Goal: Task Accomplishment & Management: Manage account settings

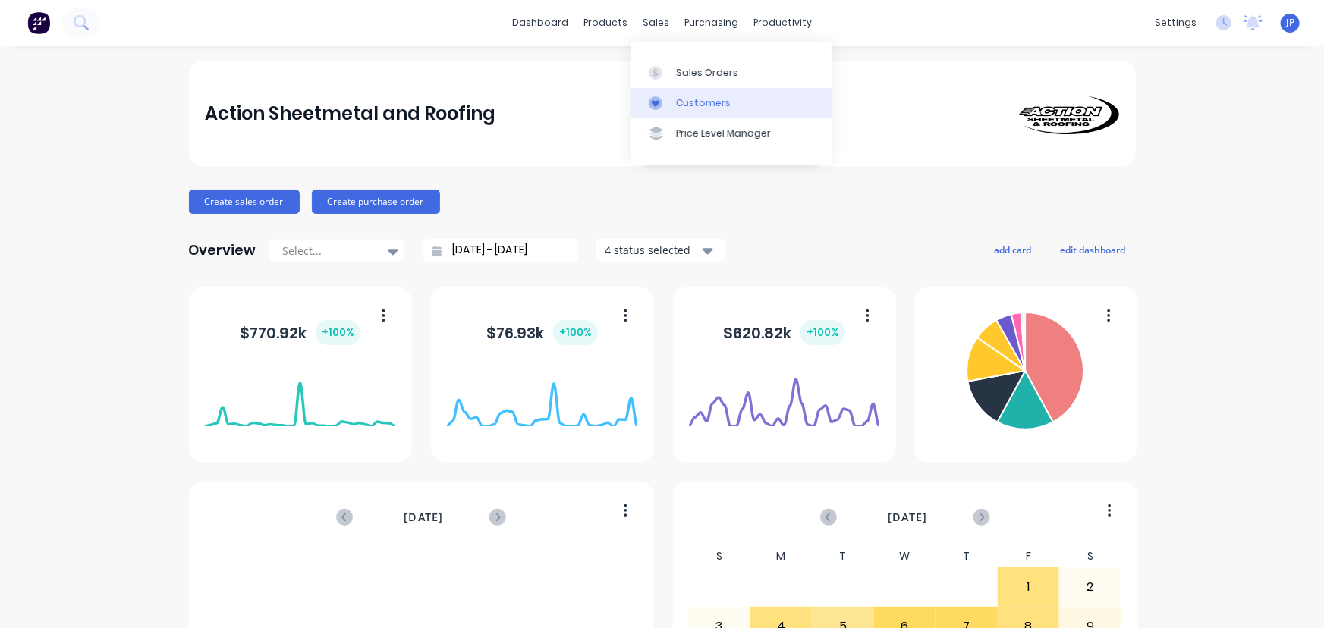
drag, startPoint x: 690, startPoint y: 106, endPoint x: 672, endPoint y: 102, distance: 17.9
click at [690, 106] on div "Customers" at bounding box center [703, 103] width 55 height 14
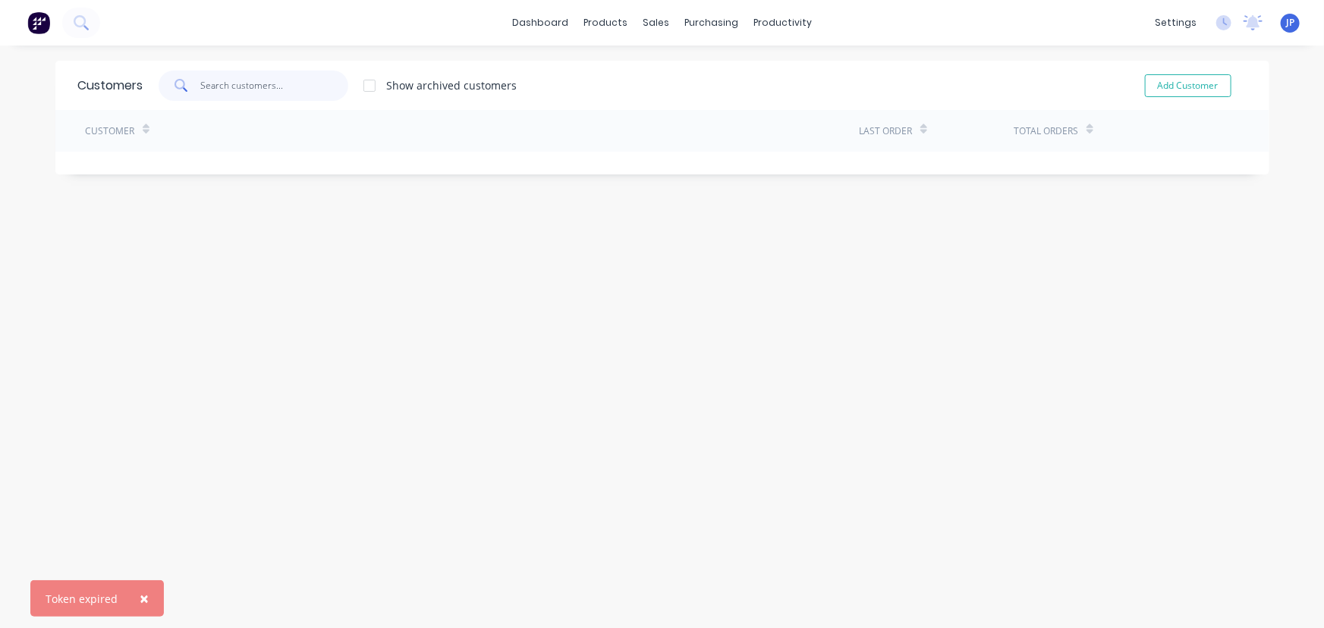
click at [269, 90] on input "text" at bounding box center [274, 86] width 148 height 30
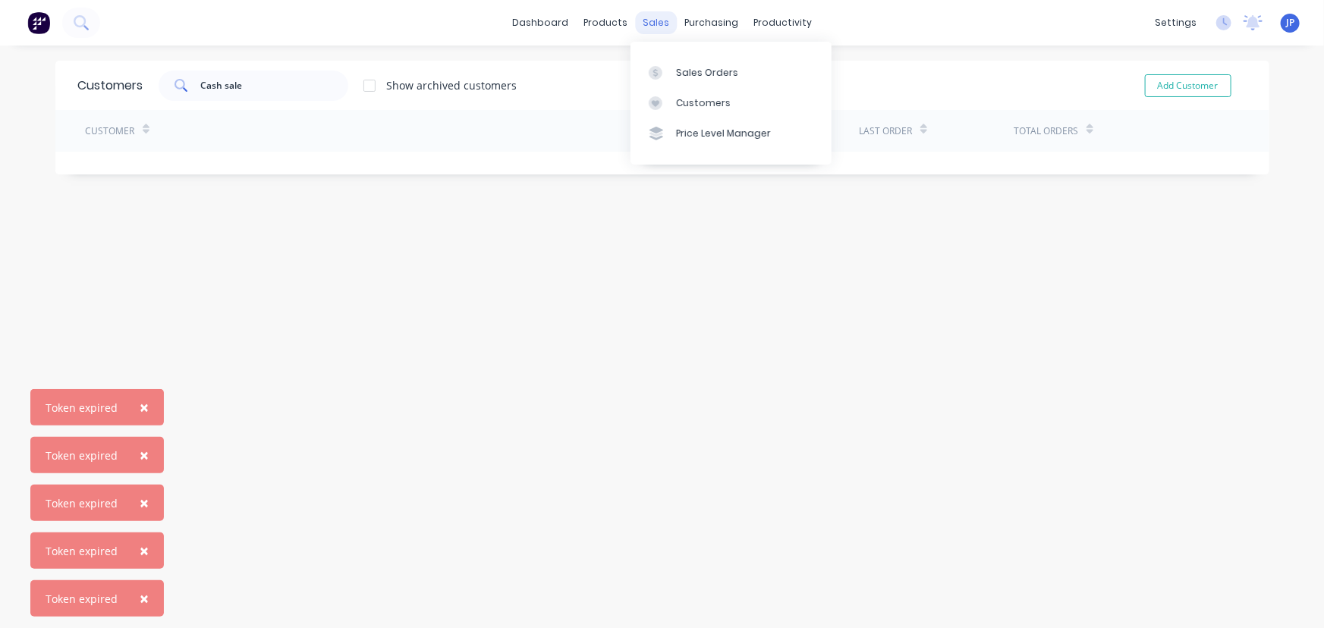
click at [652, 24] on div "sales" at bounding box center [656, 22] width 42 height 23
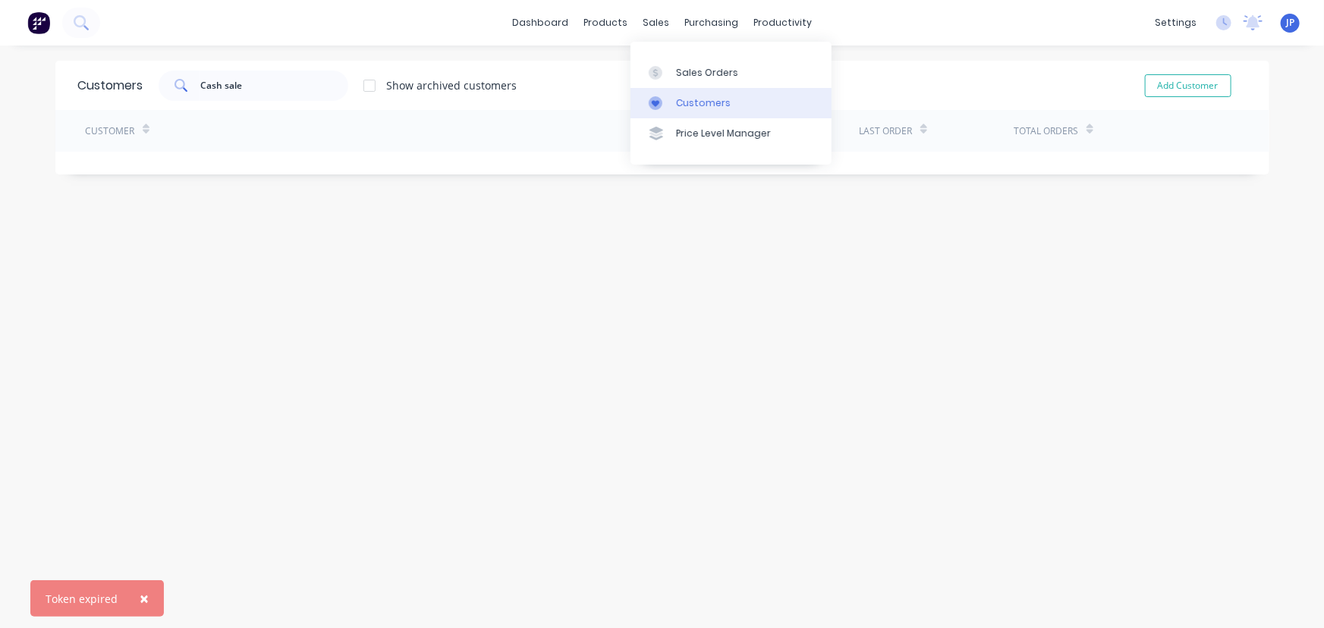
click at [693, 108] on div "Customers" at bounding box center [703, 103] width 55 height 14
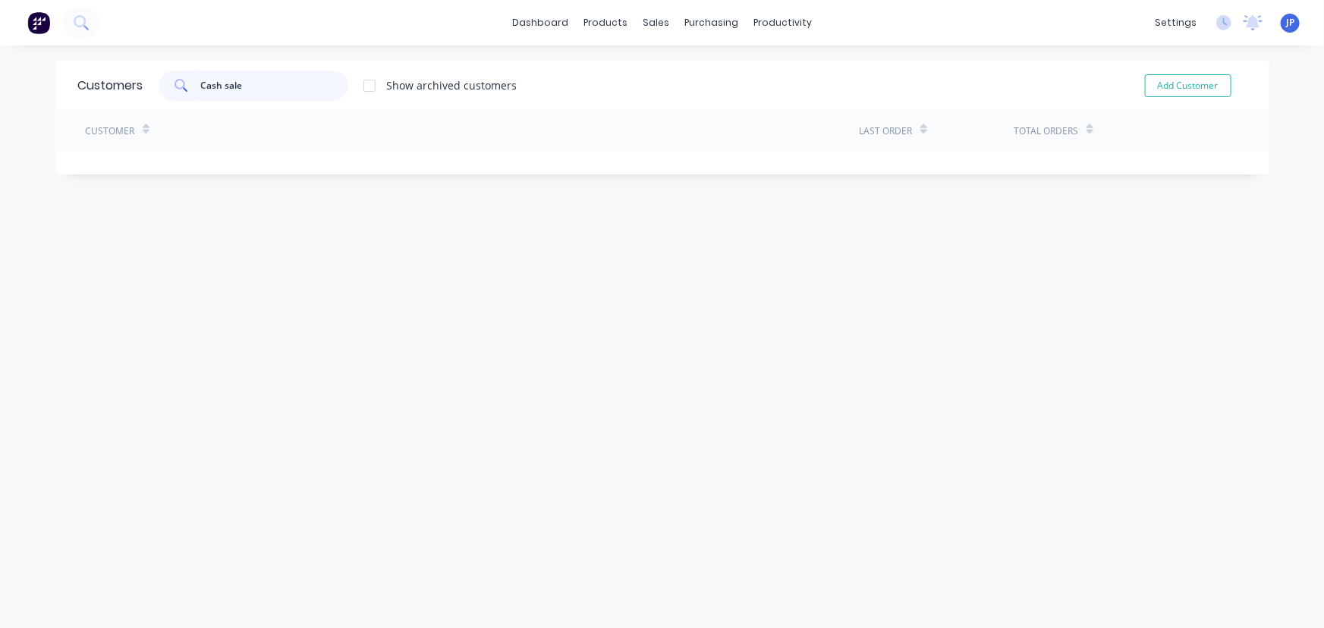
click at [243, 91] on input "Cash sale" at bounding box center [274, 86] width 148 height 30
drag, startPoint x: 243, startPoint y: 91, endPoint x: 163, endPoint y: 91, distance: 79.7
click at [163, 91] on div "Cash sale" at bounding box center [254, 86] width 190 height 30
type input "C"
click at [144, 593] on span "×" at bounding box center [144, 598] width 9 height 21
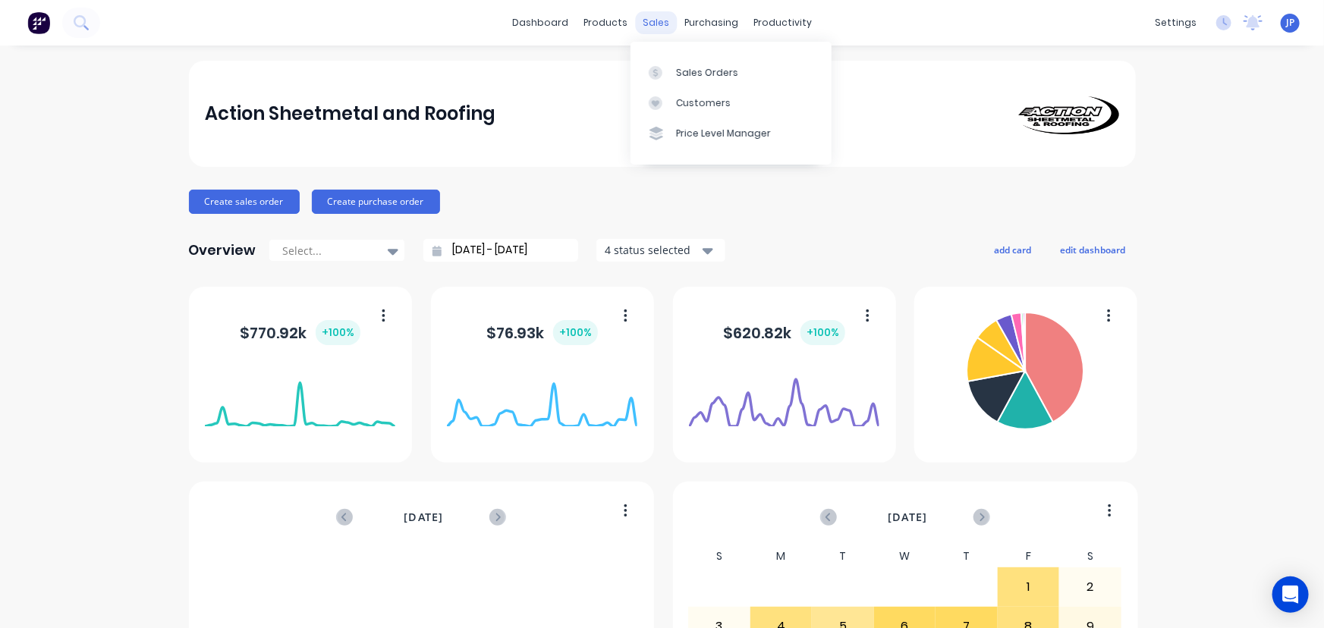
click at [646, 22] on div "sales" at bounding box center [656, 22] width 42 height 23
click at [687, 105] on div "Customers" at bounding box center [703, 103] width 55 height 14
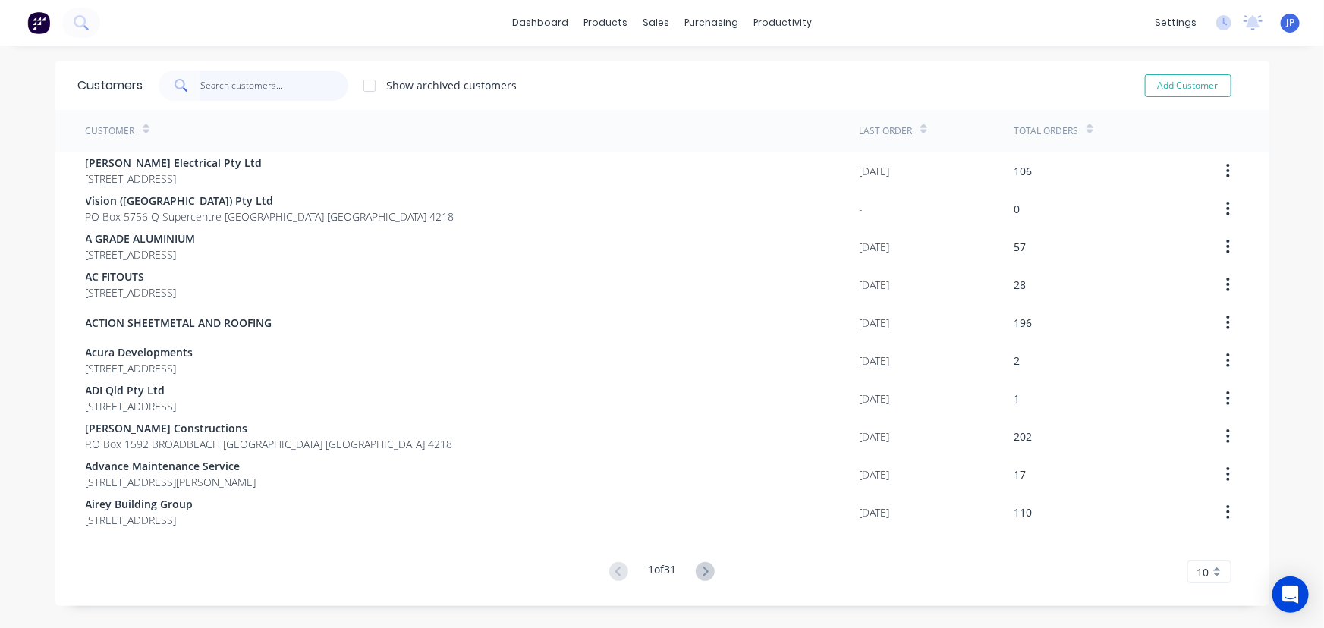
click at [234, 80] on input "text" at bounding box center [274, 86] width 148 height 30
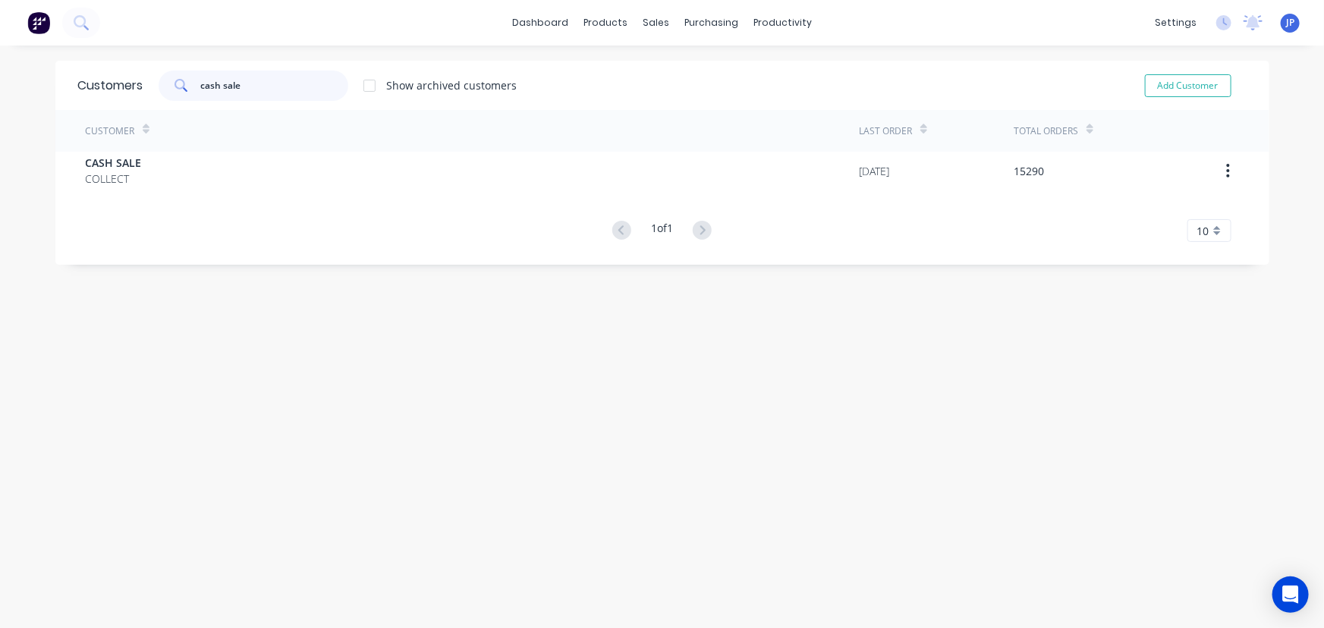
type input "cash sale"
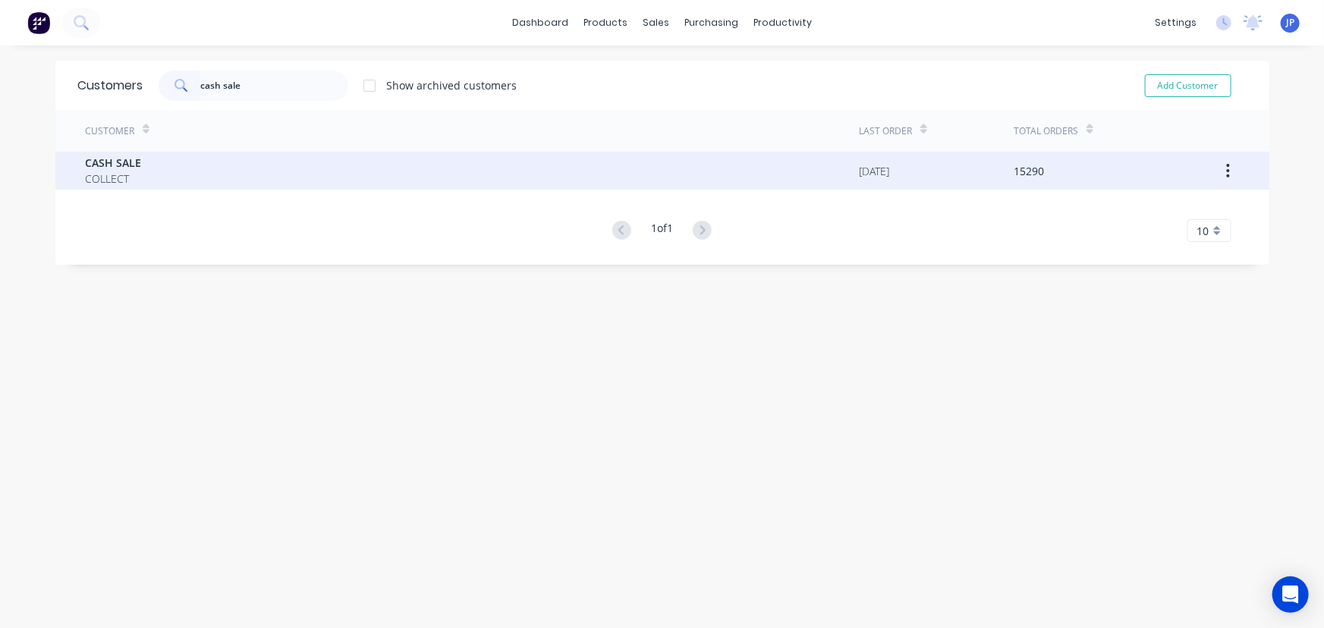
click at [158, 162] on div "CASH SALE COLLECT" at bounding box center [473, 171] width 774 height 38
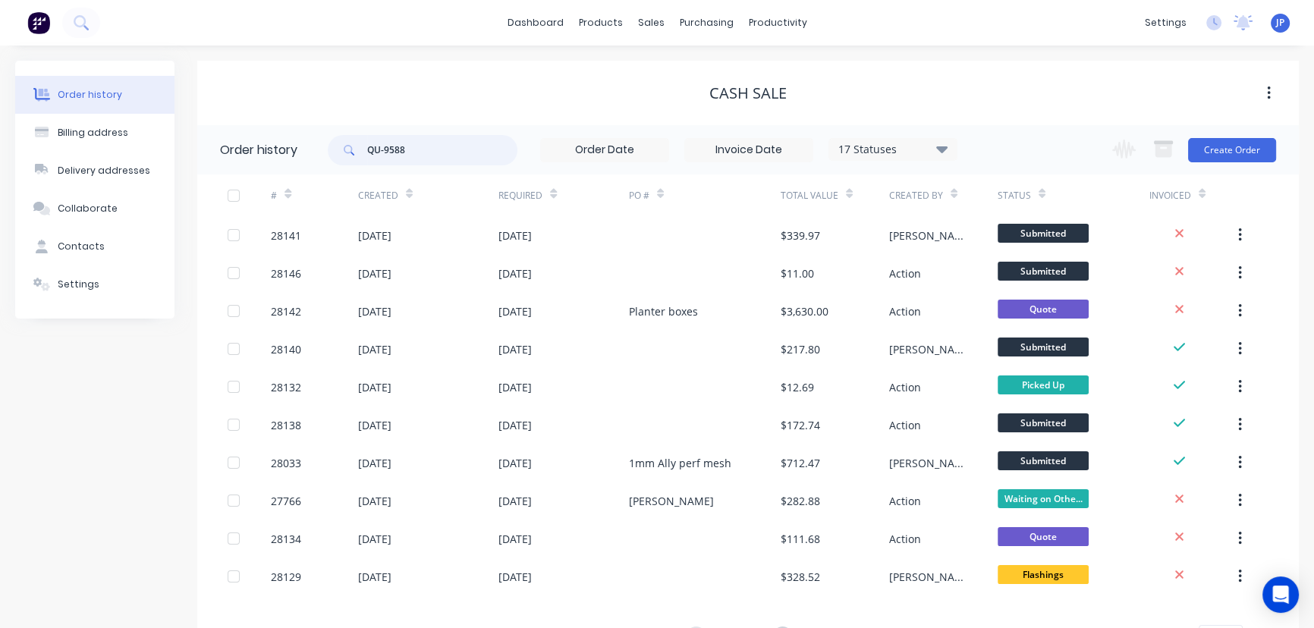
type input "QU-9588"
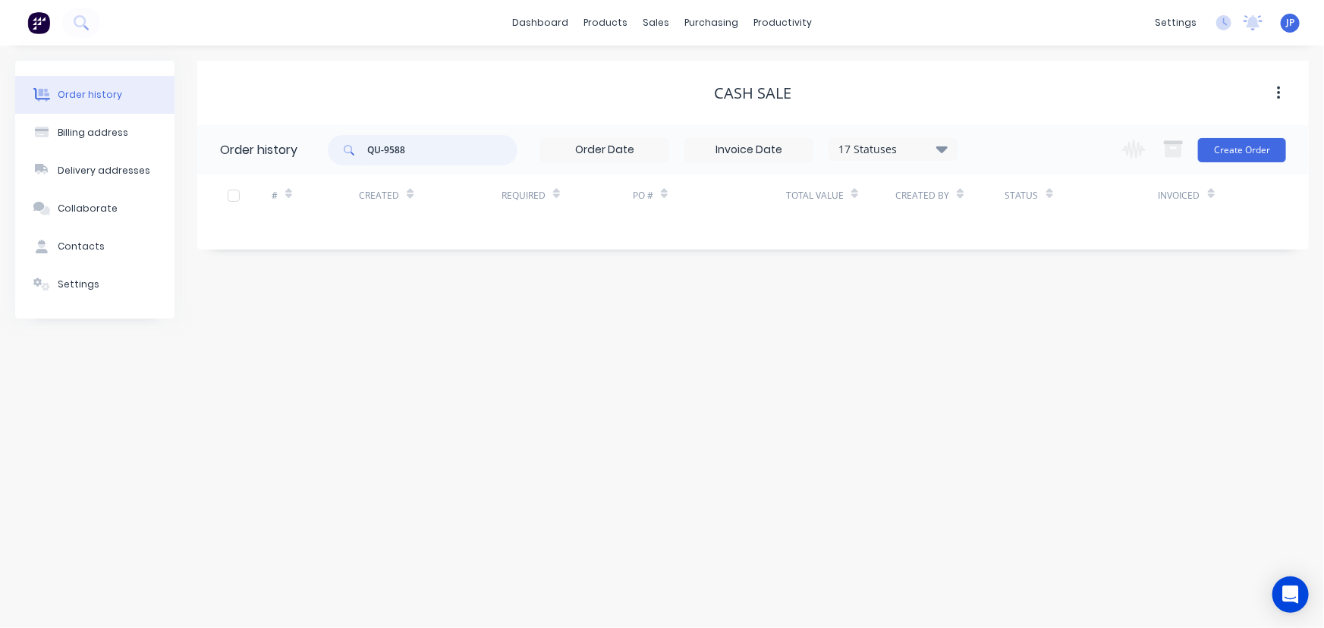
drag, startPoint x: 404, startPoint y: 151, endPoint x: 393, endPoint y: 152, distance: 11.4
click at [393, 152] on input "QU-9588" at bounding box center [442, 150] width 150 height 30
type input "QU-9558"
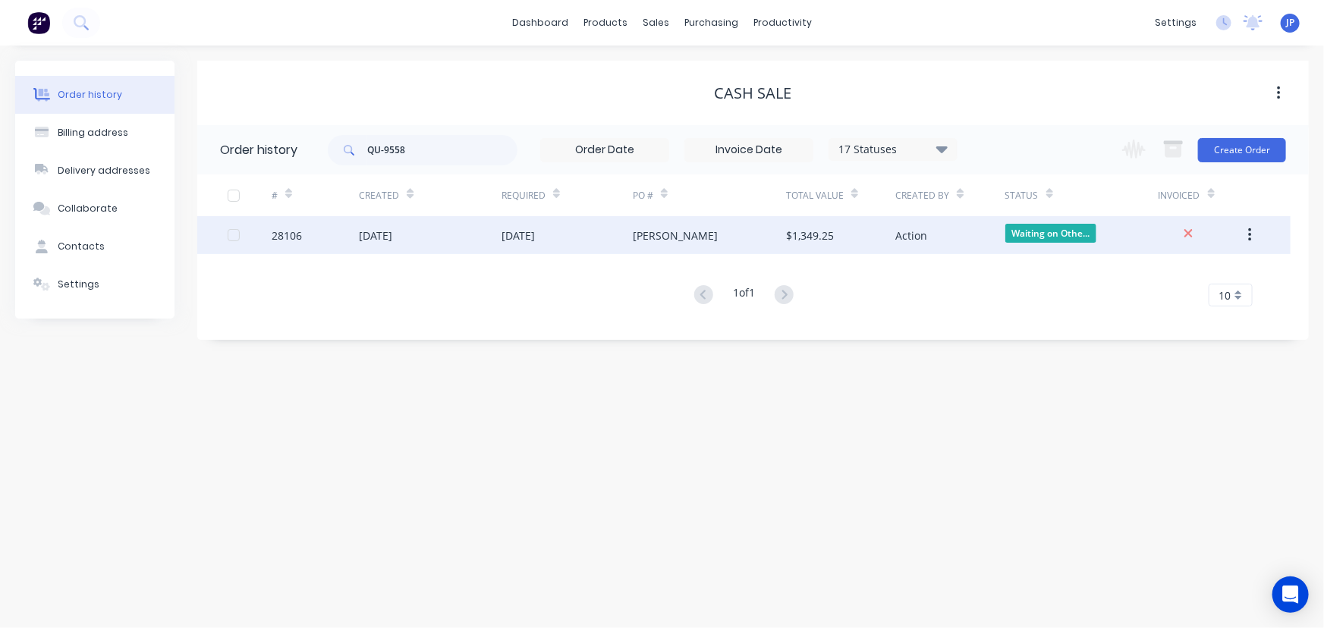
click at [379, 228] on div "[DATE]" at bounding box center [375, 236] width 33 height 16
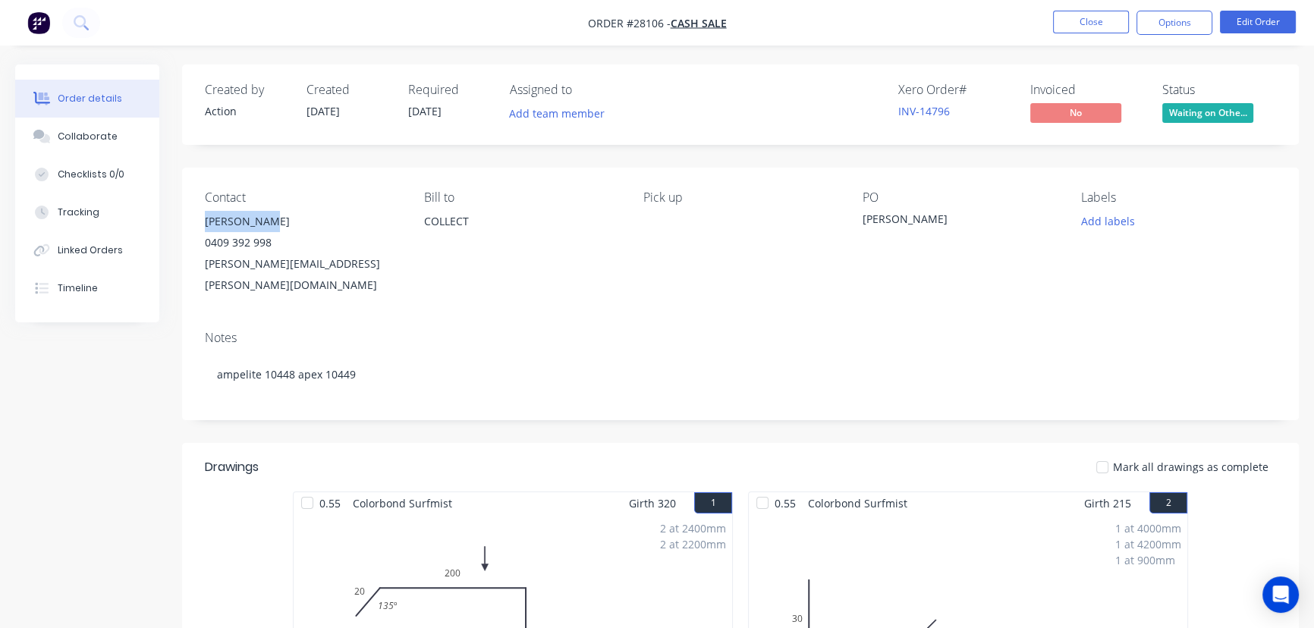
drag, startPoint x: 269, startPoint y: 218, endPoint x: 200, endPoint y: 228, distance: 68.9
click at [200, 228] on div "Contact [PERSON_NAME] [PHONE_NUMBER] [PERSON_NAME][EMAIL_ADDRESS][PERSON_NAME][…" at bounding box center [740, 243] width 1117 height 151
copy div "[PERSON_NAME]"
click at [1168, 17] on button "Options" at bounding box center [1174, 23] width 76 height 24
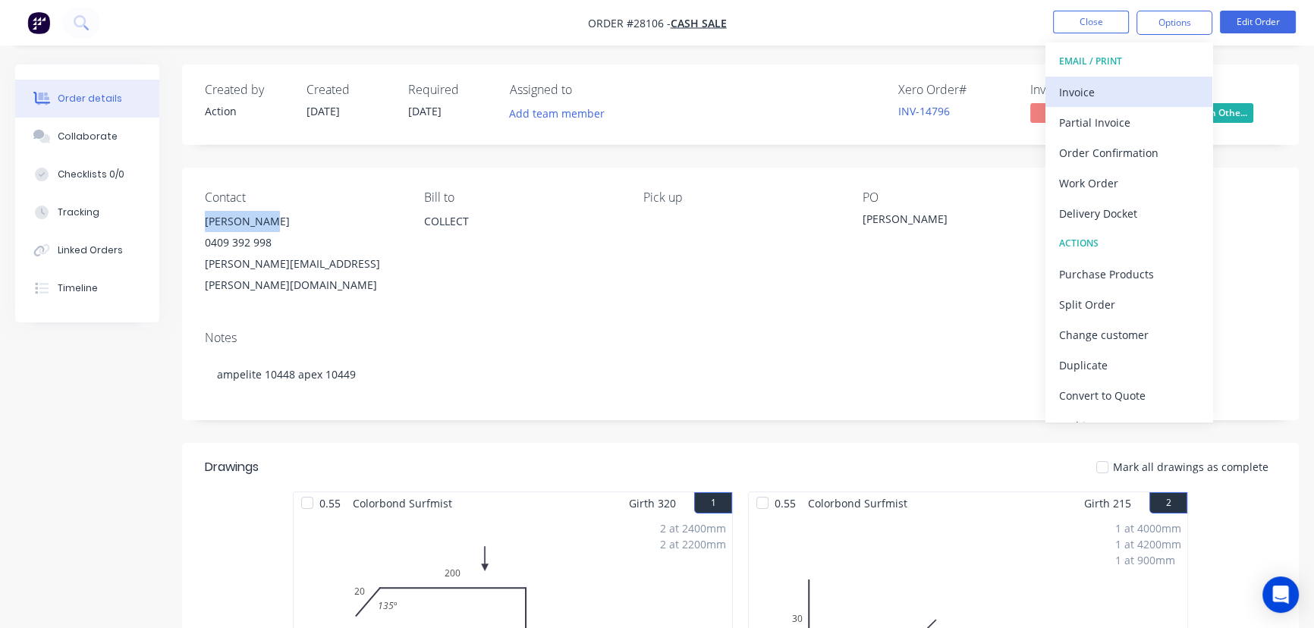
click at [1097, 90] on div "Invoice" at bounding box center [1129, 92] width 140 height 22
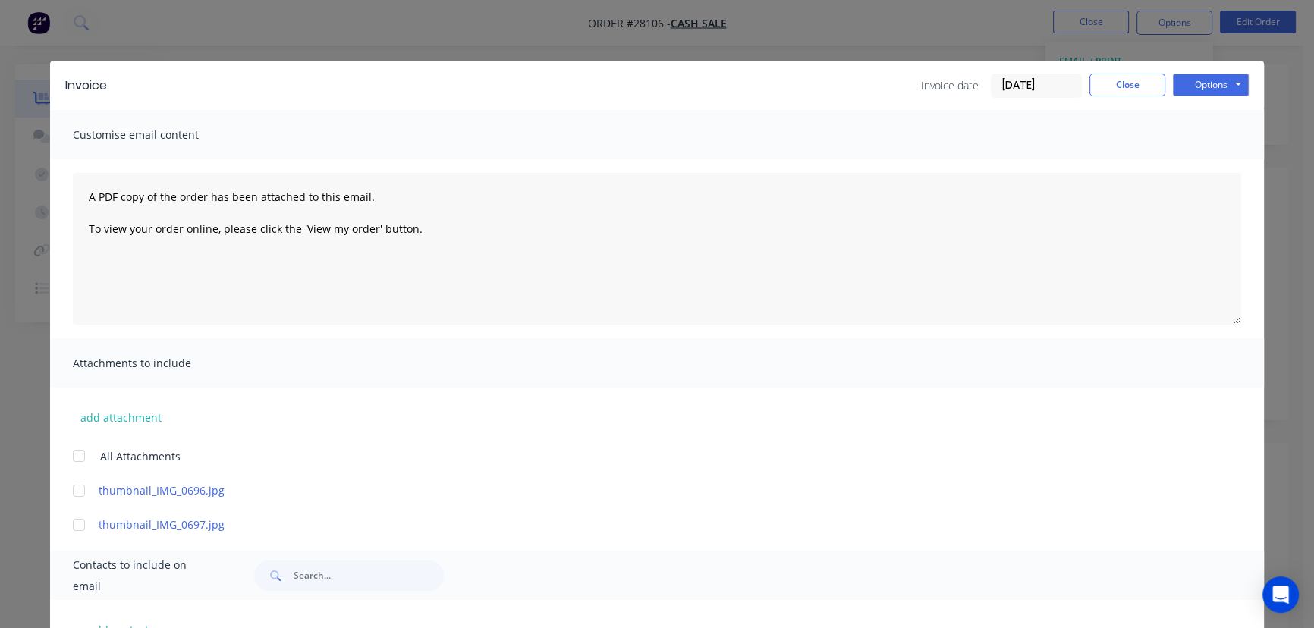
click at [1051, 90] on input "[DATE]" at bounding box center [1037, 85] width 90 height 23
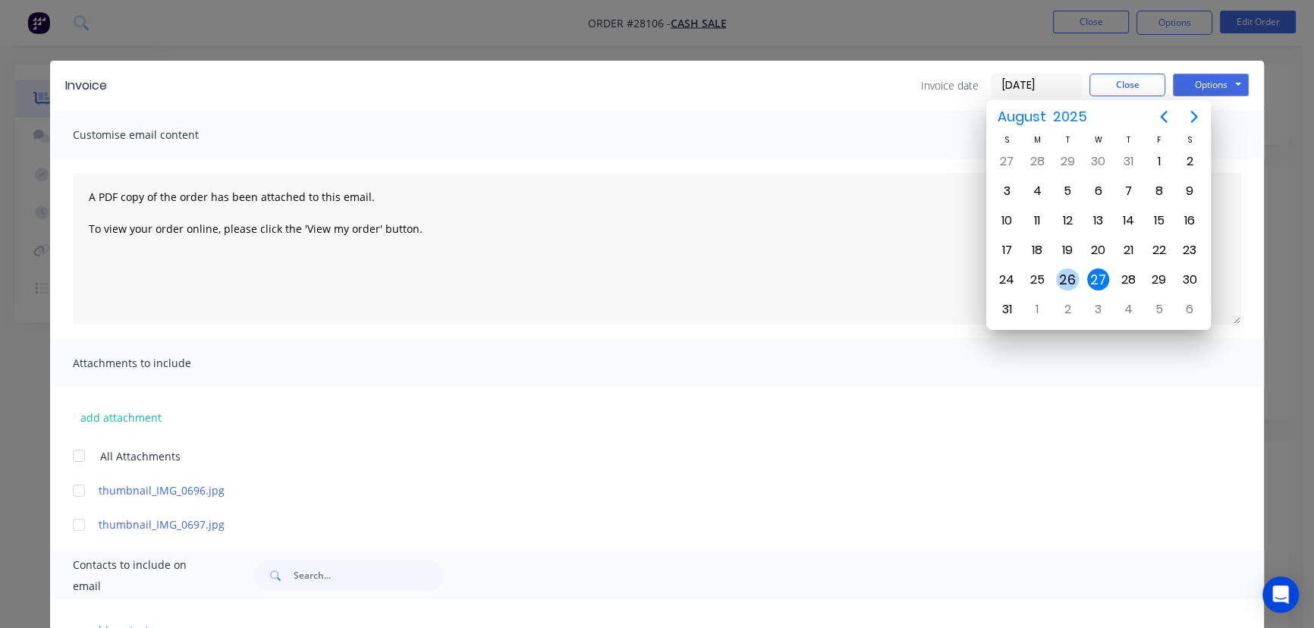
click at [1064, 273] on div "26" at bounding box center [1067, 280] width 23 height 23
type input "[DATE]"
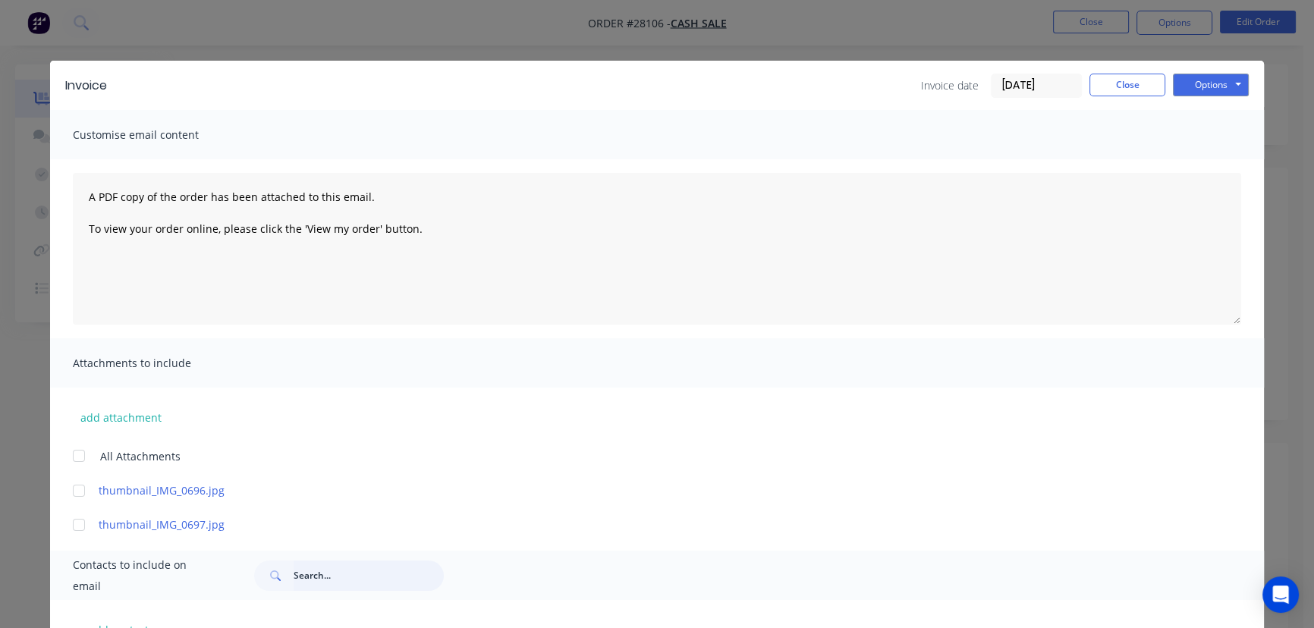
click at [296, 578] on input "text" at bounding box center [369, 576] width 150 height 30
paste input "[PERSON_NAME]"
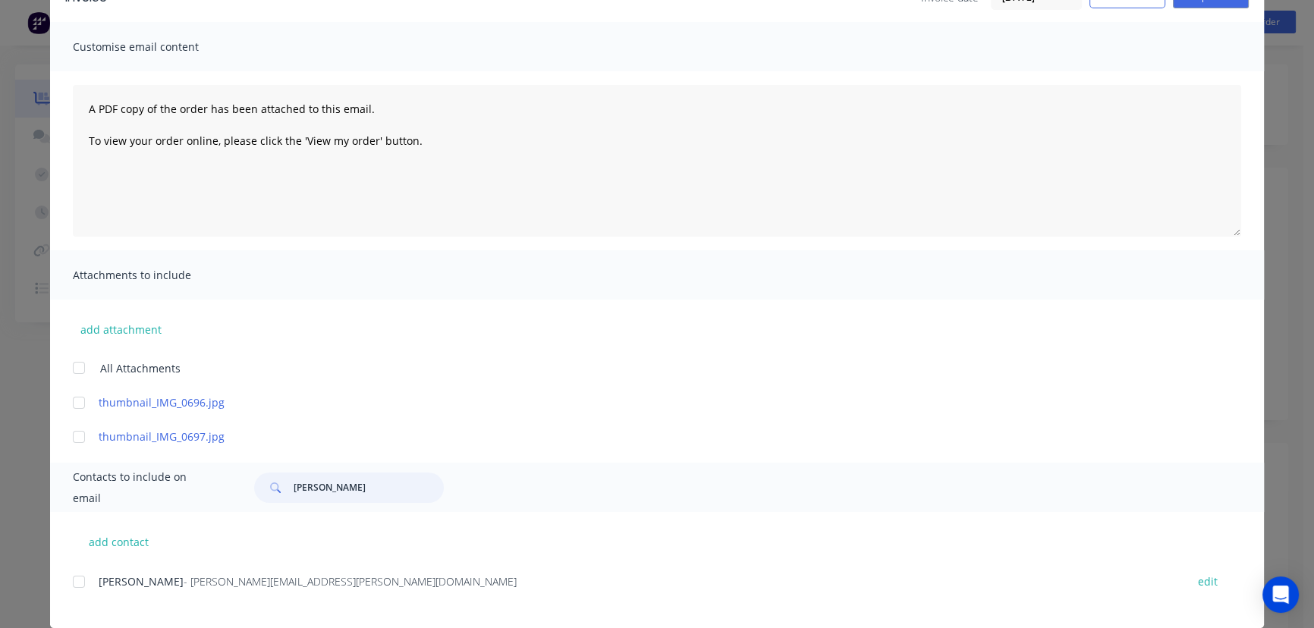
scroll to position [108, 0]
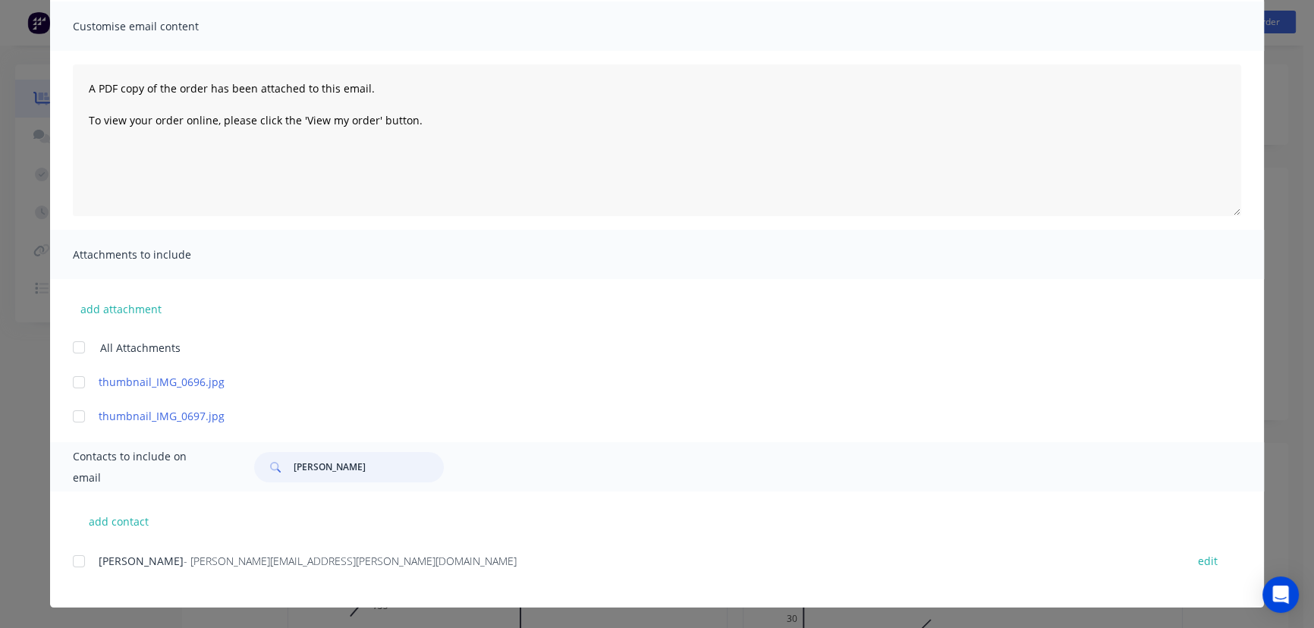
type input "[PERSON_NAME]"
drag, startPoint x: 335, startPoint y: 567, endPoint x: 81, endPoint y: 571, distance: 253.4
click at [81, 571] on div "[PERSON_NAME] - [PERSON_NAME][EMAIL_ADDRESS][PERSON_NAME][DOMAIN_NAME] edit" at bounding box center [668, 561] width 1191 height 20
copy div "[PERSON_NAME] - [PERSON_NAME][EMAIL_ADDRESS][PERSON_NAME][DOMAIN_NAME]"
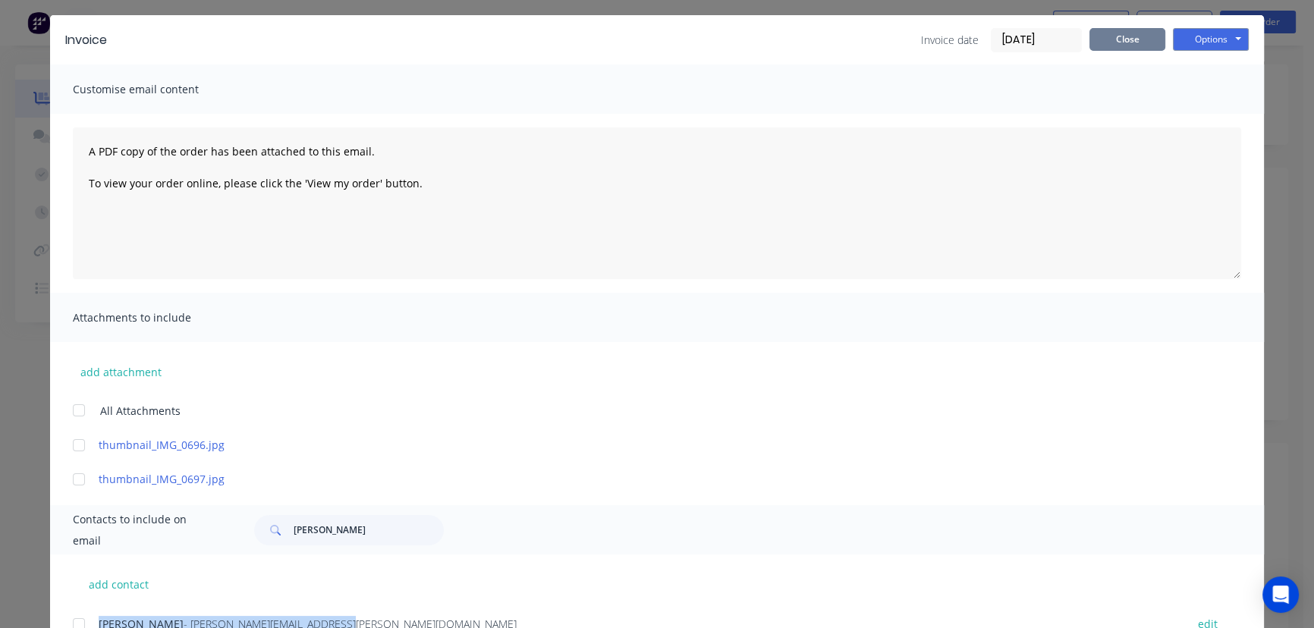
scroll to position [0, 0]
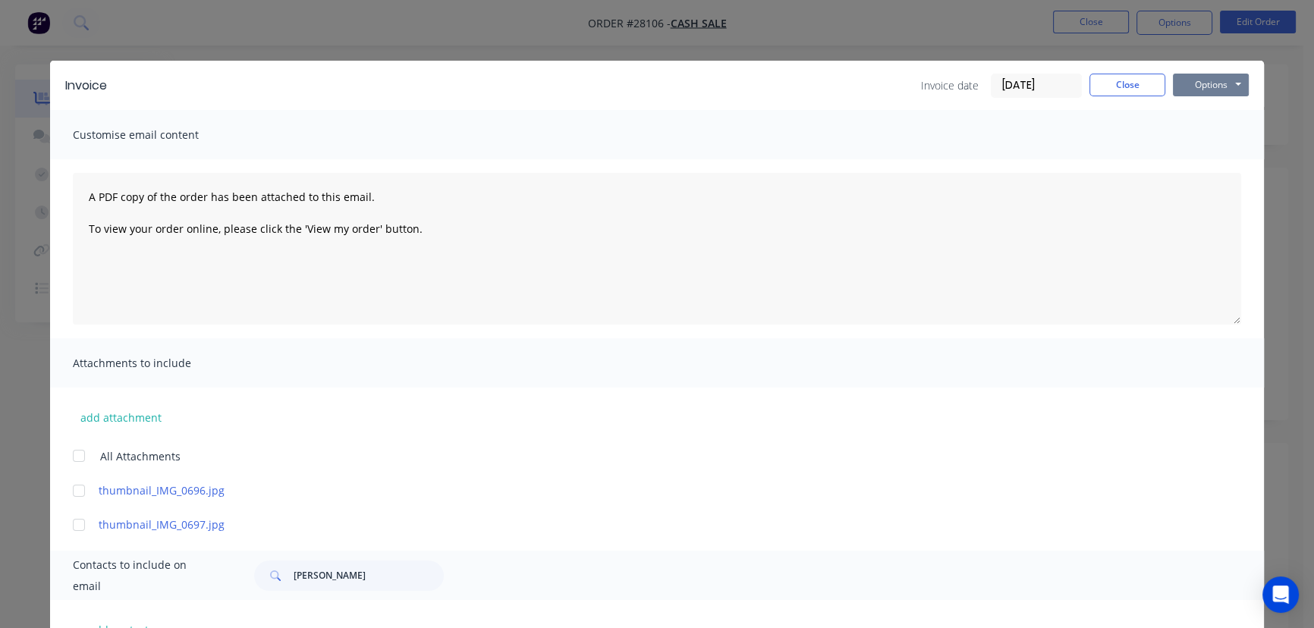
click at [1196, 83] on button "Options" at bounding box center [1211, 85] width 76 height 23
click at [1195, 137] on button "Print" at bounding box center [1221, 136] width 97 height 25
click at [1118, 84] on button "Close" at bounding box center [1127, 85] width 76 height 23
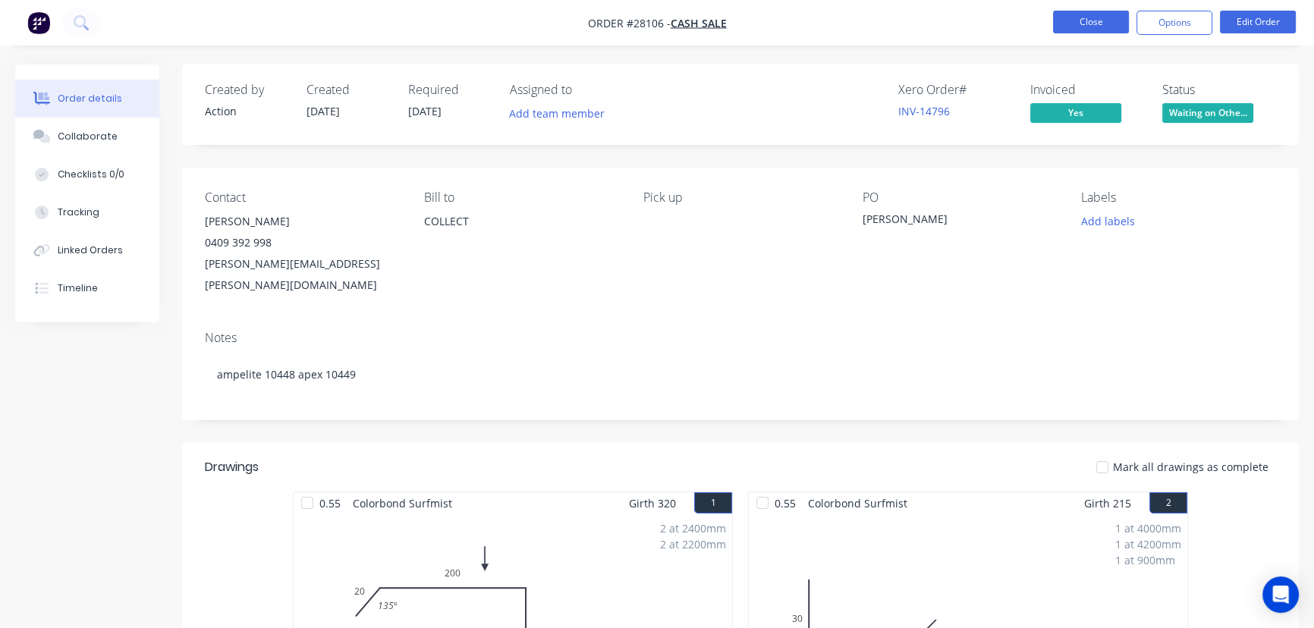
click at [1058, 19] on button "Close" at bounding box center [1091, 22] width 76 height 23
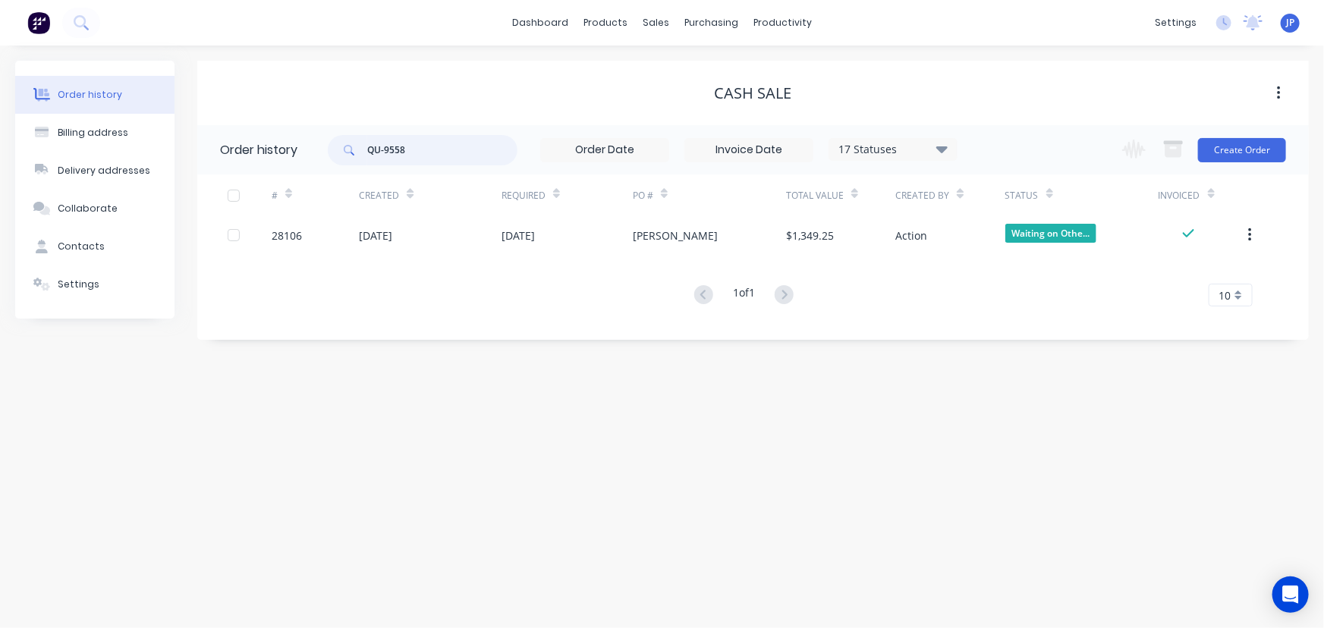
drag, startPoint x: 425, startPoint y: 146, endPoint x: 364, endPoint y: 154, distance: 61.3
click at [364, 154] on div "QU-9558" at bounding box center [423, 150] width 190 height 30
type input "28089"
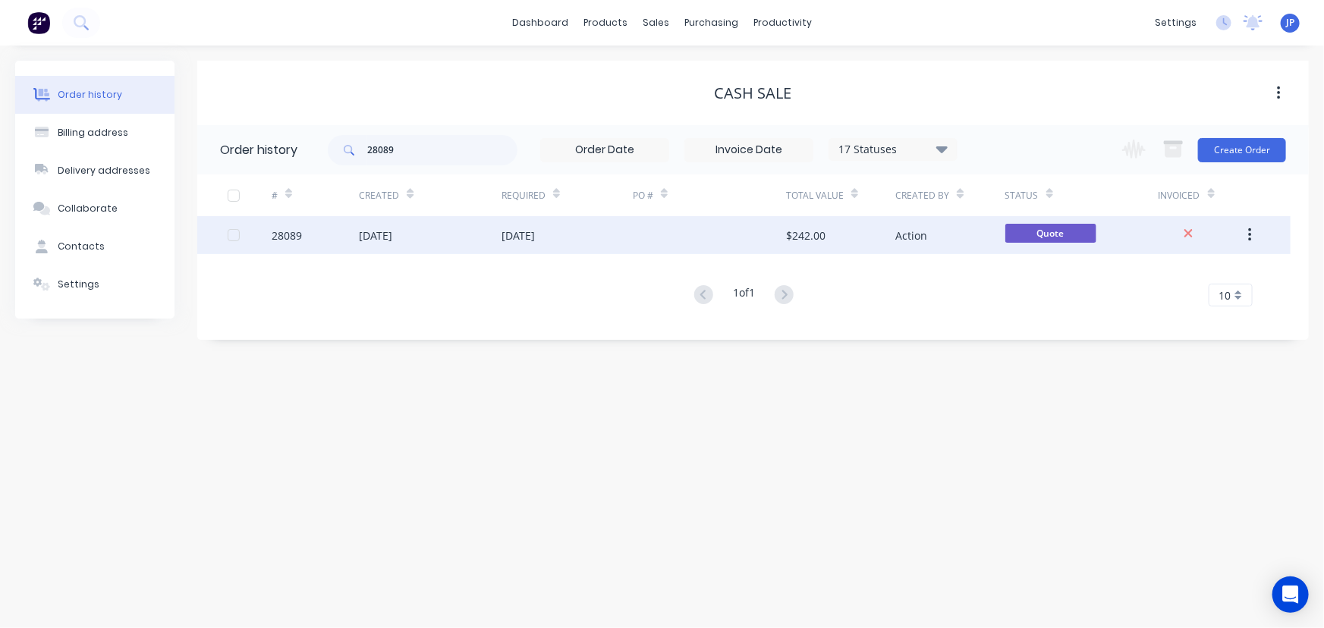
click at [373, 235] on div "[DATE]" at bounding box center [375, 236] width 33 height 16
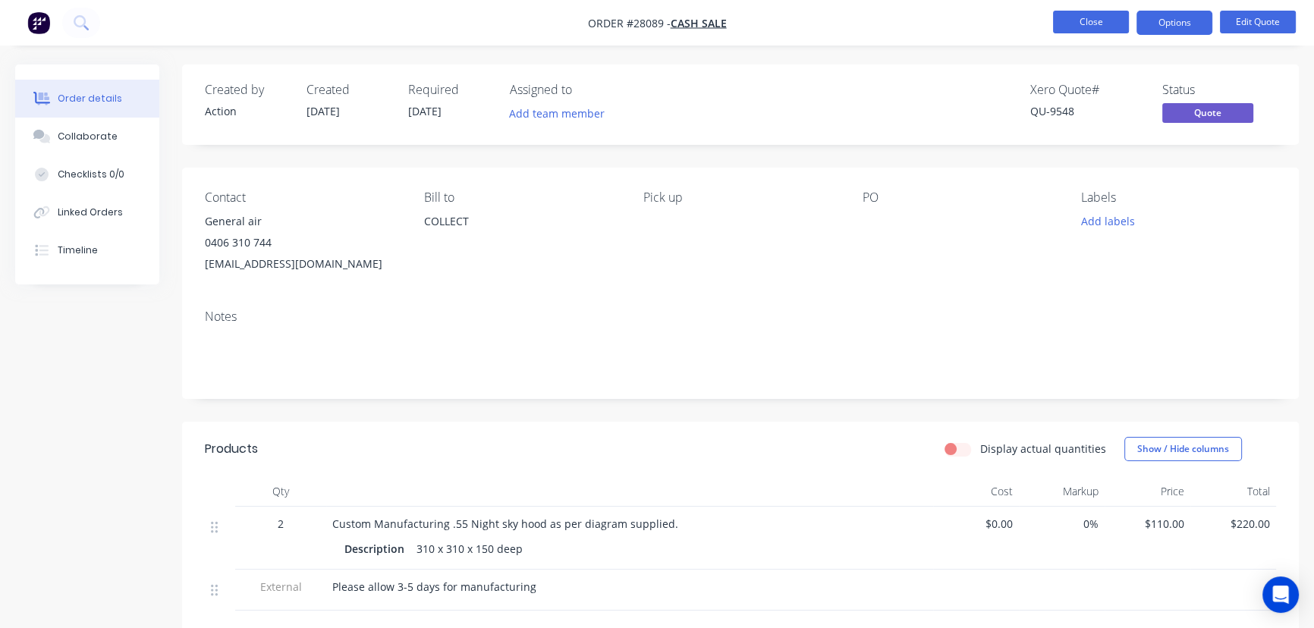
click at [1057, 25] on button "Close" at bounding box center [1091, 22] width 76 height 23
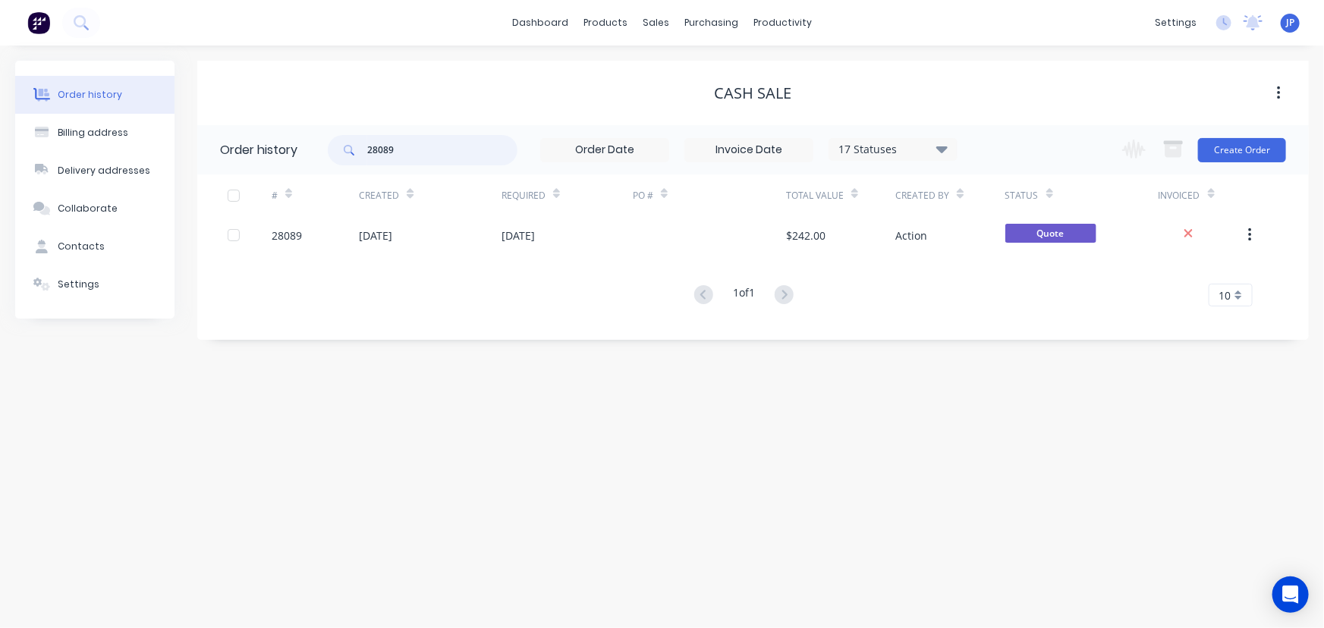
drag, startPoint x: 406, startPoint y: 152, endPoint x: 368, endPoint y: 152, distance: 37.9
click at [368, 152] on input "28089" at bounding box center [442, 150] width 150 height 30
type input "QU-9523"
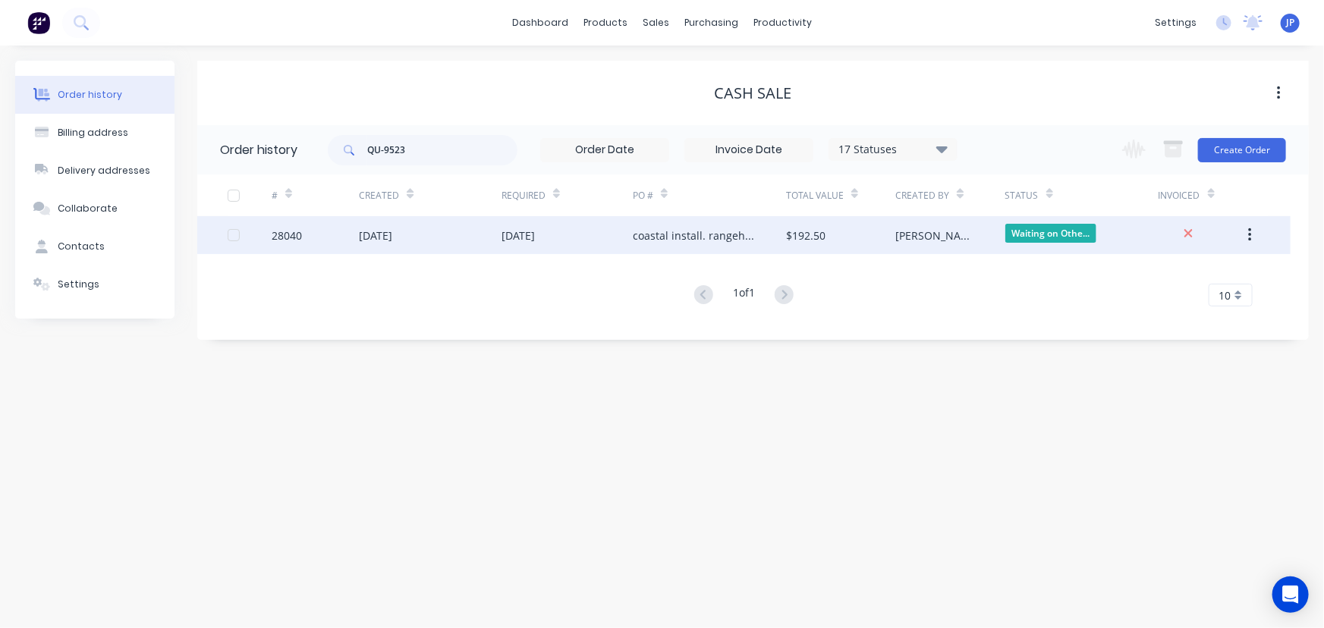
click at [392, 228] on div "[DATE]" at bounding box center [375, 236] width 33 height 16
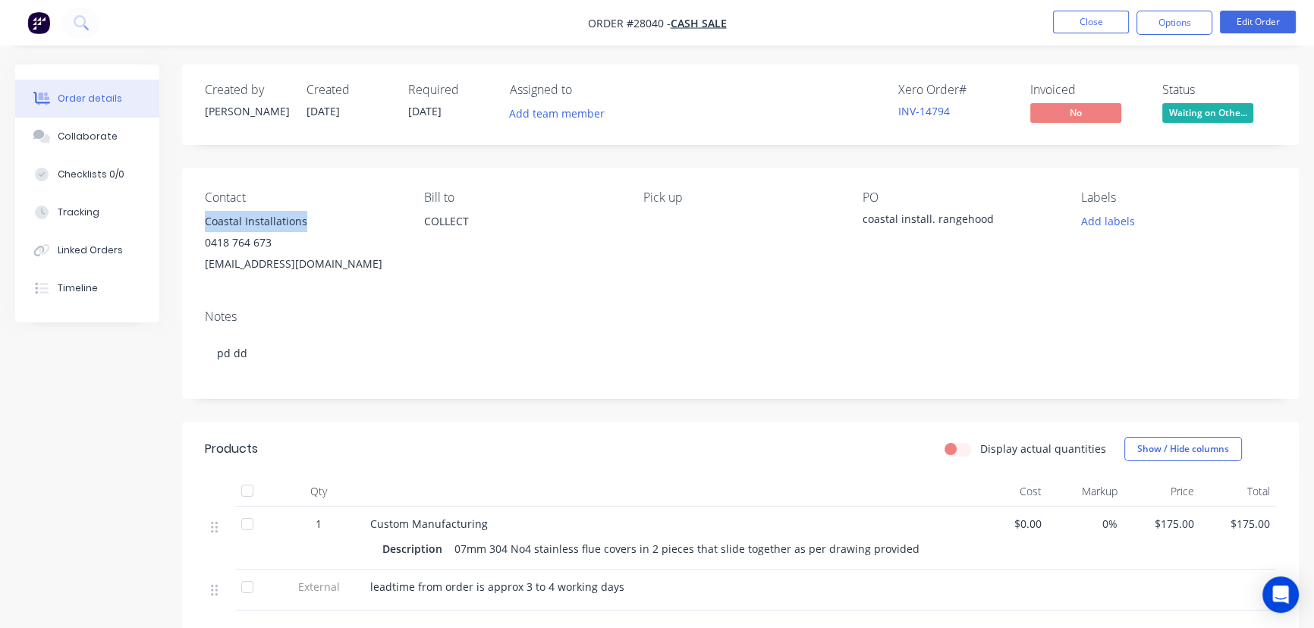
drag, startPoint x: 307, startPoint y: 219, endPoint x: 200, endPoint y: 222, distance: 107.0
click at [200, 222] on div "Contact Coastal Installations 0418 764 673 [EMAIL_ADDRESS][DOMAIN_NAME] Bill to…" at bounding box center [740, 233] width 1117 height 130
copy div "Coastal Installations"
click at [1177, 33] on button "Options" at bounding box center [1174, 23] width 76 height 24
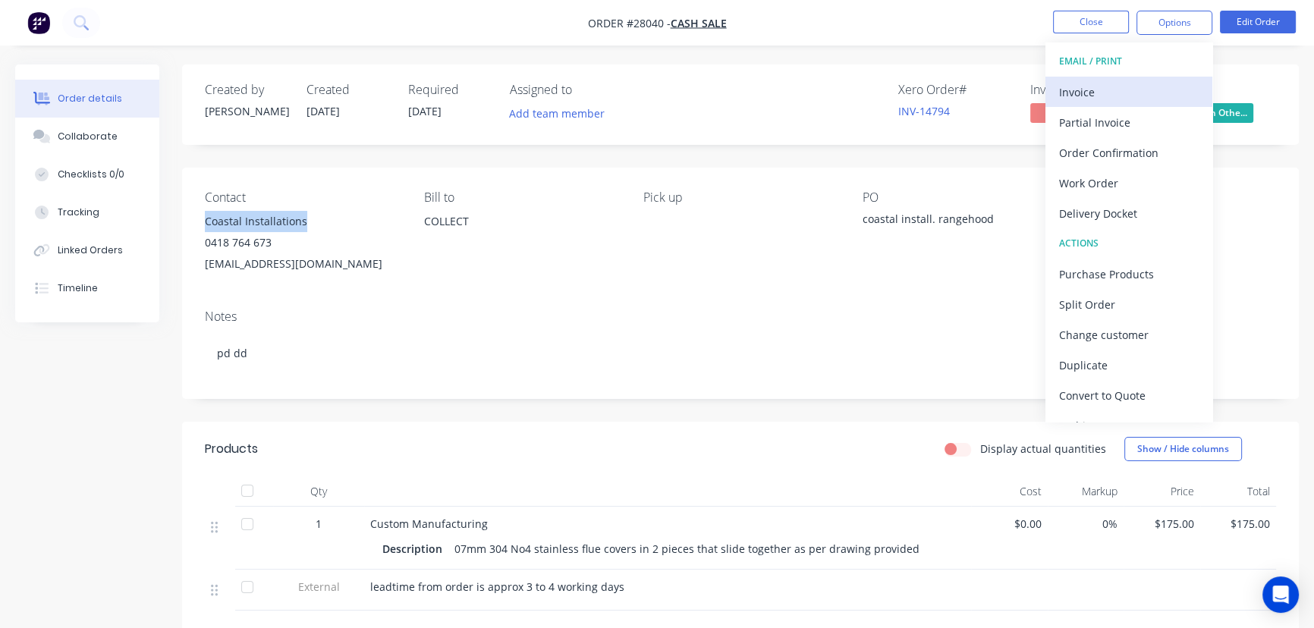
click at [1093, 92] on div "Invoice" at bounding box center [1129, 92] width 140 height 22
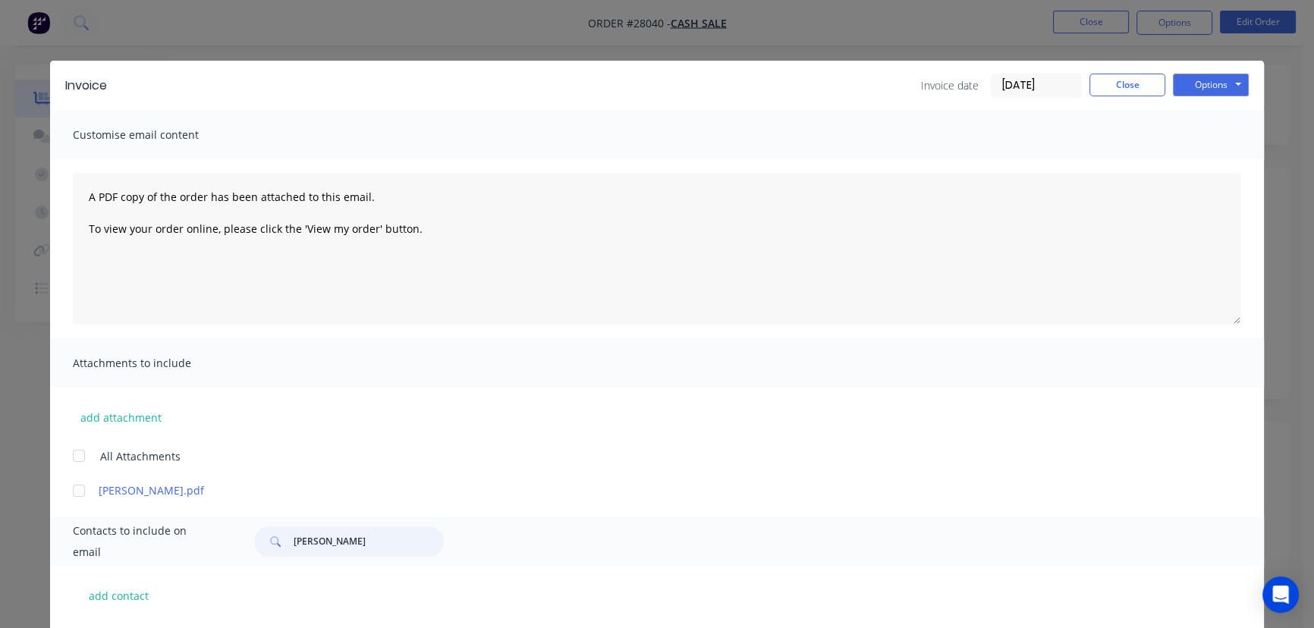
drag, startPoint x: 345, startPoint y: 545, endPoint x: 273, endPoint y: 546, distance: 72.1
click at [273, 546] on div "[PERSON_NAME]" at bounding box center [349, 542] width 190 height 30
paste input "Coastal Installations"
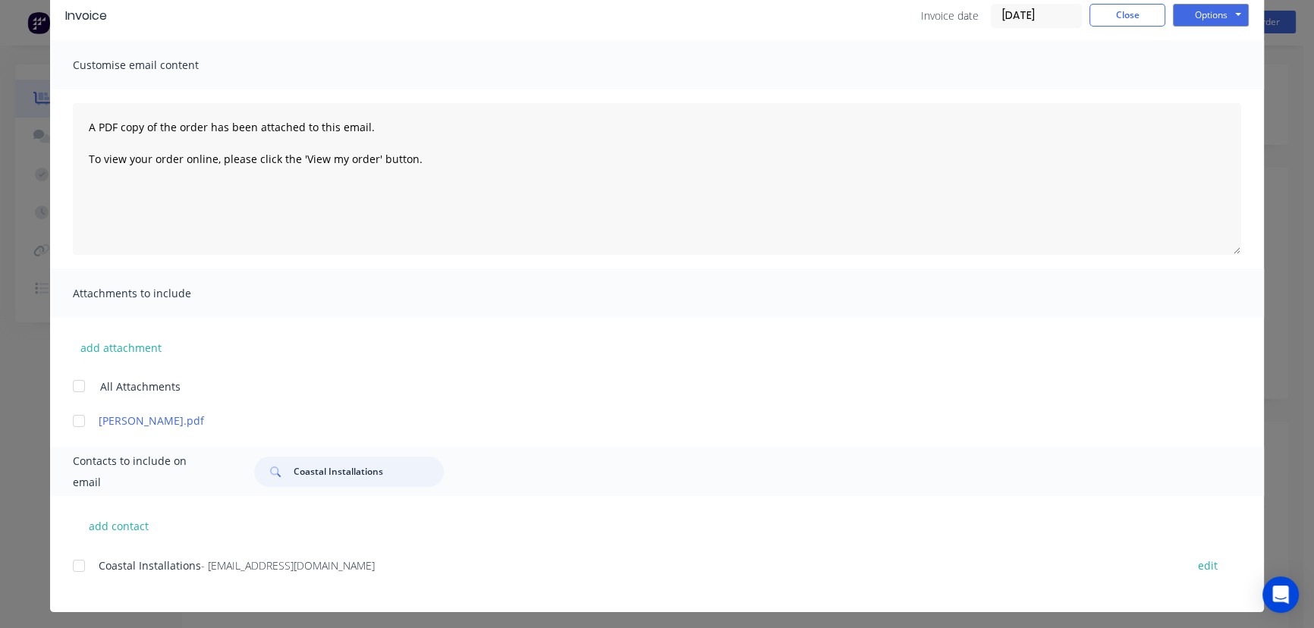
scroll to position [75, 0]
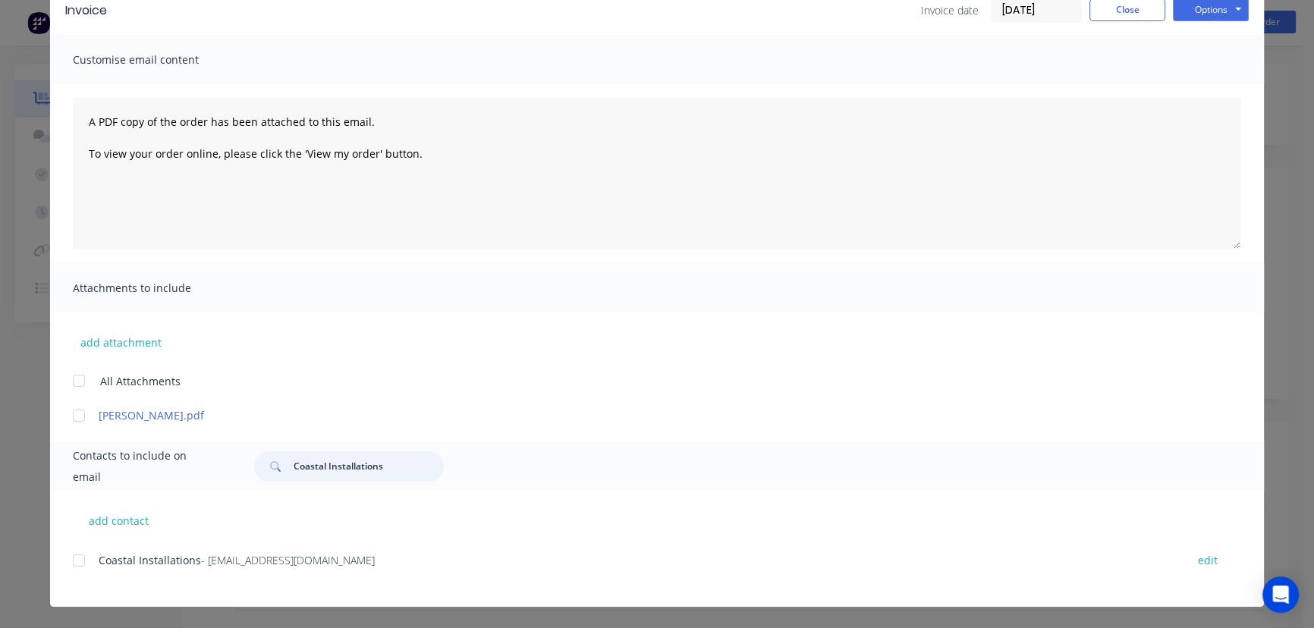
type input "Coastal Installations"
drag, startPoint x: 330, startPoint y: 561, endPoint x: 82, endPoint y: 573, distance: 248.4
click at [82, 571] on div "Coastal Installations - [EMAIL_ADDRESS][DOMAIN_NAME] edit" at bounding box center [668, 560] width 1191 height 20
copy div "Coastal Installations - [EMAIL_ADDRESS][DOMAIN_NAME]"
click at [1215, 6] on button "Options" at bounding box center [1211, 9] width 76 height 23
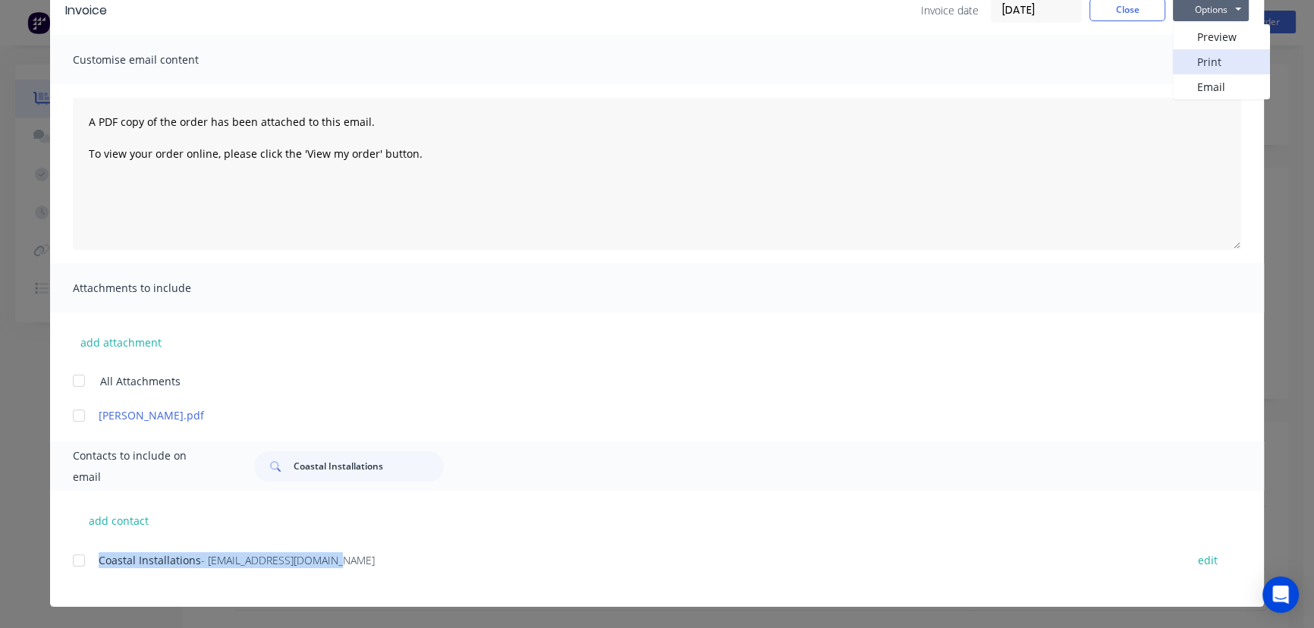
click at [1203, 64] on button "Print" at bounding box center [1221, 61] width 97 height 25
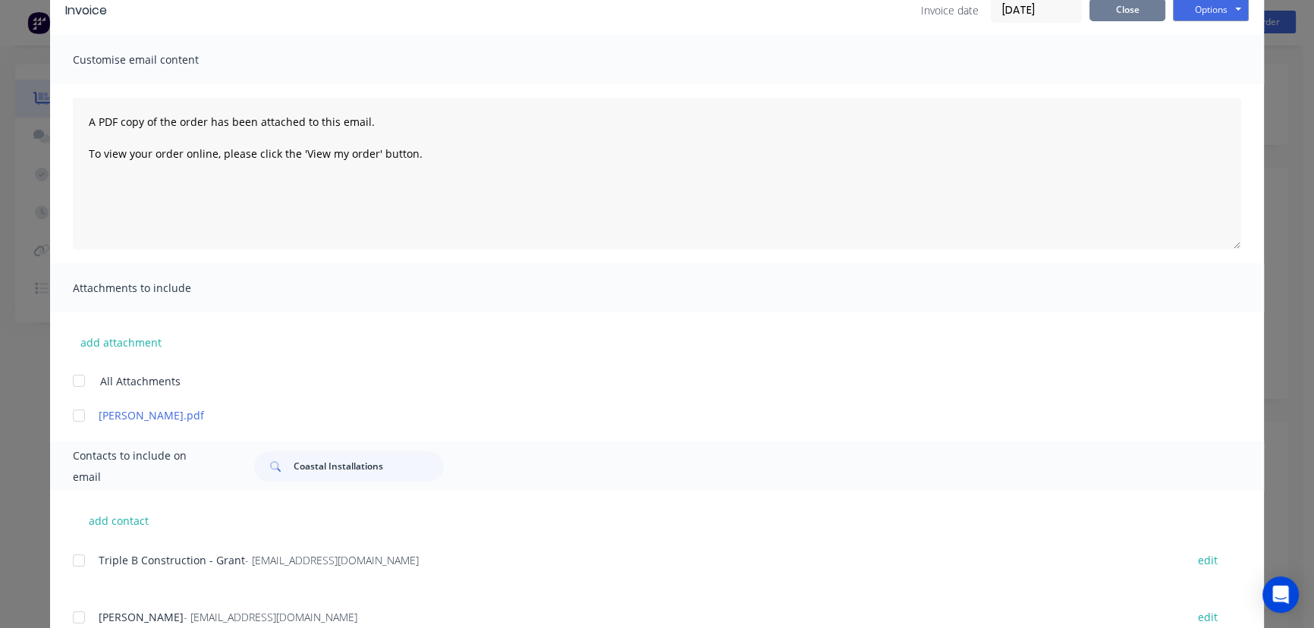
click at [1129, 13] on button "Close" at bounding box center [1127, 9] width 76 height 23
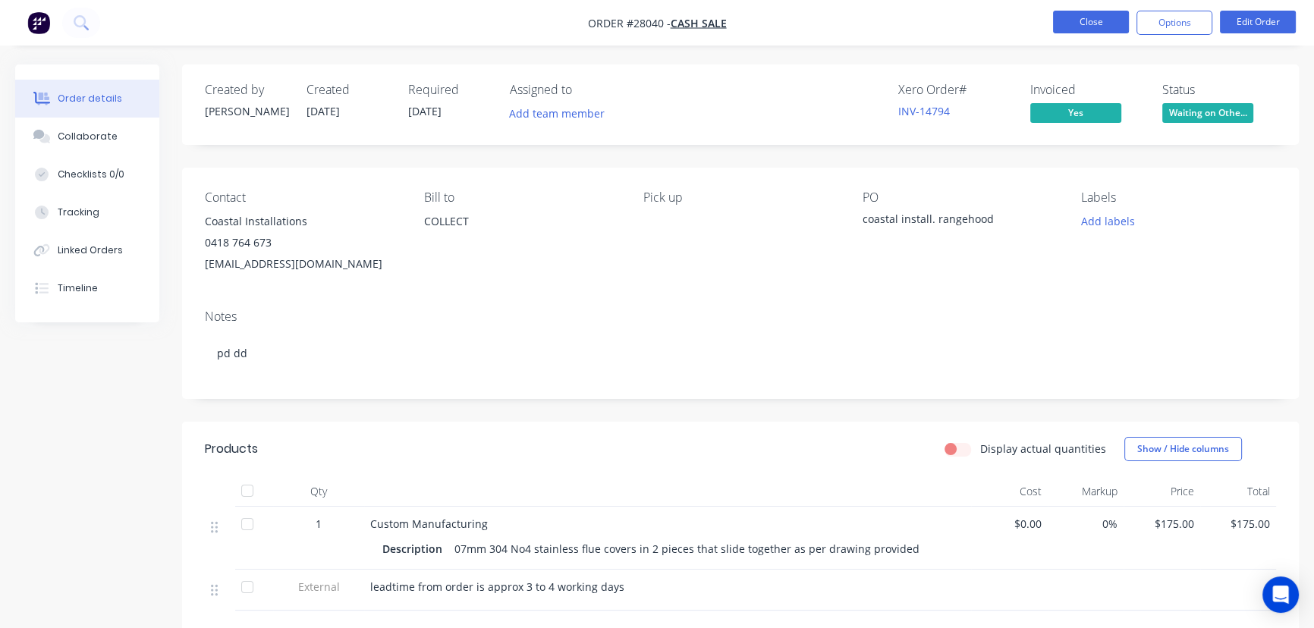
click at [1081, 17] on button "Close" at bounding box center [1091, 22] width 76 height 23
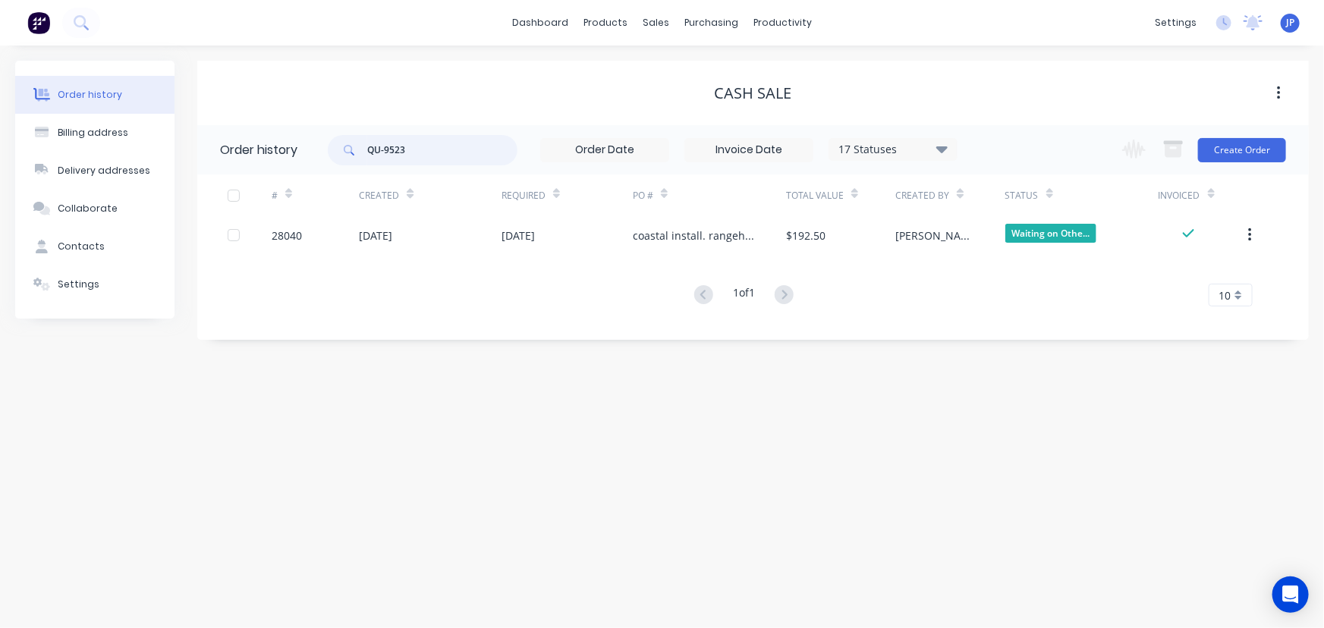
drag, startPoint x: 417, startPoint y: 156, endPoint x: 363, endPoint y: 154, distance: 53.1
click at [363, 154] on div "QU-9523" at bounding box center [423, 150] width 190 height 30
type input "28109"
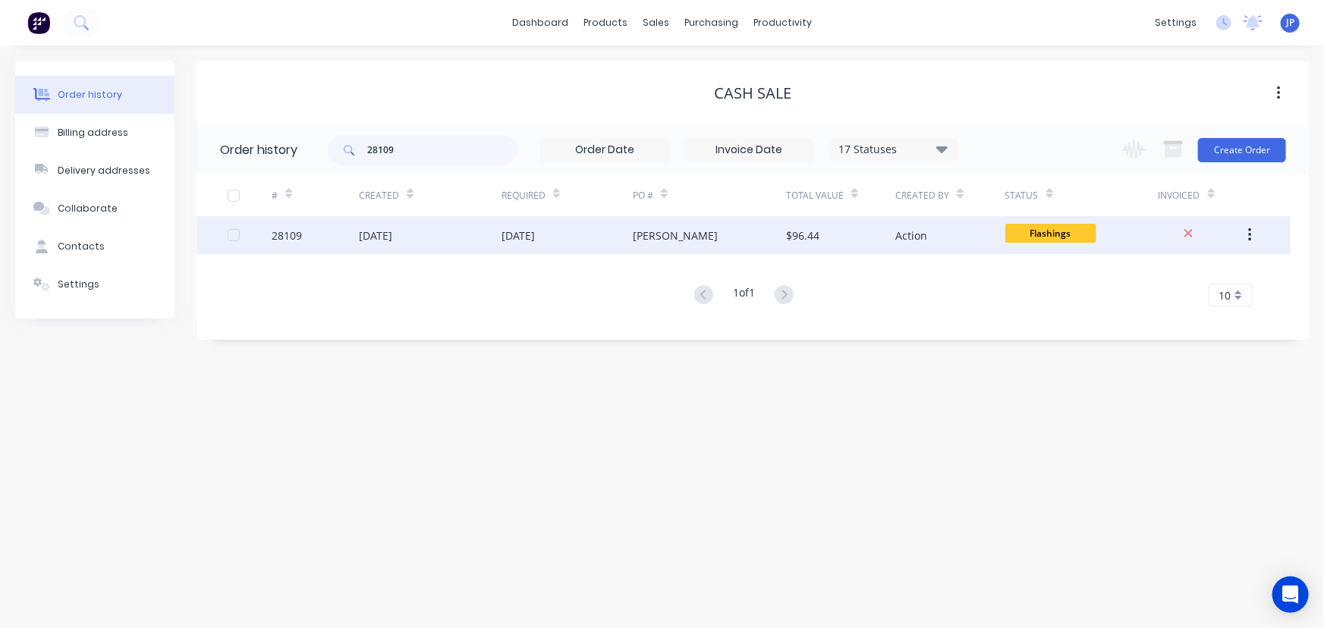
click at [383, 237] on div "[DATE]" at bounding box center [375, 236] width 33 height 16
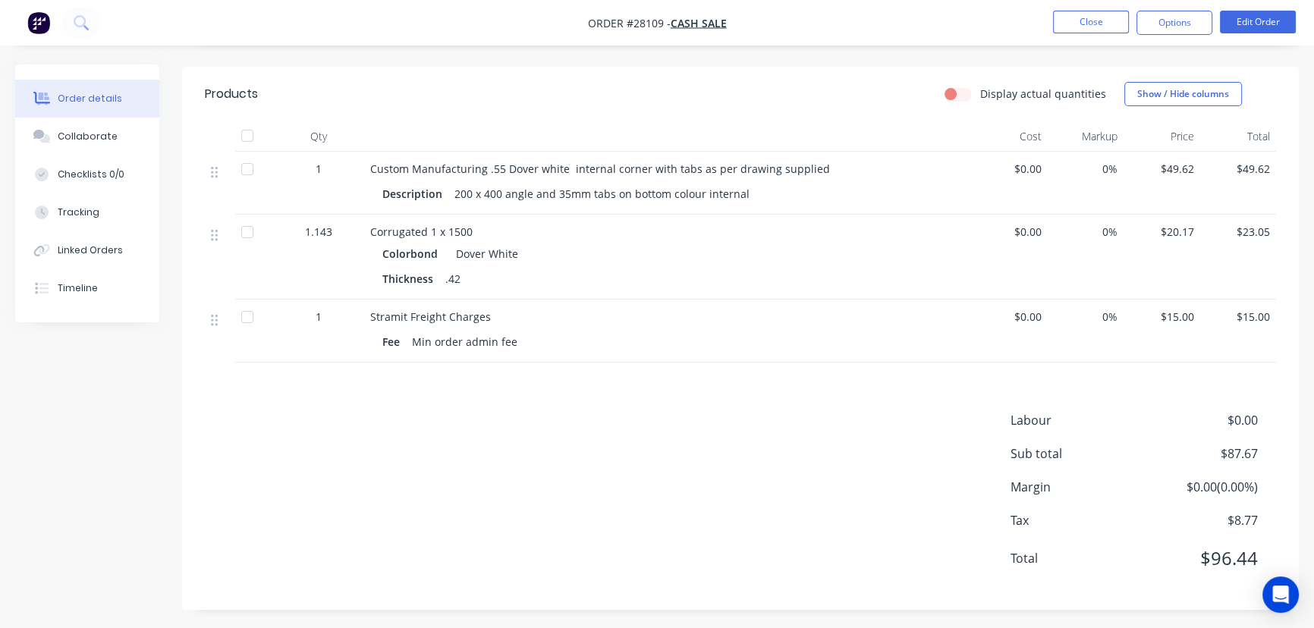
scroll to position [359, 0]
click at [1244, 24] on button "Edit Order" at bounding box center [1258, 22] width 76 height 23
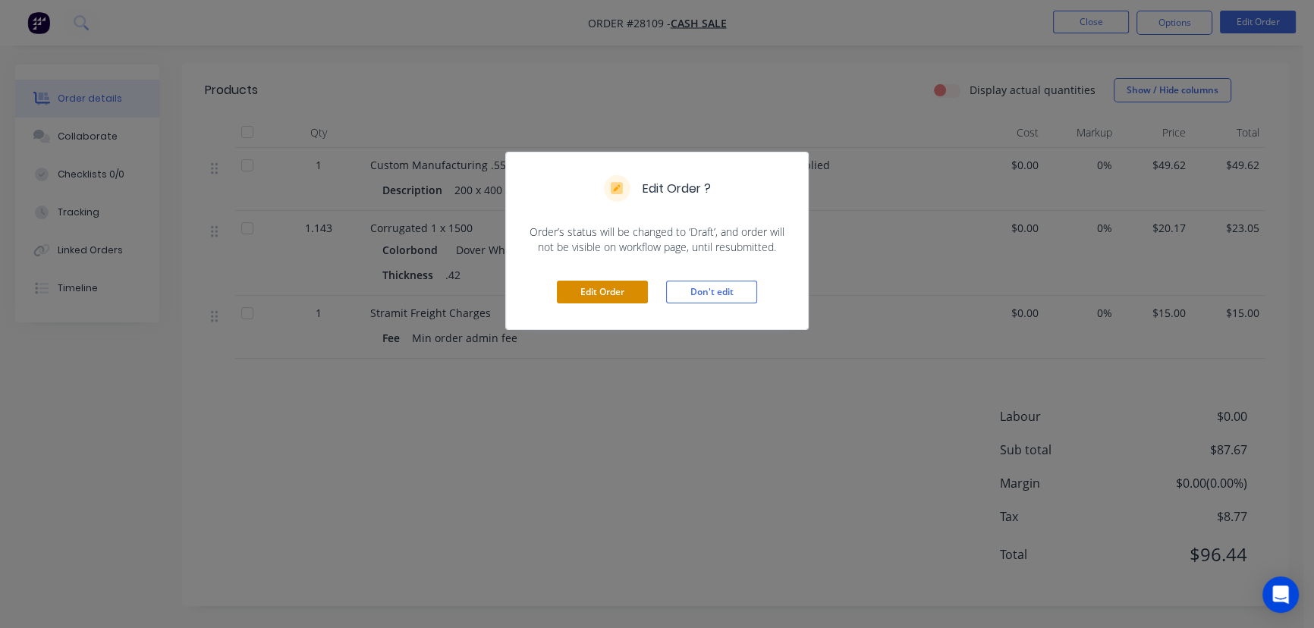
click at [622, 292] on button "Edit Order" at bounding box center [602, 292] width 91 height 23
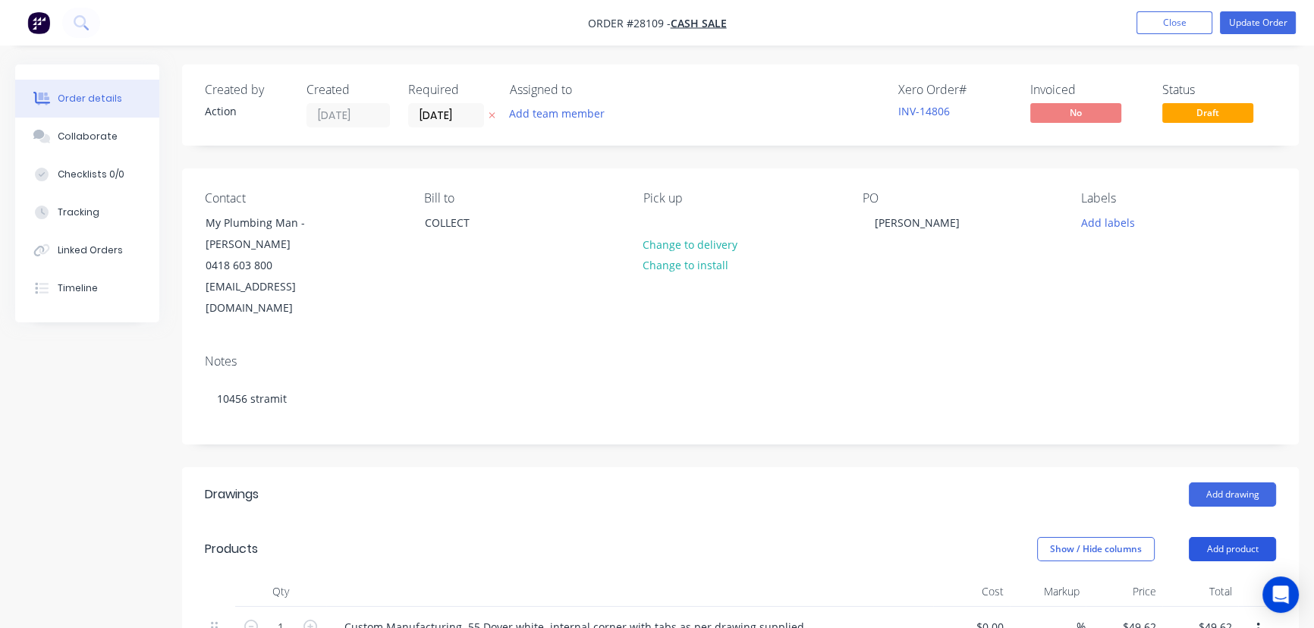
click at [1214, 537] on button "Add product" at bounding box center [1232, 549] width 87 height 24
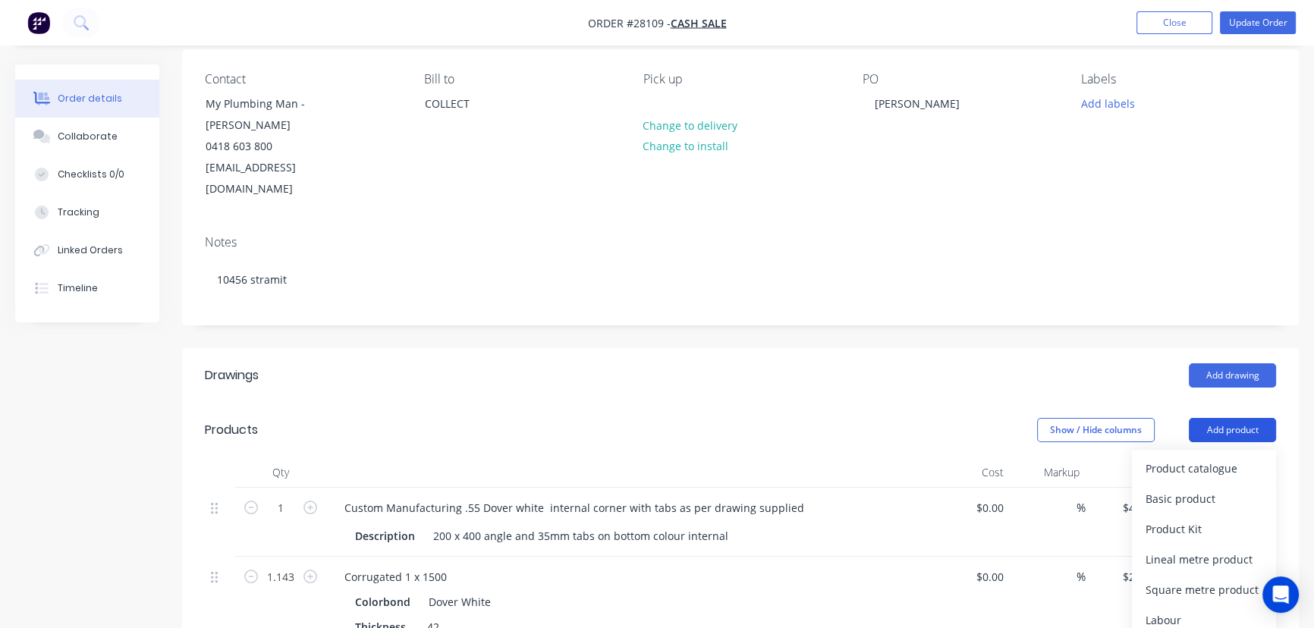
scroll to position [137, 0]
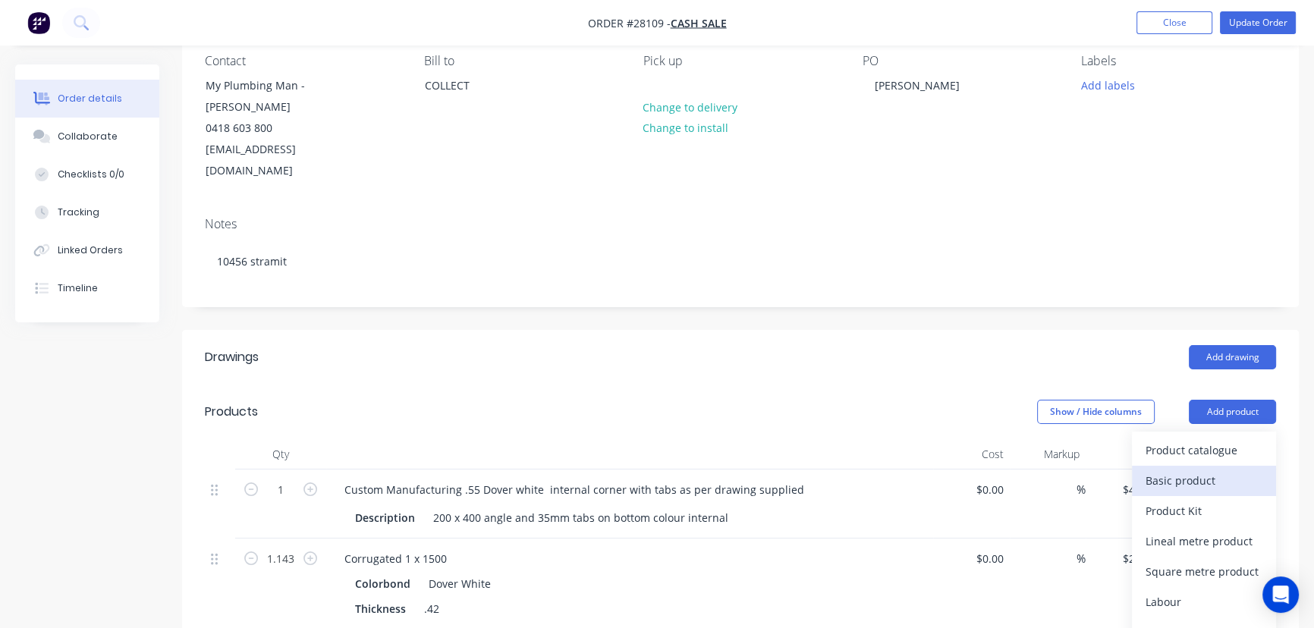
click at [1205, 470] on div "Basic product" at bounding box center [1204, 481] width 117 height 22
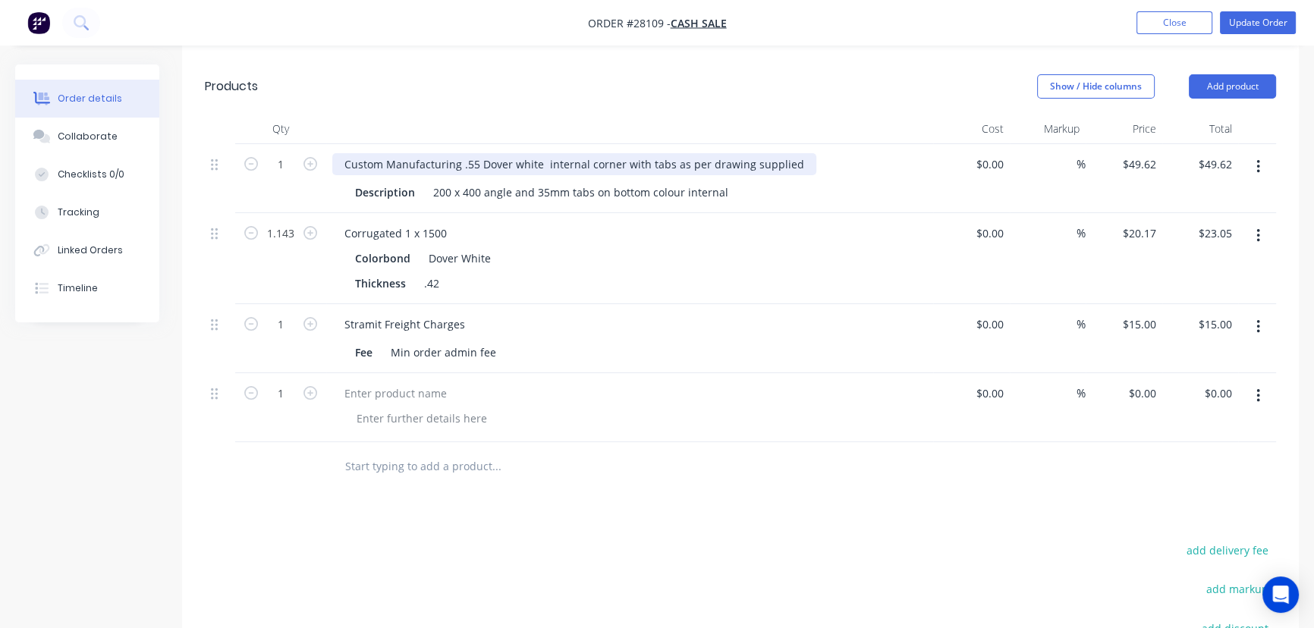
scroll to position [483, 0]
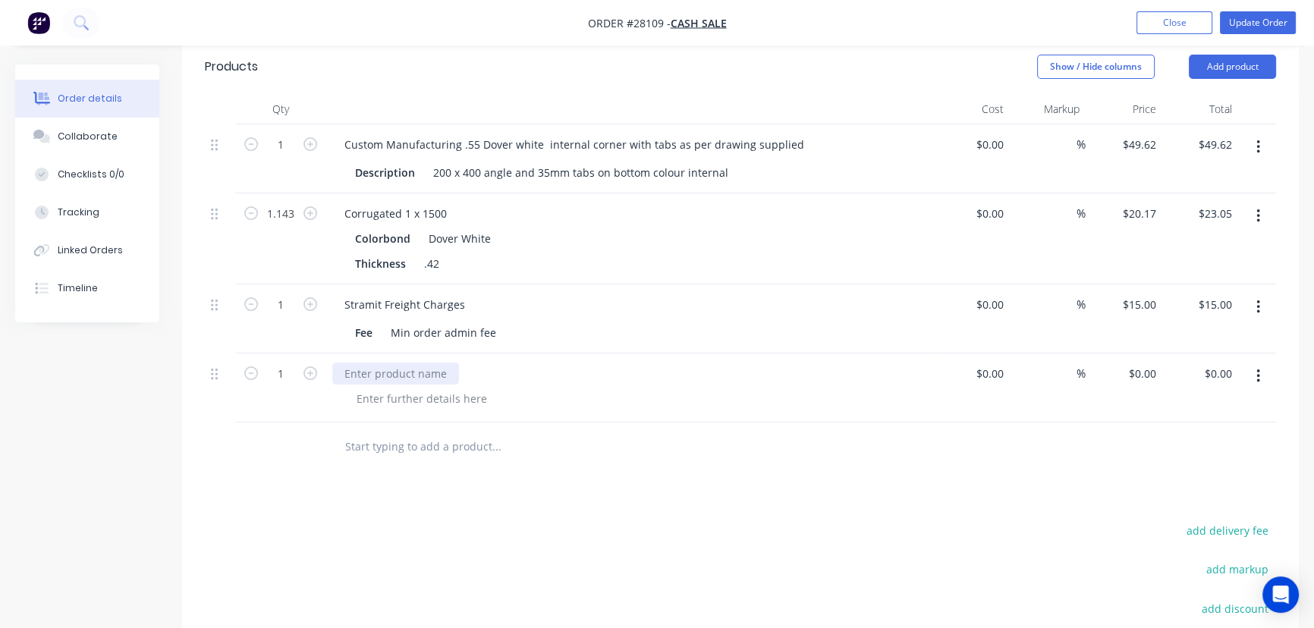
click at [361, 363] on div at bounding box center [395, 374] width 127 height 22
click at [1113, 354] on div "$0.00 $0.00" at bounding box center [1124, 388] width 77 height 69
type input "$5.00"
type input "5.00"
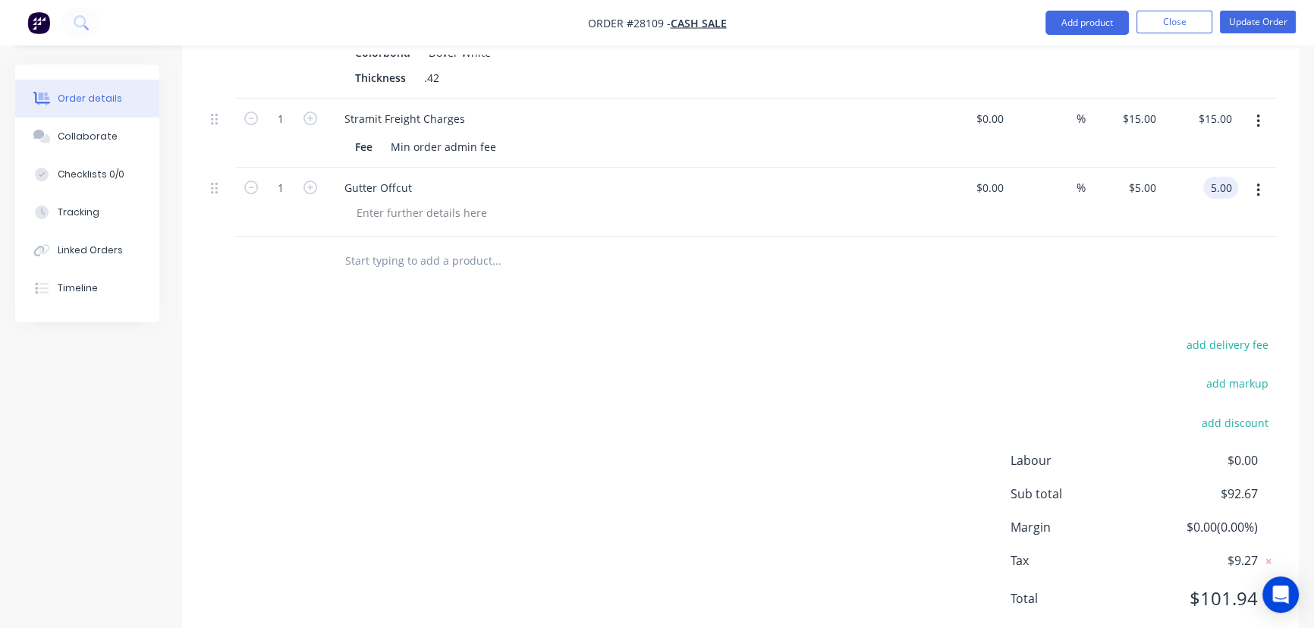
scroll to position [690, 0]
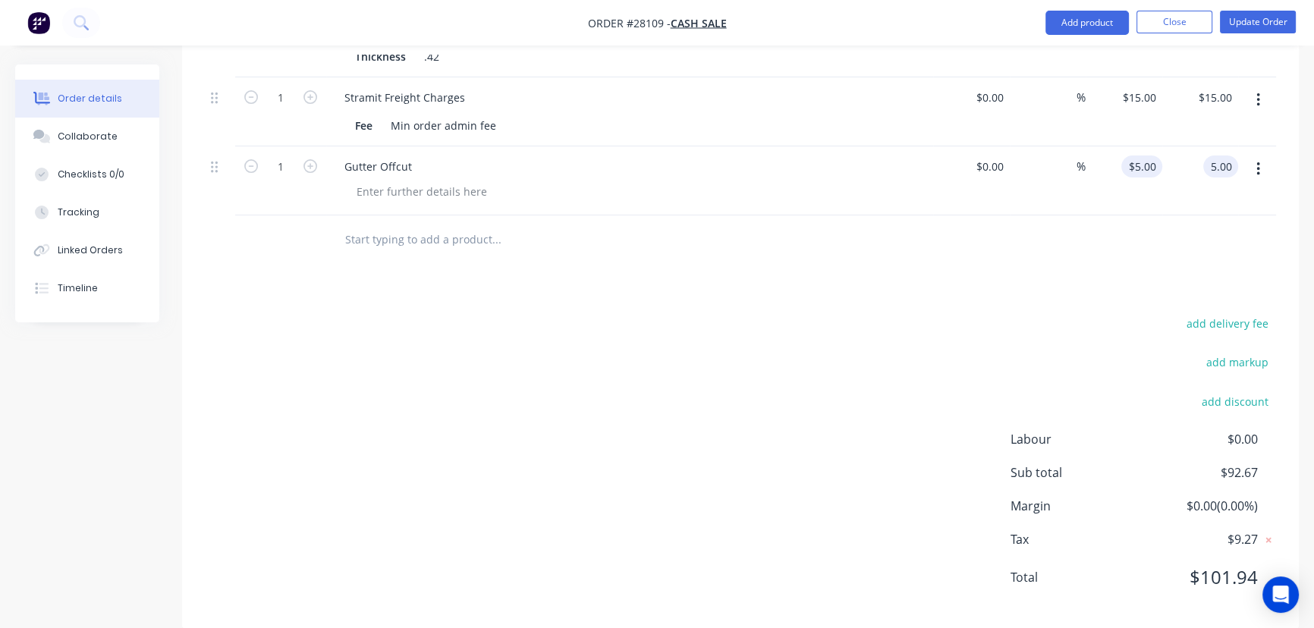
type input "5"
type input "$5.00"
click at [1133, 149] on div "5 5" at bounding box center [1124, 180] width 77 height 69
type input "$6.00"
type input "6.00"
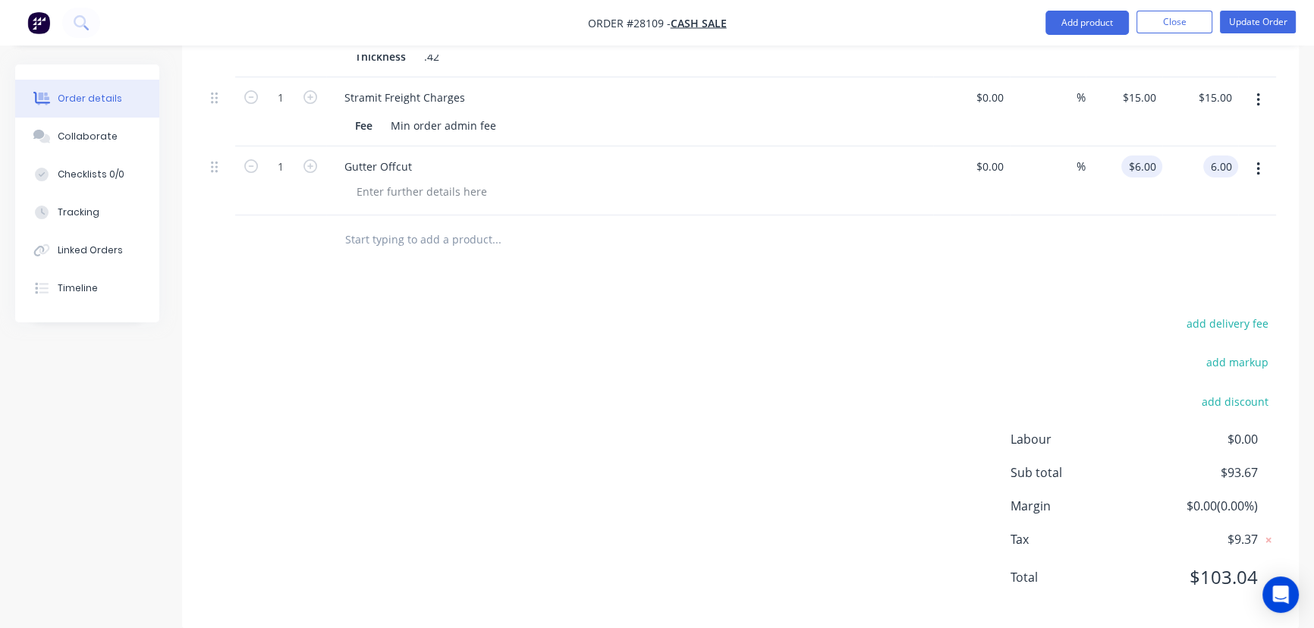
type input "6"
type input "$6.00"
click at [1133, 149] on div "6 6" at bounding box center [1124, 180] width 77 height 69
type input "$5.50"
type input "5.50"
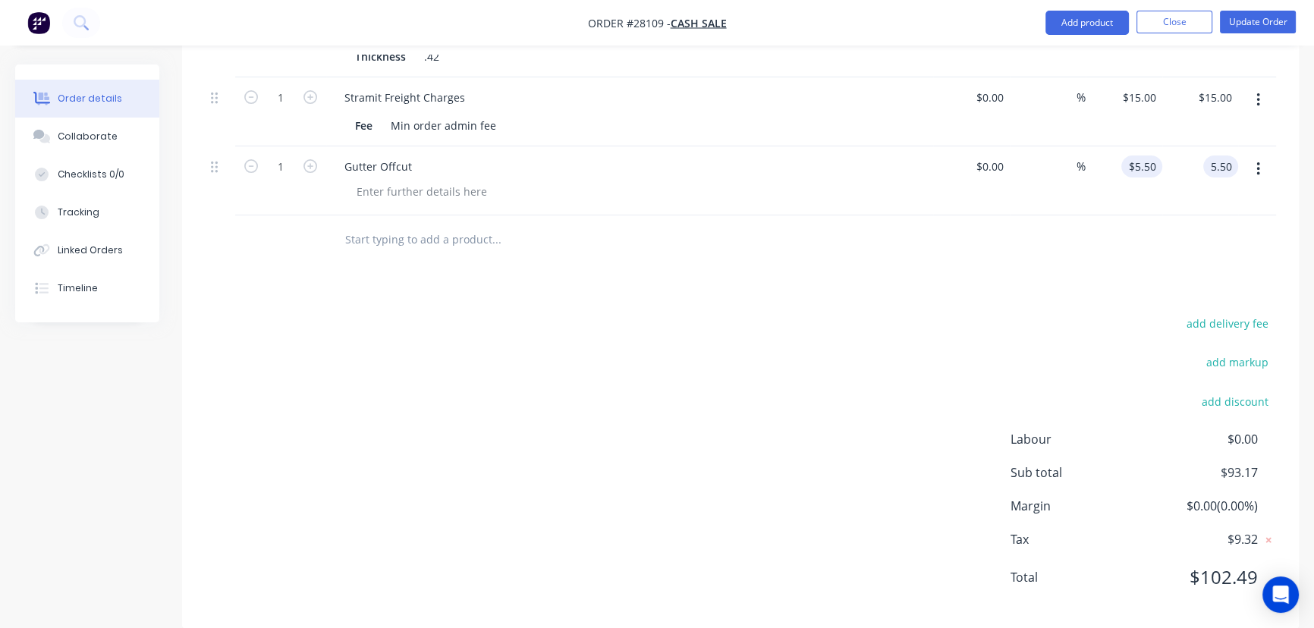
type input "5.5"
type input "$5.50"
click at [1133, 156] on div "5.5 5.5" at bounding box center [1147, 167] width 29 height 22
type input "$5.65"
type input "5.65"
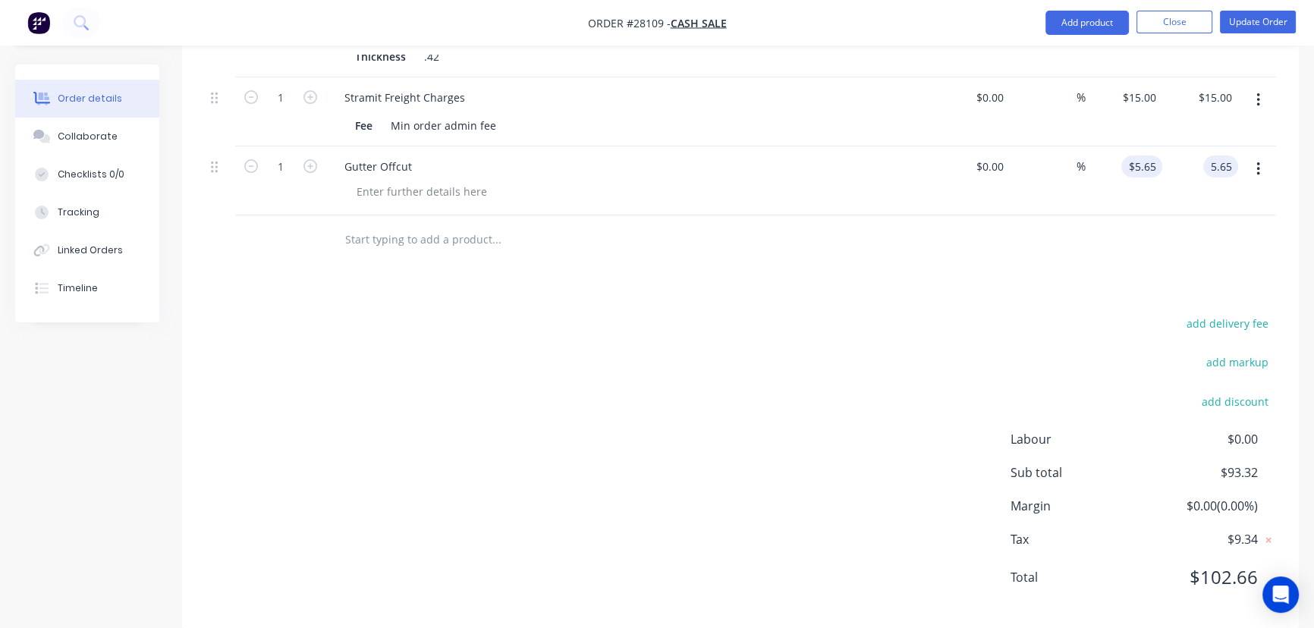
type input "5.65"
type input "$5.65"
click at [1133, 156] on input "5.65" at bounding box center [1147, 167] width 29 height 22
type input "$6.65"
type input "6.65"
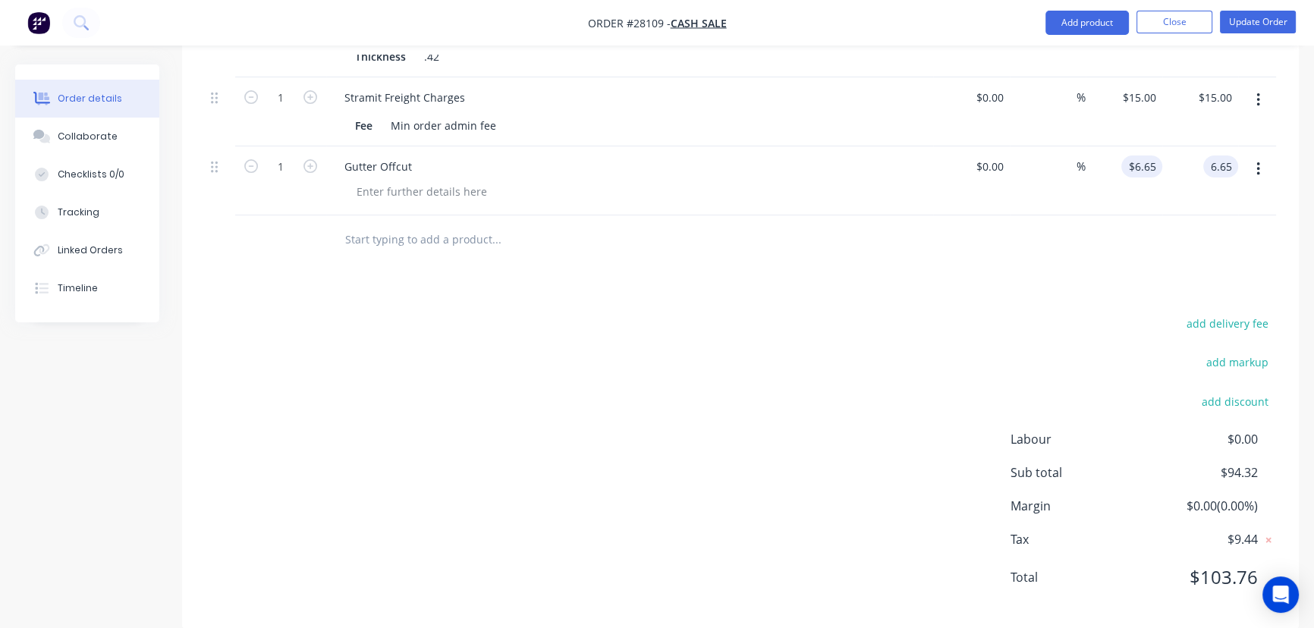
type input "6.65"
type input "$6.65"
click at [1133, 156] on input "6.65" at bounding box center [1147, 167] width 29 height 22
type input "$5.65"
type input "5.65"
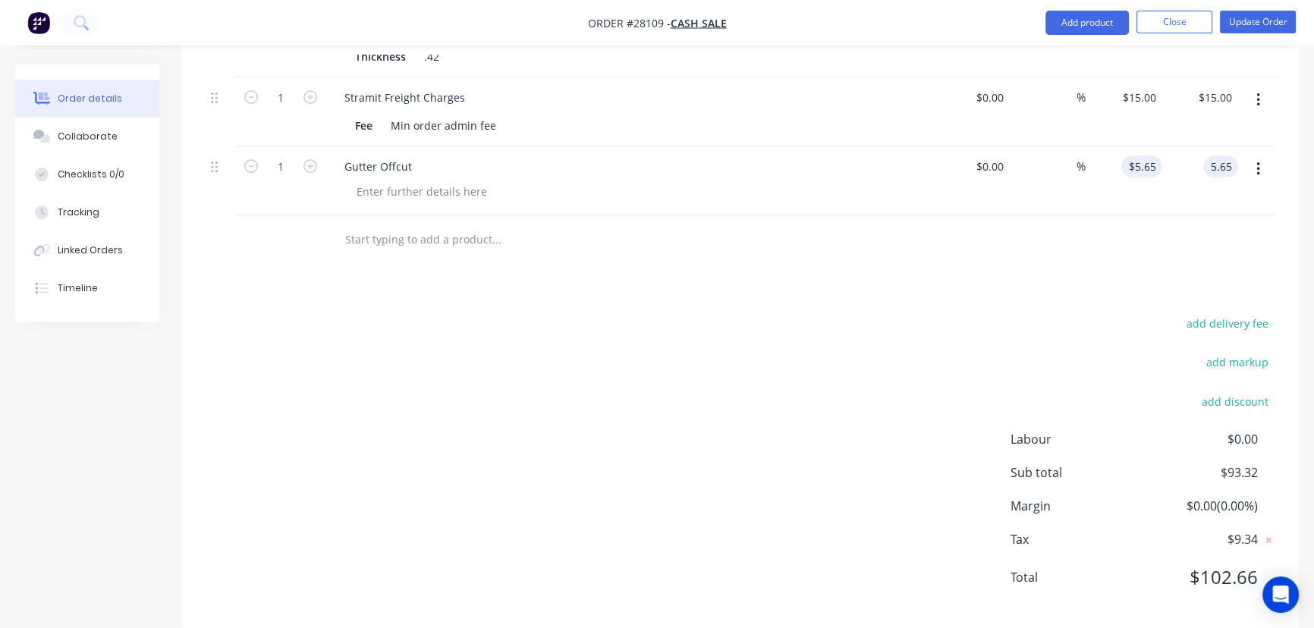
type input "5.65"
type input "$5.65"
click at [1133, 156] on input "5.65" at bounding box center [1147, 167] width 29 height 22
type input "$5.66"
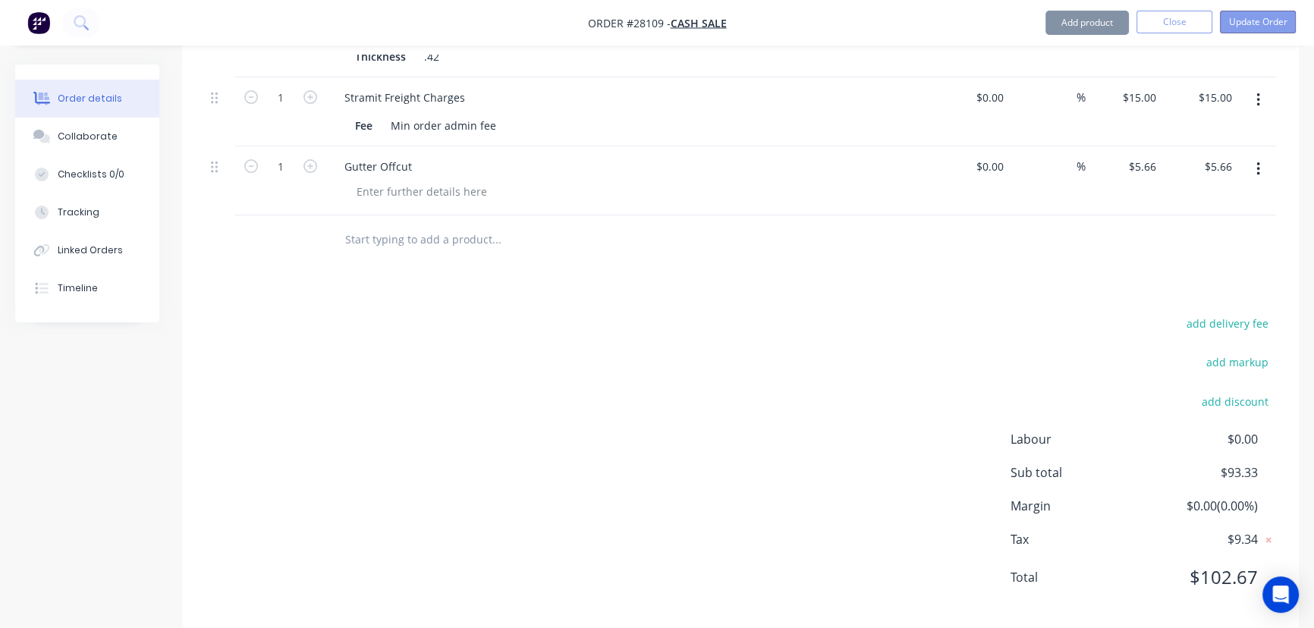
click at [1240, 22] on button "Update Order" at bounding box center [1258, 22] width 76 height 23
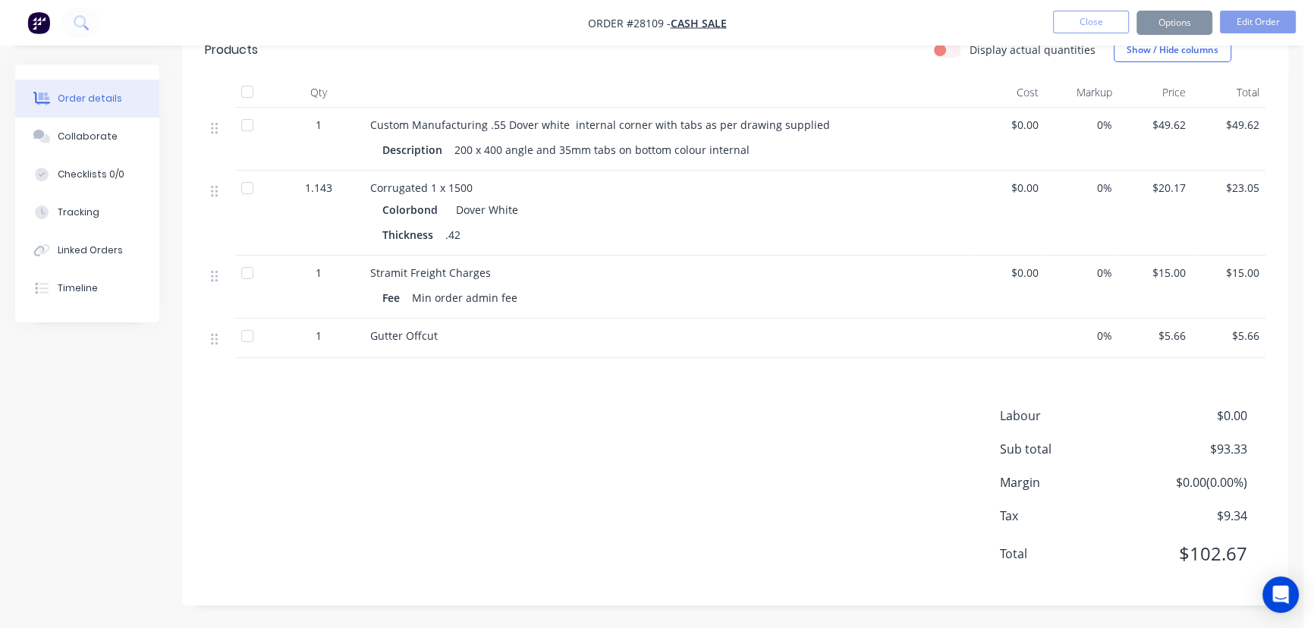
scroll to position [0, 0]
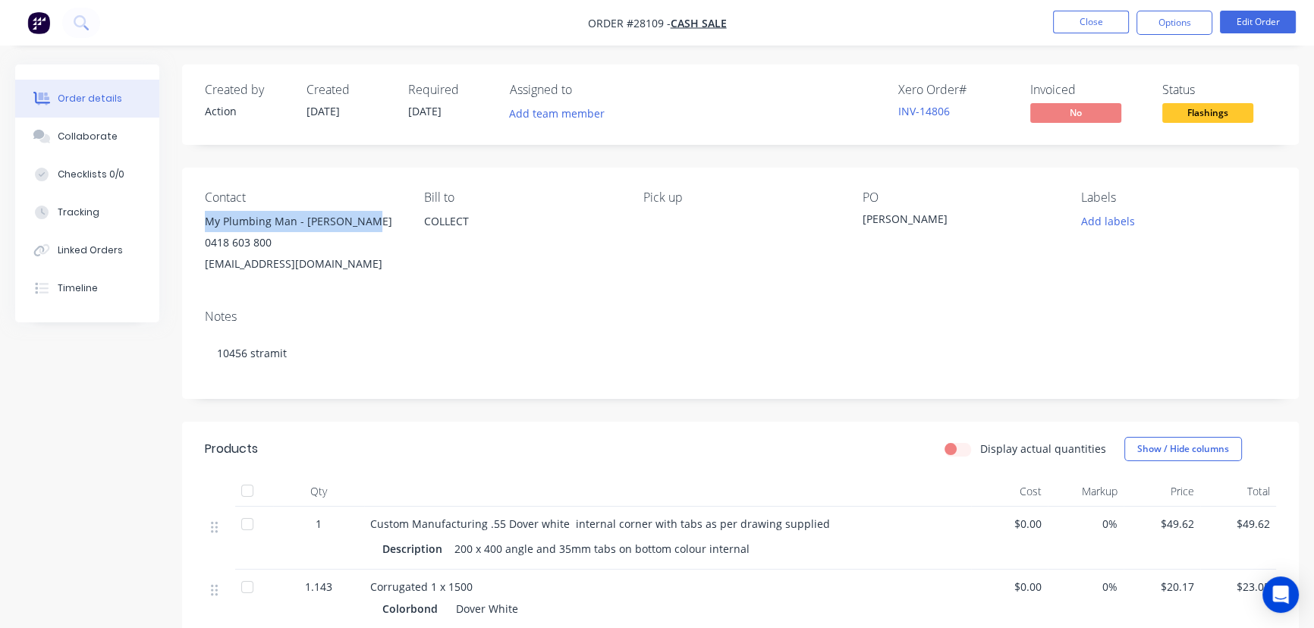
drag, startPoint x: 364, startPoint y: 222, endPoint x: 208, endPoint y: 215, distance: 156.4
click at [208, 215] on div "My Plumbing Man - [PERSON_NAME]" at bounding box center [302, 221] width 195 height 21
copy div "My Plumbing Man - [PERSON_NAME]"
click at [1171, 24] on button "Options" at bounding box center [1174, 23] width 76 height 24
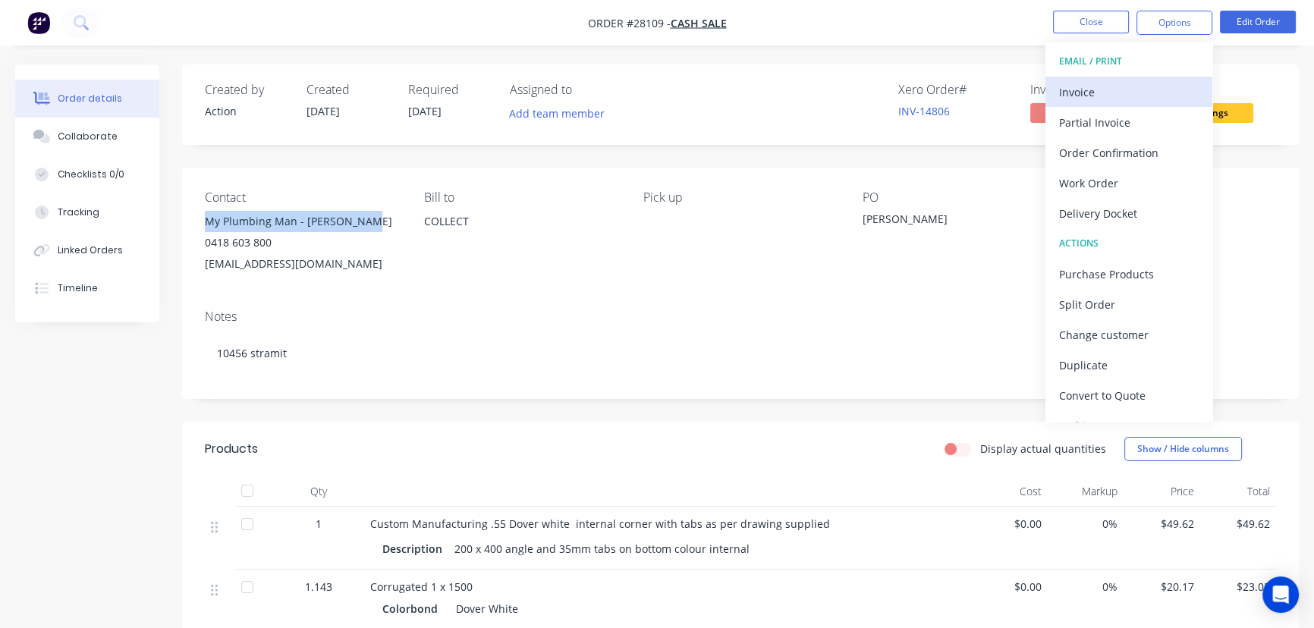
click at [1108, 99] on div "Invoice" at bounding box center [1129, 92] width 140 height 22
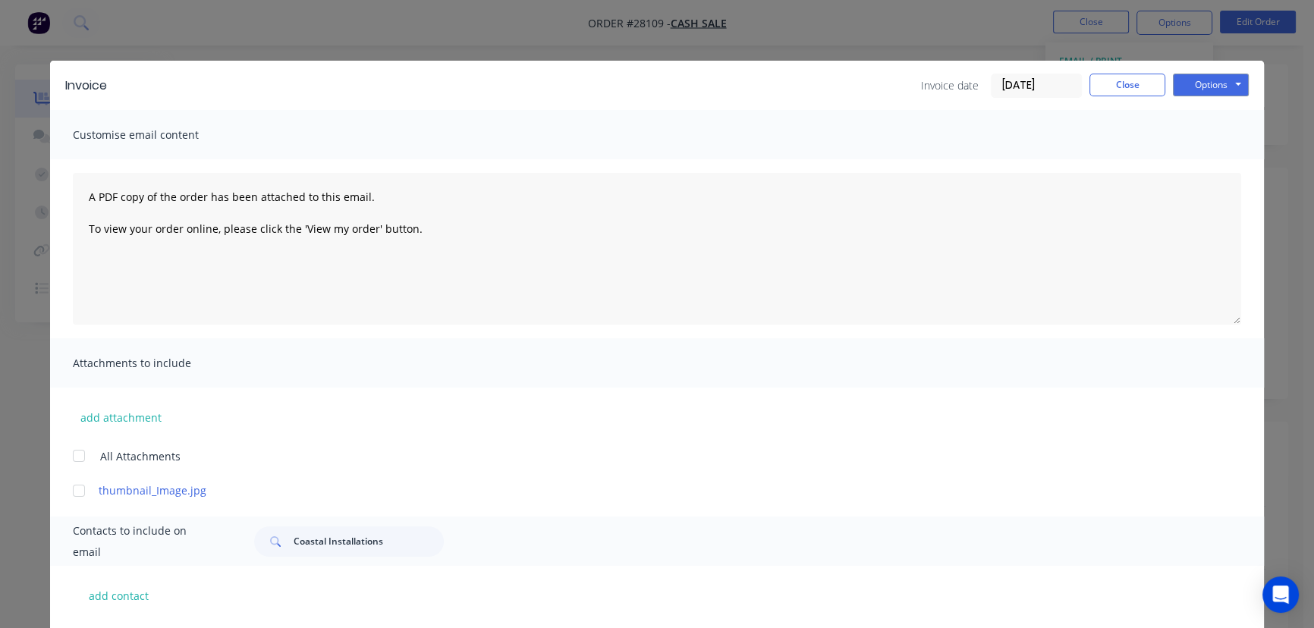
click at [1061, 87] on input "[DATE]" at bounding box center [1037, 85] width 90 height 23
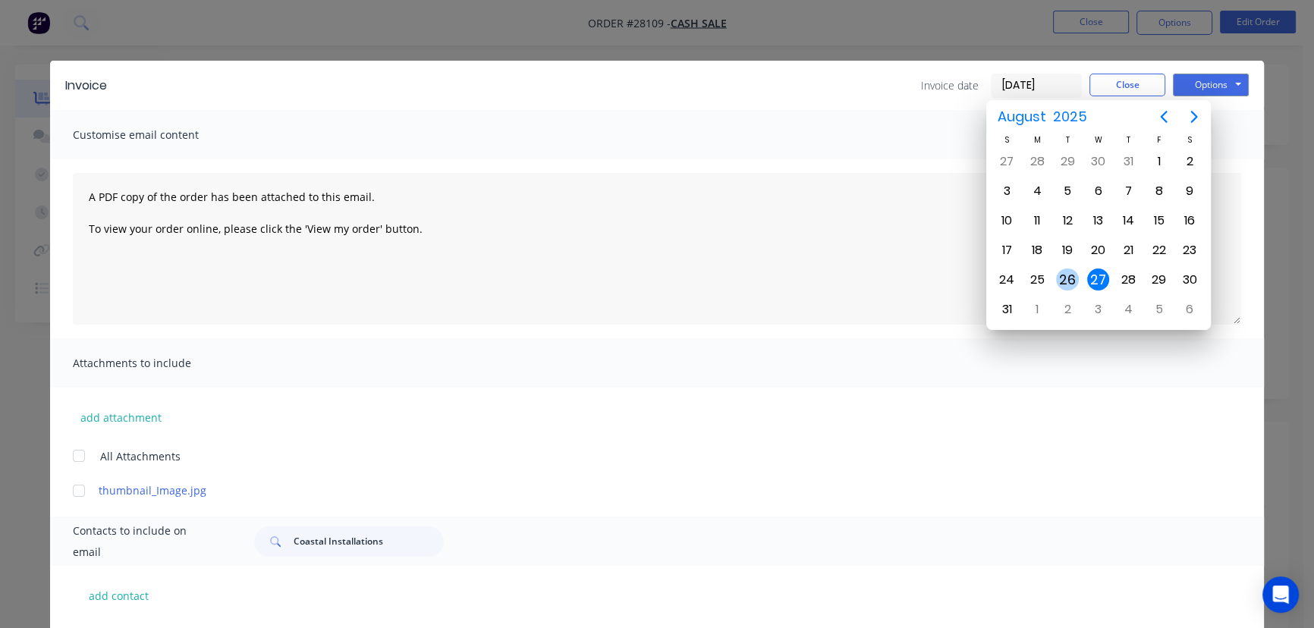
click at [1070, 278] on div "26" at bounding box center [1067, 280] width 23 height 23
type input "[DATE]"
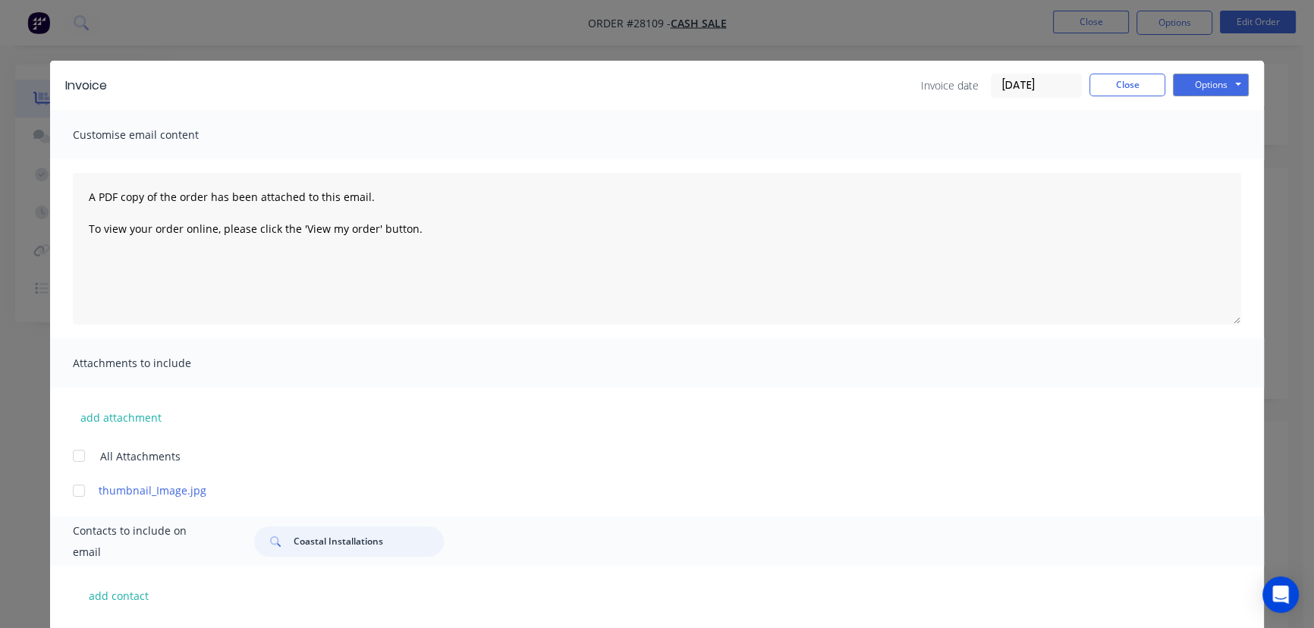
drag, startPoint x: 382, startPoint y: 543, endPoint x: 273, endPoint y: 546, distance: 109.3
click at [273, 546] on div "Coastal Installations" at bounding box center [349, 542] width 190 height 30
paste input "My Plumbing Man - [PERSON_NAME]"
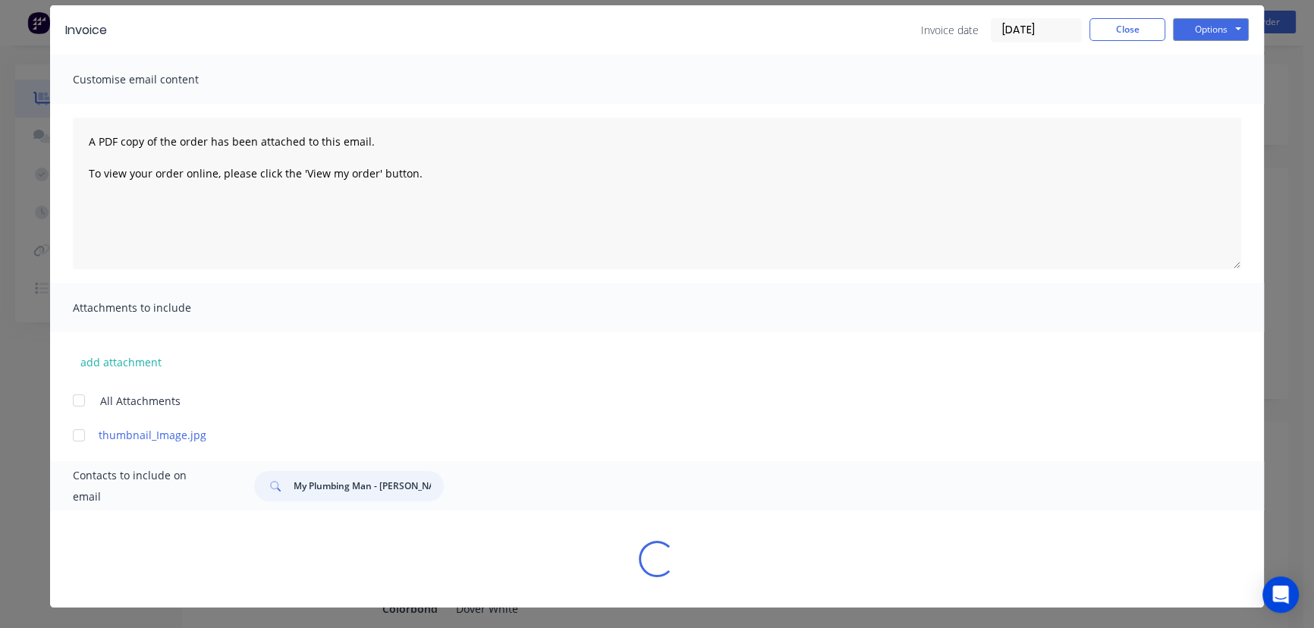
scroll to position [55, 0]
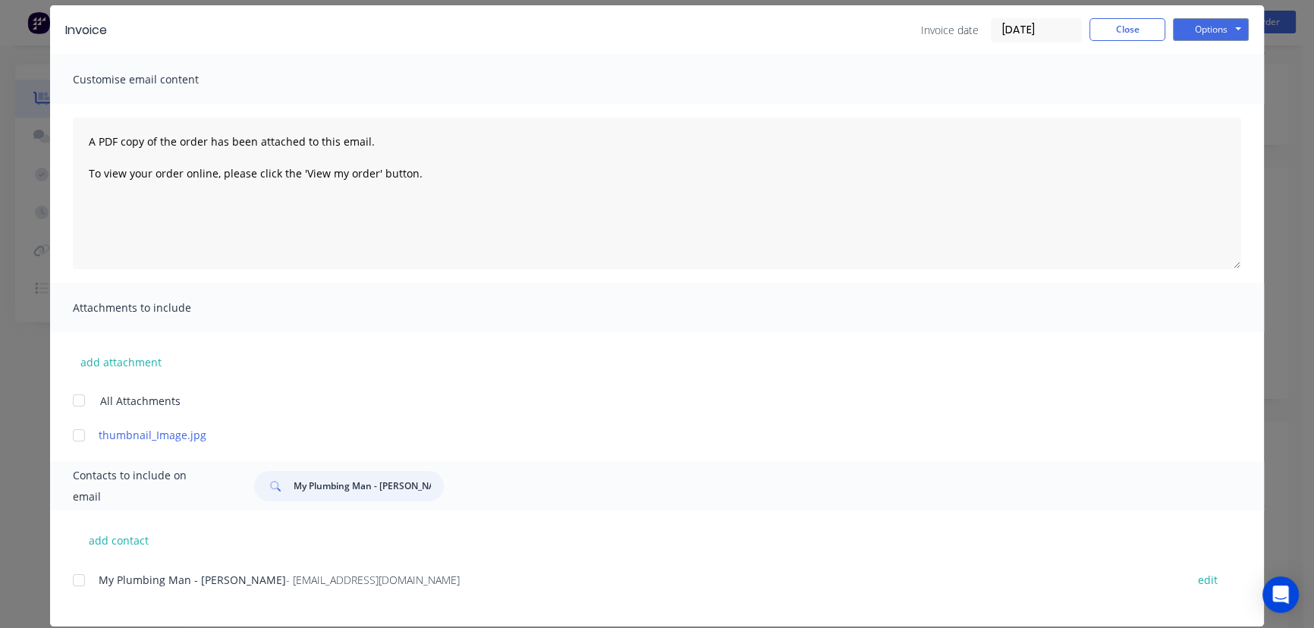
type input "My Plumbing Man - [PERSON_NAME]"
drag, startPoint x: 440, startPoint y: 582, endPoint x: 129, endPoint y: 608, distance: 312.1
click at [129, 608] on div "My Plumbing Man - [PERSON_NAME] - [EMAIL_ADDRESS][DOMAIN_NAME] edit" at bounding box center [668, 598] width 1191 height 57
drag, startPoint x: 243, startPoint y: 568, endPoint x: 448, endPoint y: 586, distance: 206.3
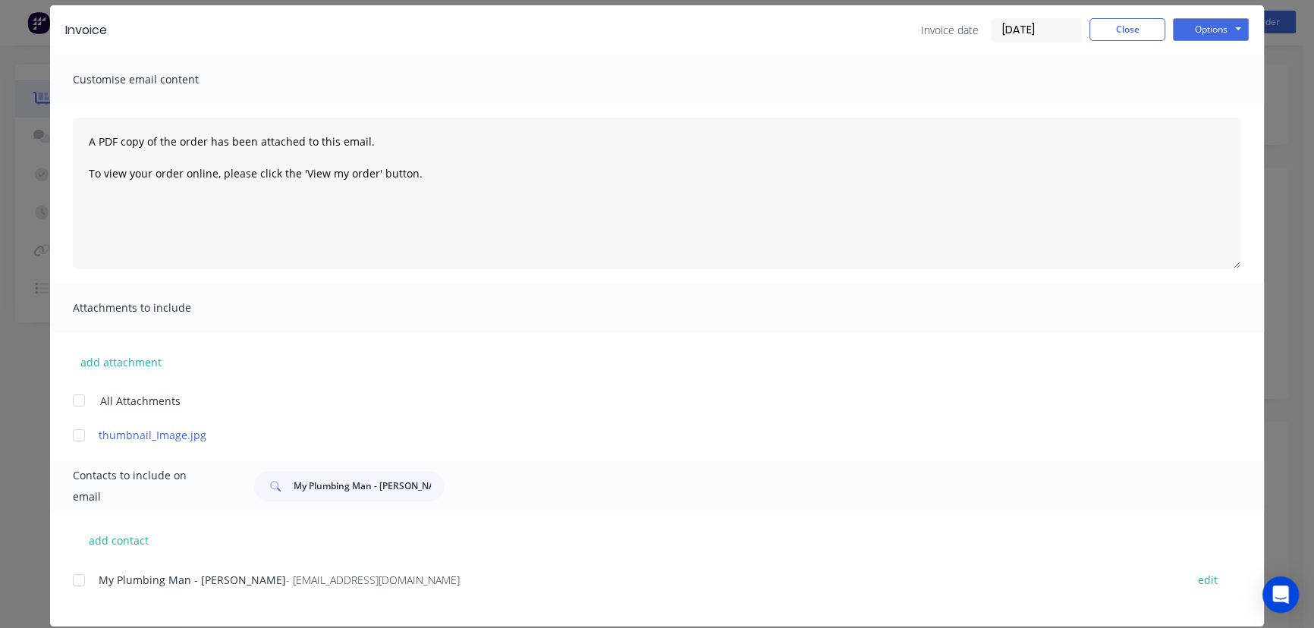
click at [449, 588] on div "My Plumbing Man - [PERSON_NAME] - [EMAIL_ADDRESS][DOMAIN_NAME] edit" at bounding box center [668, 580] width 1191 height 20
drag, startPoint x: 435, startPoint y: 581, endPoint x: 86, endPoint y: 606, distance: 350.6
click at [86, 606] on div "My Plumbing Man - [PERSON_NAME] - [EMAIL_ADDRESS][DOMAIN_NAME] edit" at bounding box center [668, 589] width 1191 height 39
copy div "My Plumbing Man - [PERSON_NAME] - [EMAIL_ADDRESS][DOMAIN_NAME]"
click at [1199, 36] on button "Options" at bounding box center [1211, 29] width 76 height 23
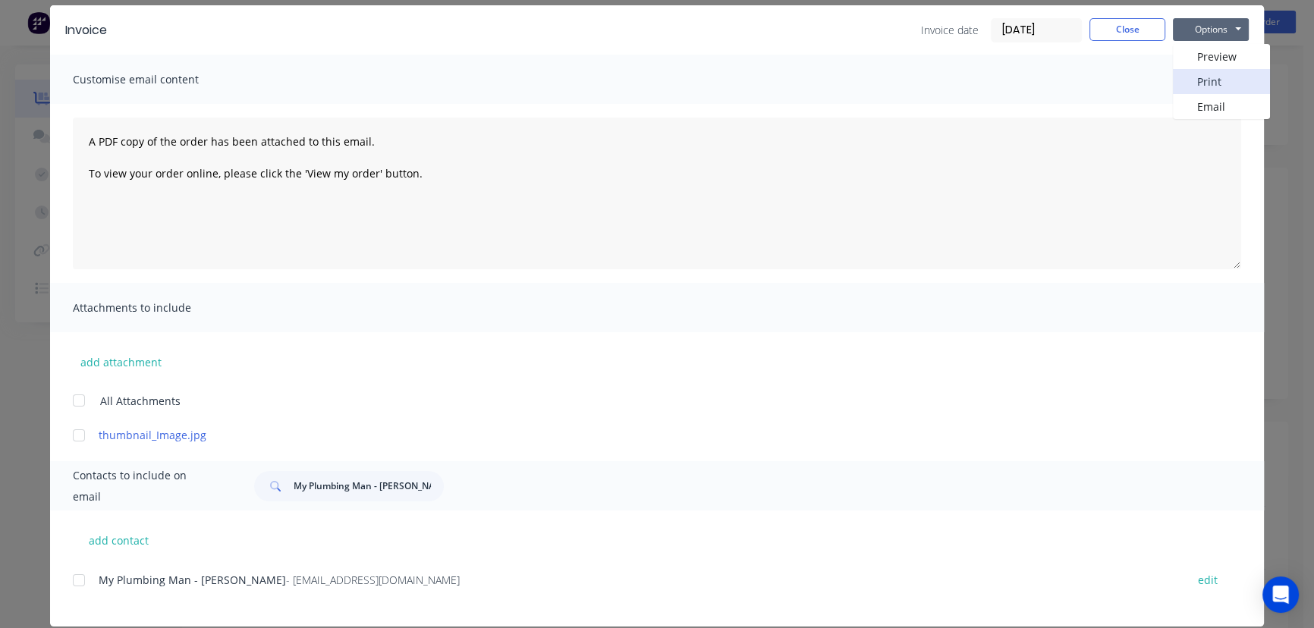
click at [1199, 77] on button "Print" at bounding box center [1221, 81] width 97 height 25
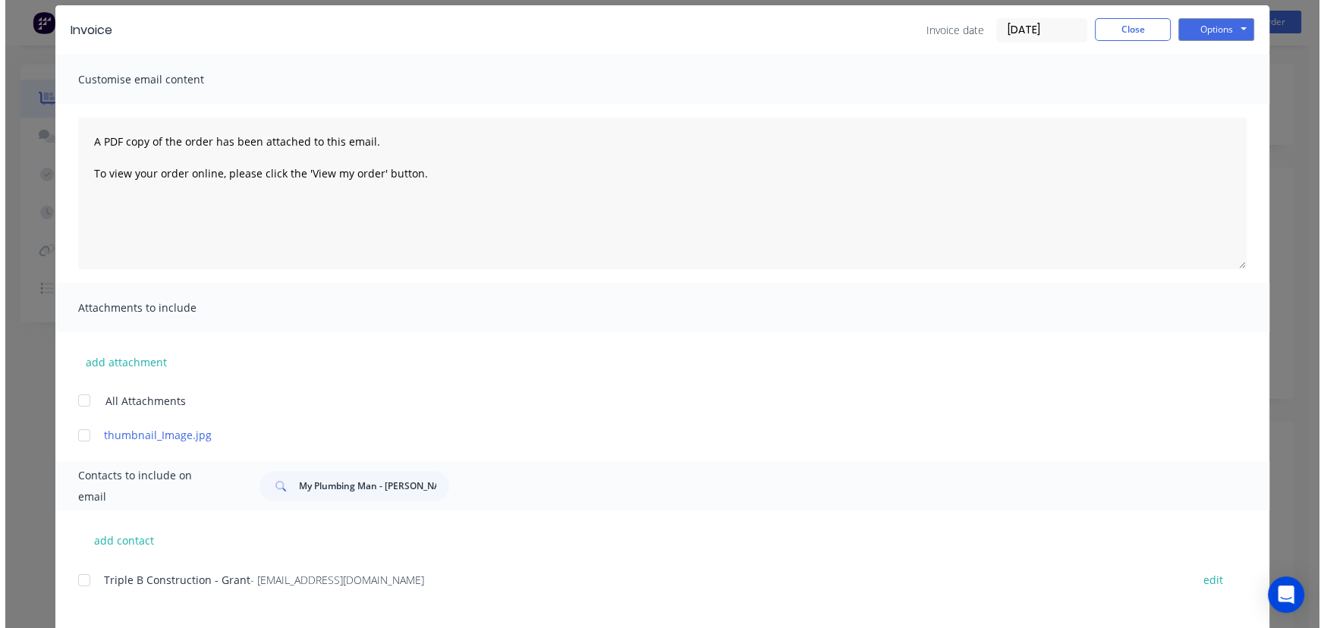
scroll to position [55, 0]
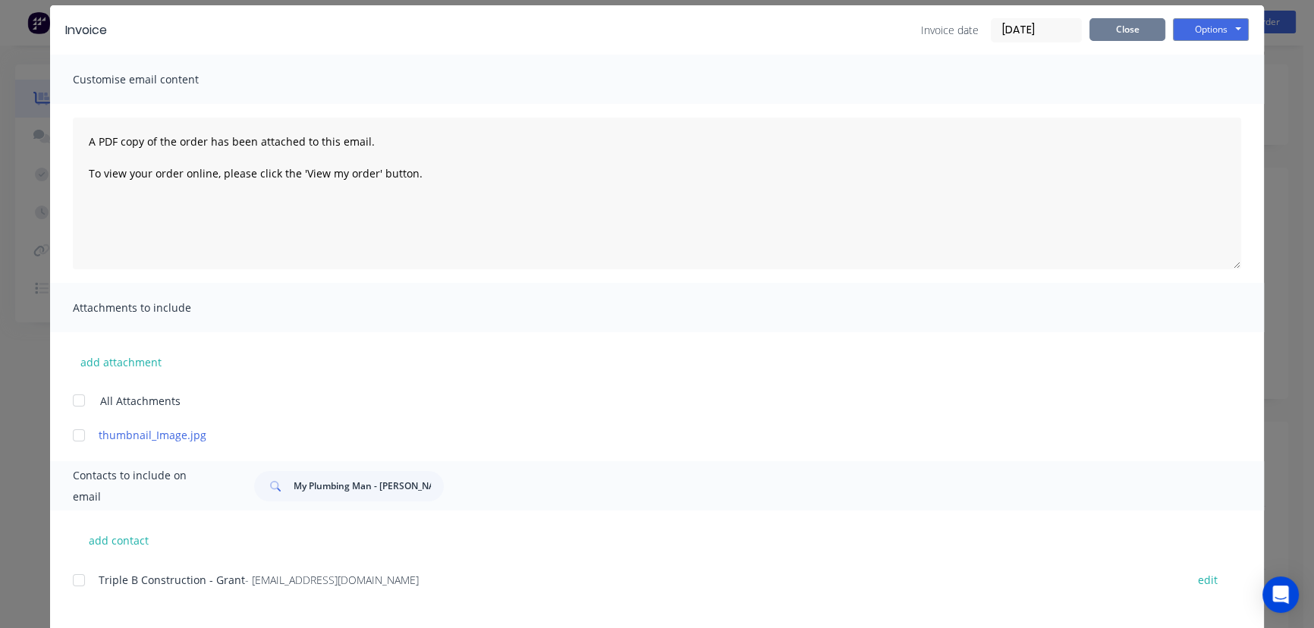
click at [1108, 25] on button "Close" at bounding box center [1127, 29] width 76 height 23
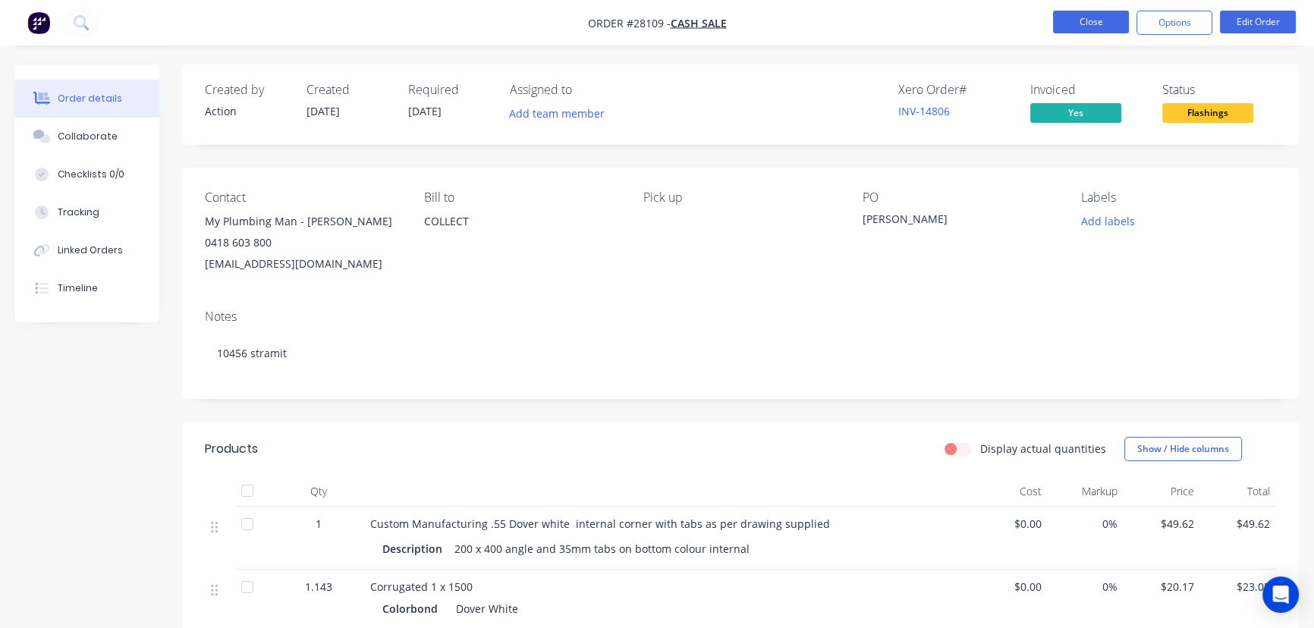
click at [1097, 21] on button "Close" at bounding box center [1091, 22] width 76 height 23
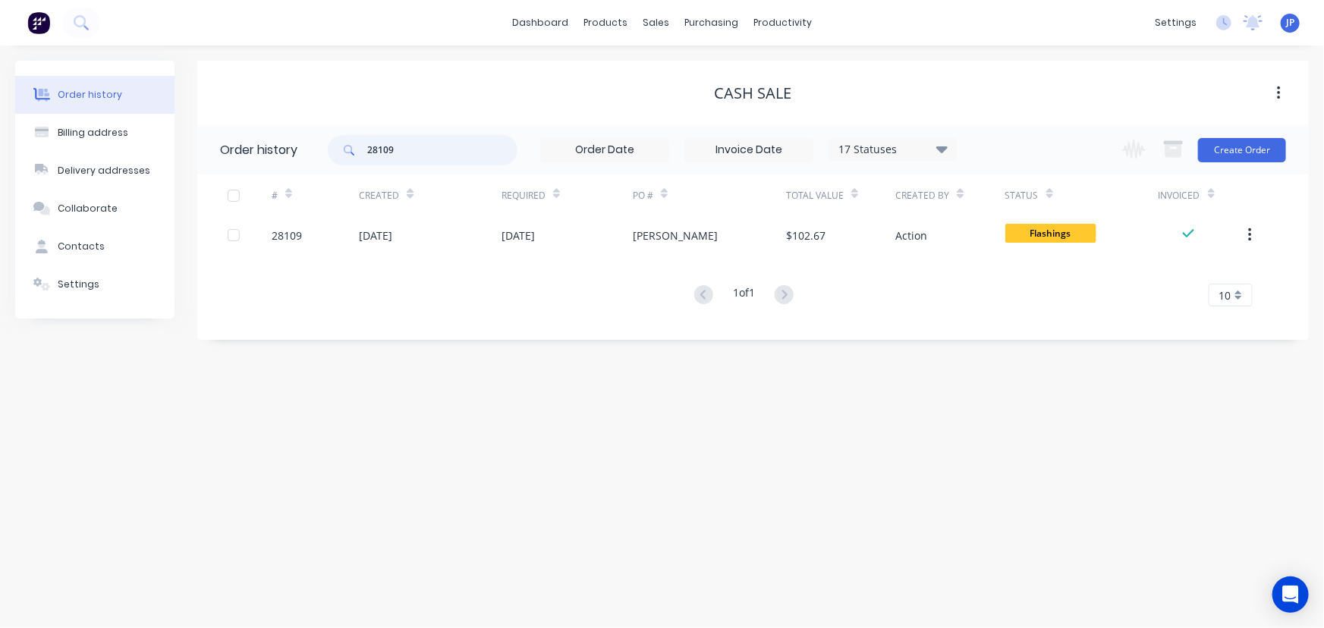
click at [405, 149] on input "28109" at bounding box center [442, 150] width 150 height 30
type input "28123"
click at [944, 154] on icon at bounding box center [941, 149] width 11 height 18
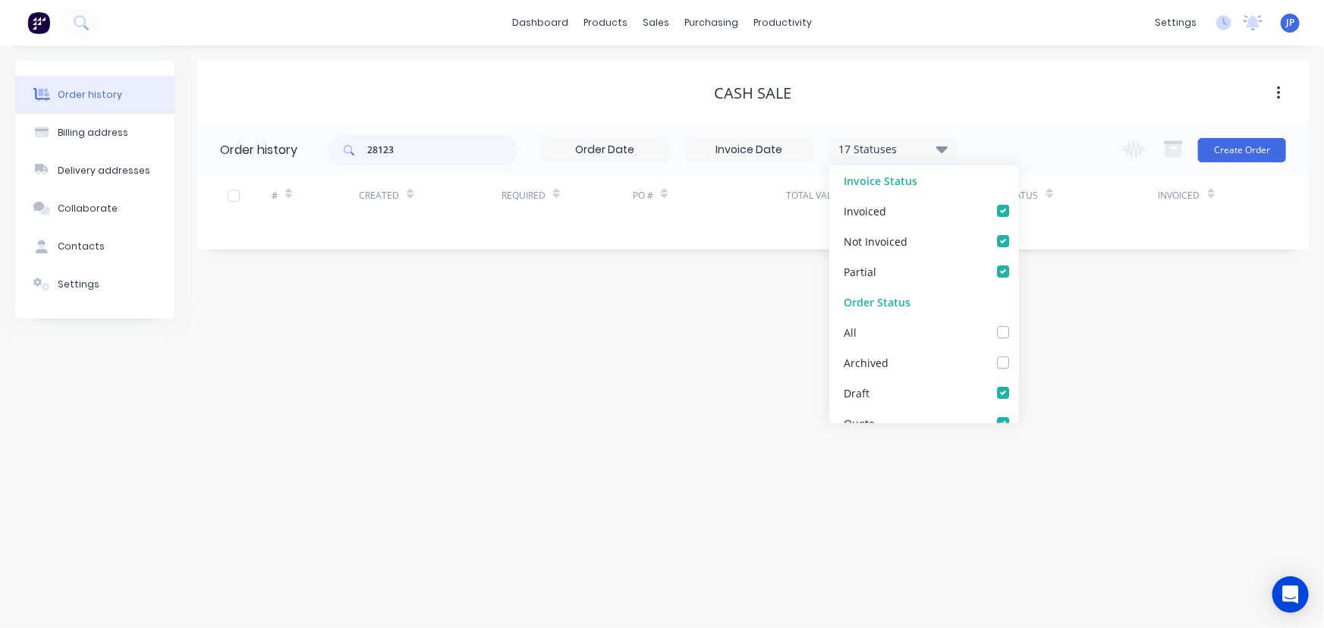
click at [1018, 324] on label at bounding box center [1018, 324] width 0 height 0
click at [1018, 337] on input "checkbox" at bounding box center [1024, 331] width 12 height 14
checkbox input "true"
click at [417, 159] on input "28123" at bounding box center [442, 150] width 150 height 30
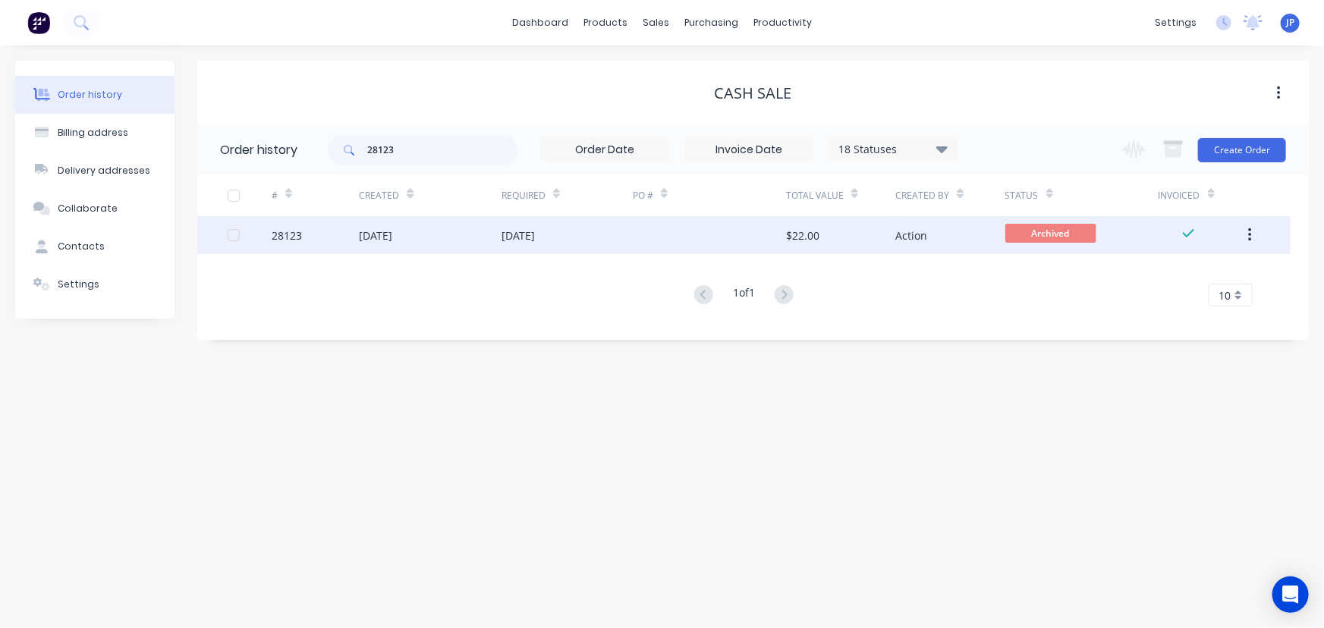
click at [392, 235] on div "[DATE]" at bounding box center [375, 236] width 33 height 16
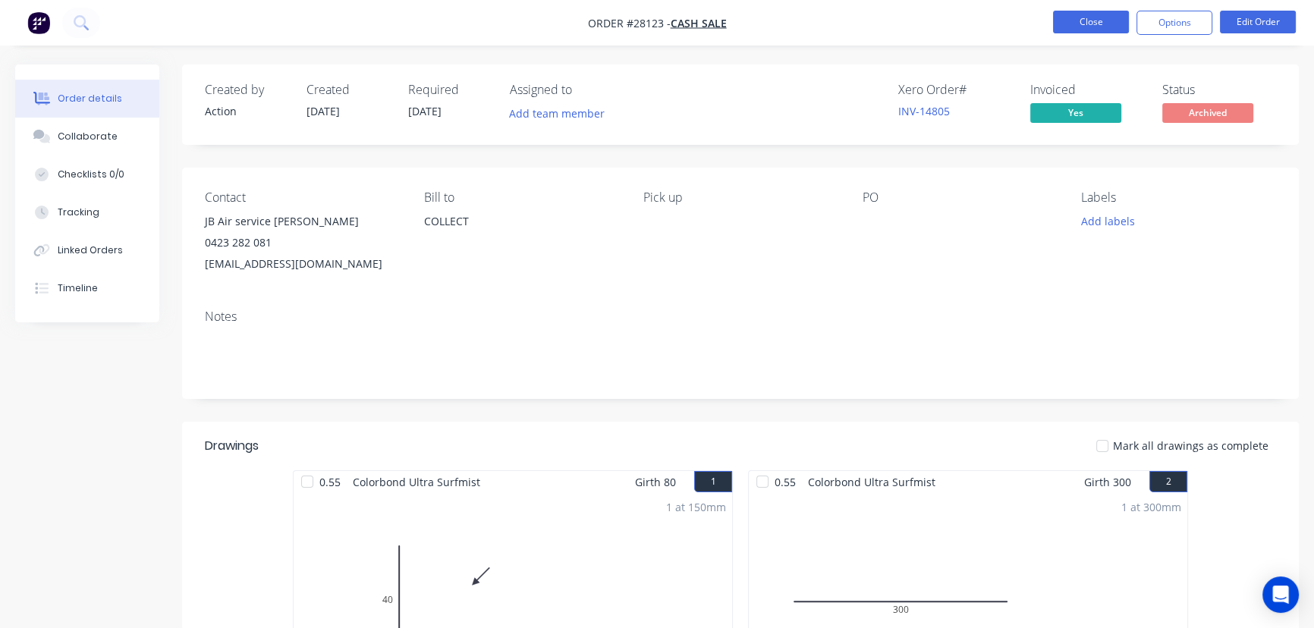
click at [1077, 25] on button "Close" at bounding box center [1091, 22] width 76 height 23
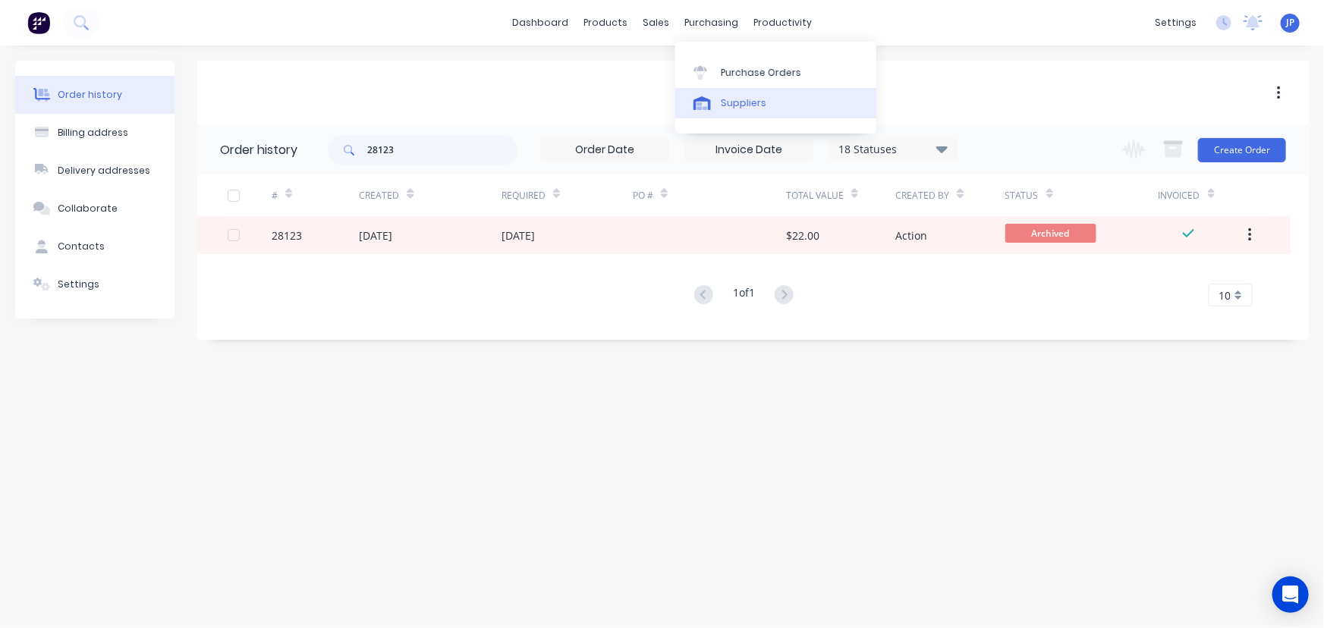
click at [728, 102] on div "Suppliers" at bounding box center [744, 103] width 46 height 14
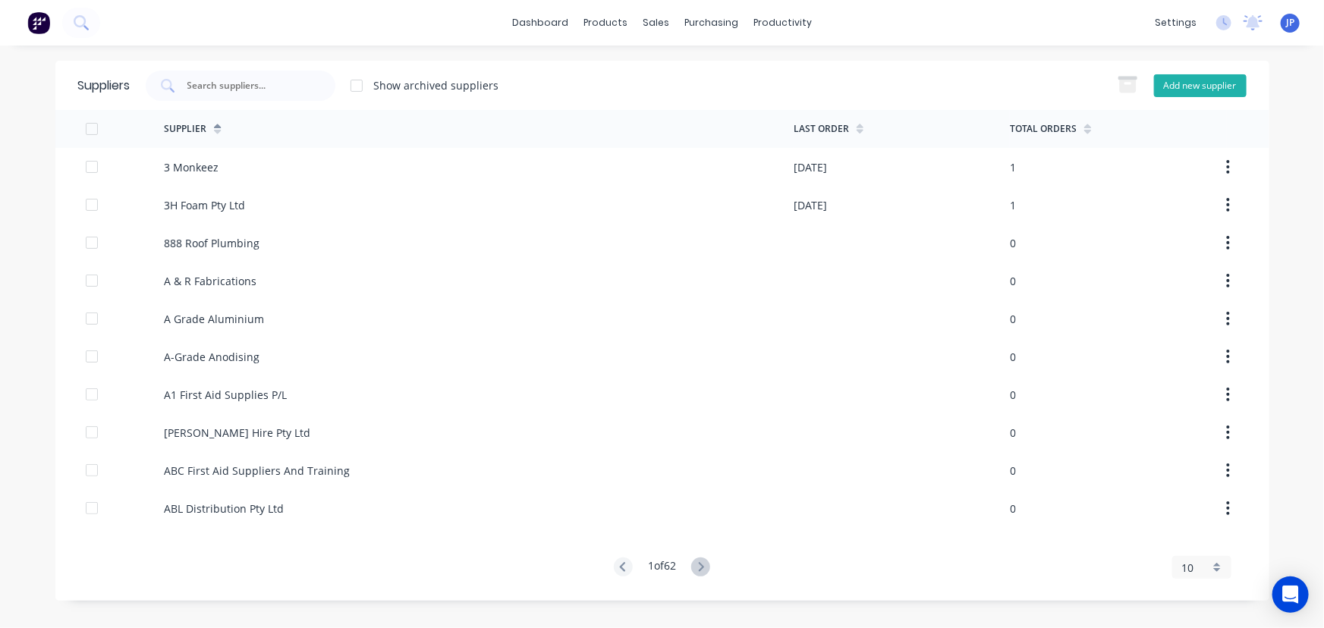
click at [1174, 82] on button "Add new supplier" at bounding box center [1200, 85] width 93 height 23
select select "AU"
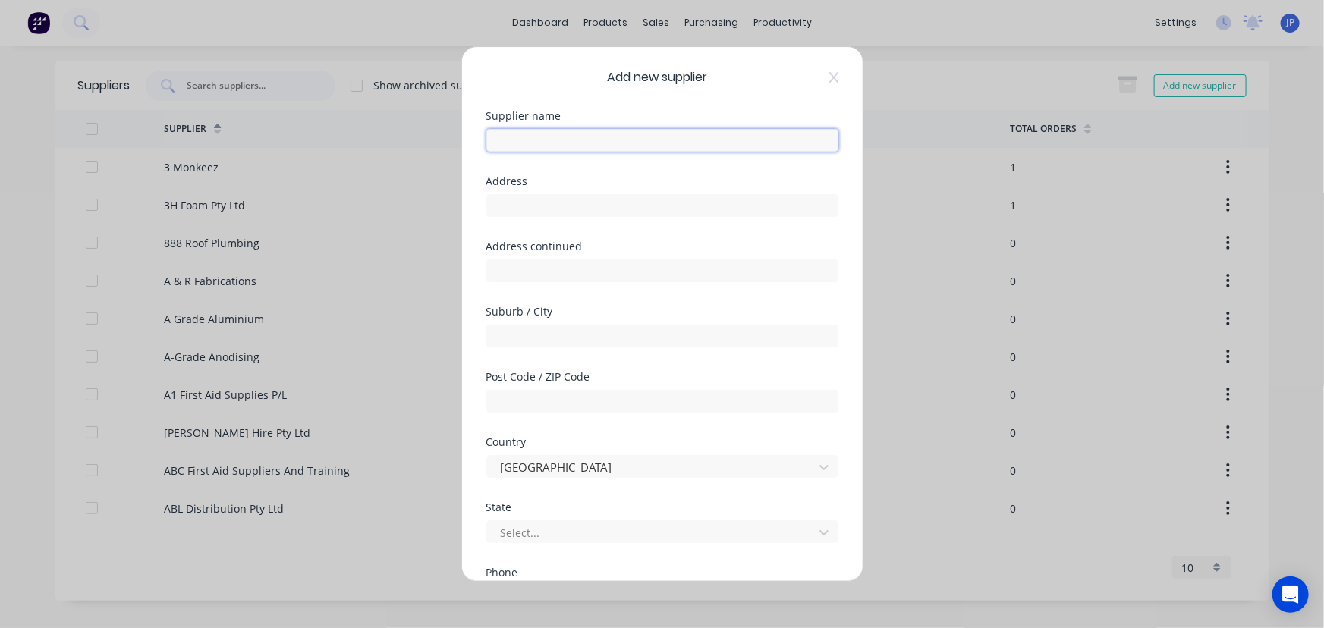
click at [566, 137] on input "text" at bounding box center [662, 140] width 352 height 23
type input "Stainless Steel Wire & Mesh"
click at [515, 213] on input "text" at bounding box center [662, 205] width 352 height 23
type input "[STREET_ADDRESS]"
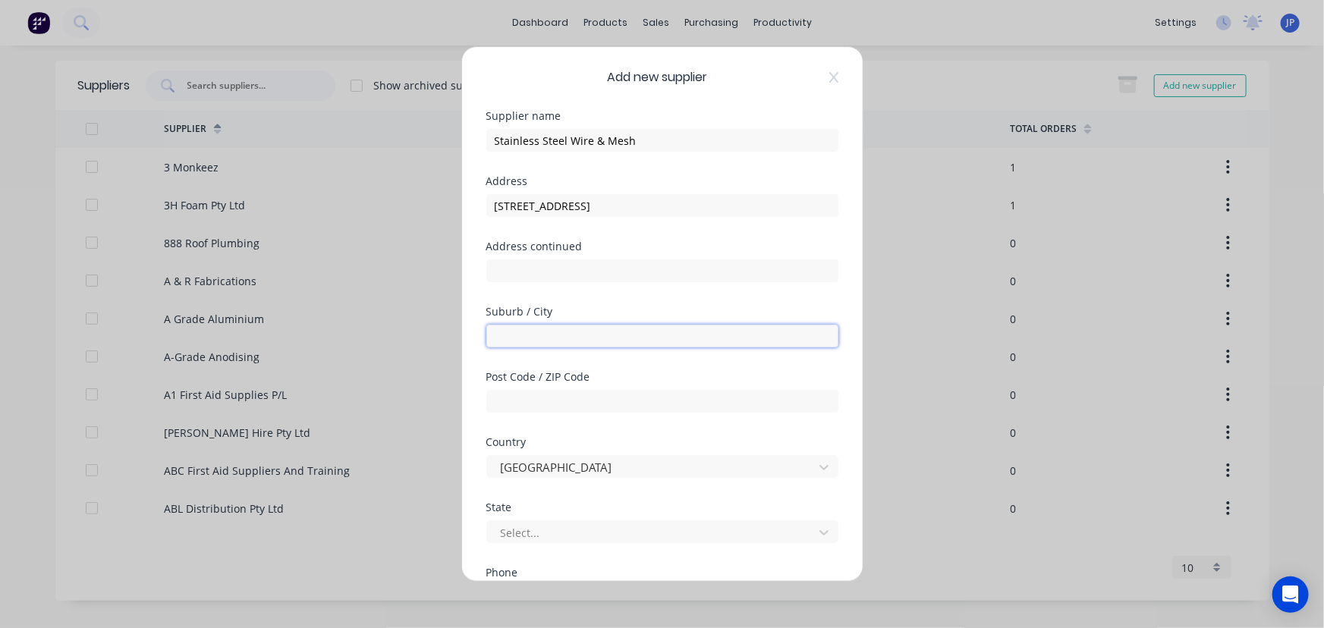
click at [511, 331] on input "text" at bounding box center [662, 336] width 352 height 23
type input "Tullamarine"
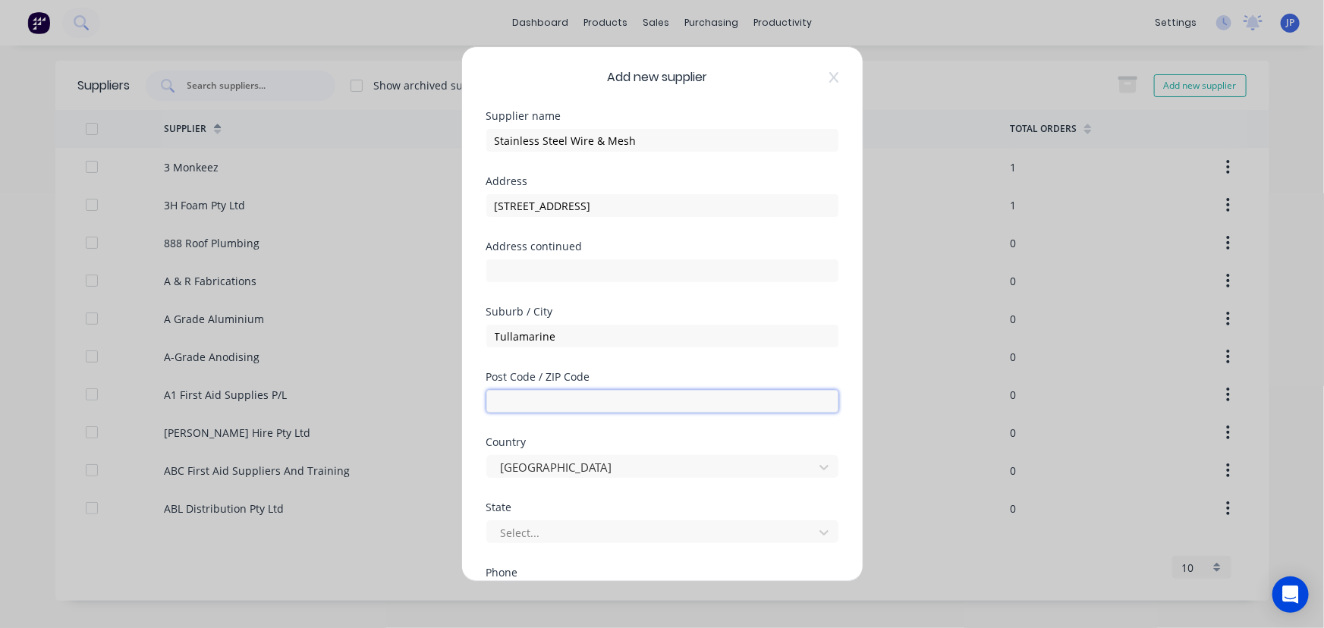
click at [513, 402] on input "text" at bounding box center [662, 401] width 352 height 23
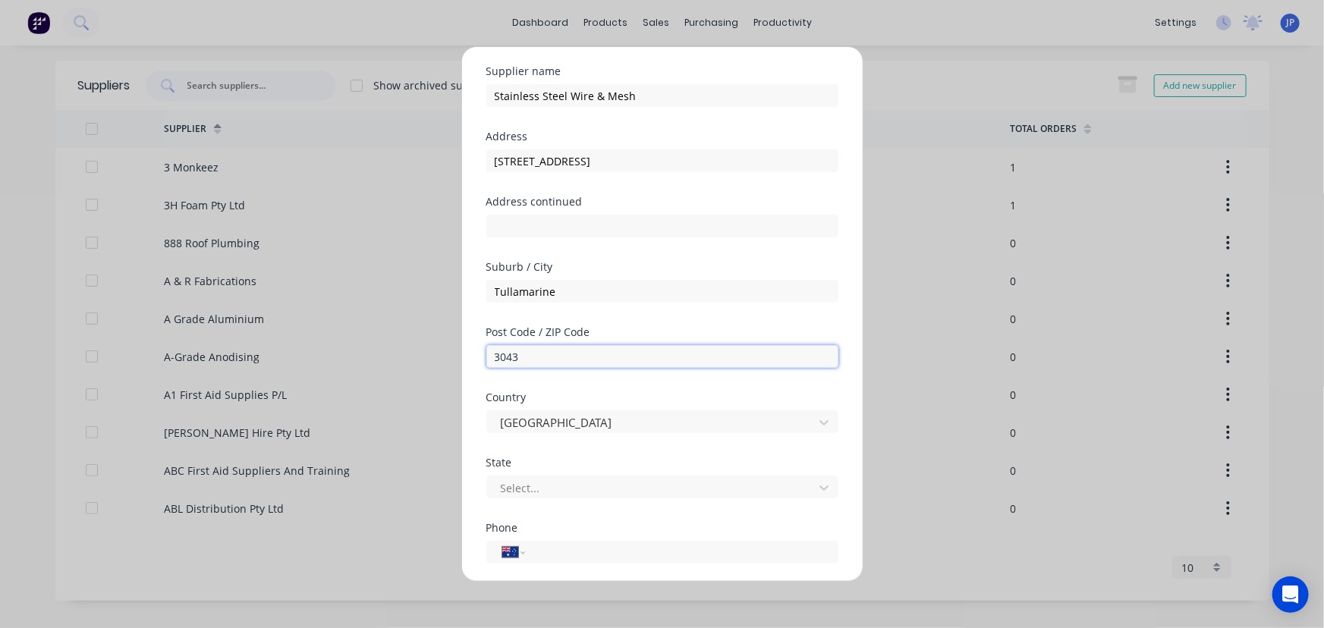
scroll to position [68, 0]
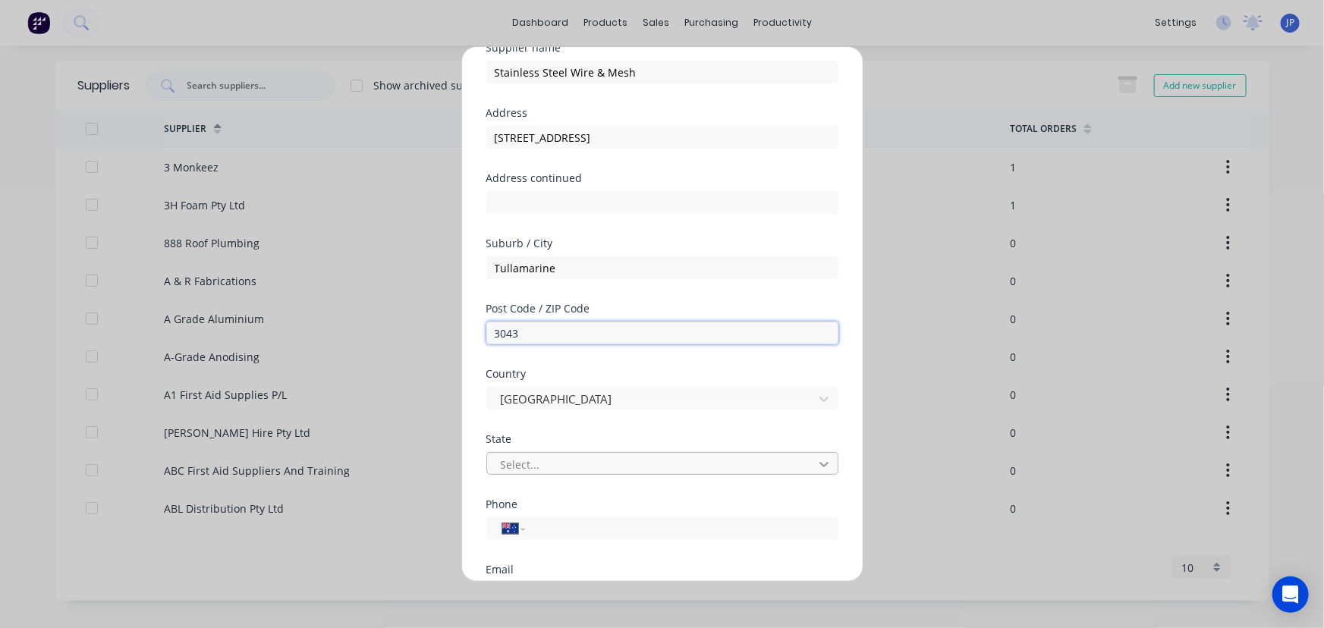
type input "3043"
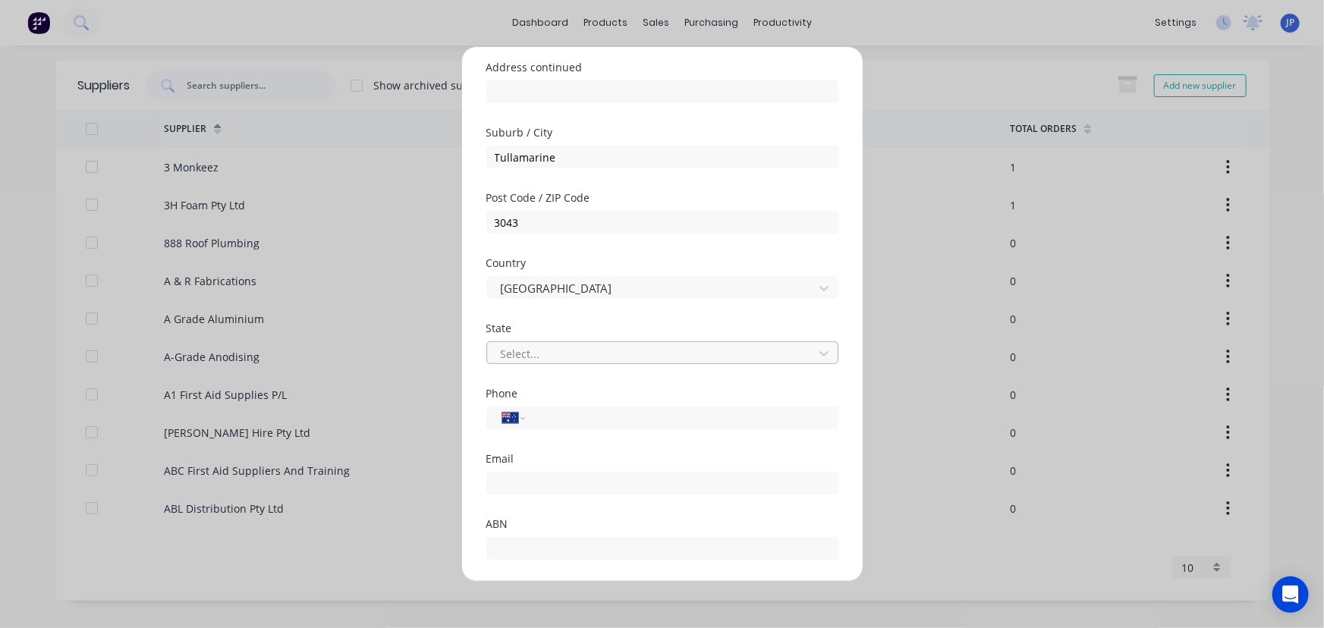
scroll to position [206, 0]
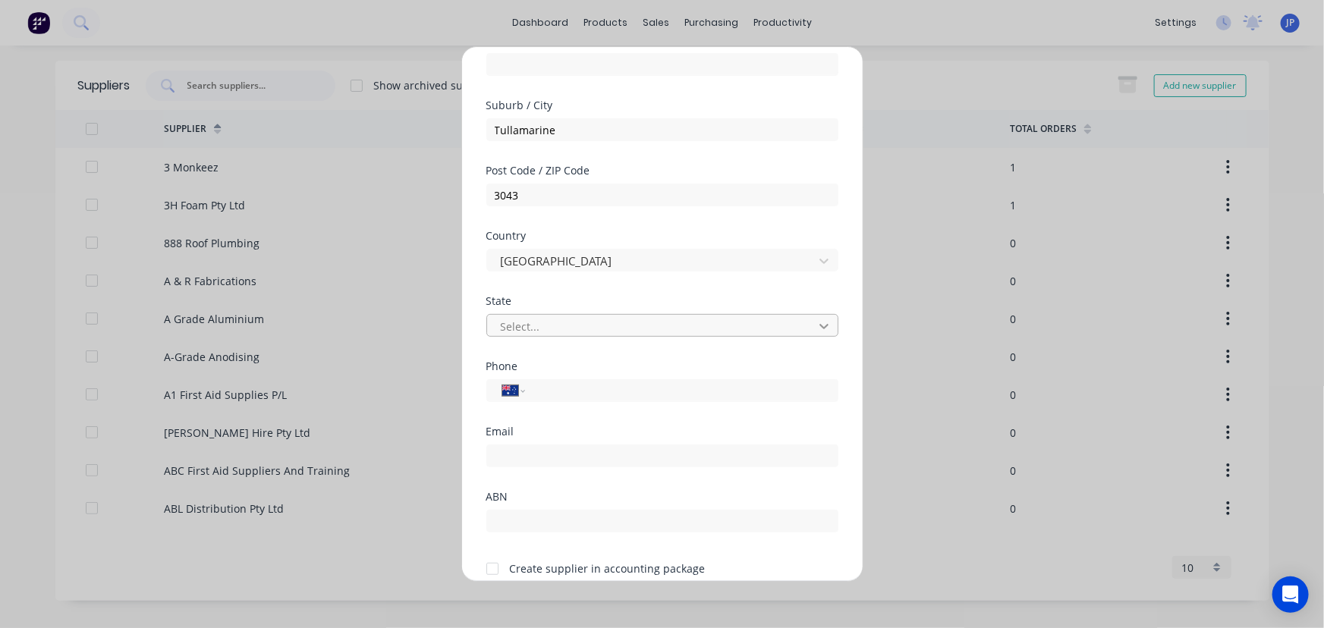
click at [816, 329] on icon at bounding box center [823, 326] width 15 height 15
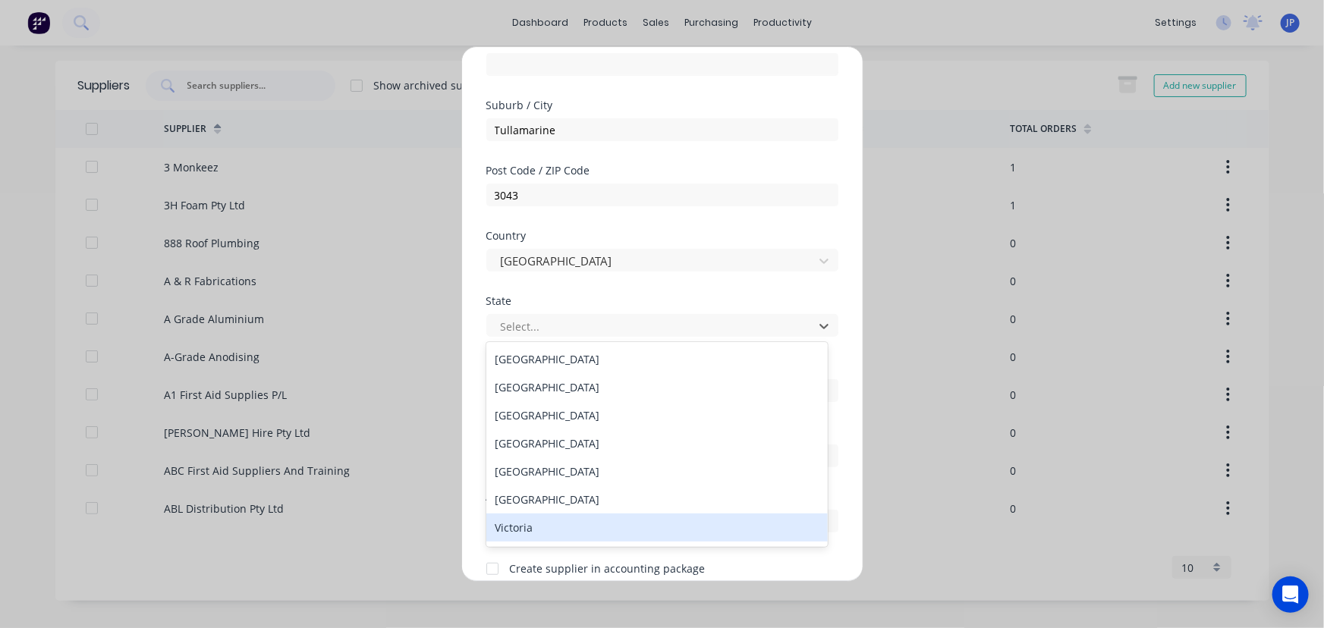
click at [531, 533] on div "Victoria" at bounding box center [657, 528] width 342 height 28
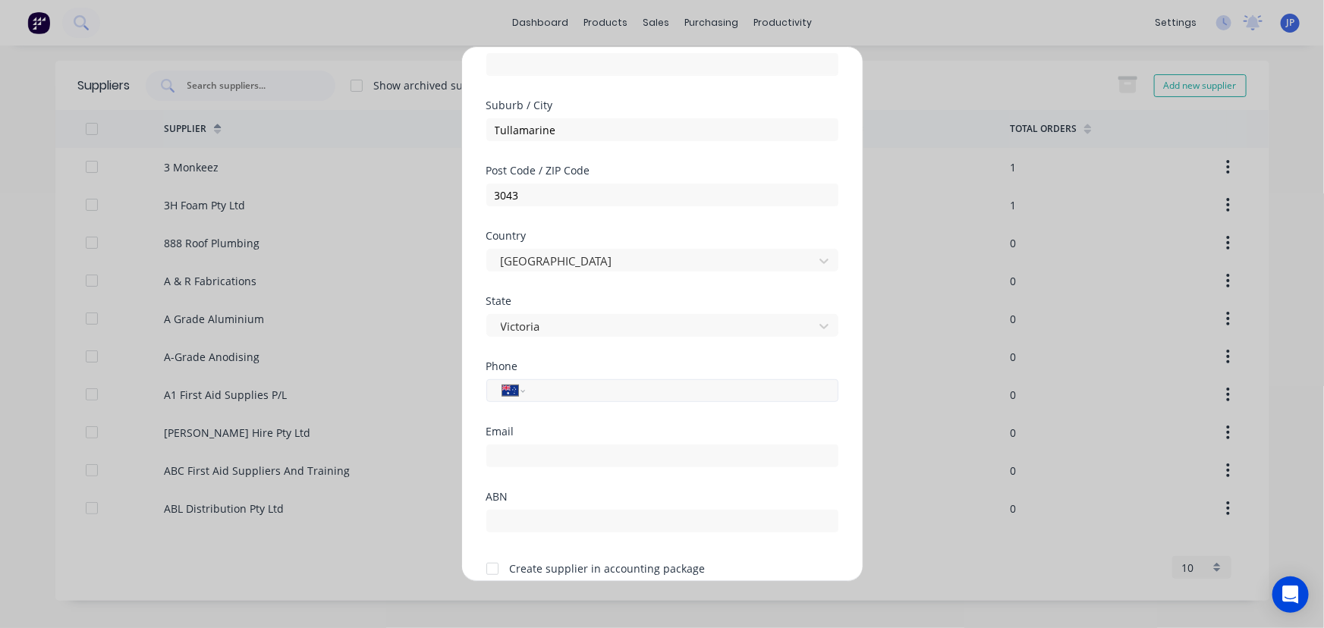
click at [561, 390] on input "tel" at bounding box center [679, 390] width 286 height 17
type input "1300 304 316"
click at [505, 457] on input "email" at bounding box center [662, 456] width 352 height 23
type input "d"
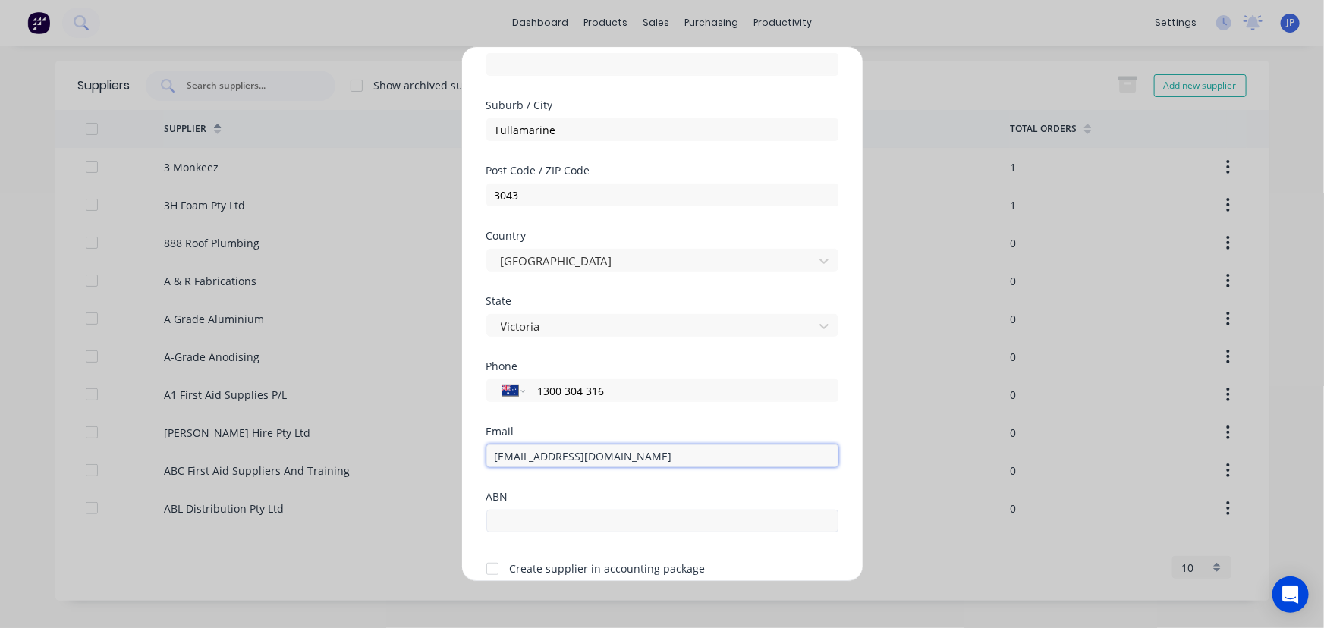
type input "[EMAIL_ADDRESS][DOMAIN_NAME]"
click at [520, 523] on input "text" at bounding box center [662, 521] width 352 height 23
type input "68101704821"
click at [495, 567] on div at bounding box center [492, 569] width 30 height 30
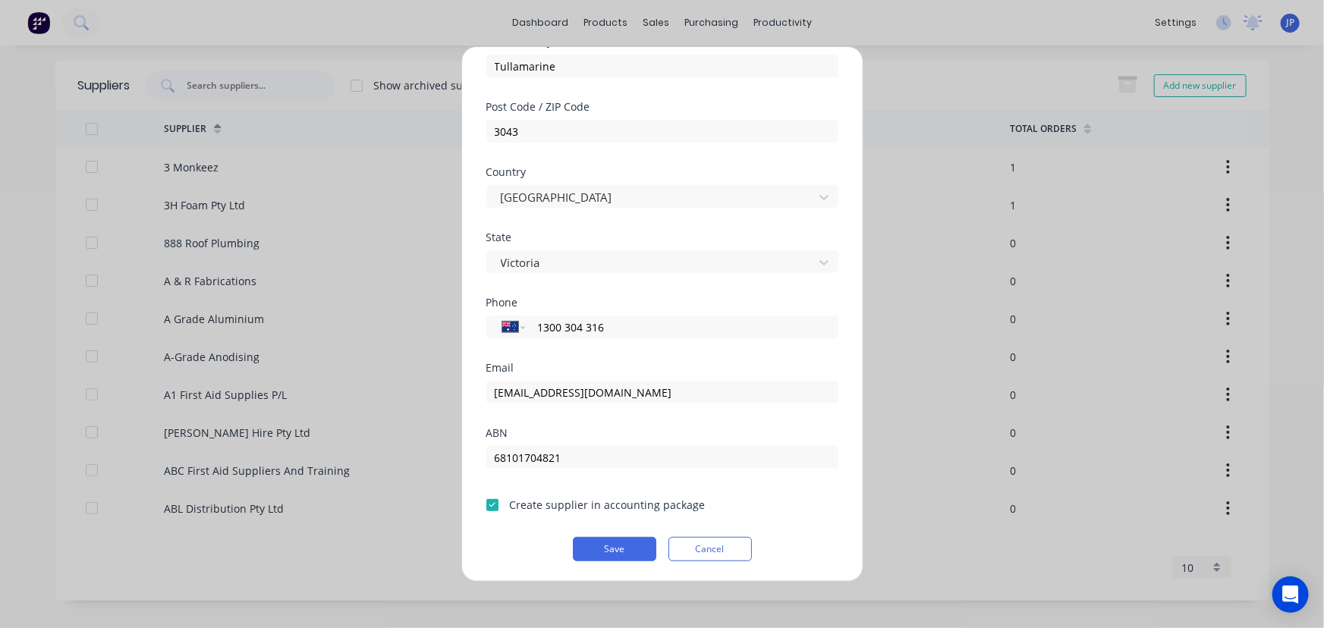
scroll to position [271, 0]
click at [601, 555] on button "Save" at bounding box center [614, 548] width 83 height 24
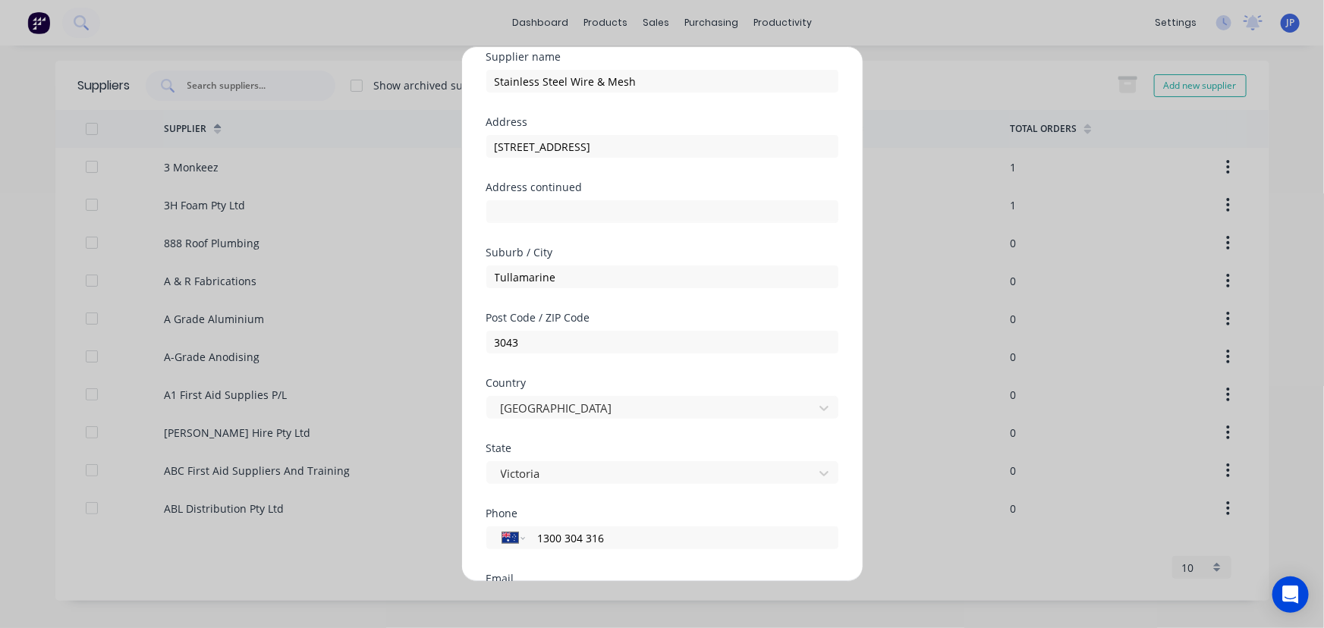
scroll to position [0, 0]
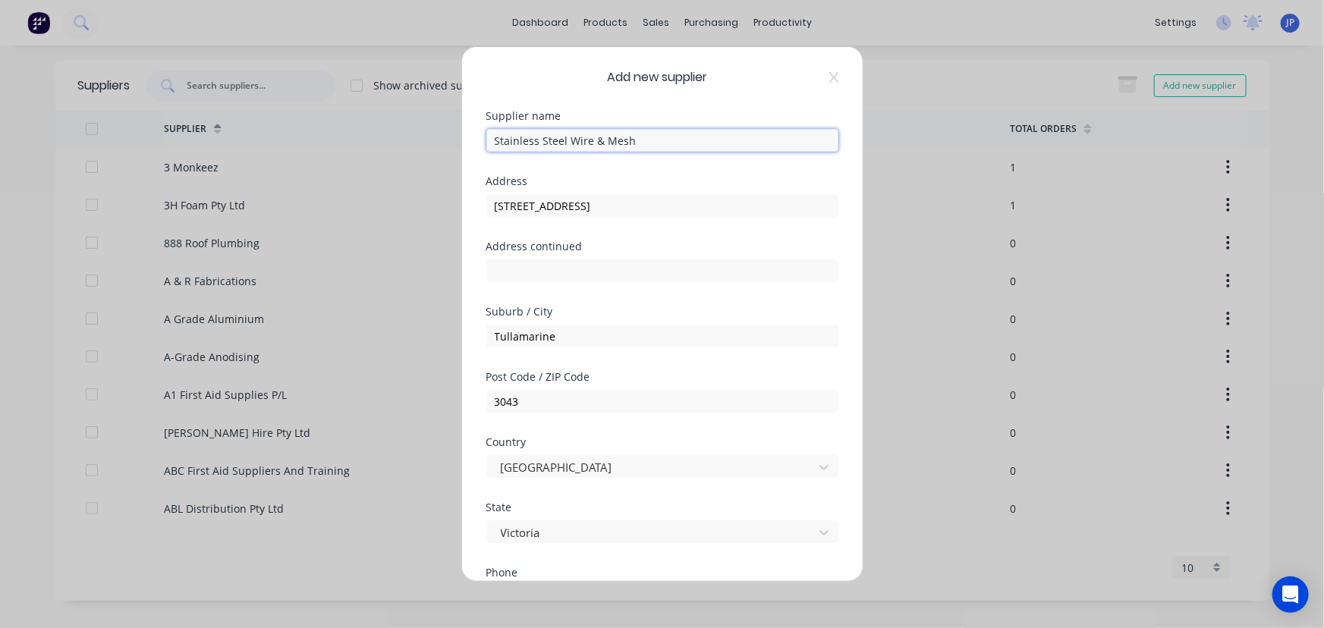
click at [595, 143] on input "Stainless Steel Wire & Mesh" at bounding box center [662, 140] width 352 height 23
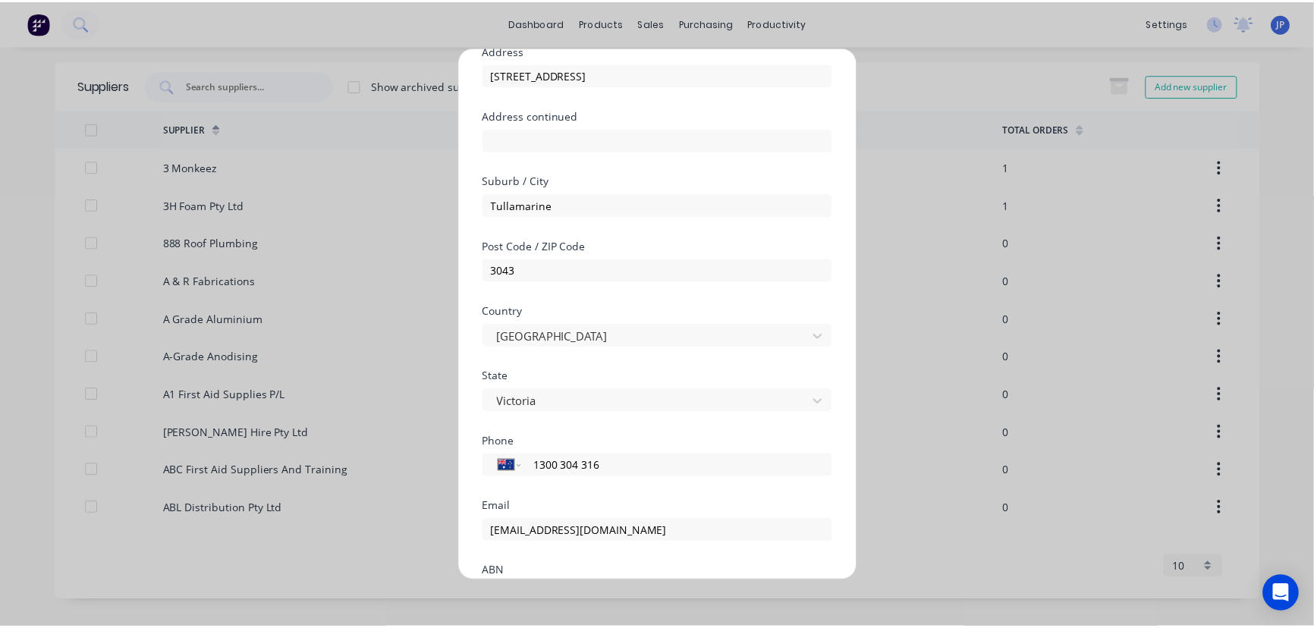
scroll to position [271, 0]
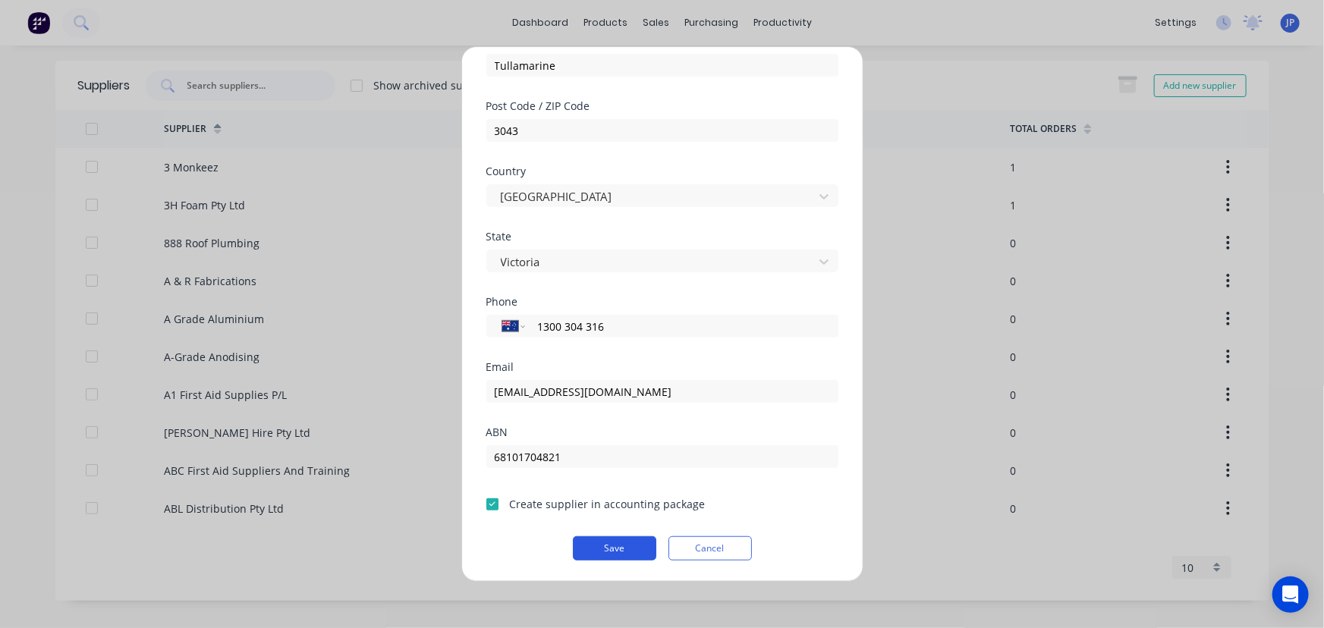
type input "Stainless Steel Wire Mesh"
click at [596, 546] on button "Save" at bounding box center [614, 548] width 83 height 24
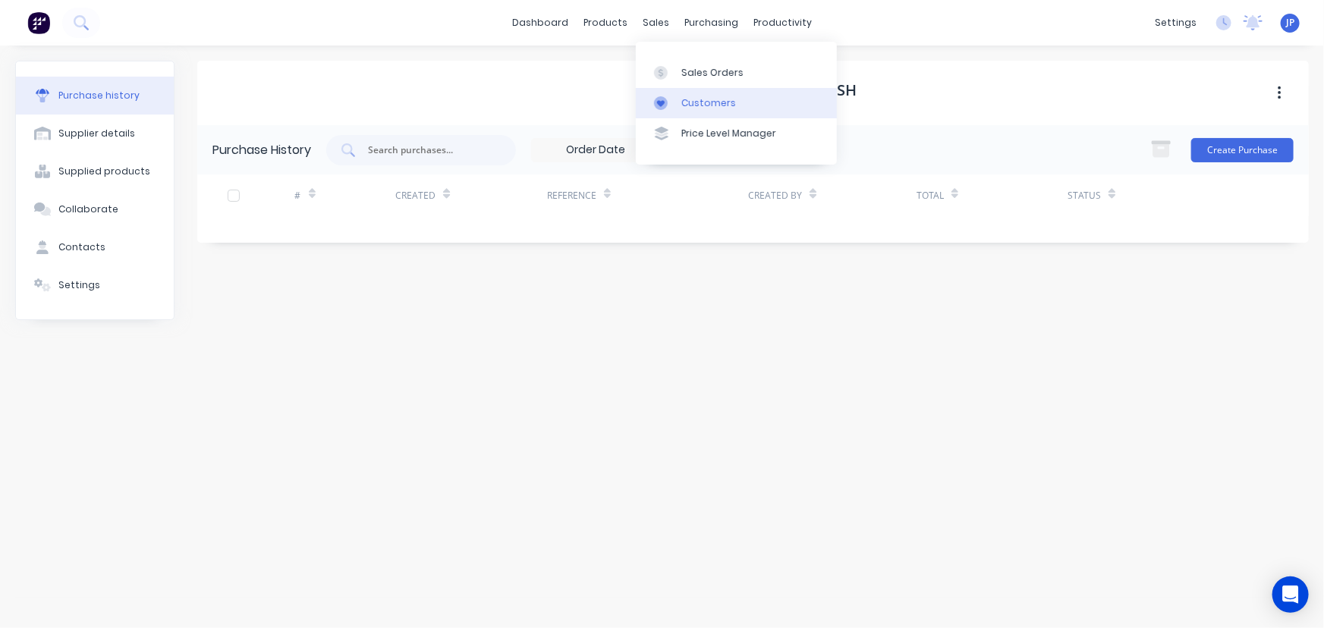
click at [682, 94] on link "Customers" at bounding box center [736, 103] width 201 height 30
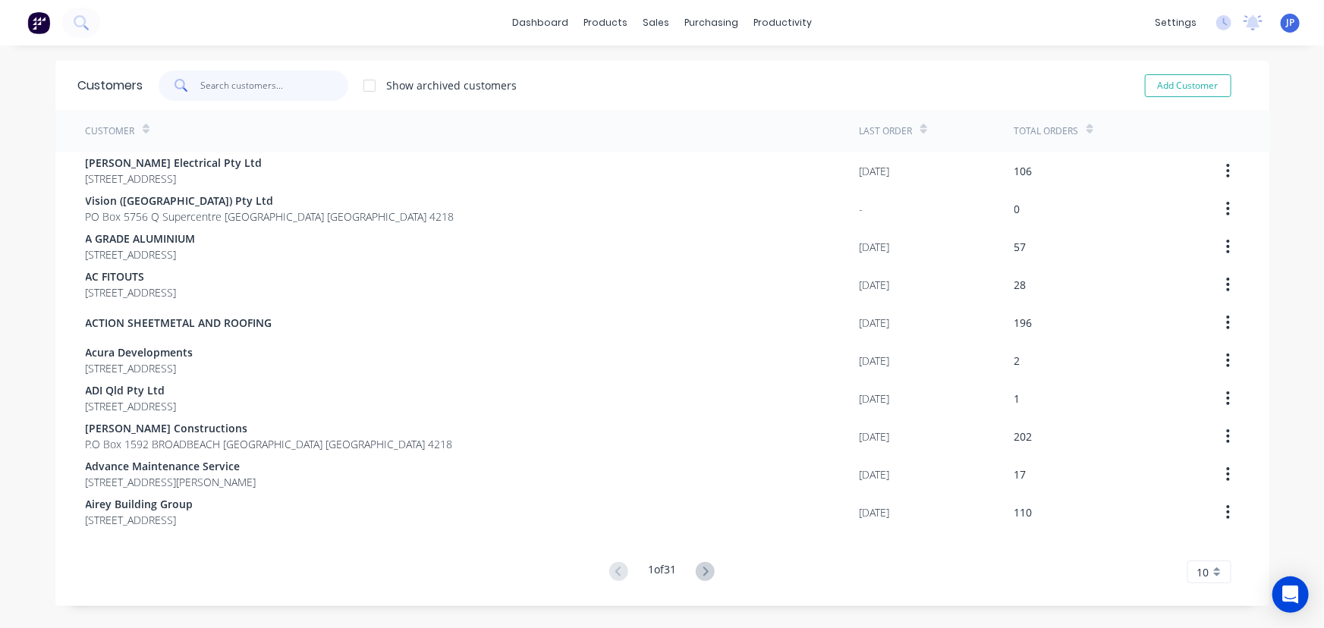
click at [243, 79] on input "text" at bounding box center [274, 86] width 148 height 30
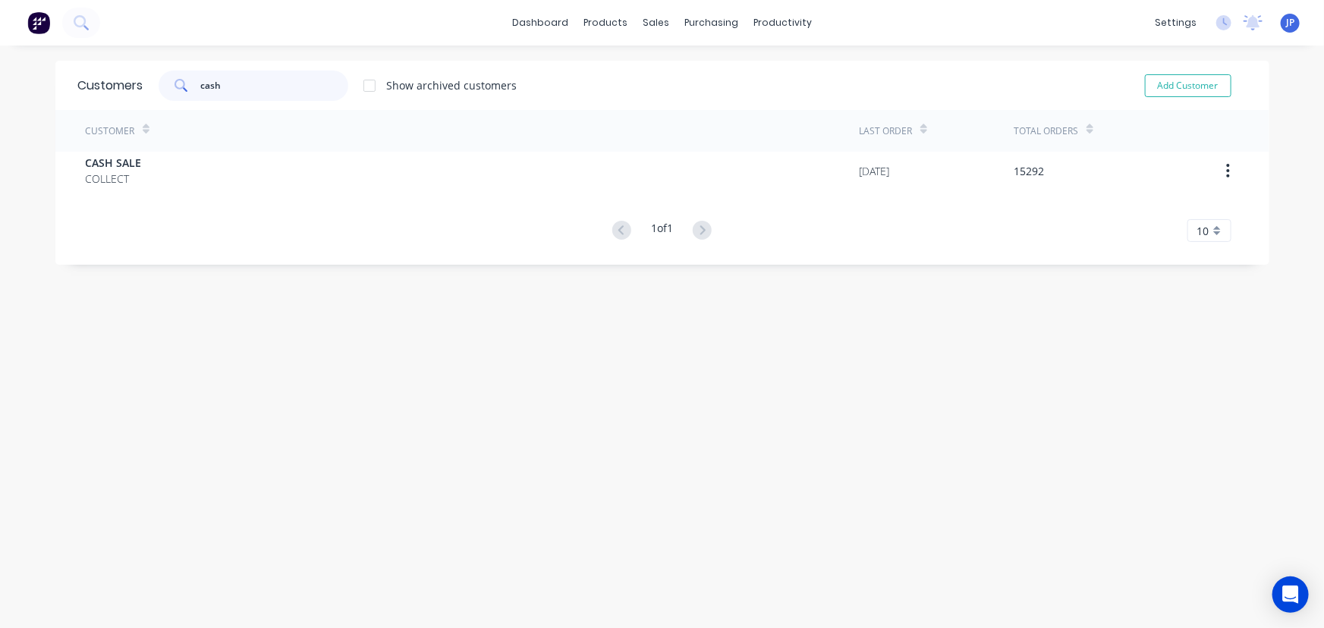
drag, startPoint x: 232, startPoint y: 90, endPoint x: 197, endPoint y: 91, distance: 34.9
click at [200, 91] on input "cash" at bounding box center [274, 86] width 148 height 30
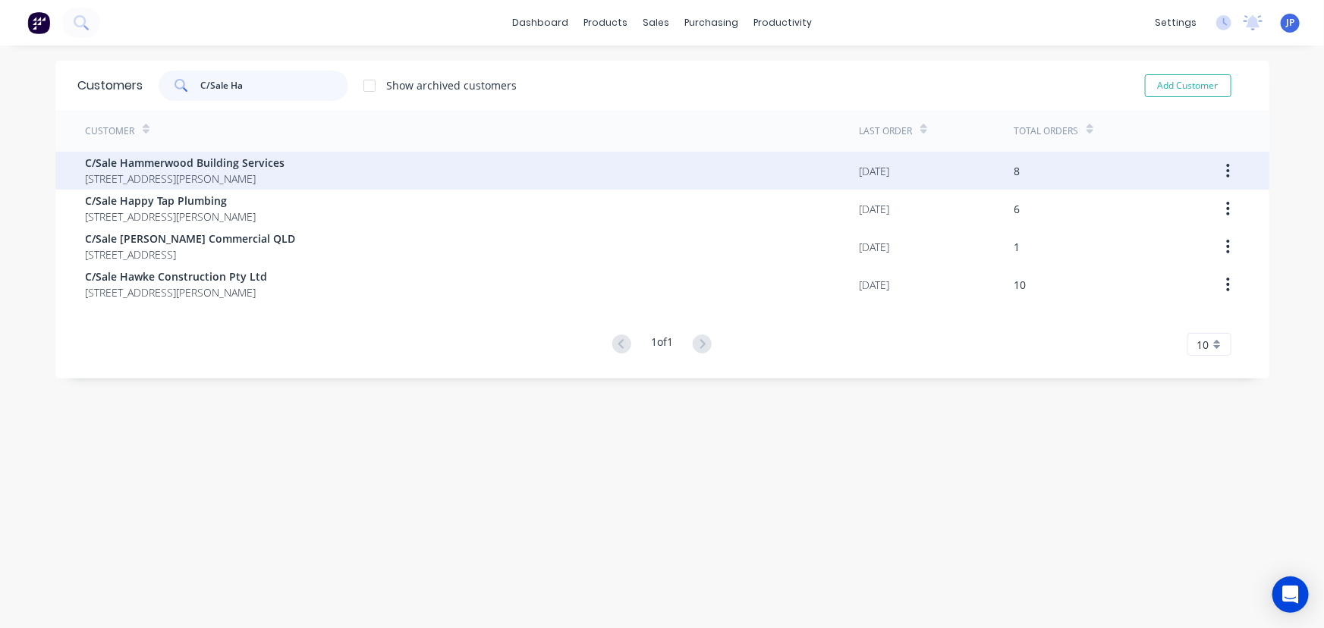
type input "C/Sale Ha"
click at [197, 174] on span "[STREET_ADDRESS][PERSON_NAME]" at bounding box center [186, 179] width 200 height 16
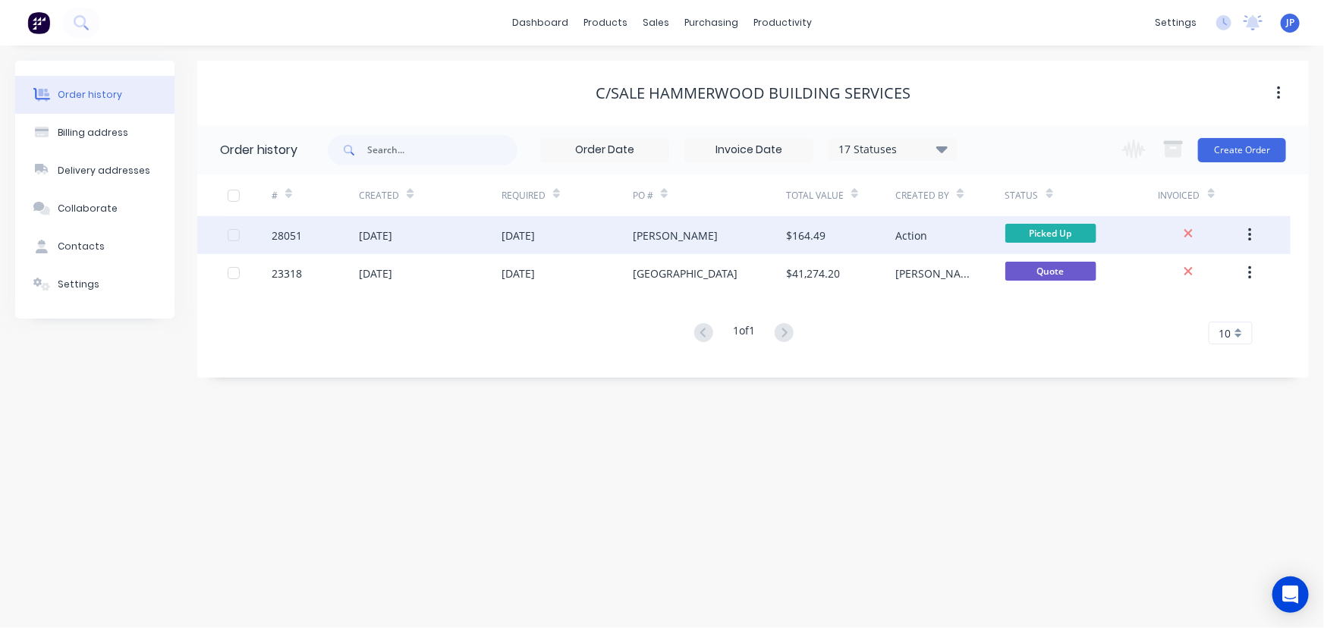
click at [350, 234] on div "28051" at bounding box center [315, 235] width 87 height 38
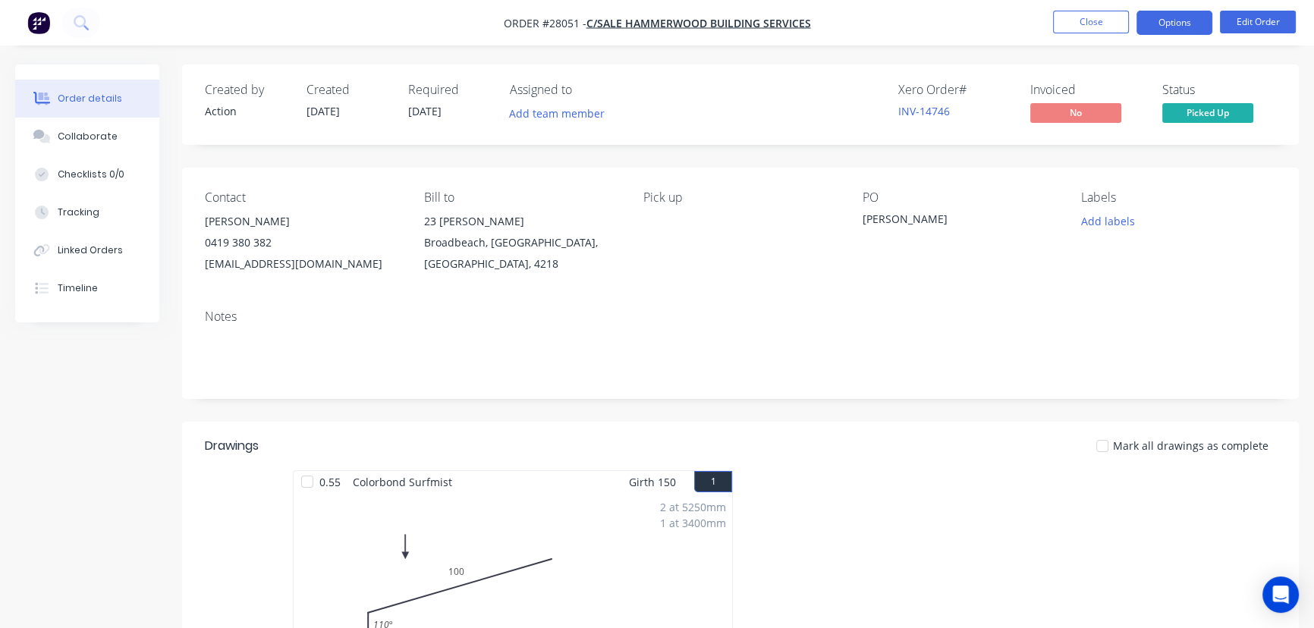
click at [1185, 24] on button "Options" at bounding box center [1174, 23] width 76 height 24
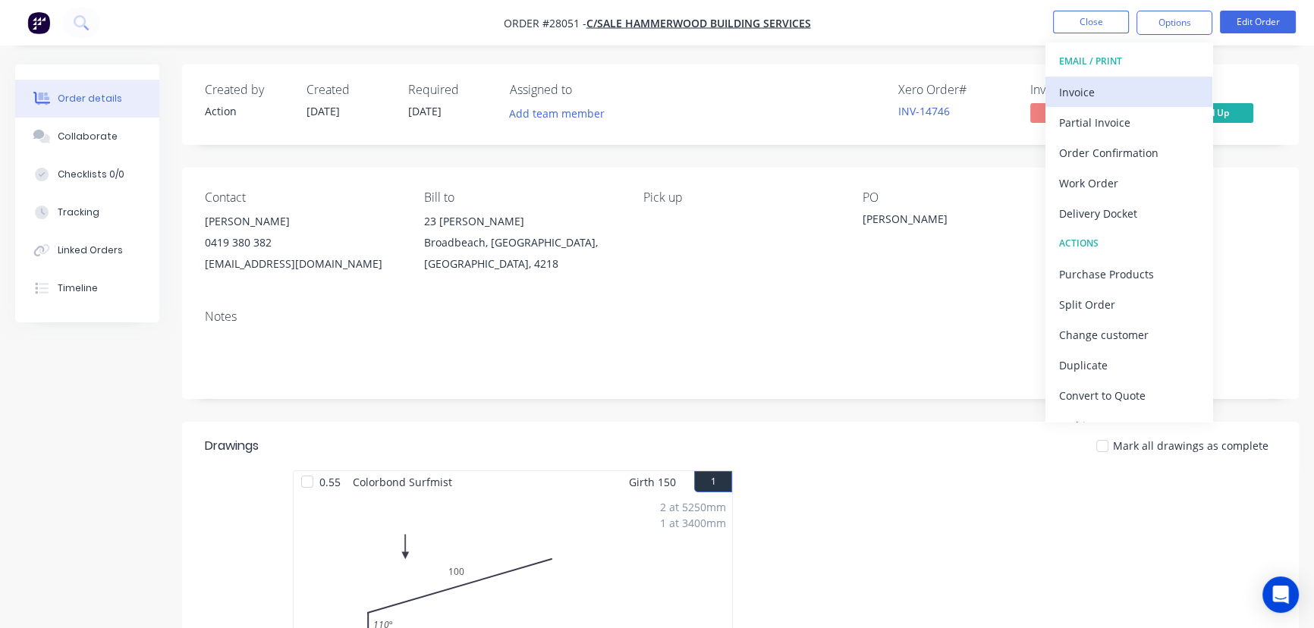
click at [1115, 83] on div "Invoice" at bounding box center [1129, 92] width 140 height 22
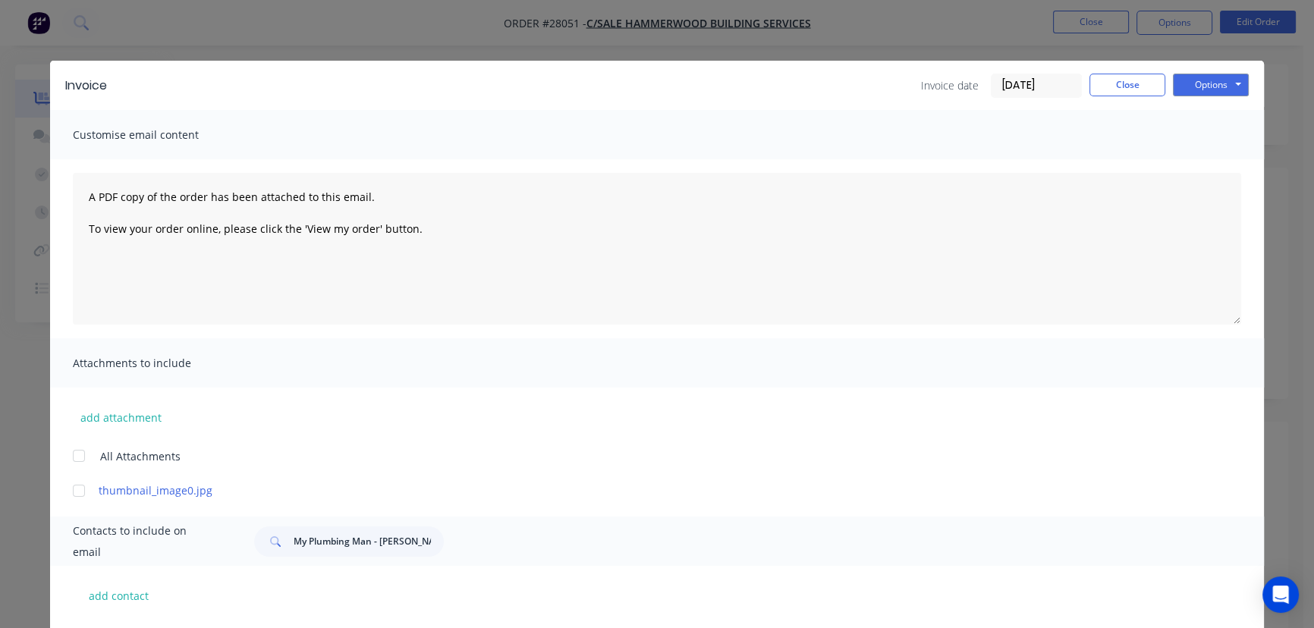
click at [1045, 90] on input "[DATE]" at bounding box center [1037, 85] width 90 height 23
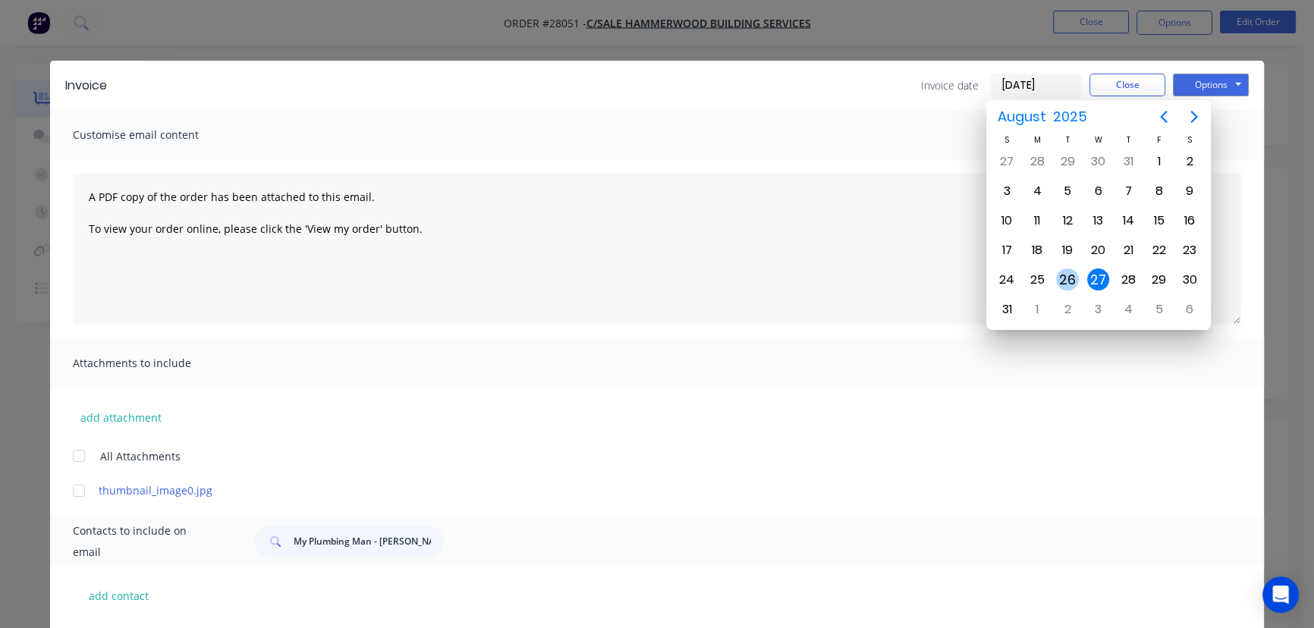
click at [1070, 272] on div "26" at bounding box center [1067, 280] width 23 height 23
type input "[DATE]"
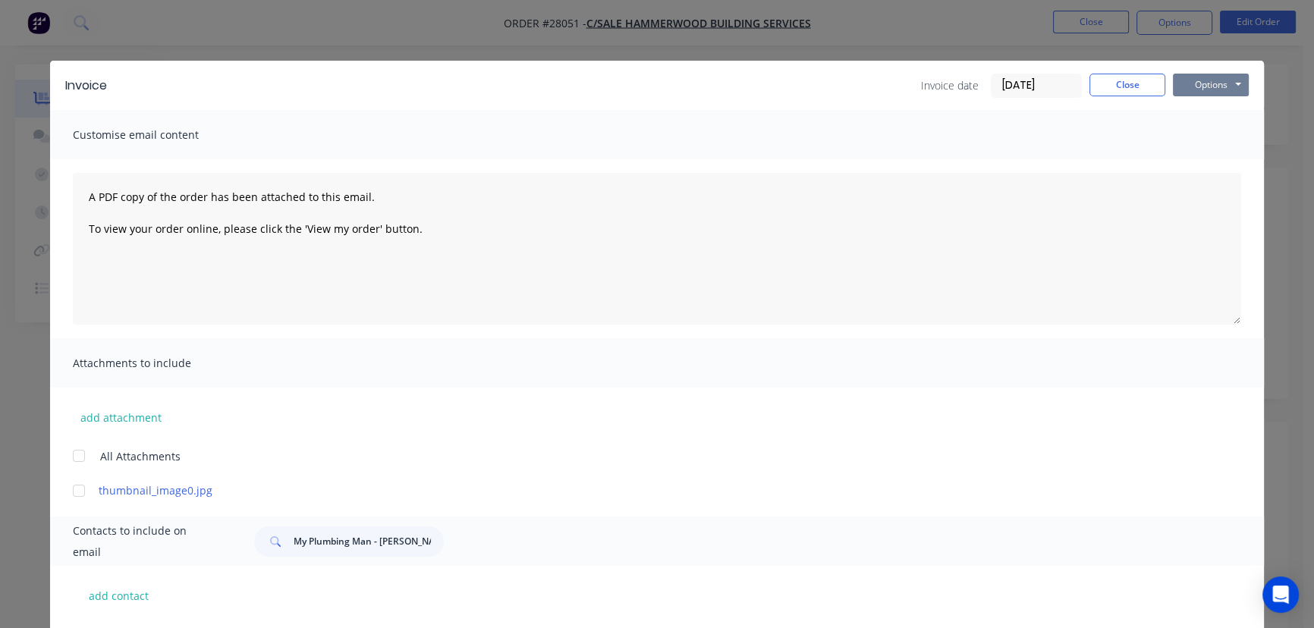
click at [1183, 86] on button "Options" at bounding box center [1211, 85] width 76 height 23
click at [1184, 134] on button "Print" at bounding box center [1221, 136] width 97 height 25
click at [1124, 87] on button "Close" at bounding box center [1127, 85] width 76 height 23
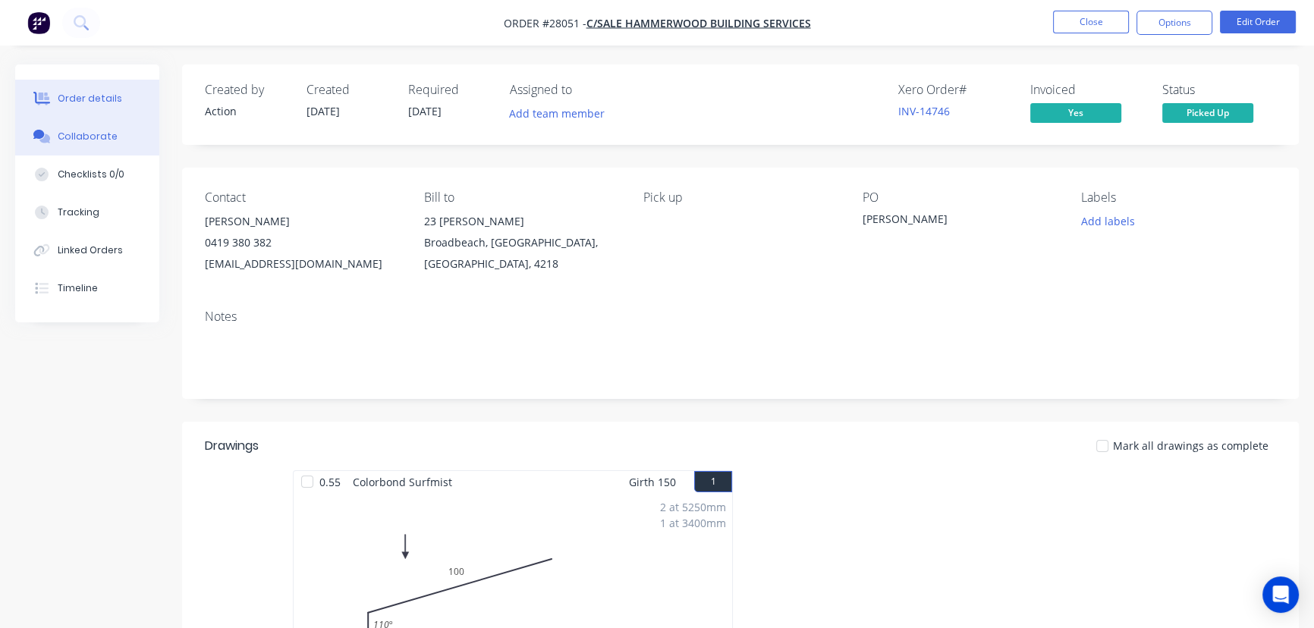
click at [112, 138] on button "Collaborate" at bounding box center [87, 137] width 144 height 38
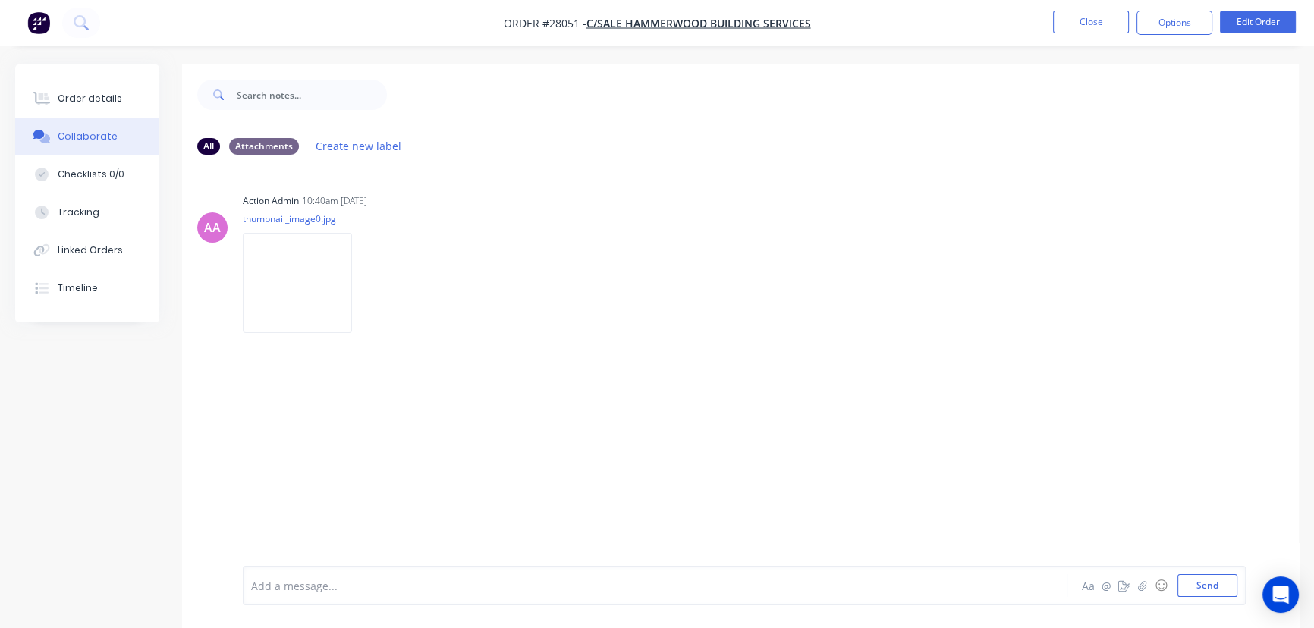
click at [278, 587] on div at bounding box center [621, 586] width 739 height 16
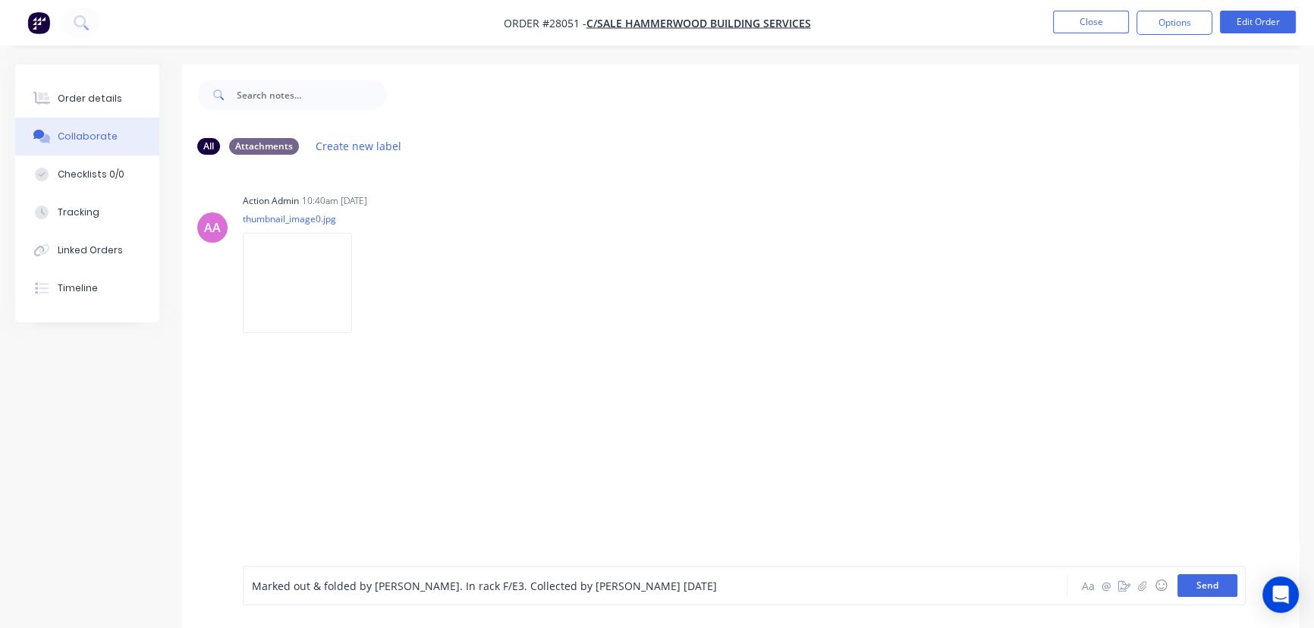
click at [1200, 589] on button "Send" at bounding box center [1207, 585] width 60 height 23
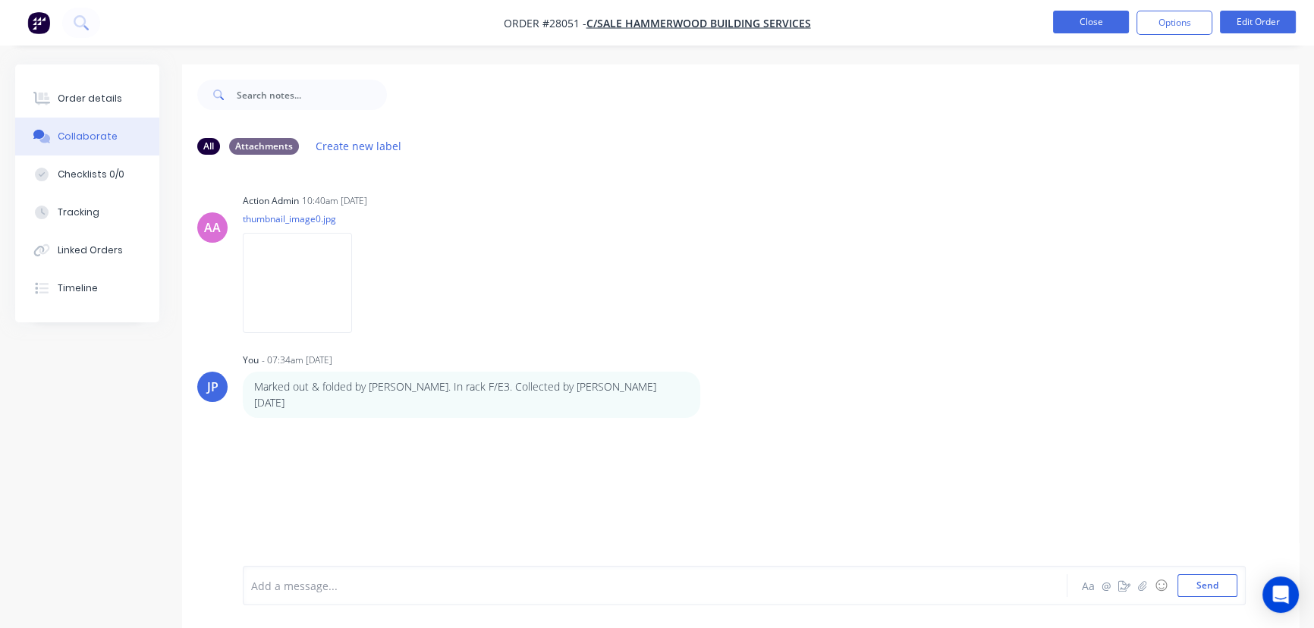
click at [1096, 28] on button "Close" at bounding box center [1091, 22] width 76 height 23
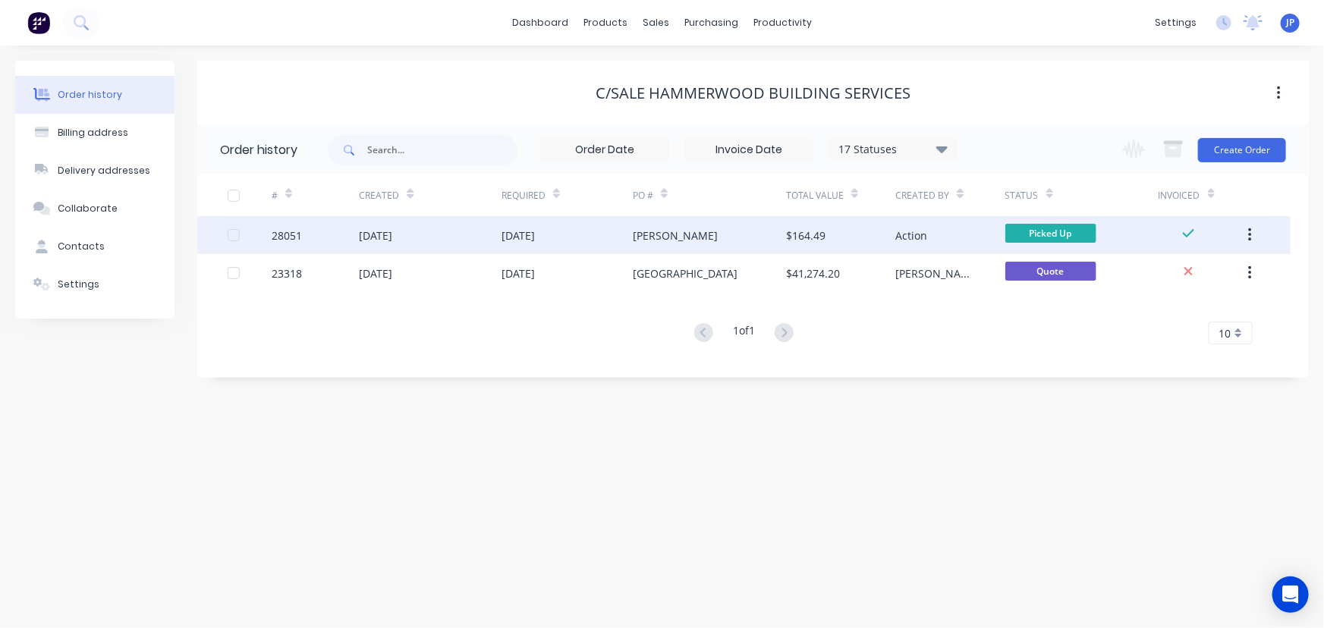
click at [1255, 228] on button "button" at bounding box center [1250, 235] width 36 height 27
click at [1212, 270] on div "Archive" at bounding box center [1195, 275] width 117 height 22
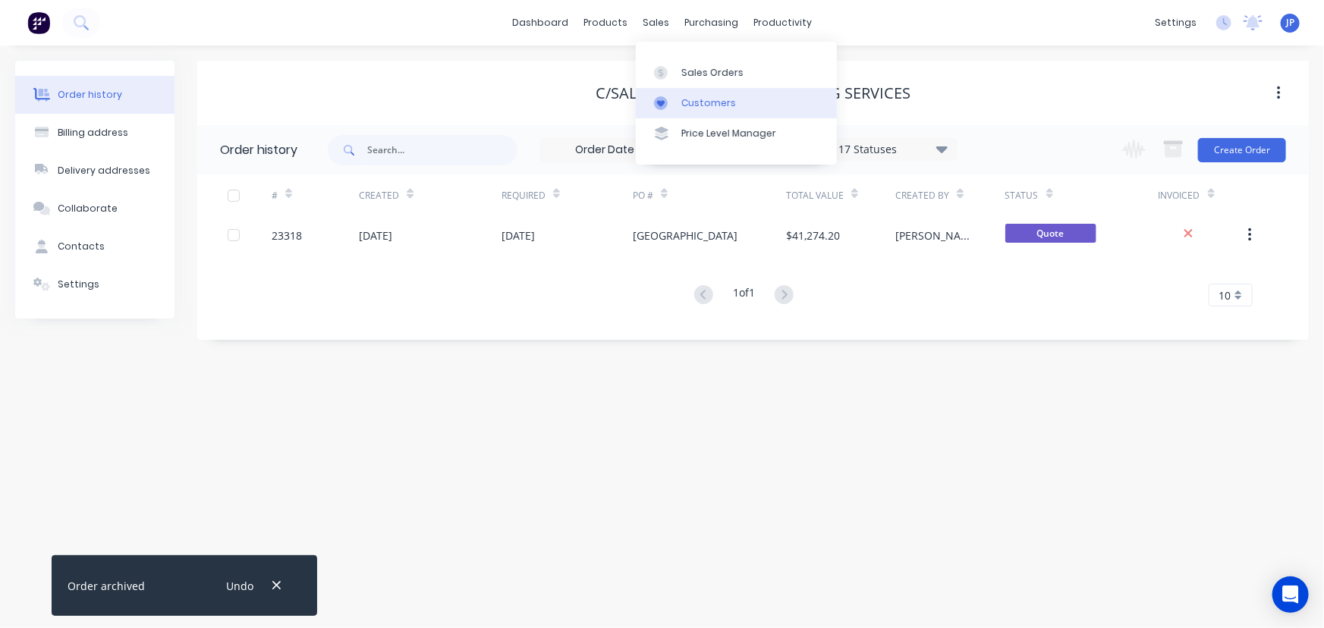
click at [684, 101] on div "Customers" at bounding box center [708, 103] width 55 height 14
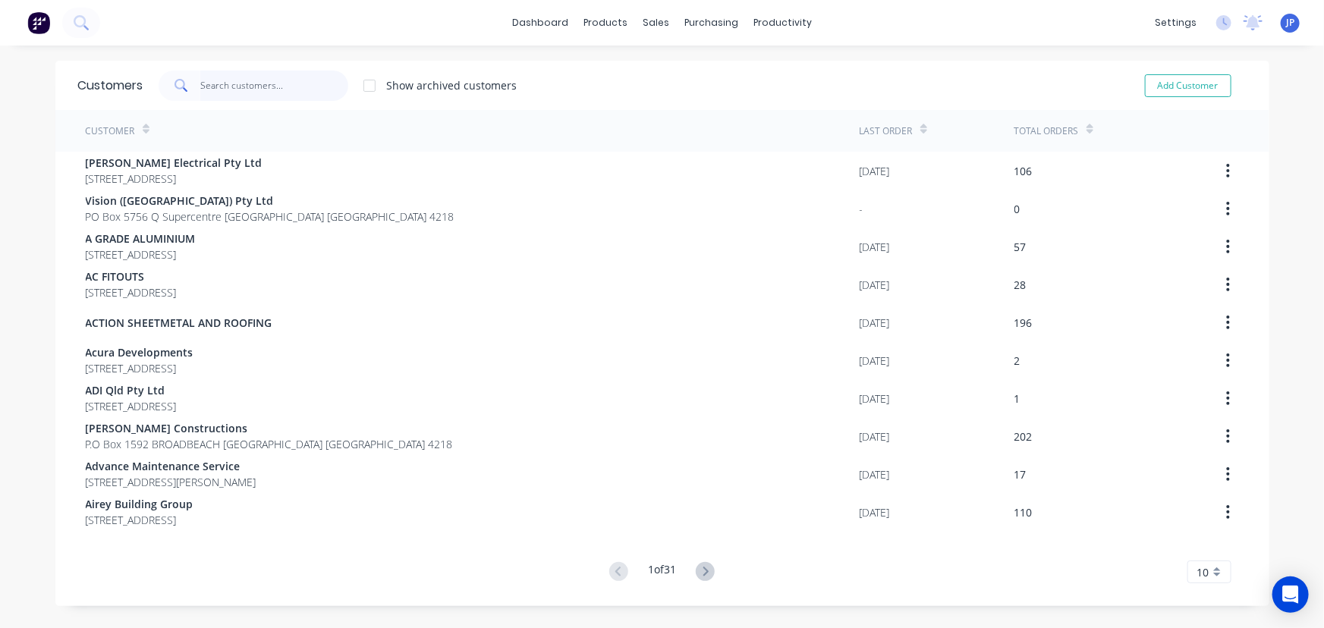
click at [226, 90] on input "text" at bounding box center [274, 86] width 148 height 30
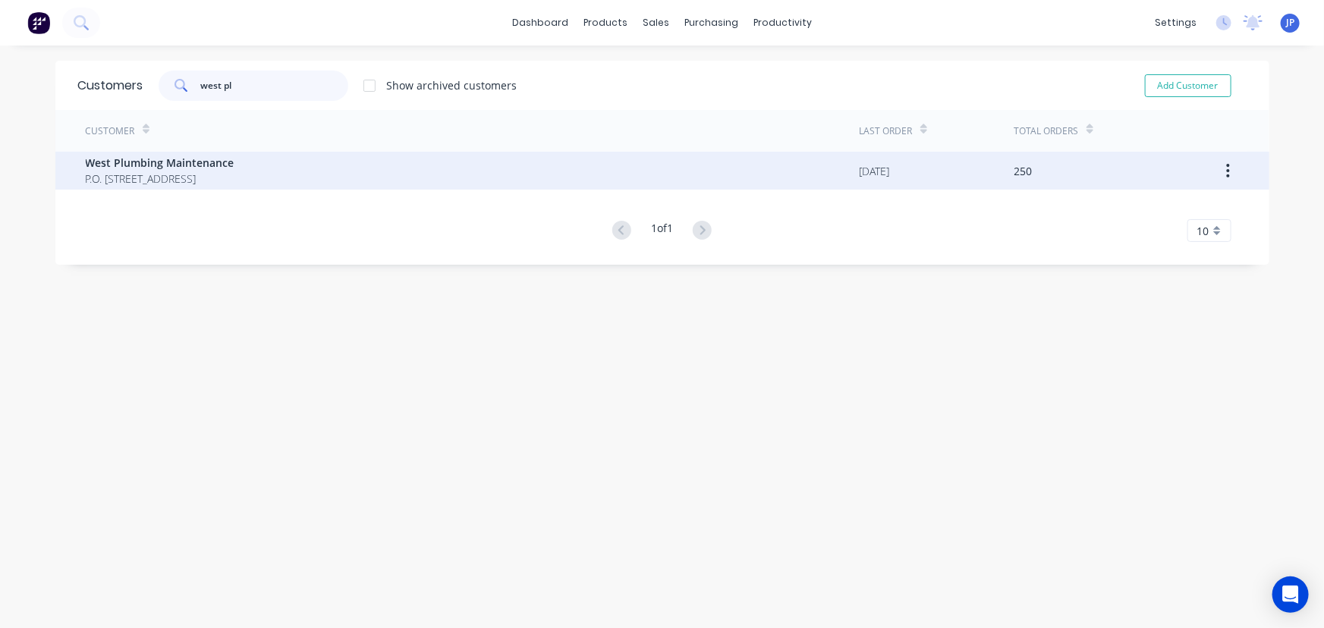
type input "west pl"
click at [171, 181] on span "P.O. [STREET_ADDRESS]" at bounding box center [160, 179] width 149 height 16
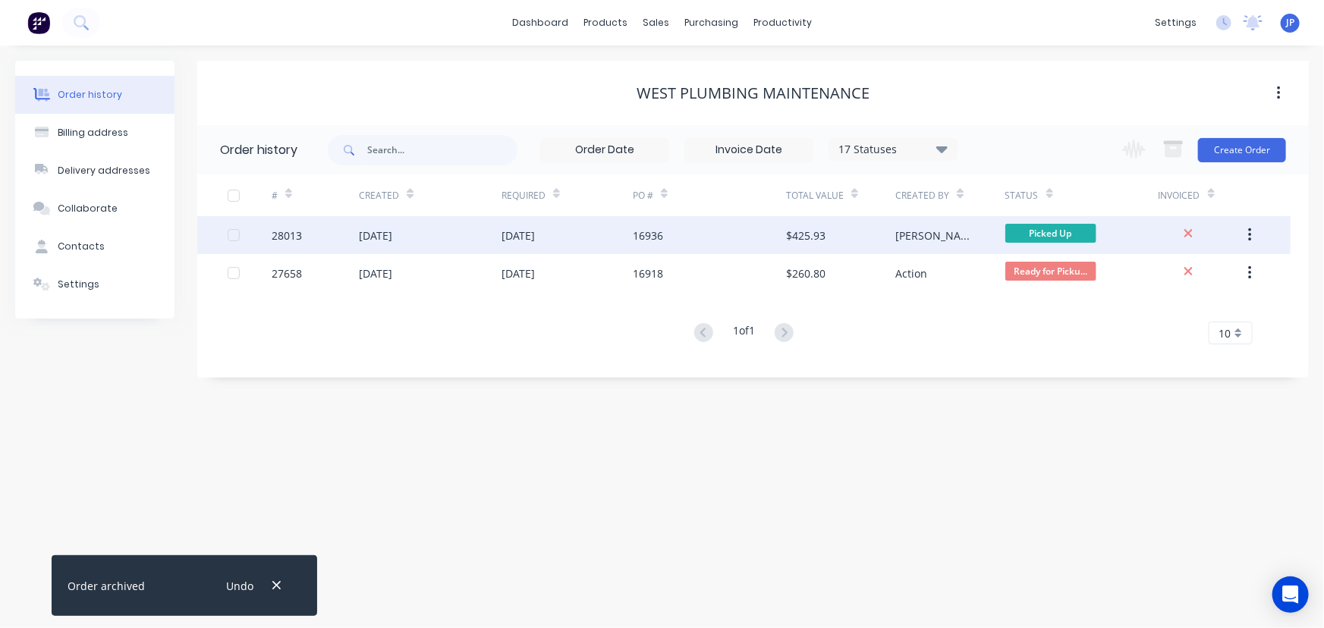
click at [379, 247] on div "[DATE]" at bounding box center [430, 235] width 143 height 38
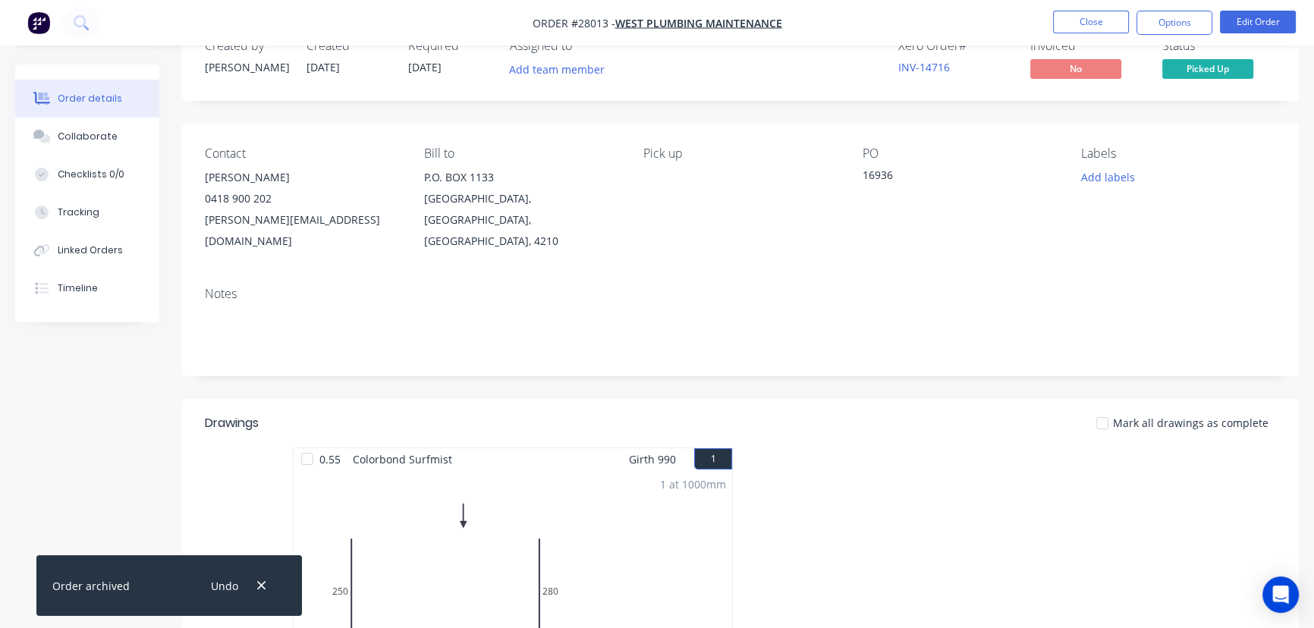
scroll to position [41, 0]
click at [267, 586] on button "button" at bounding box center [261, 586] width 19 height 20
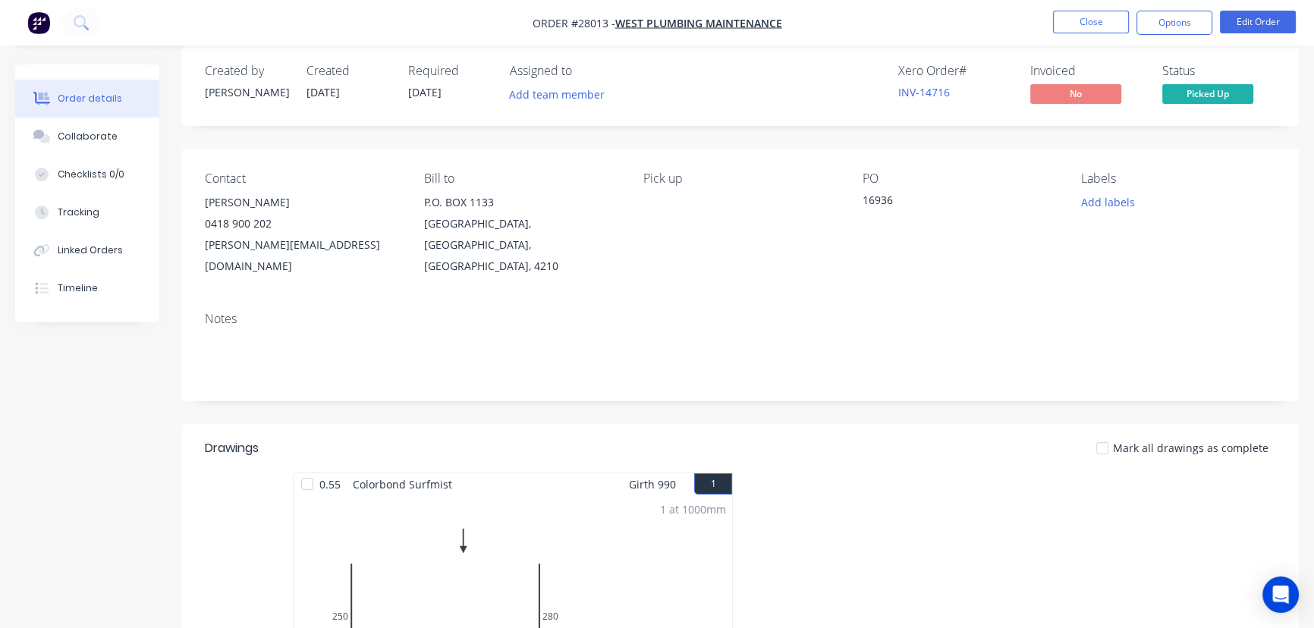
scroll to position [0, 0]
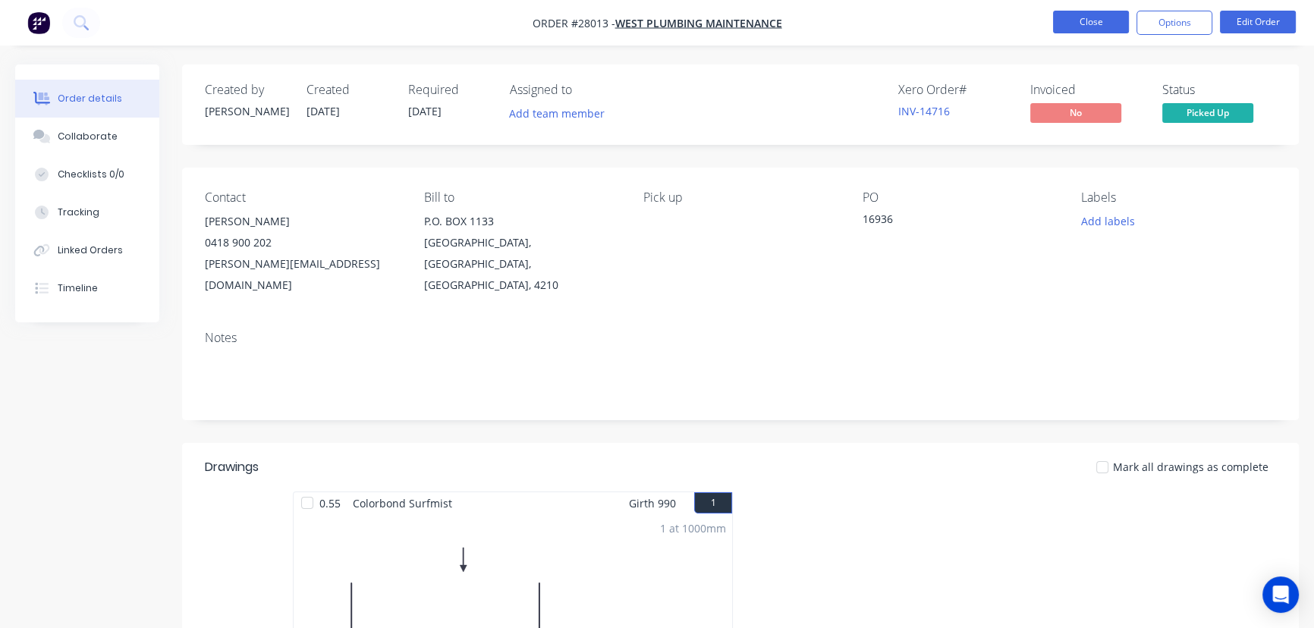
click at [1061, 29] on button "Close" at bounding box center [1091, 22] width 76 height 23
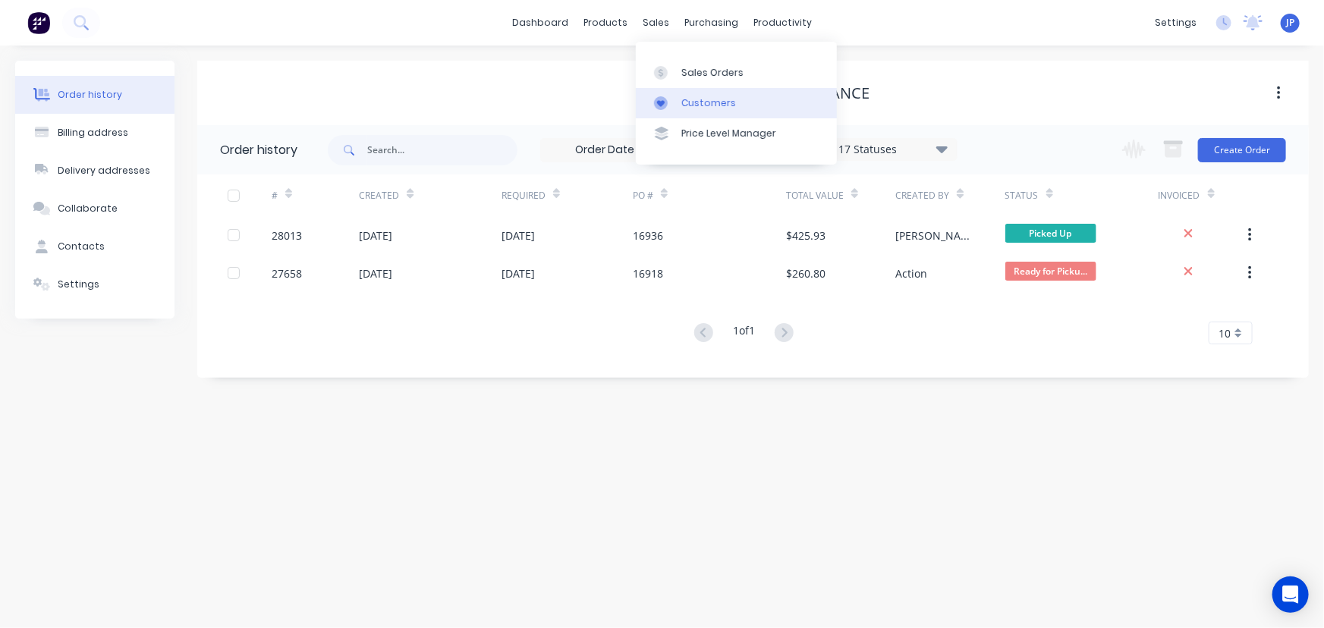
click at [675, 105] on div at bounding box center [665, 103] width 23 height 14
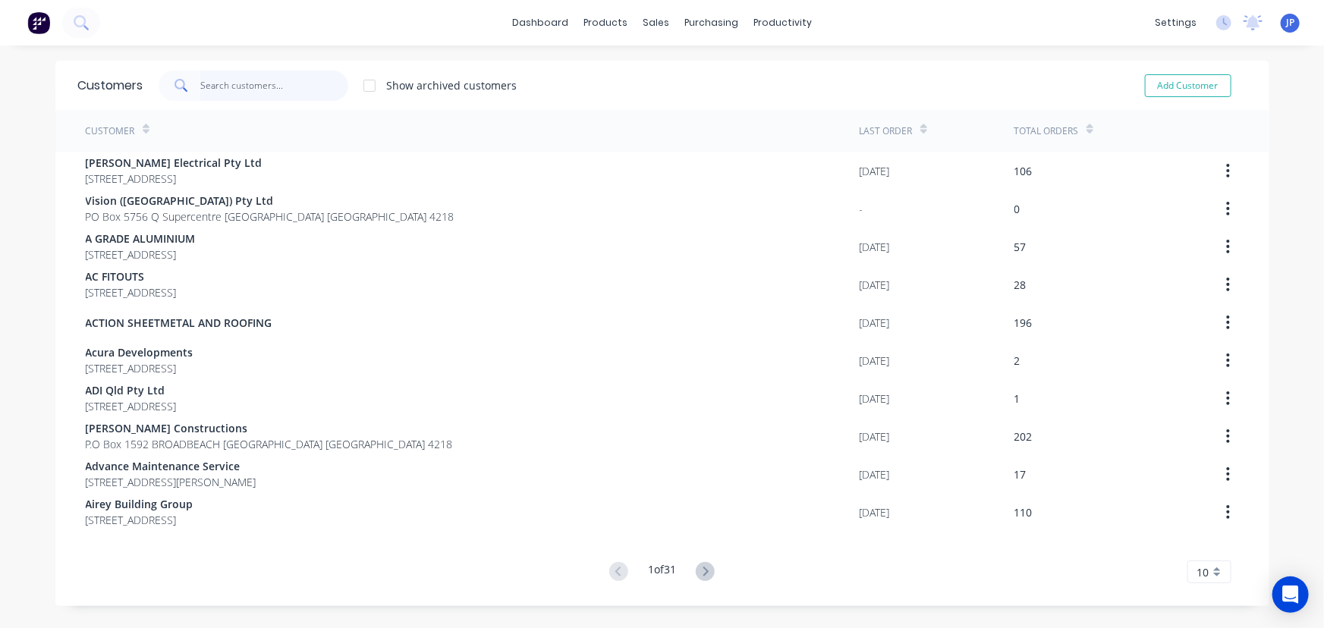
click at [254, 88] on input "text" at bounding box center [274, 86] width 148 height 30
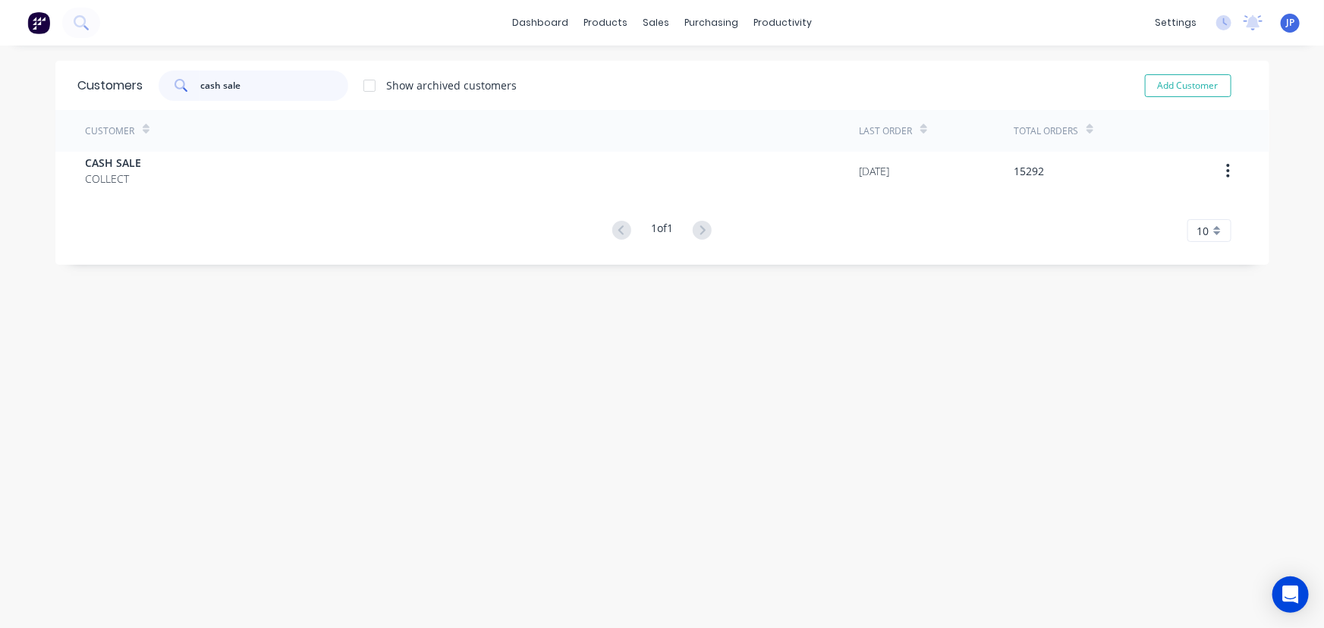
type input "cash sale"
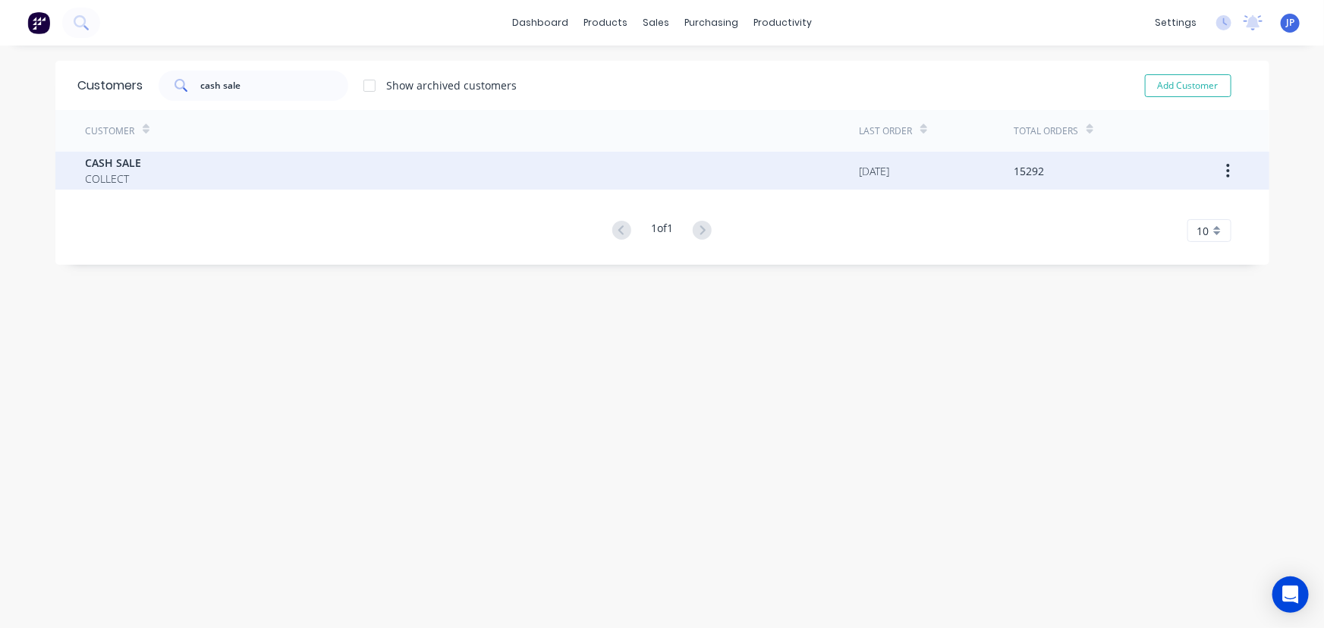
click at [124, 171] on span "COLLECT" at bounding box center [114, 179] width 56 height 16
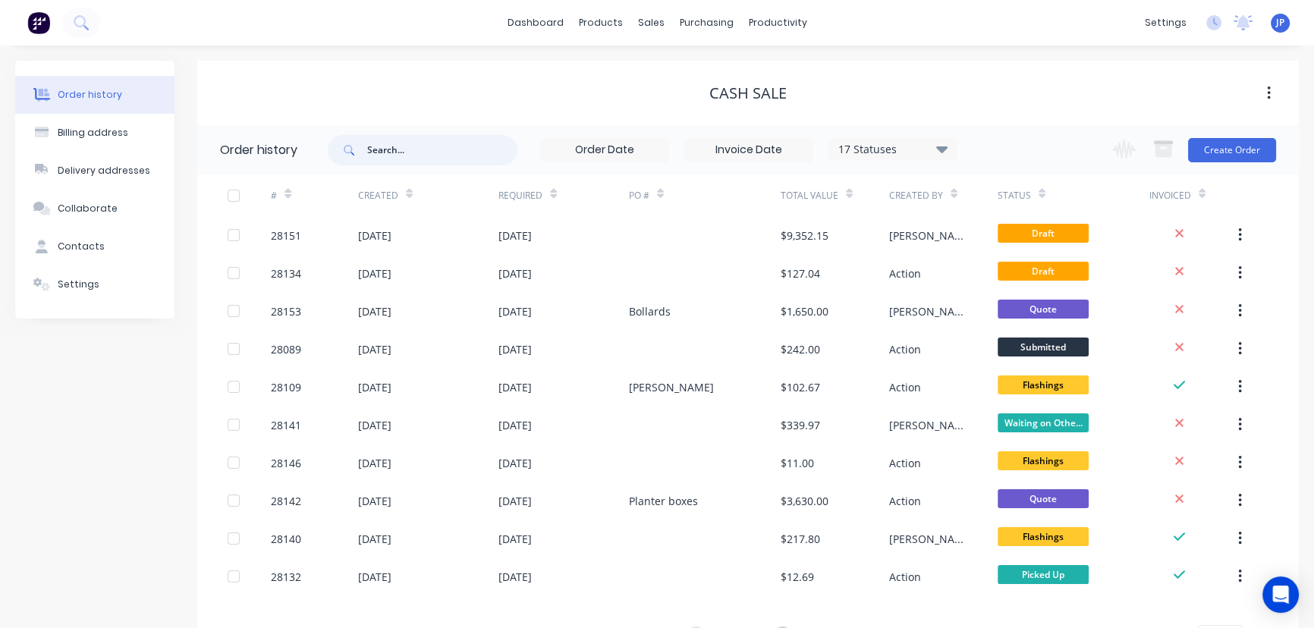
click at [397, 153] on input "text" at bounding box center [442, 150] width 150 height 30
type input "28088"
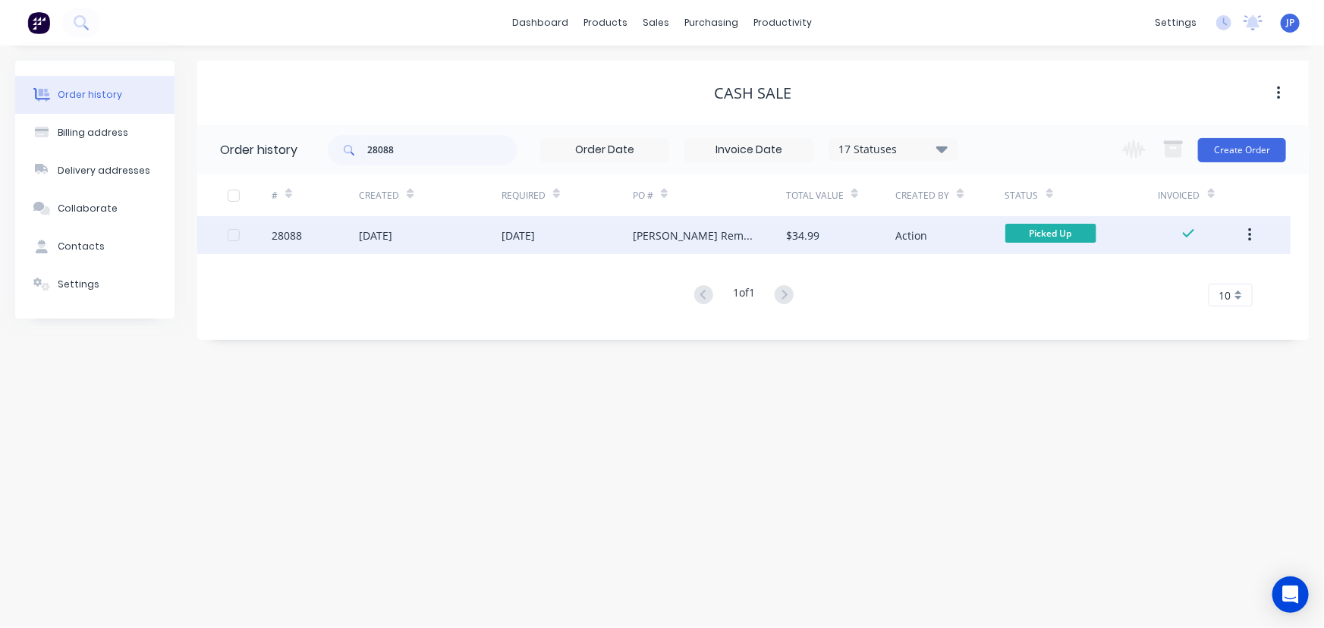
click at [373, 235] on div "[DATE]" at bounding box center [375, 236] width 33 height 16
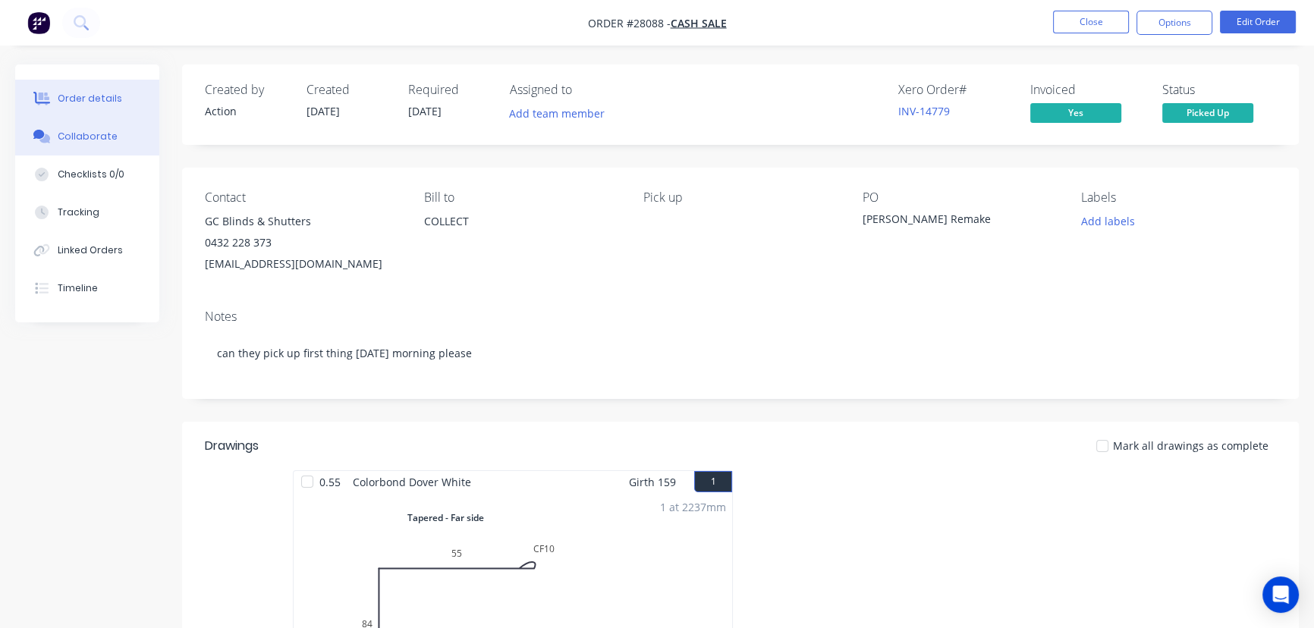
click at [90, 142] on div "Collaborate" at bounding box center [88, 137] width 60 height 14
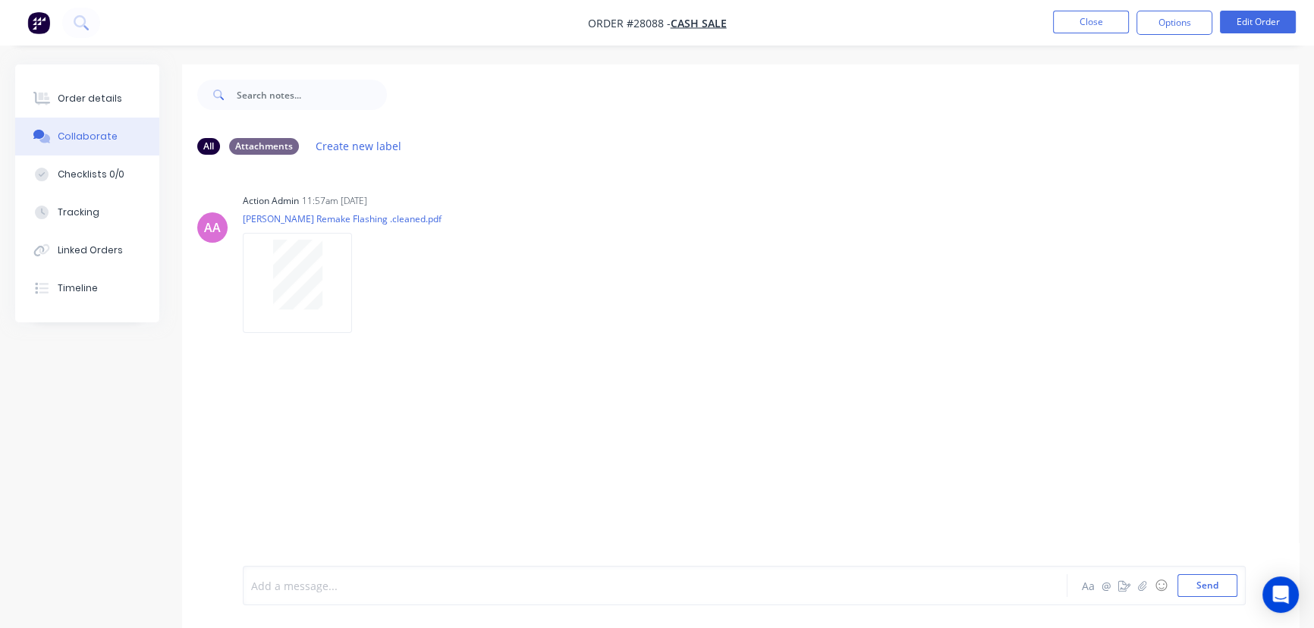
click at [284, 584] on div at bounding box center [621, 586] width 739 height 16
click at [1205, 584] on button "Send" at bounding box center [1207, 585] width 60 height 23
click at [1086, 26] on button "Close" at bounding box center [1091, 22] width 76 height 23
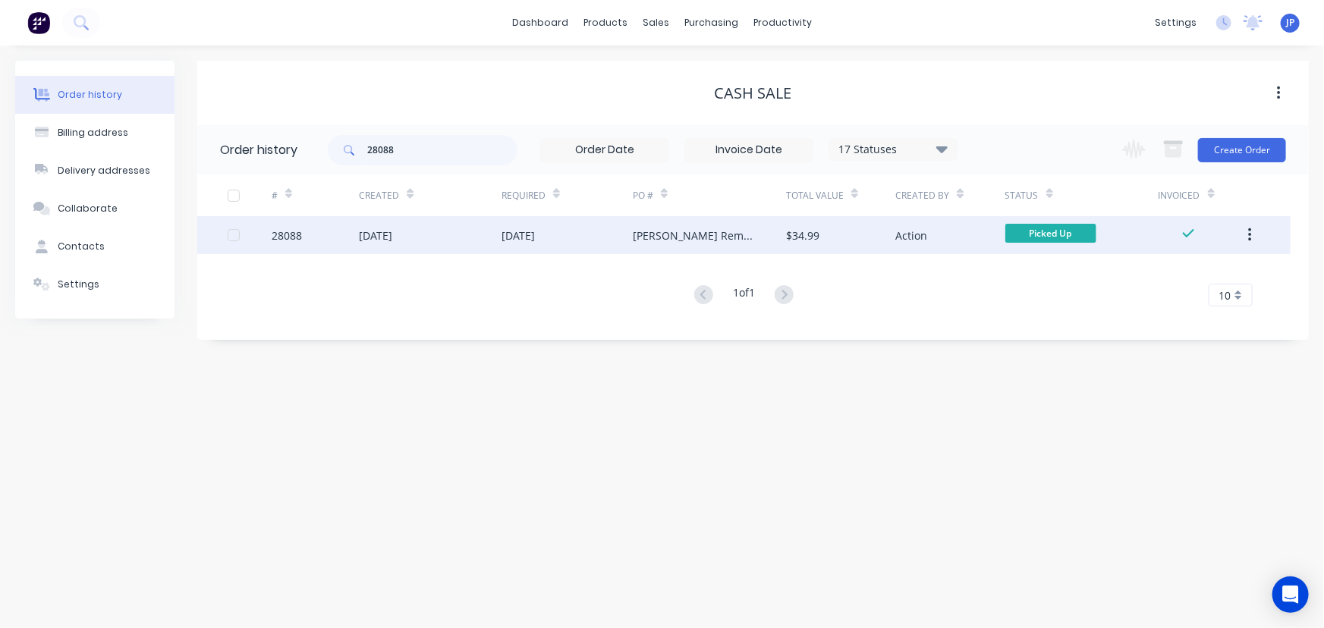
click at [1248, 232] on icon "button" at bounding box center [1250, 235] width 4 height 17
click at [1174, 274] on div "Archive" at bounding box center [1195, 275] width 117 height 22
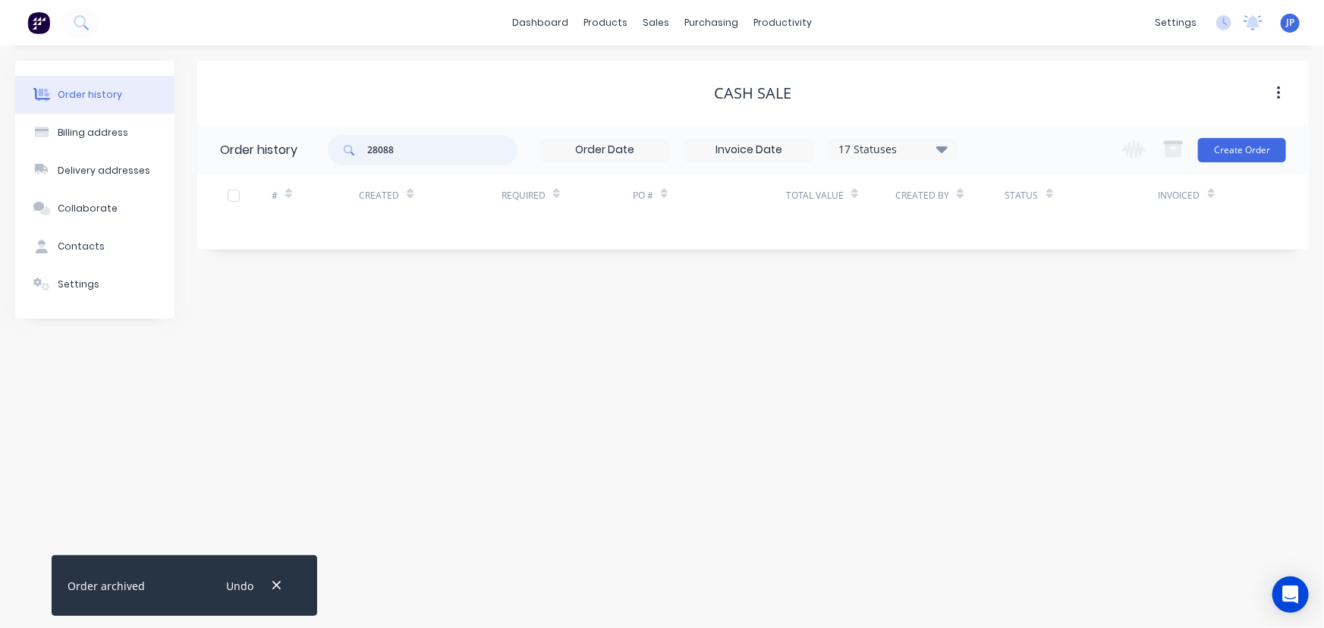
drag, startPoint x: 425, startPoint y: 150, endPoint x: 367, endPoint y: 155, distance: 57.8
click at [367, 155] on input "28088" at bounding box center [442, 150] width 150 height 30
type input "28026"
click at [275, 584] on icon "button" at bounding box center [277, 586] width 10 height 14
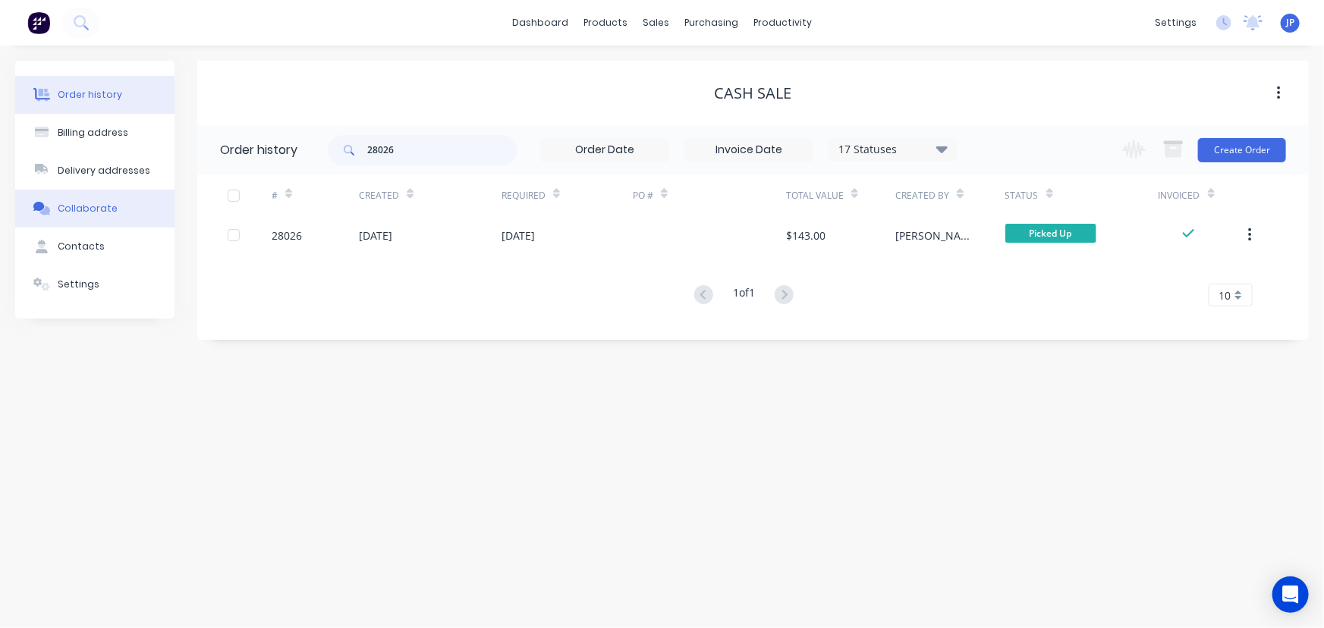
click at [105, 206] on div "Collaborate" at bounding box center [88, 209] width 60 height 14
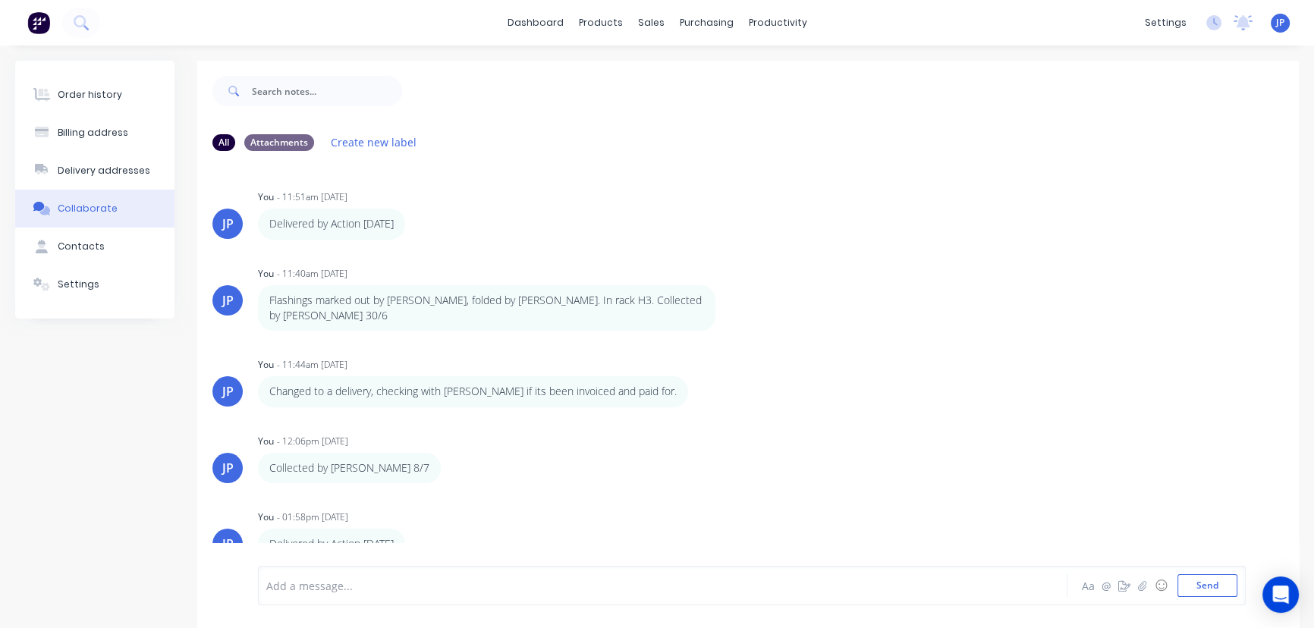
click at [288, 594] on div "Add a message..." at bounding box center [630, 585] width 728 height 23
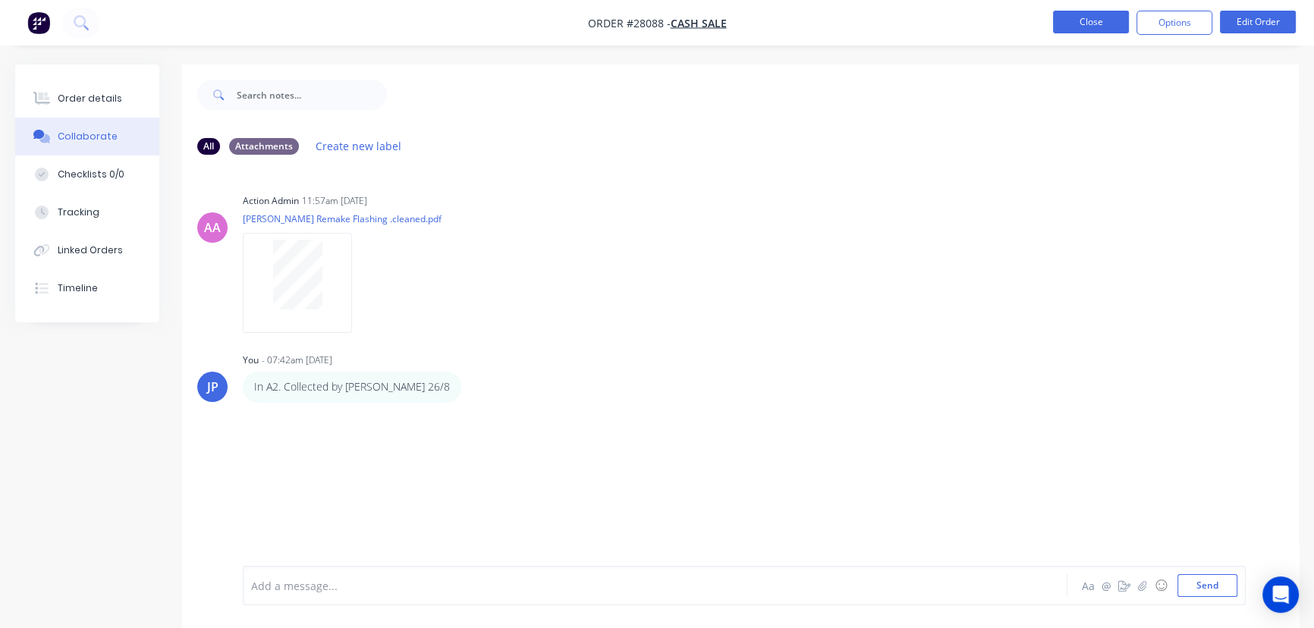
click at [1103, 21] on button "Close" at bounding box center [1091, 22] width 76 height 23
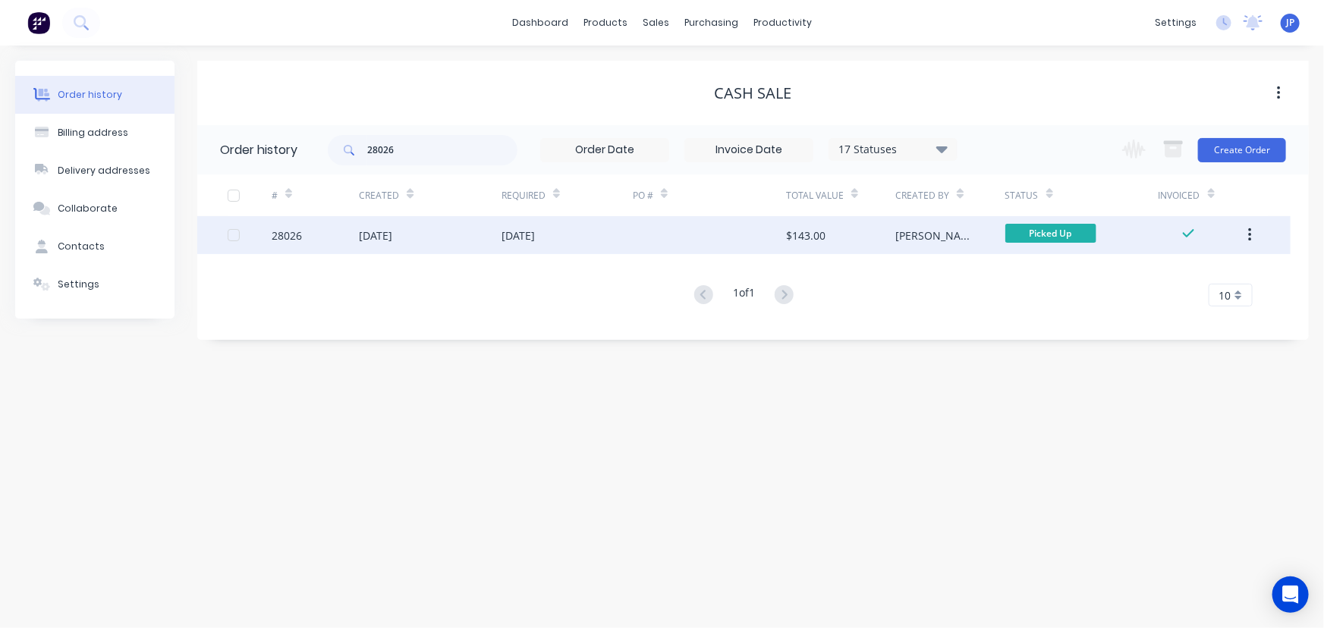
click at [431, 234] on div "[DATE]" at bounding box center [430, 235] width 143 height 38
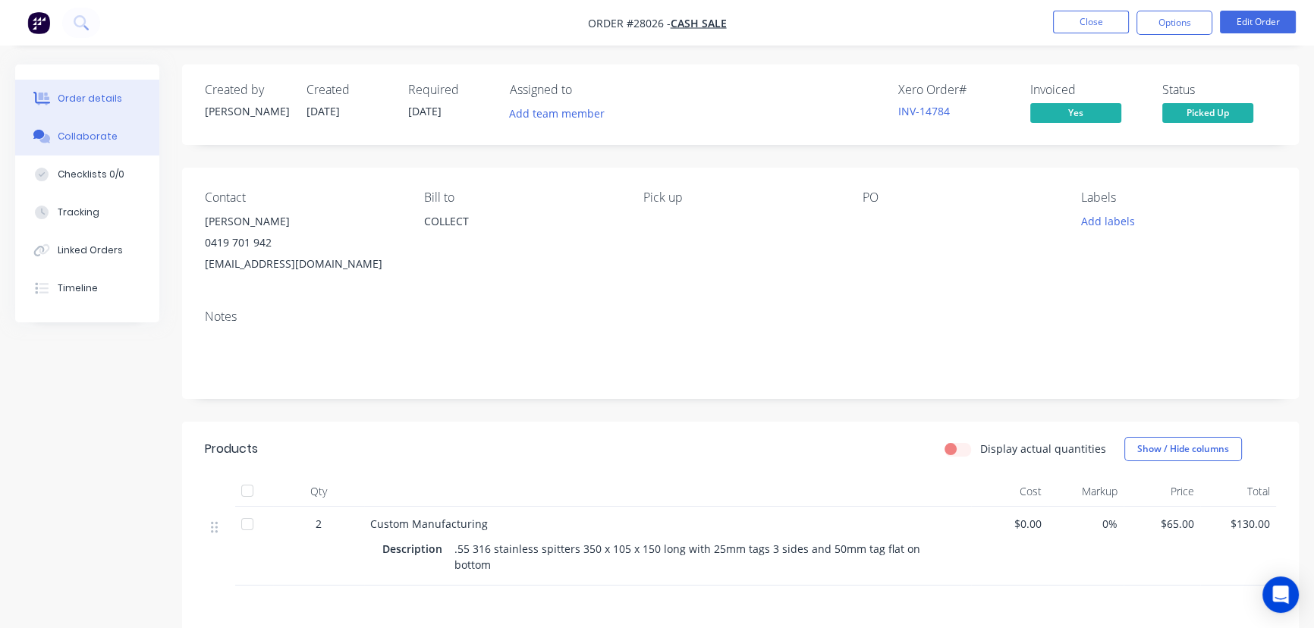
click at [116, 140] on button "Collaborate" at bounding box center [87, 137] width 144 height 38
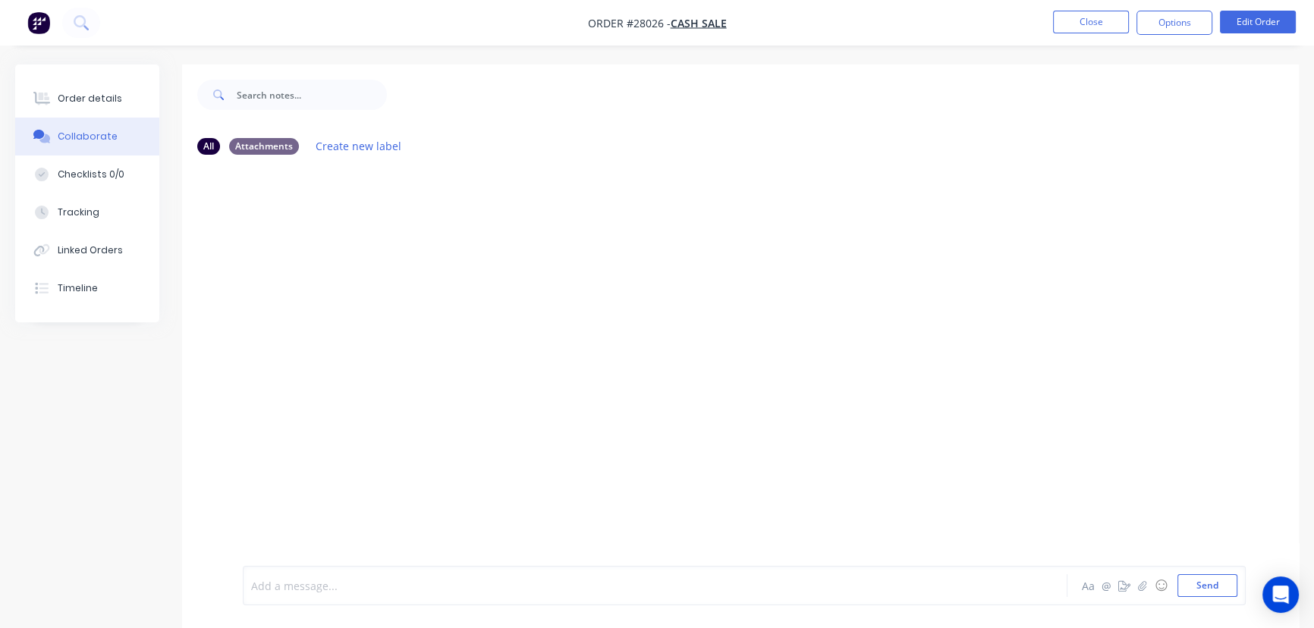
click at [278, 593] on div at bounding box center [621, 586] width 739 height 16
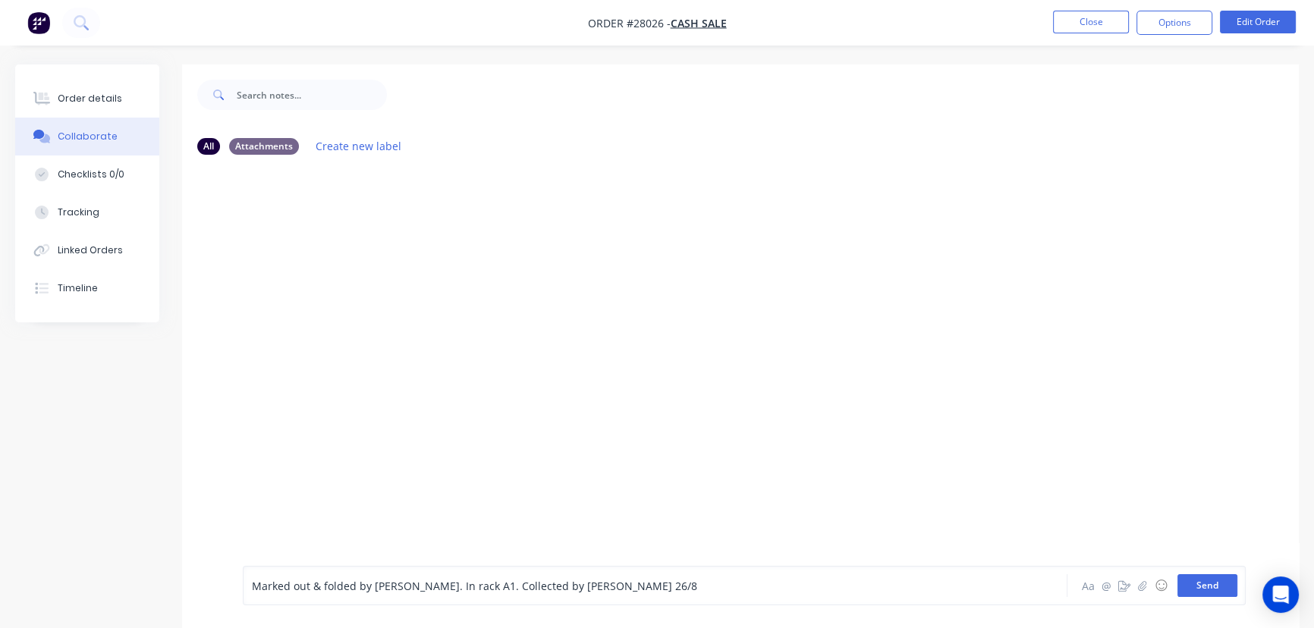
click at [1198, 596] on button "Send" at bounding box center [1207, 585] width 60 height 23
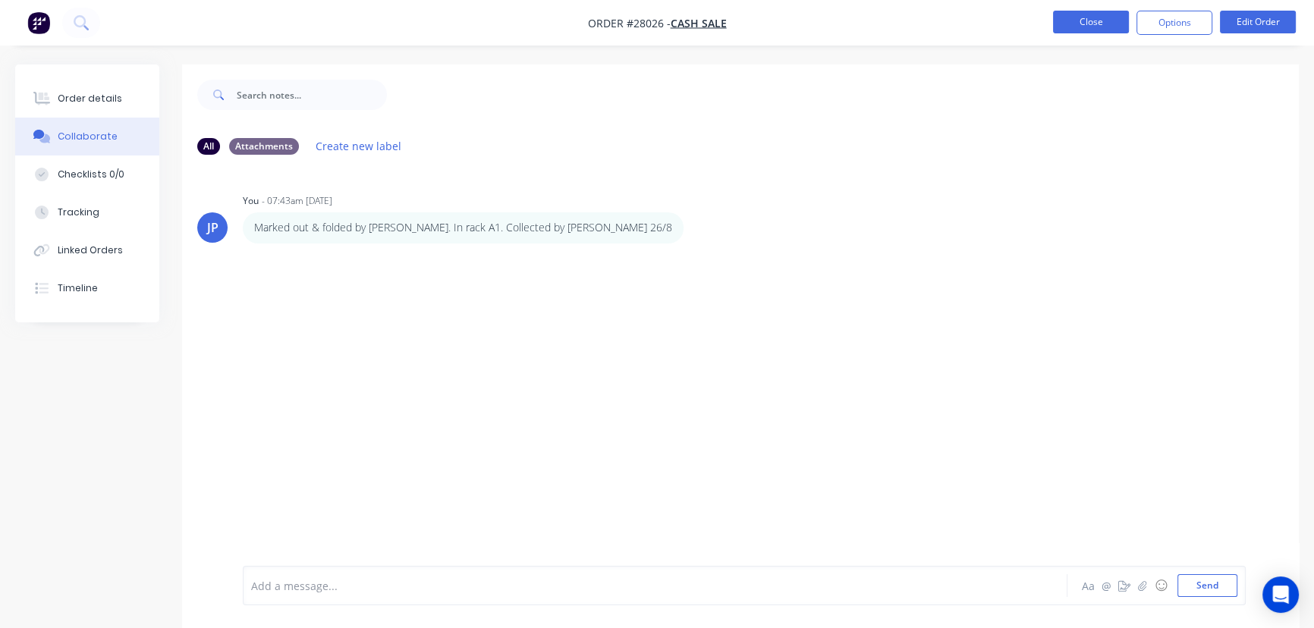
click at [1085, 25] on button "Close" at bounding box center [1091, 22] width 76 height 23
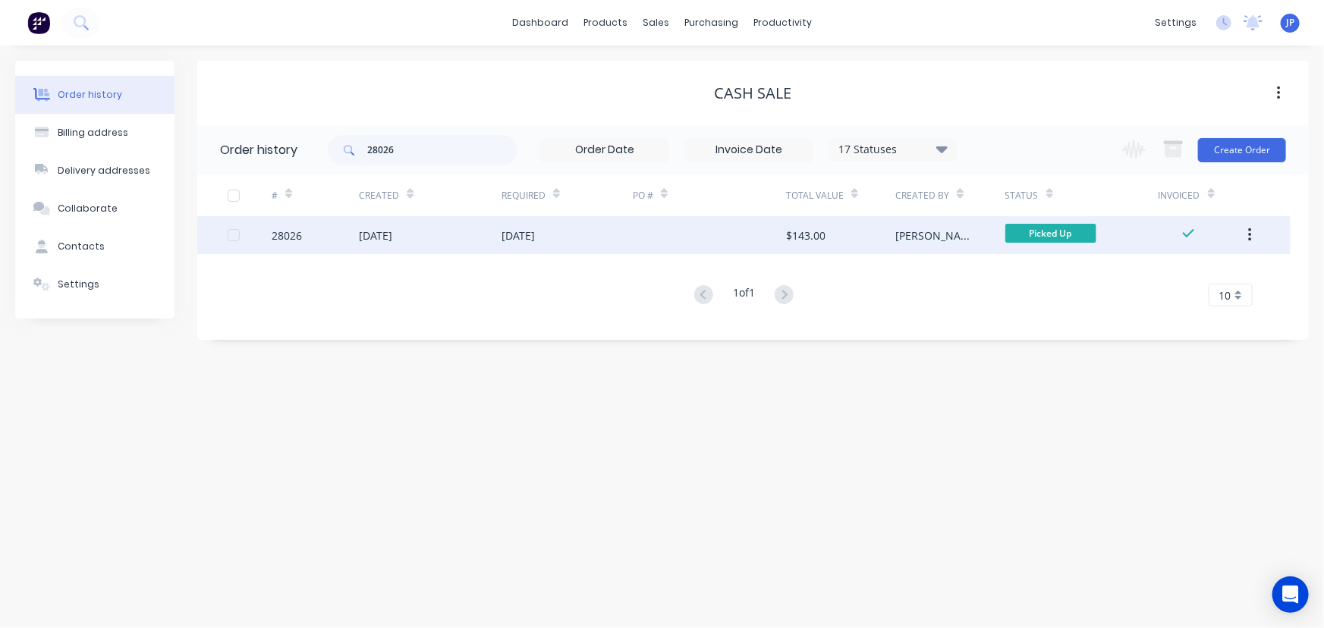
click at [1249, 235] on icon "button" at bounding box center [1249, 235] width 3 height 14
click at [1228, 272] on div "Archive" at bounding box center [1195, 275] width 117 height 22
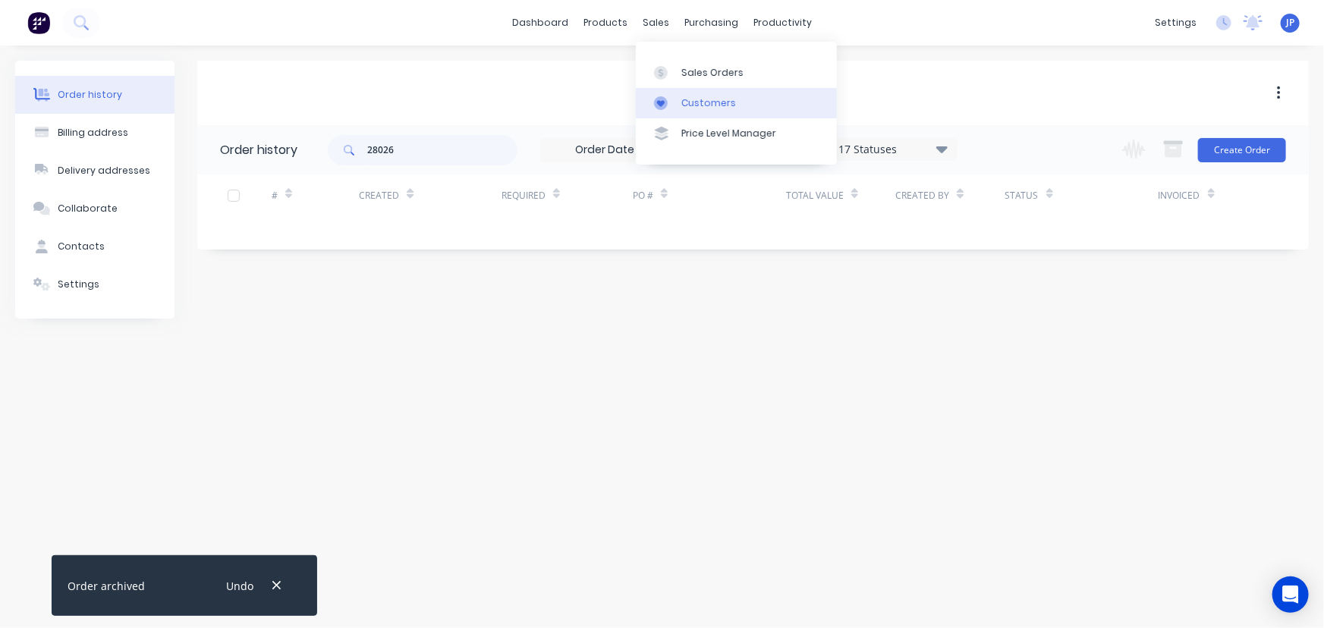
click at [687, 94] on link "Customers" at bounding box center [736, 103] width 201 height 30
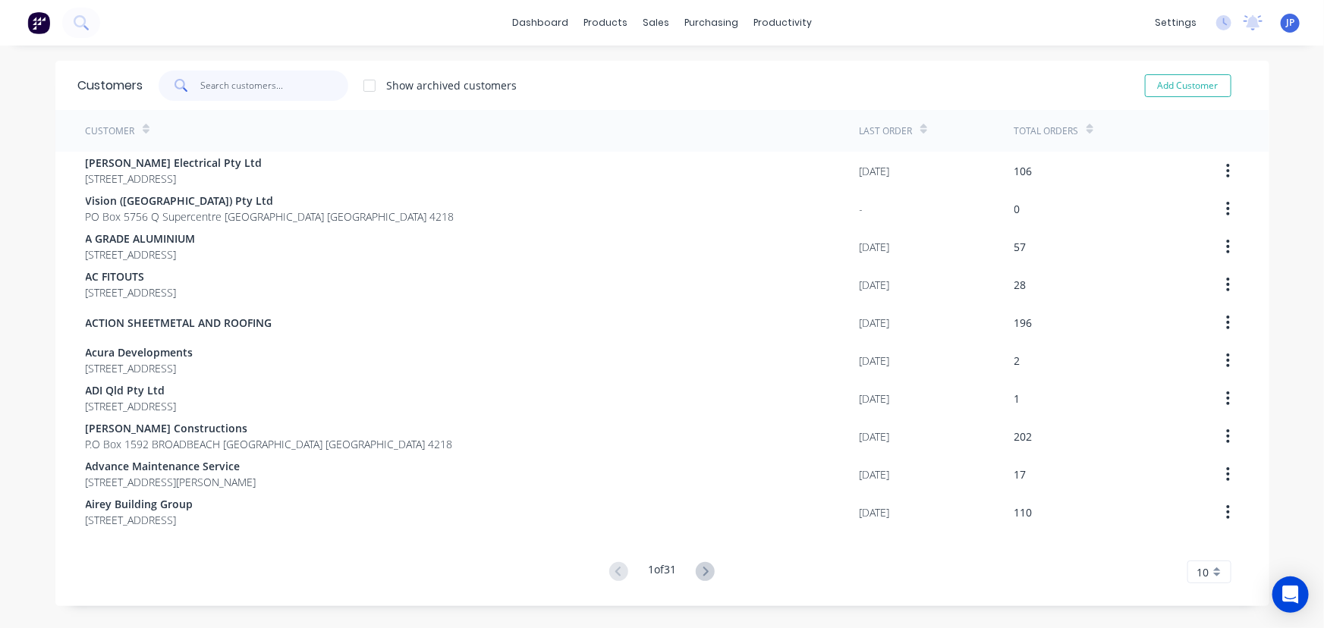
click at [267, 83] on input "text" at bounding box center [274, 86] width 148 height 30
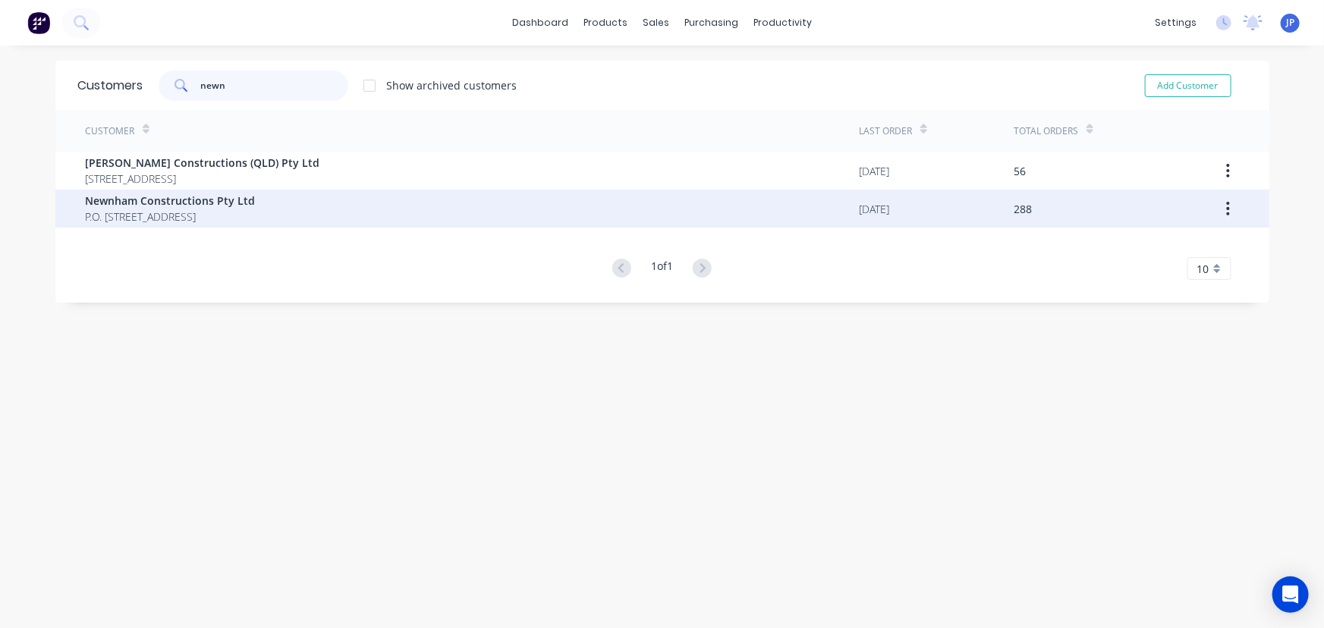
type input "newn"
click at [196, 201] on span "Newnham Constructions Pty Ltd" at bounding box center [171, 201] width 170 height 16
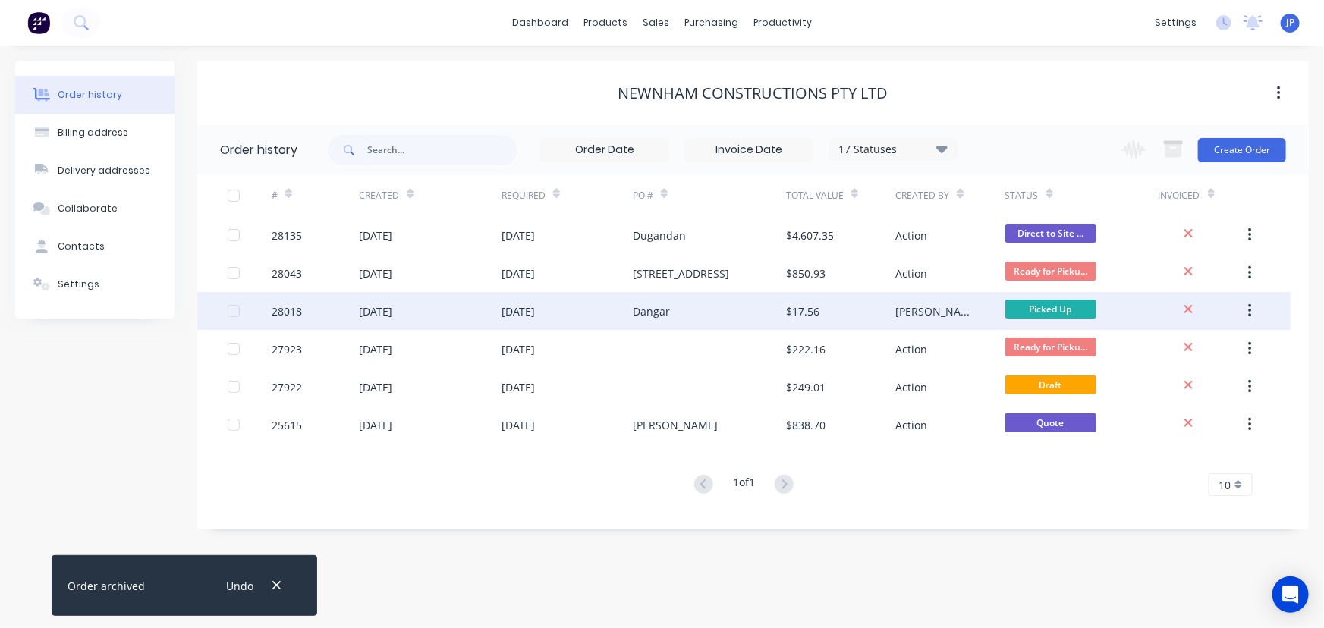
click at [392, 313] on div "[DATE]" at bounding box center [375, 311] width 33 height 16
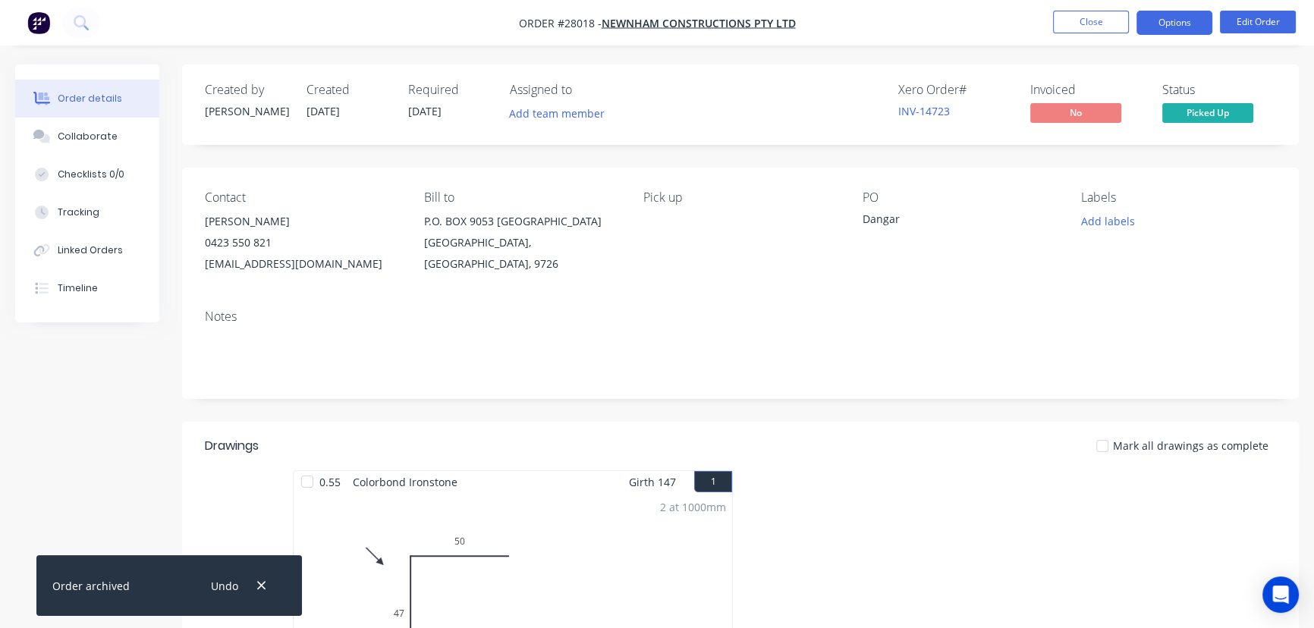
click at [1165, 24] on button "Options" at bounding box center [1174, 23] width 76 height 24
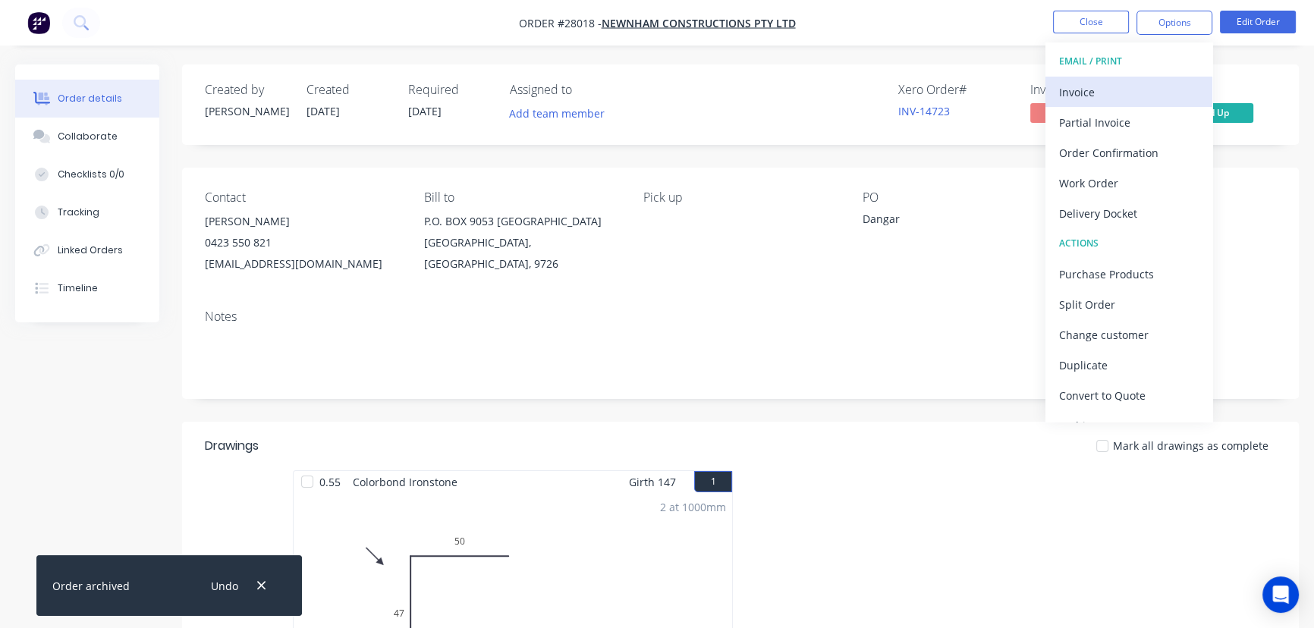
click at [1106, 92] on div "Invoice" at bounding box center [1129, 92] width 140 height 22
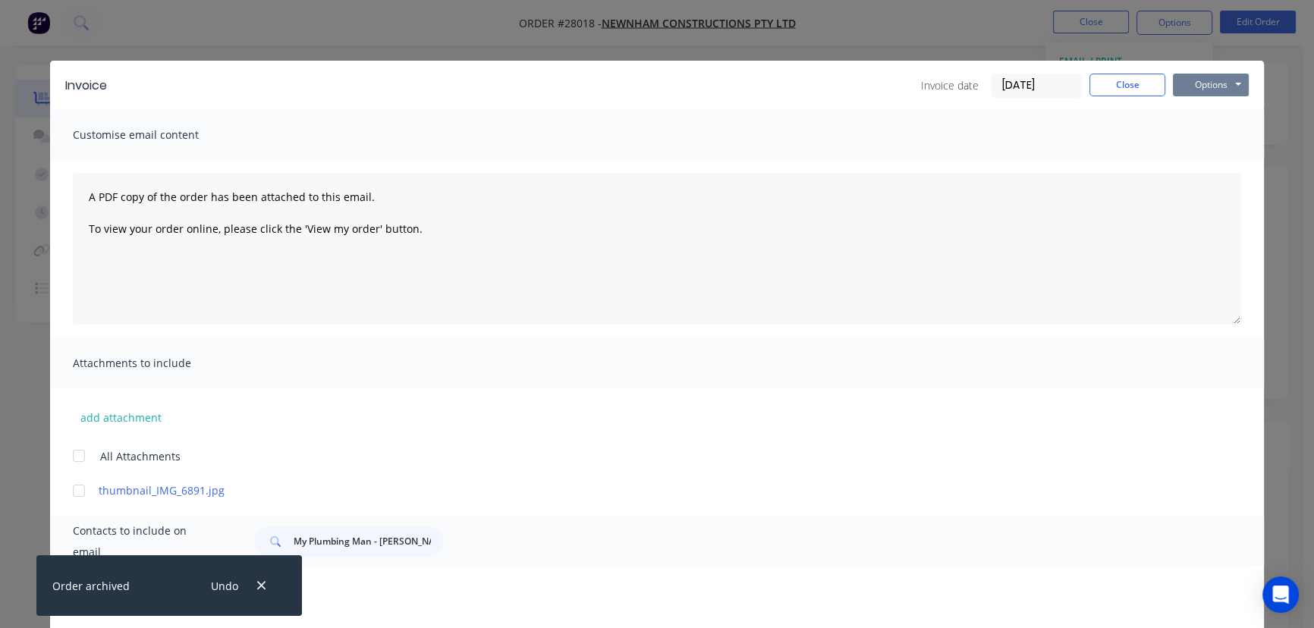
click at [1199, 86] on button "Options" at bounding box center [1211, 85] width 76 height 23
click at [1189, 137] on button "Print" at bounding box center [1221, 136] width 97 height 25
click at [256, 586] on icon "button" at bounding box center [261, 586] width 10 height 14
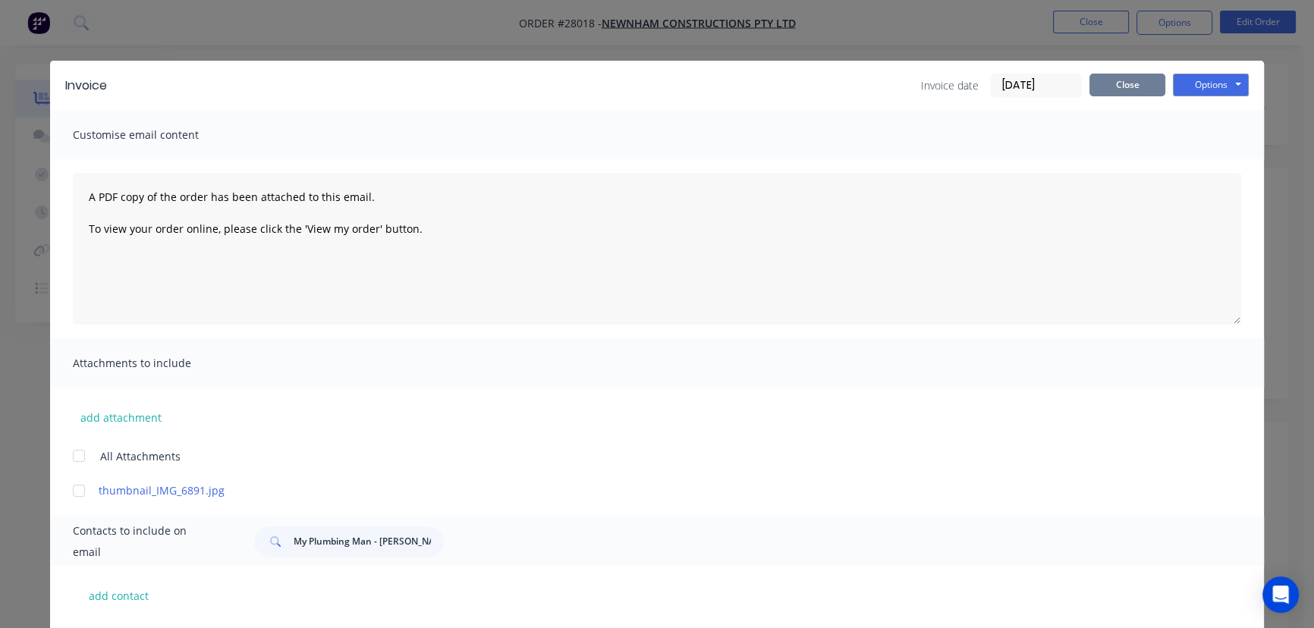
click at [1142, 92] on button "Close" at bounding box center [1127, 85] width 76 height 23
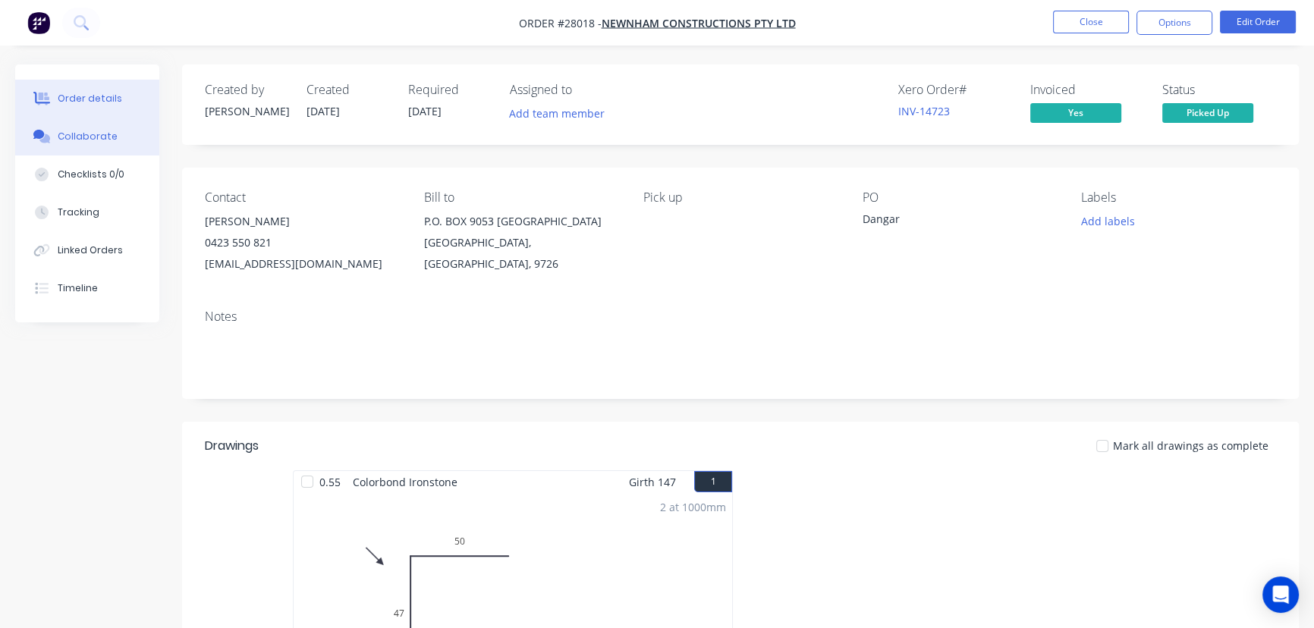
drag, startPoint x: 76, startPoint y: 134, endPoint x: 77, endPoint y: 142, distance: 8.5
click at [76, 137] on div "Collaborate" at bounding box center [88, 137] width 60 height 14
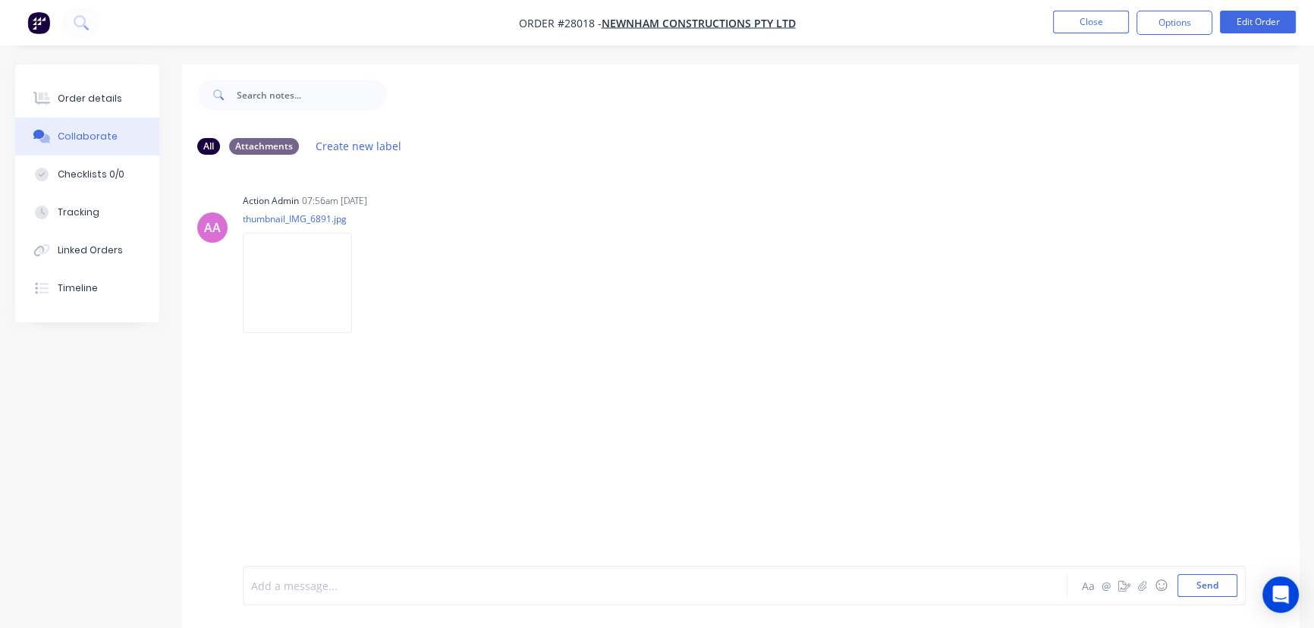
click at [268, 591] on div at bounding box center [621, 586] width 739 height 16
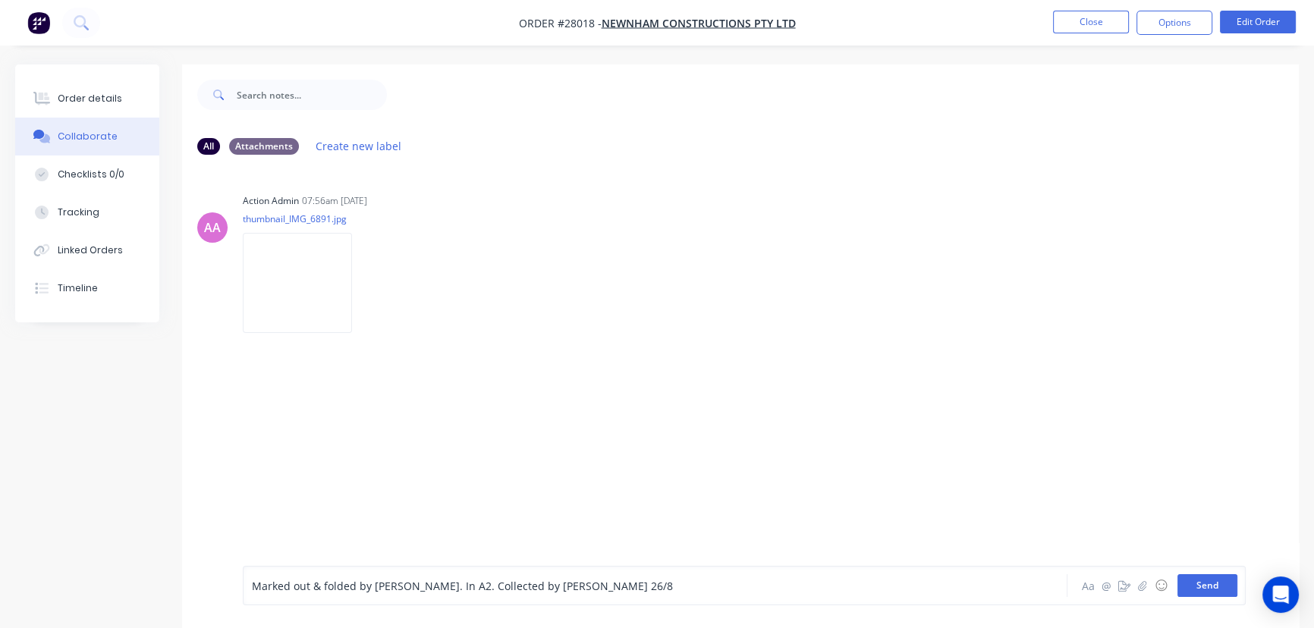
click at [1192, 589] on button "Send" at bounding box center [1207, 585] width 60 height 23
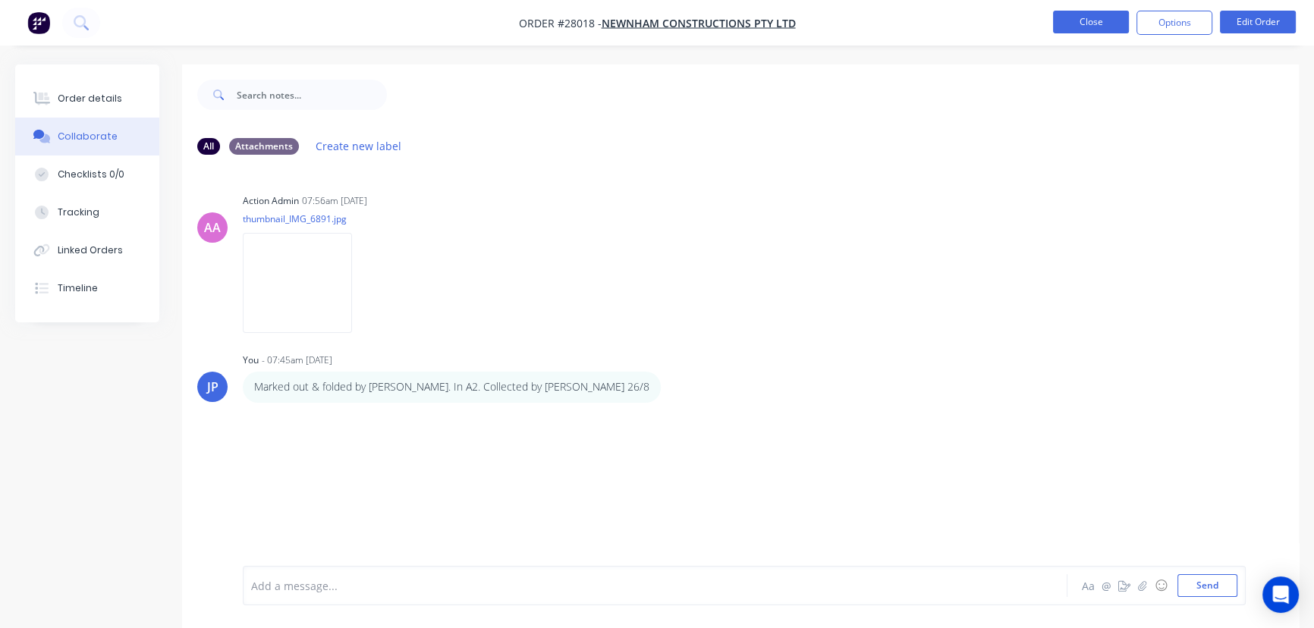
click at [1080, 29] on button "Close" at bounding box center [1091, 22] width 76 height 23
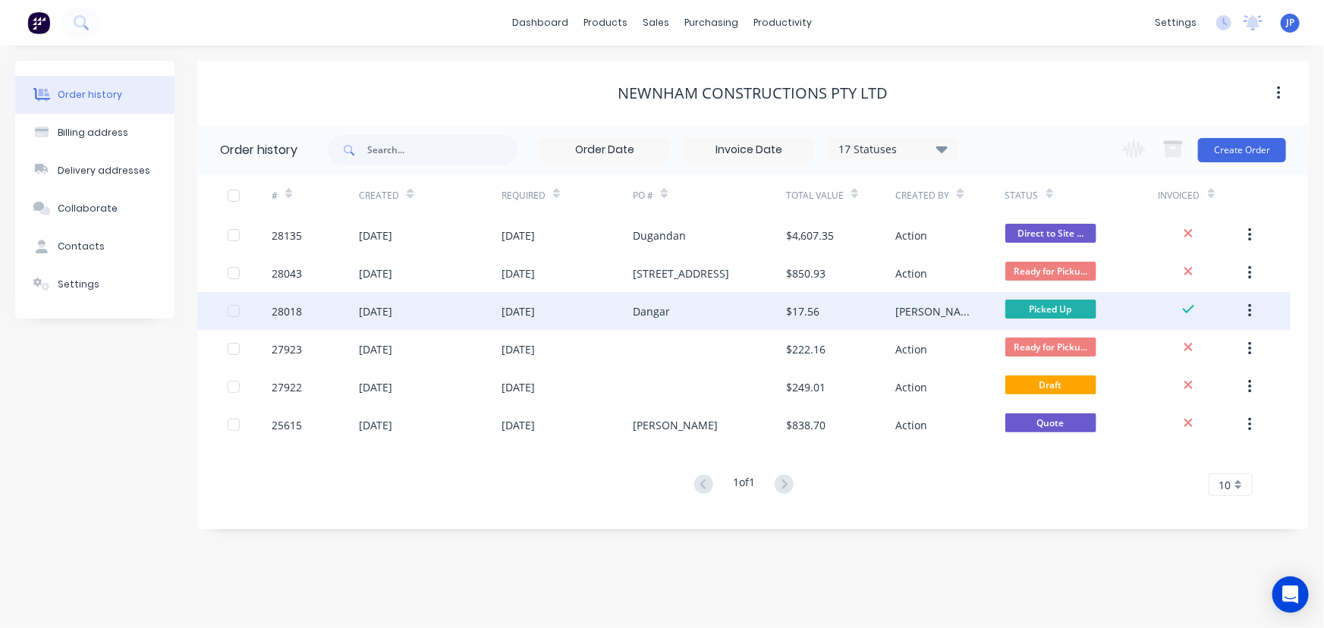
click at [1250, 304] on icon "button" at bounding box center [1249, 311] width 3 height 14
click at [1188, 348] on div "Archive" at bounding box center [1195, 351] width 117 height 22
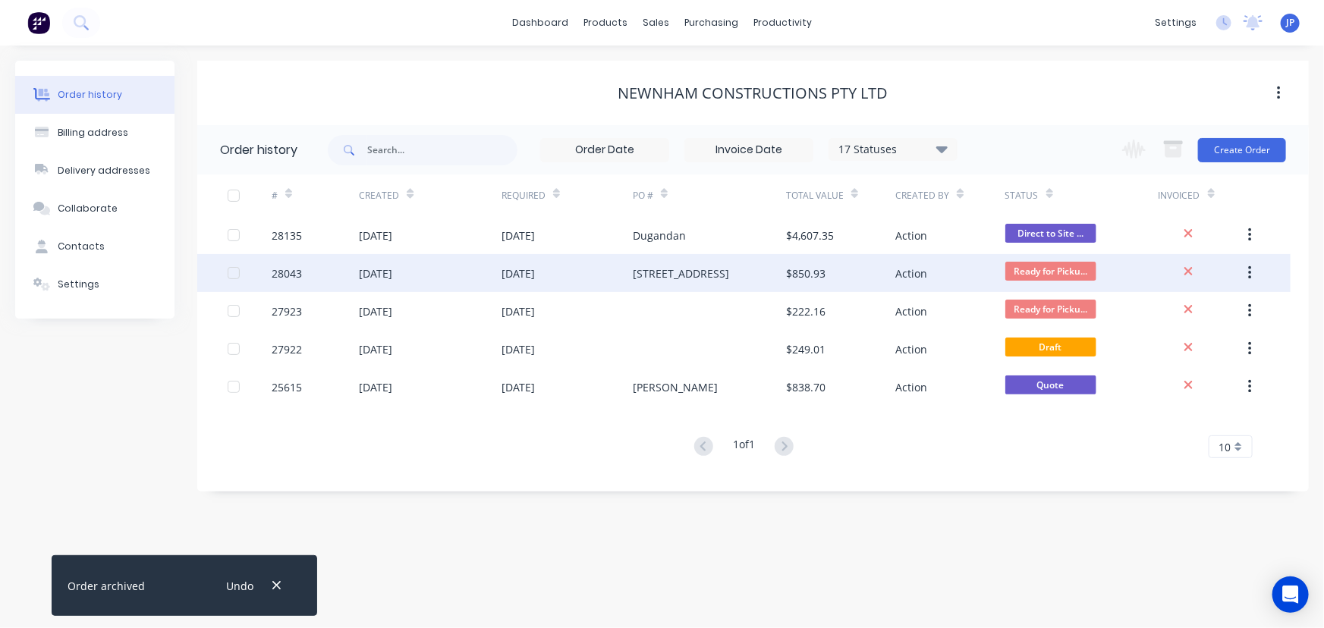
click at [705, 273] on div "[STREET_ADDRESS]" at bounding box center [681, 274] width 96 height 16
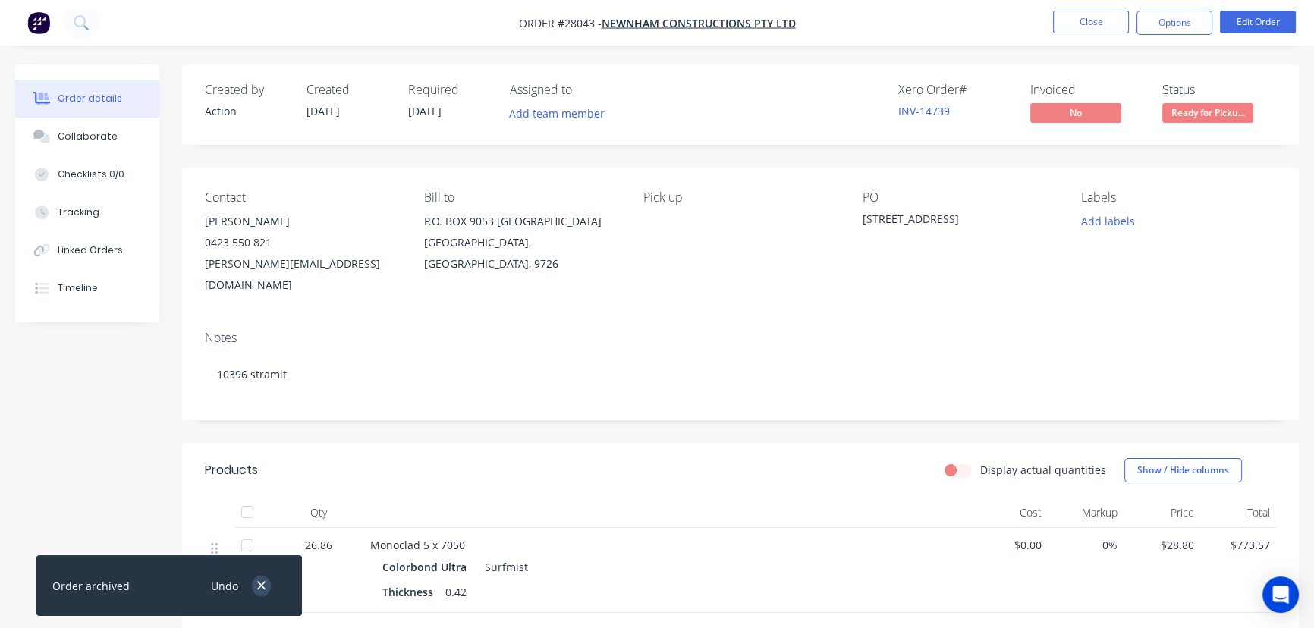
click at [262, 591] on icon "button" at bounding box center [261, 586] width 10 height 14
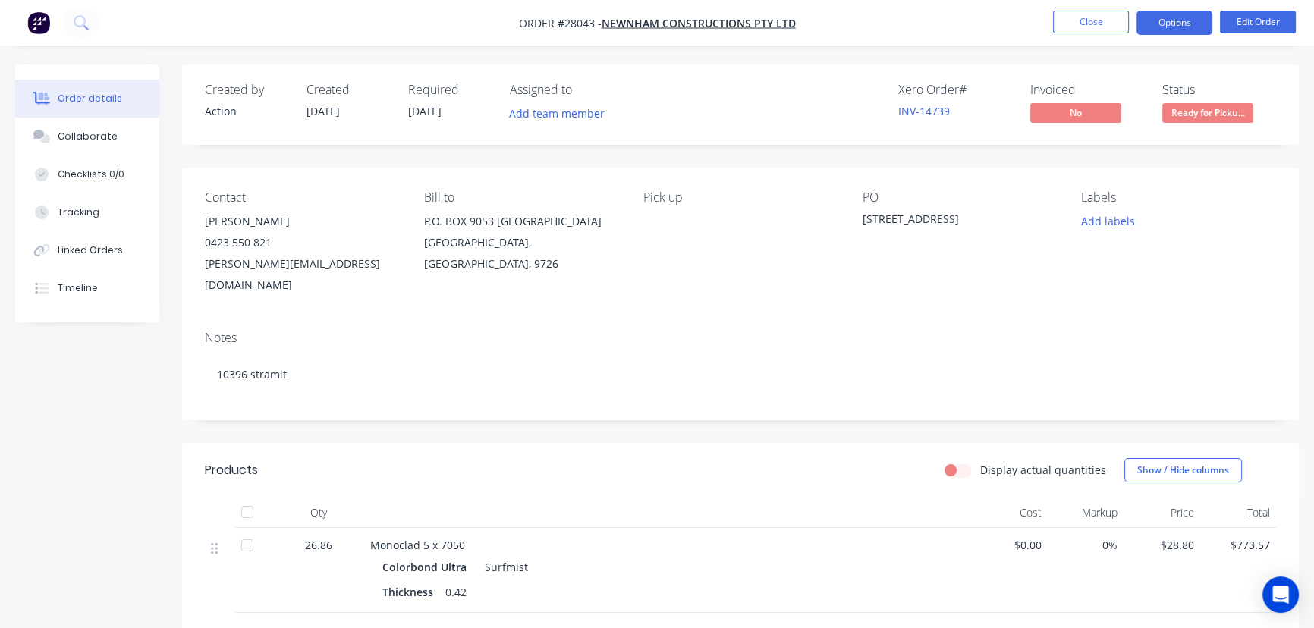
click at [1159, 24] on button "Options" at bounding box center [1174, 23] width 76 height 24
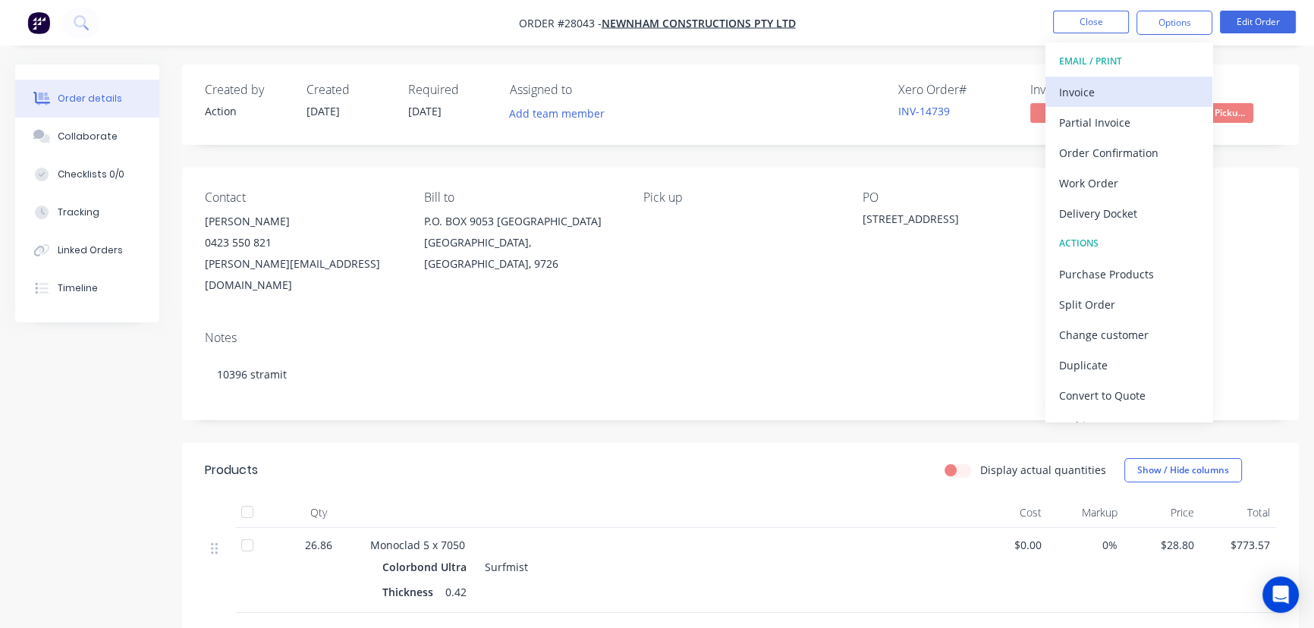
click at [1090, 90] on div "Invoice" at bounding box center [1129, 92] width 140 height 22
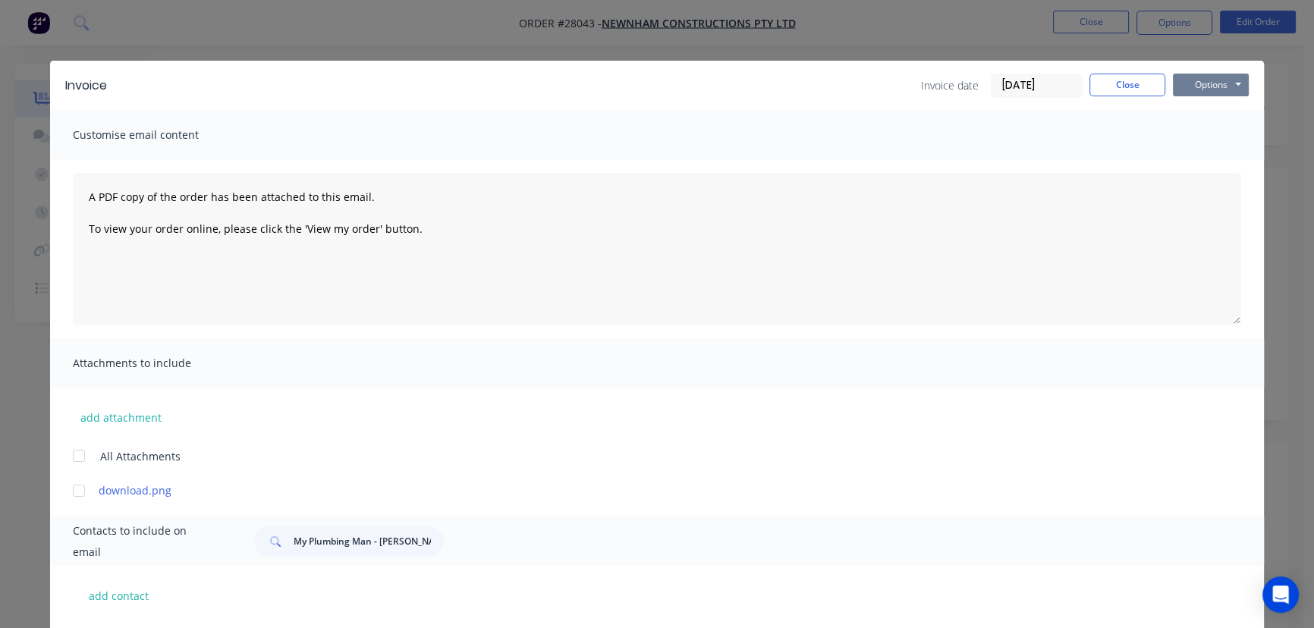
click at [1199, 83] on button "Options" at bounding box center [1211, 85] width 76 height 23
click at [1196, 136] on button "Print" at bounding box center [1221, 136] width 97 height 25
click at [1115, 86] on button "Close" at bounding box center [1127, 85] width 76 height 23
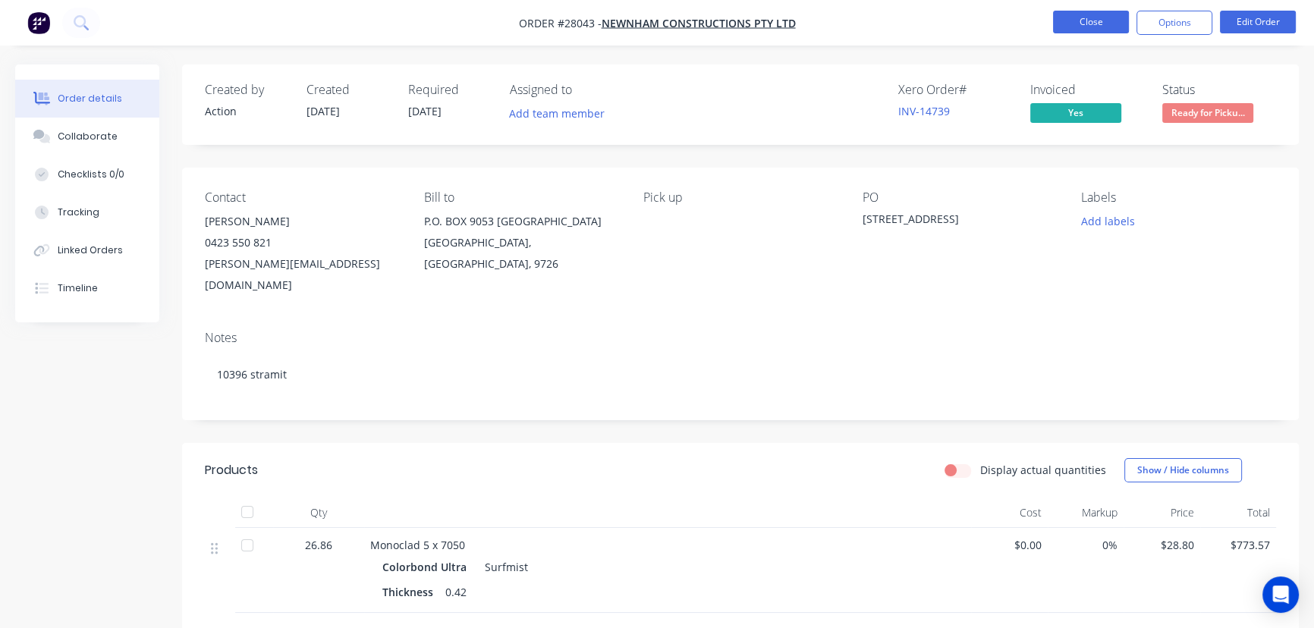
click at [1067, 22] on button "Close" at bounding box center [1091, 22] width 76 height 23
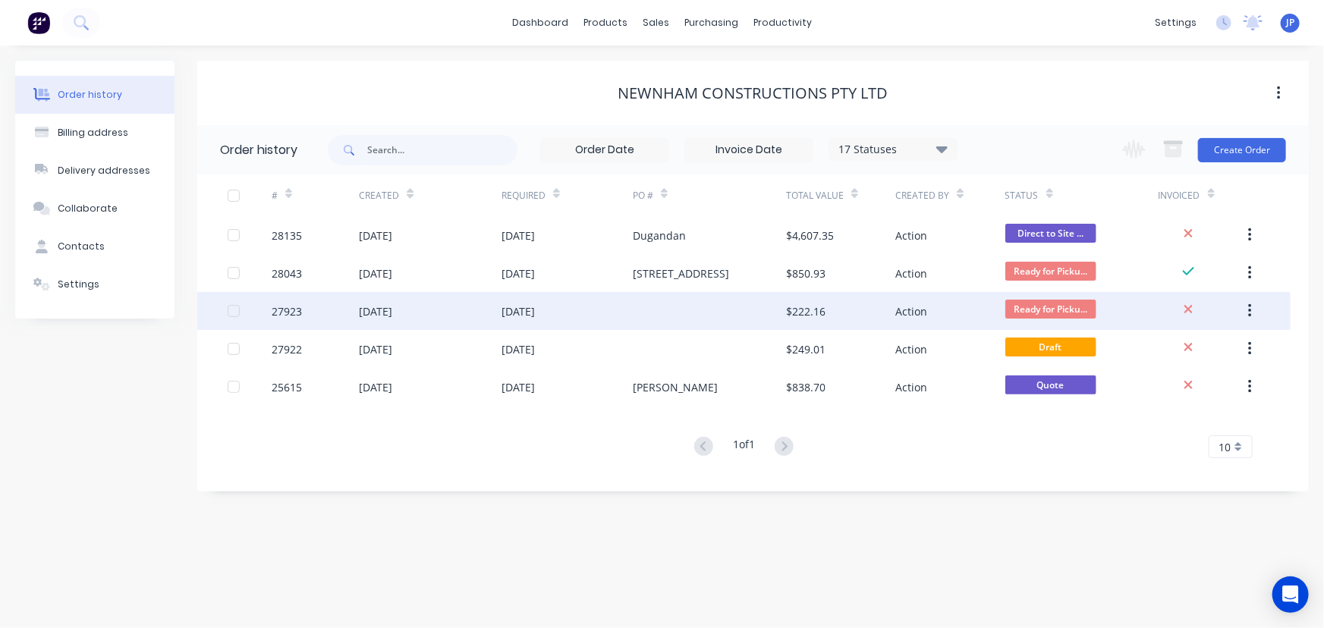
click at [531, 309] on div "[DATE]" at bounding box center [517, 311] width 33 height 16
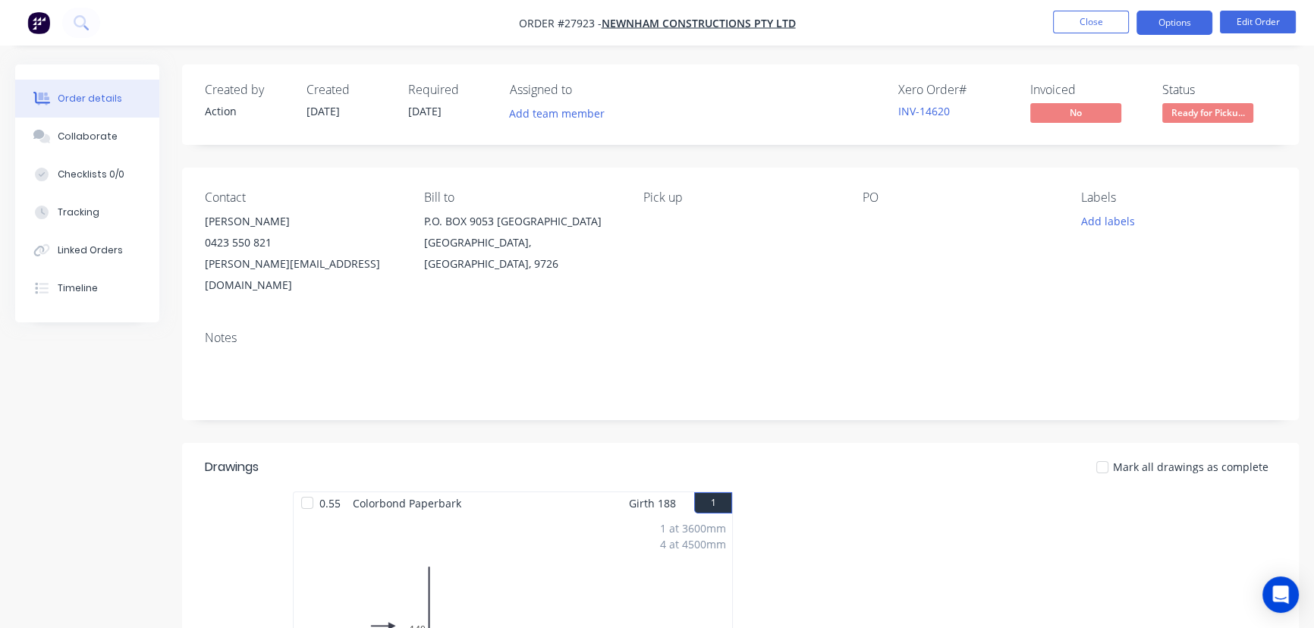
click at [1169, 15] on button "Options" at bounding box center [1174, 23] width 76 height 24
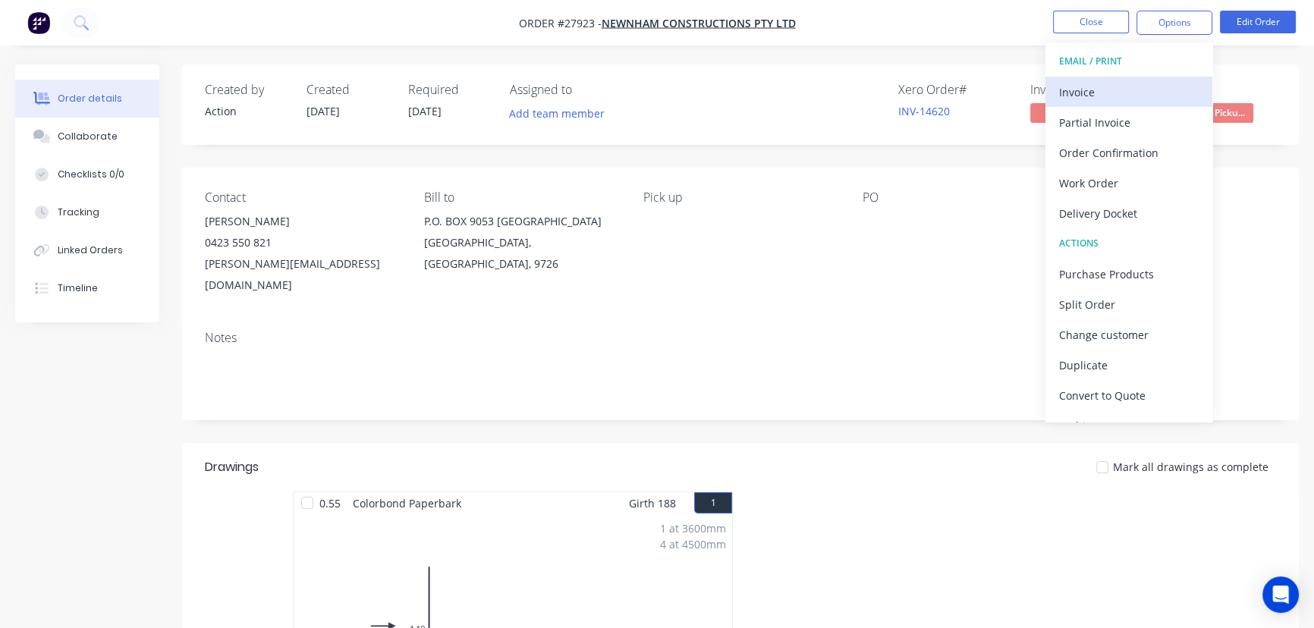
click at [1109, 90] on div "Invoice" at bounding box center [1129, 92] width 140 height 22
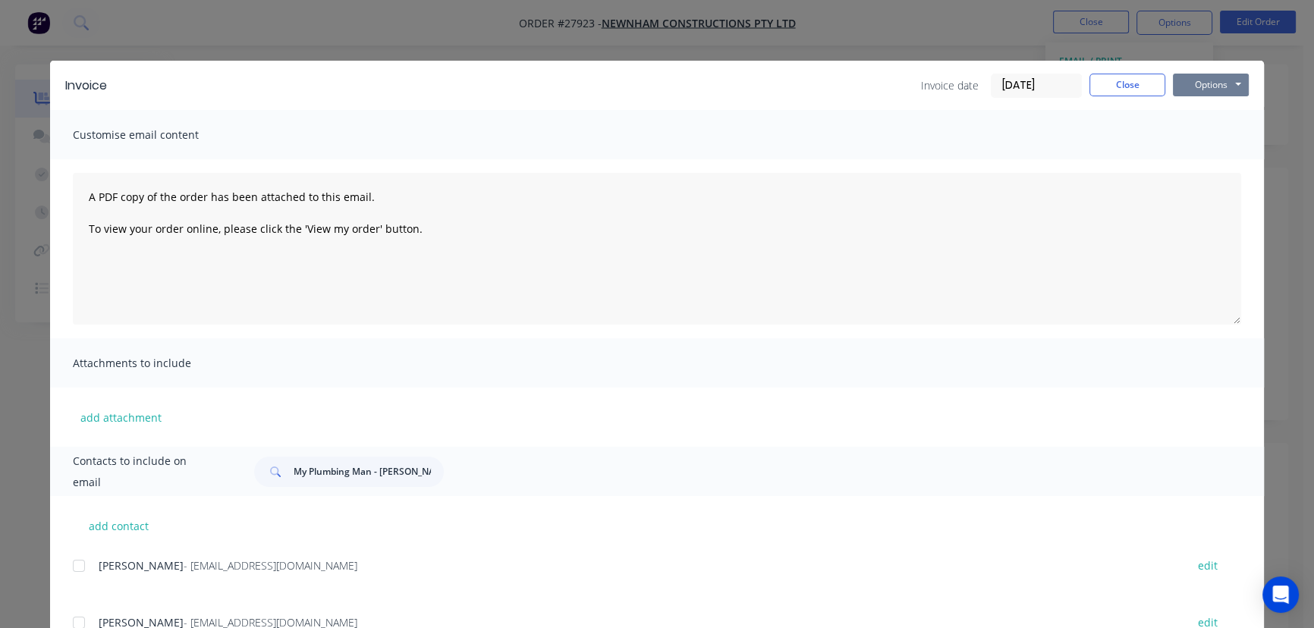
click at [1215, 85] on button "Options" at bounding box center [1211, 85] width 76 height 23
click at [1202, 138] on button "Print" at bounding box center [1221, 136] width 97 height 25
click at [1104, 90] on button "Close" at bounding box center [1127, 85] width 76 height 23
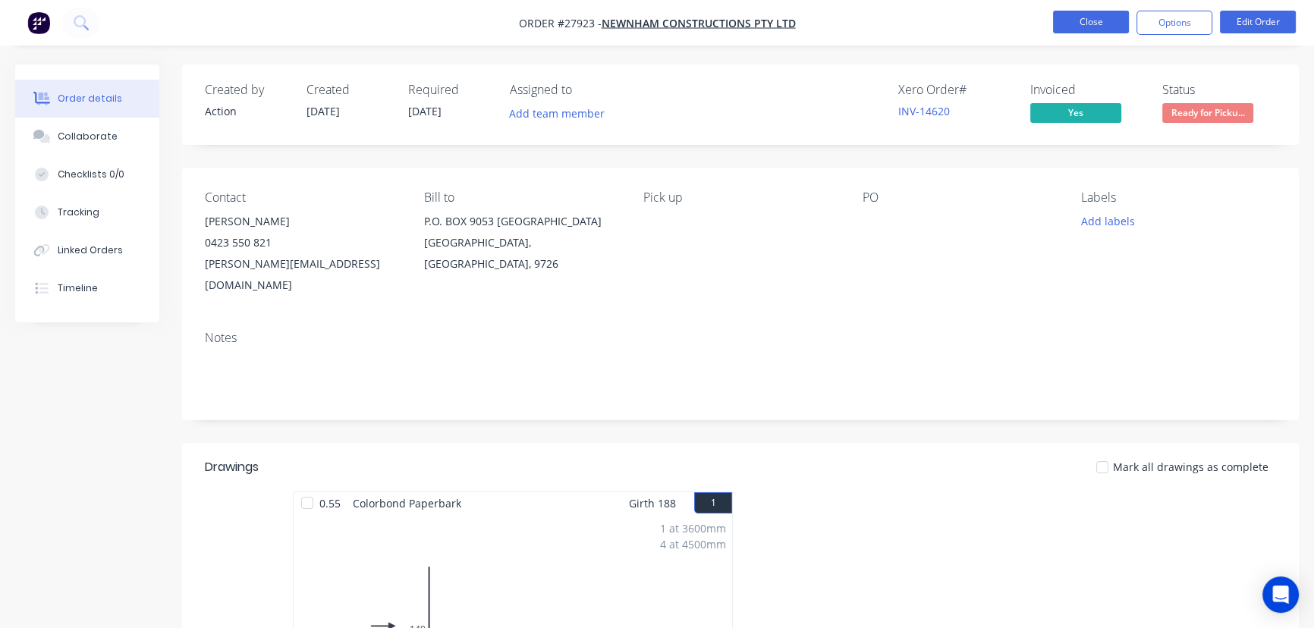
click at [1078, 26] on button "Close" at bounding box center [1091, 22] width 76 height 23
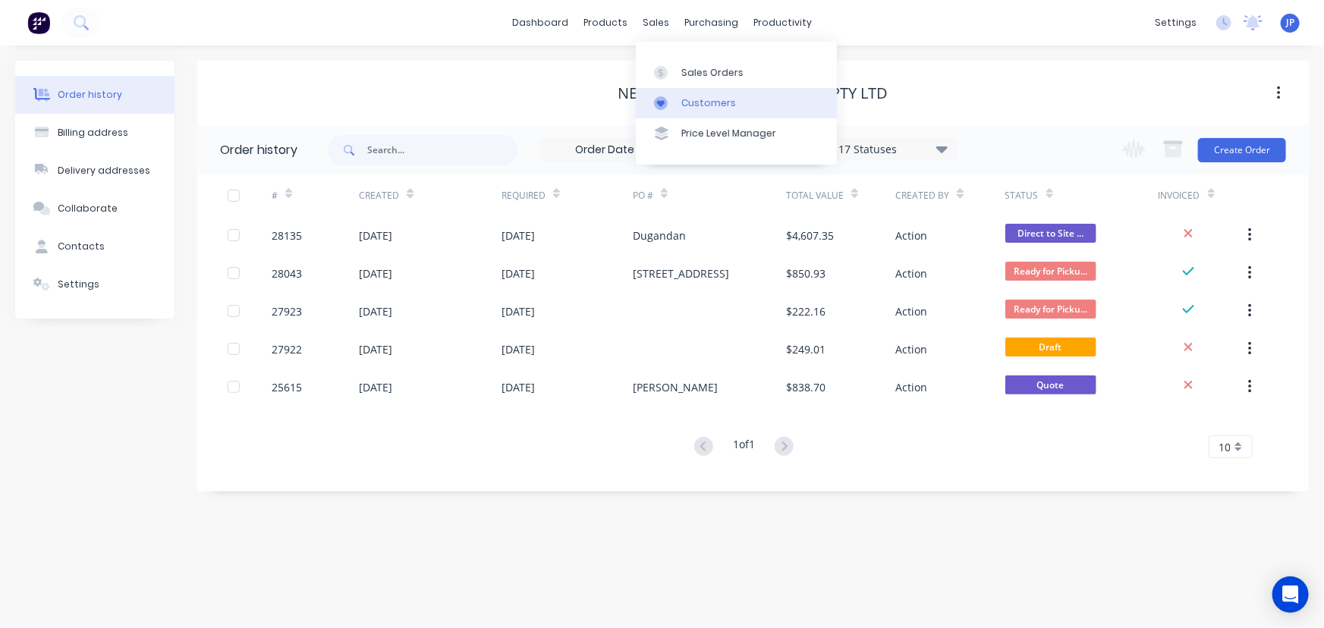
click at [695, 102] on div "Customers" at bounding box center [708, 103] width 55 height 14
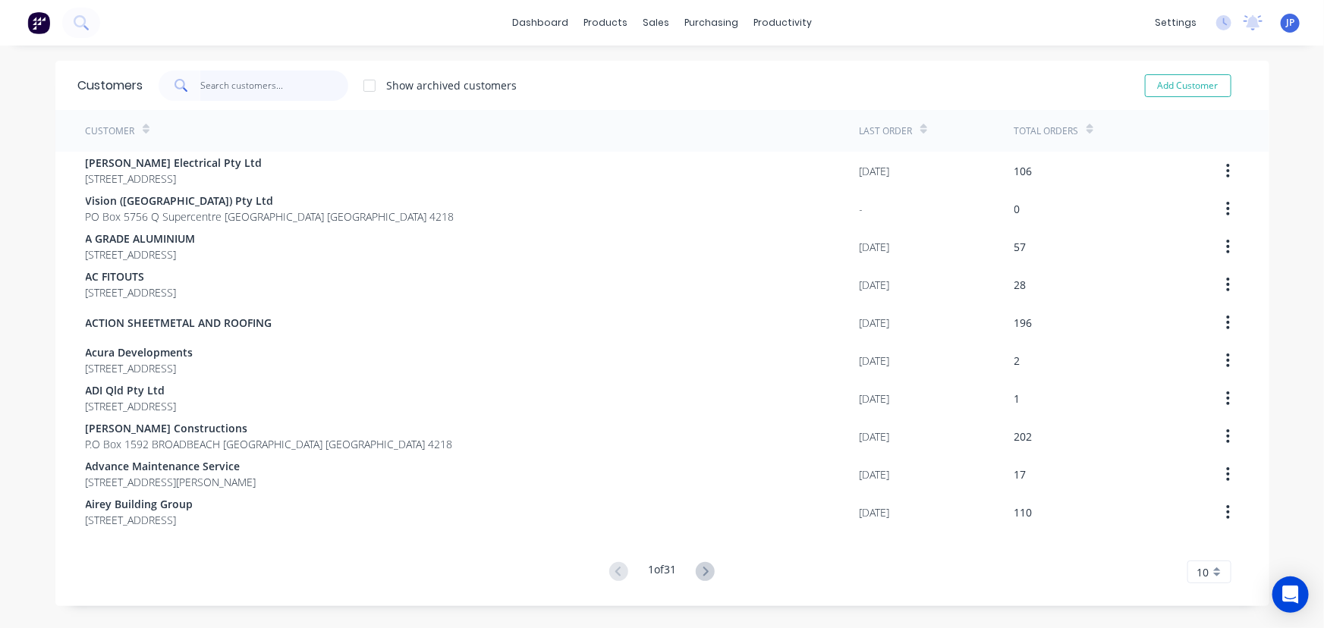
click at [256, 93] on input "text" at bounding box center [274, 86] width 148 height 30
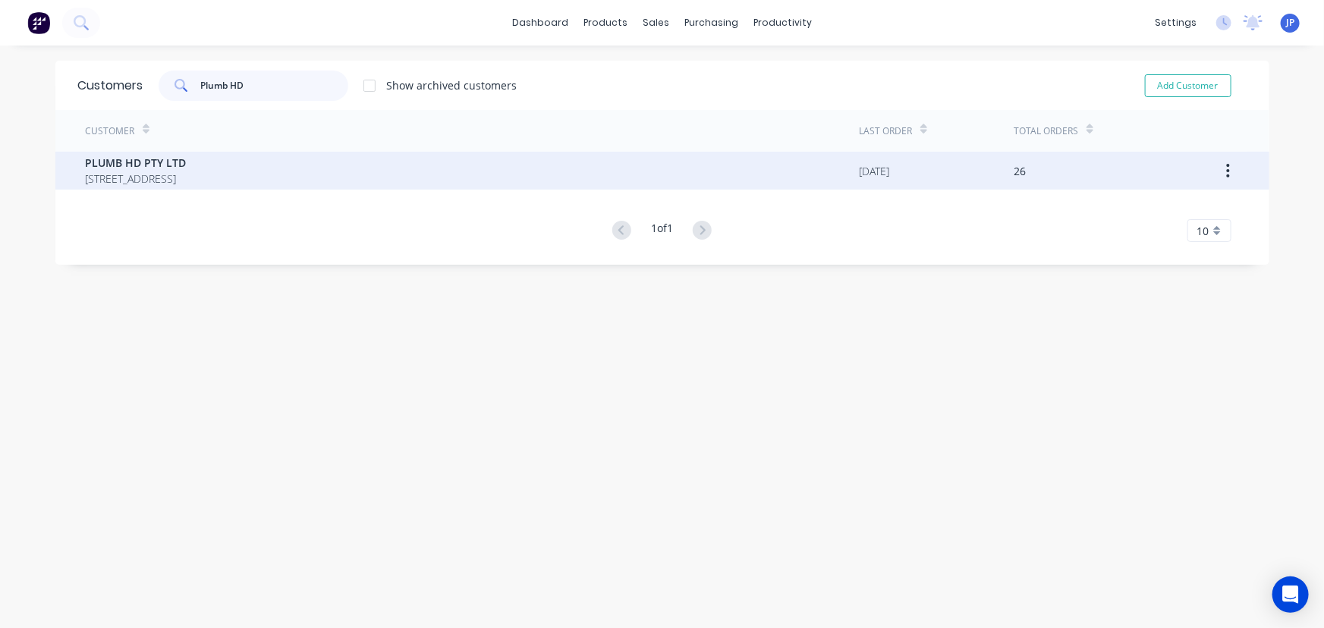
type input "Plumb HD"
click at [163, 167] on span "PLUMB HD PTY LTD" at bounding box center [136, 163] width 101 height 16
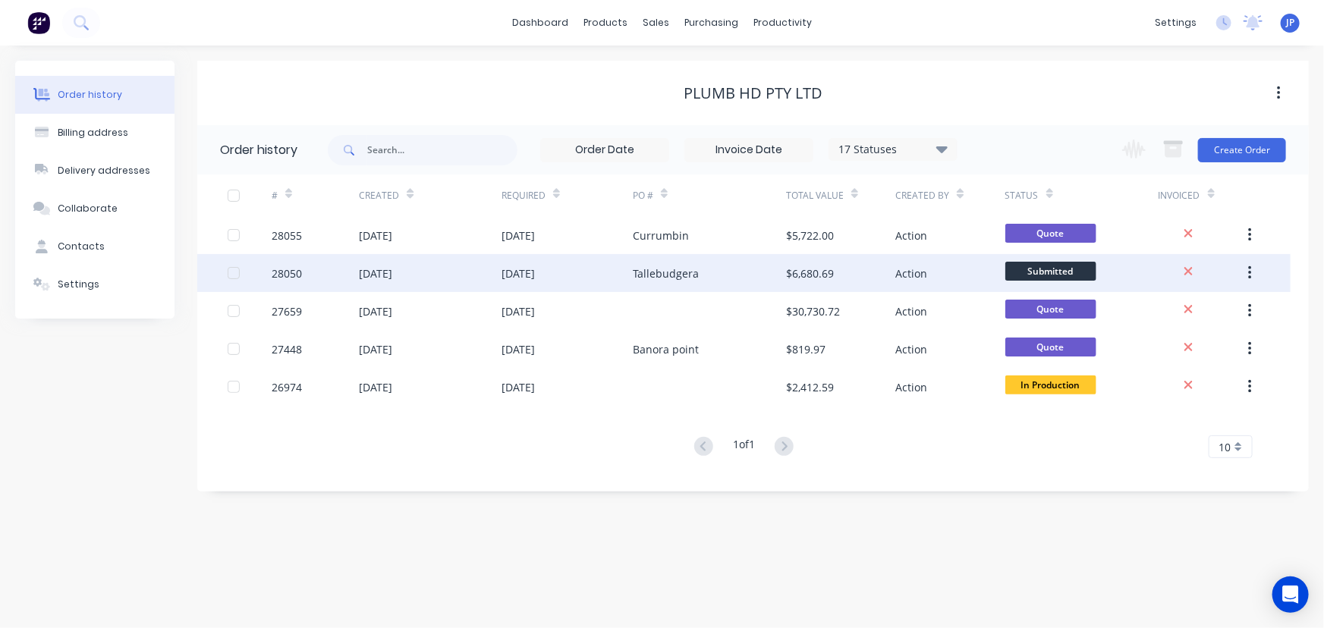
click at [422, 273] on div "[DATE]" at bounding box center [430, 273] width 143 height 38
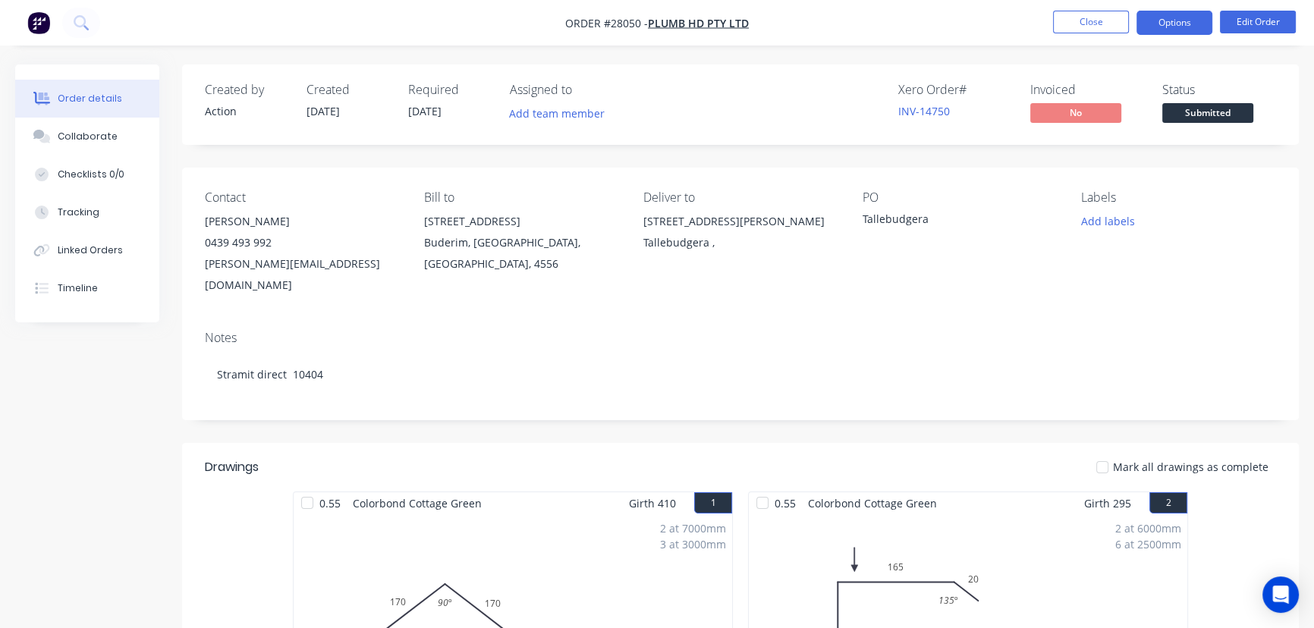
click at [1165, 18] on button "Options" at bounding box center [1174, 23] width 76 height 24
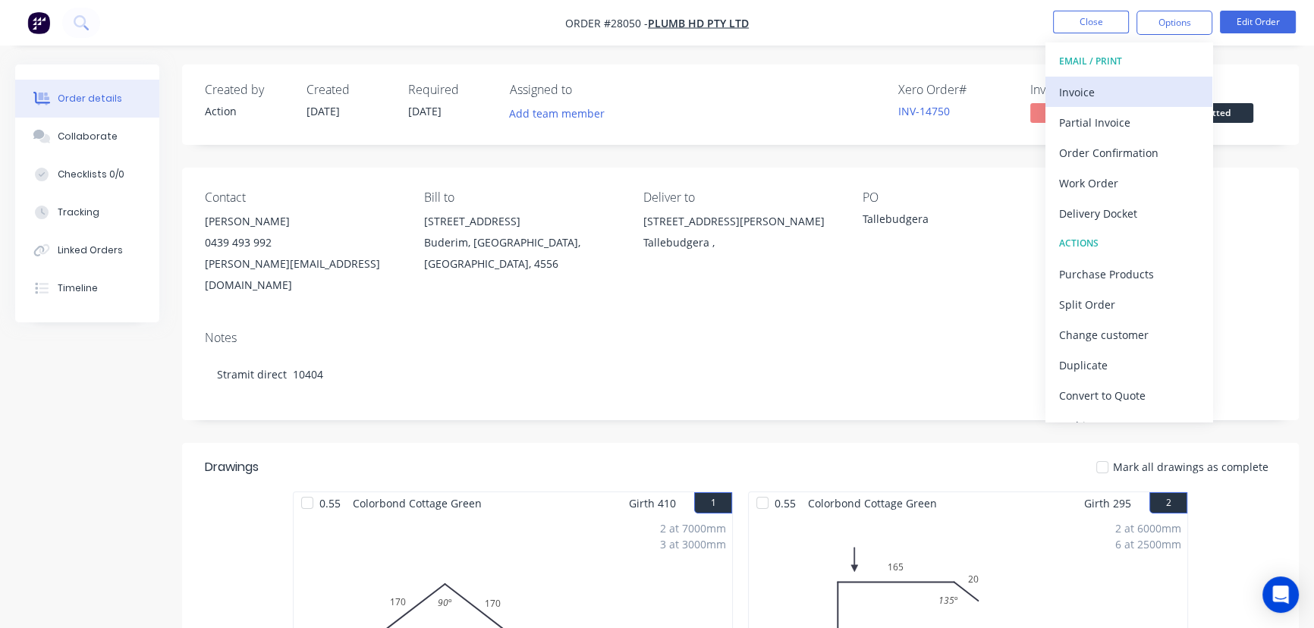
click at [1097, 86] on div "Invoice" at bounding box center [1129, 92] width 140 height 22
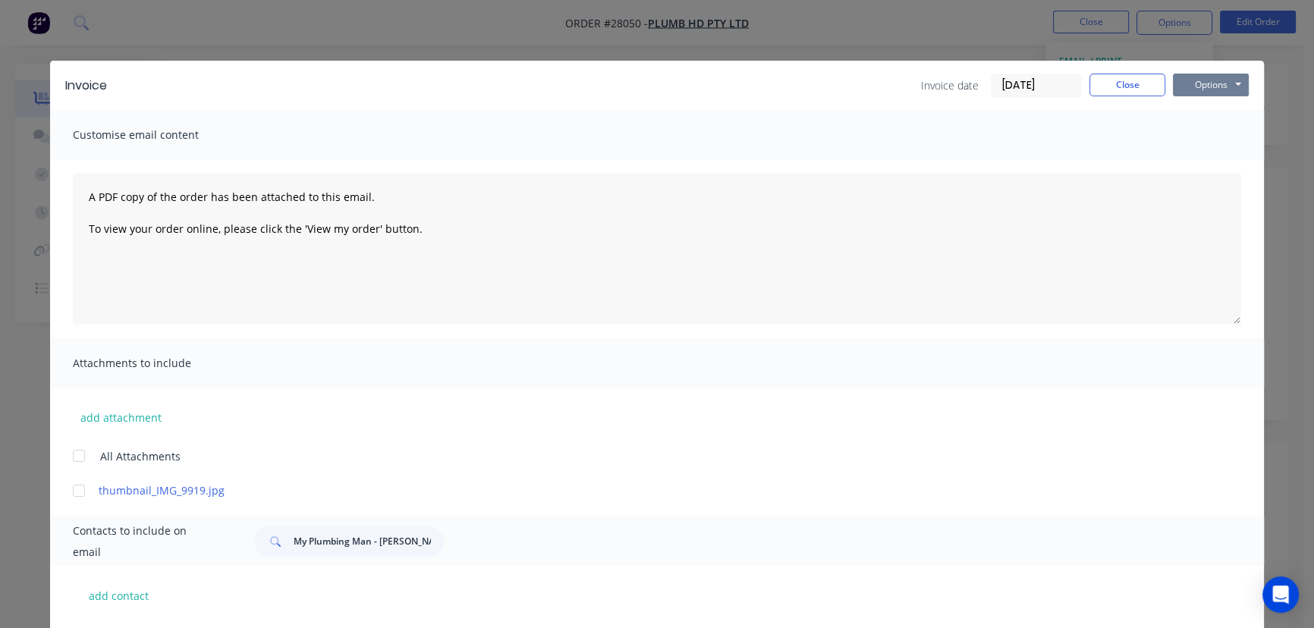
click at [1184, 85] on button "Options" at bounding box center [1211, 85] width 76 height 23
click at [1196, 137] on button "Print" at bounding box center [1221, 136] width 97 height 25
click at [1129, 83] on button "Close" at bounding box center [1127, 85] width 76 height 23
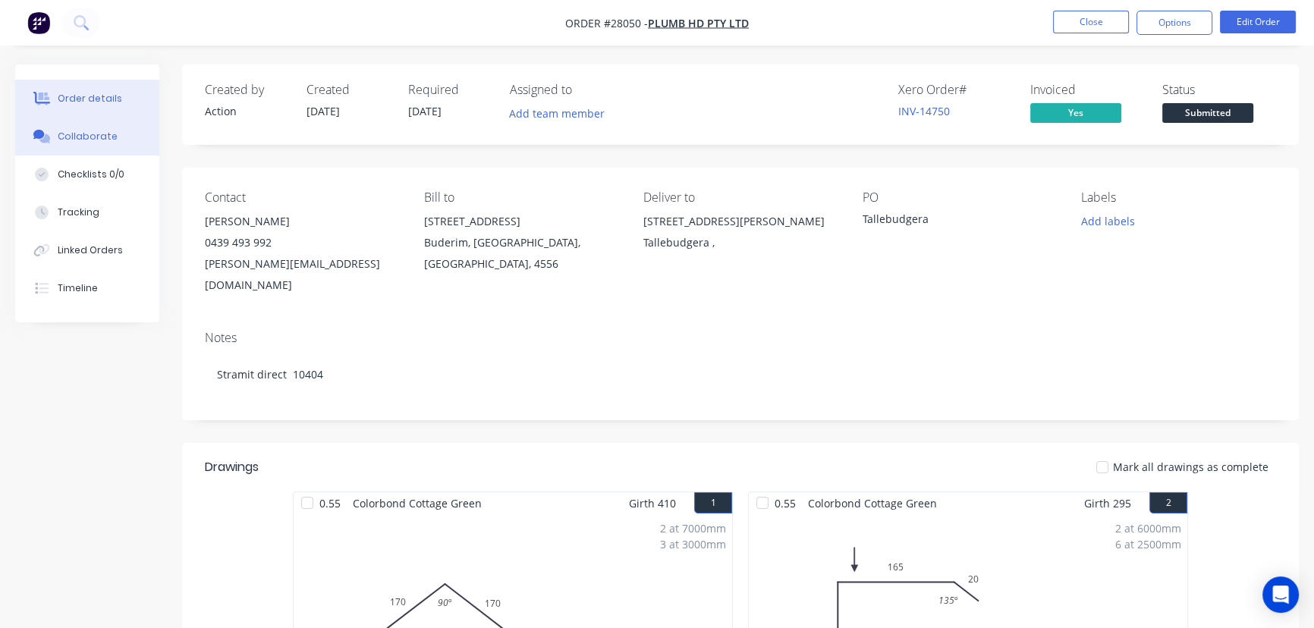
click at [112, 138] on button "Collaborate" at bounding box center [87, 137] width 144 height 38
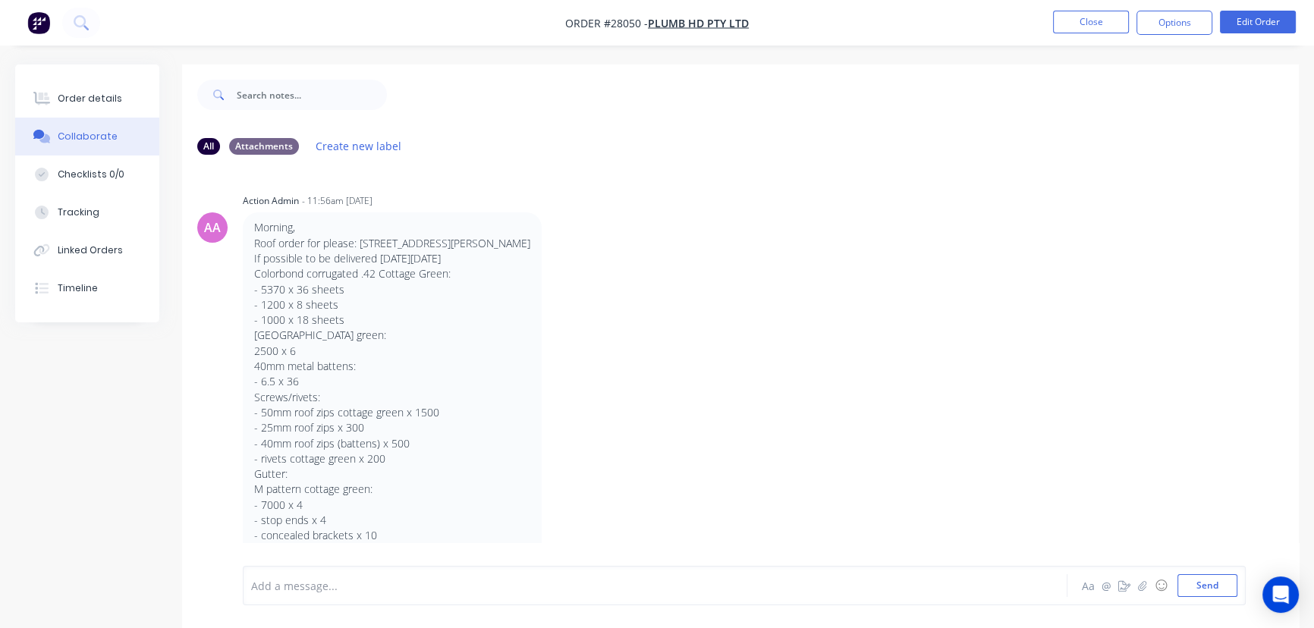
click at [286, 583] on div at bounding box center [621, 586] width 739 height 16
click at [1206, 591] on button "Send" at bounding box center [1207, 585] width 60 height 23
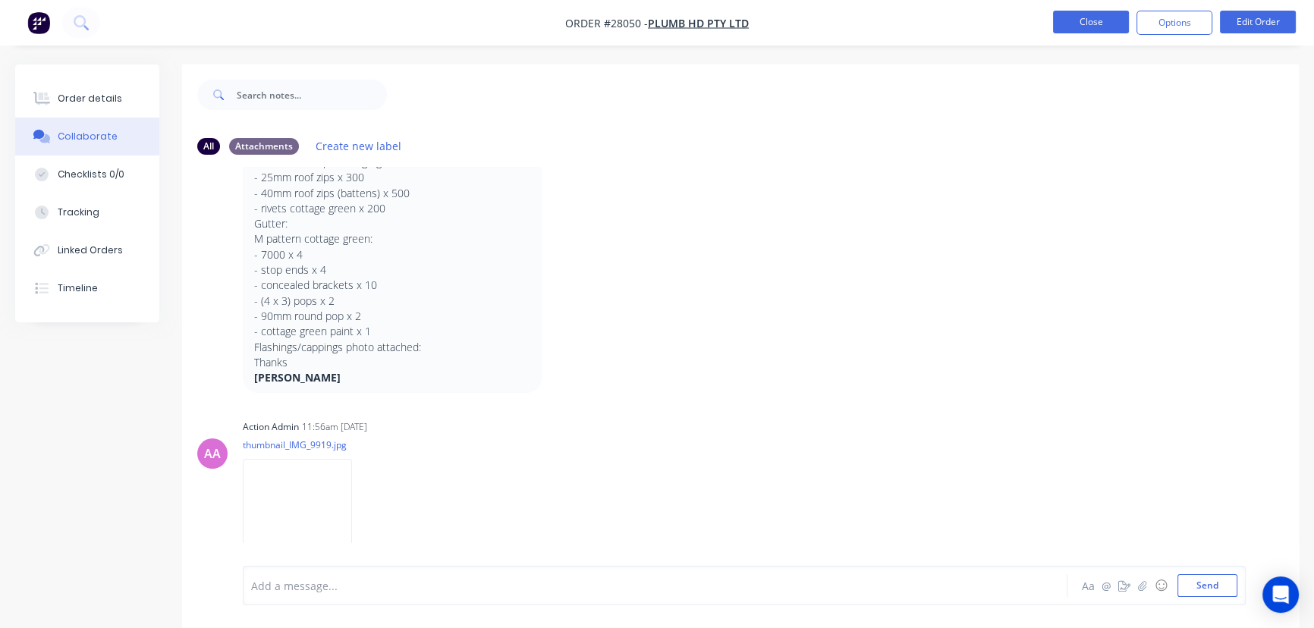
click at [1108, 27] on button "Close" at bounding box center [1091, 22] width 76 height 23
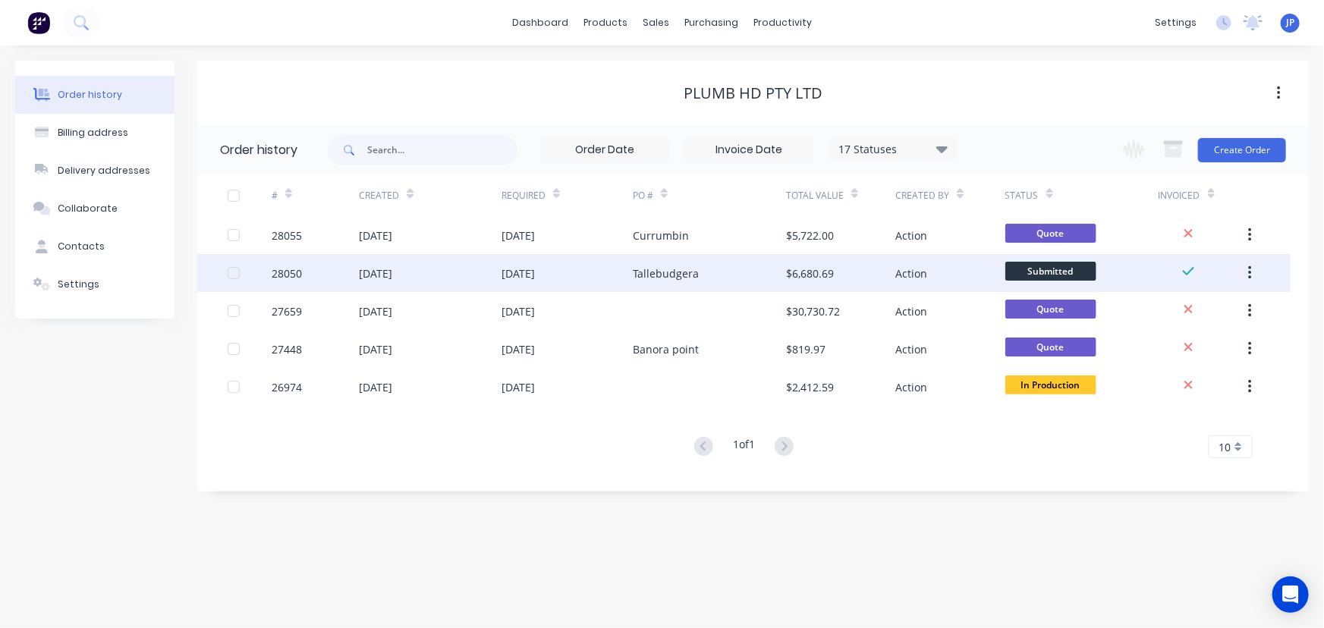
click at [1252, 271] on button "button" at bounding box center [1250, 272] width 36 height 27
click at [1195, 312] on div "Archive" at bounding box center [1195, 313] width 117 height 22
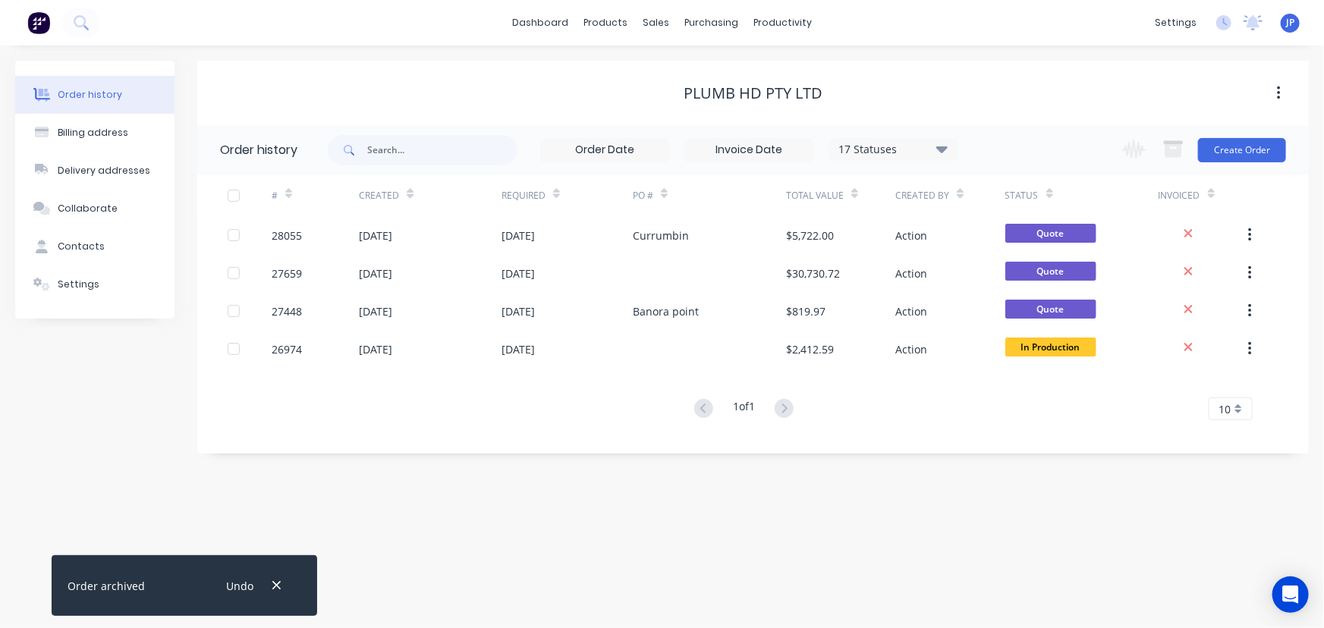
click at [944, 144] on icon at bounding box center [941, 149] width 11 height 18
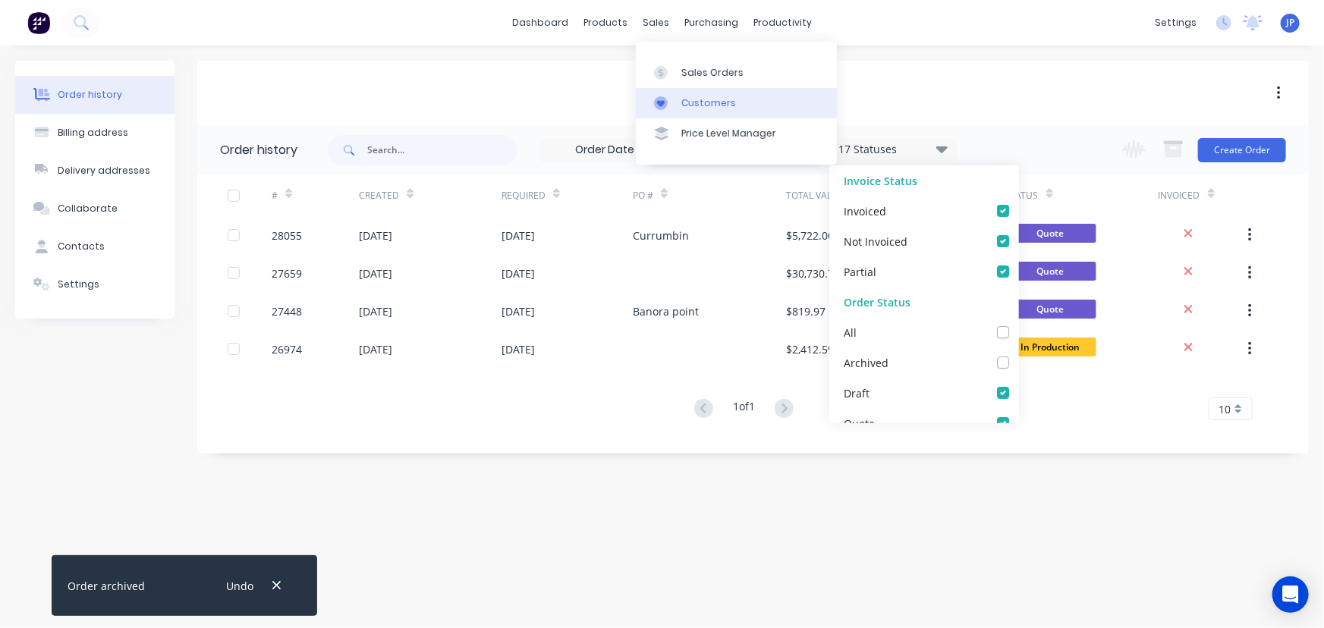
click at [684, 97] on div "Customers" at bounding box center [708, 103] width 55 height 14
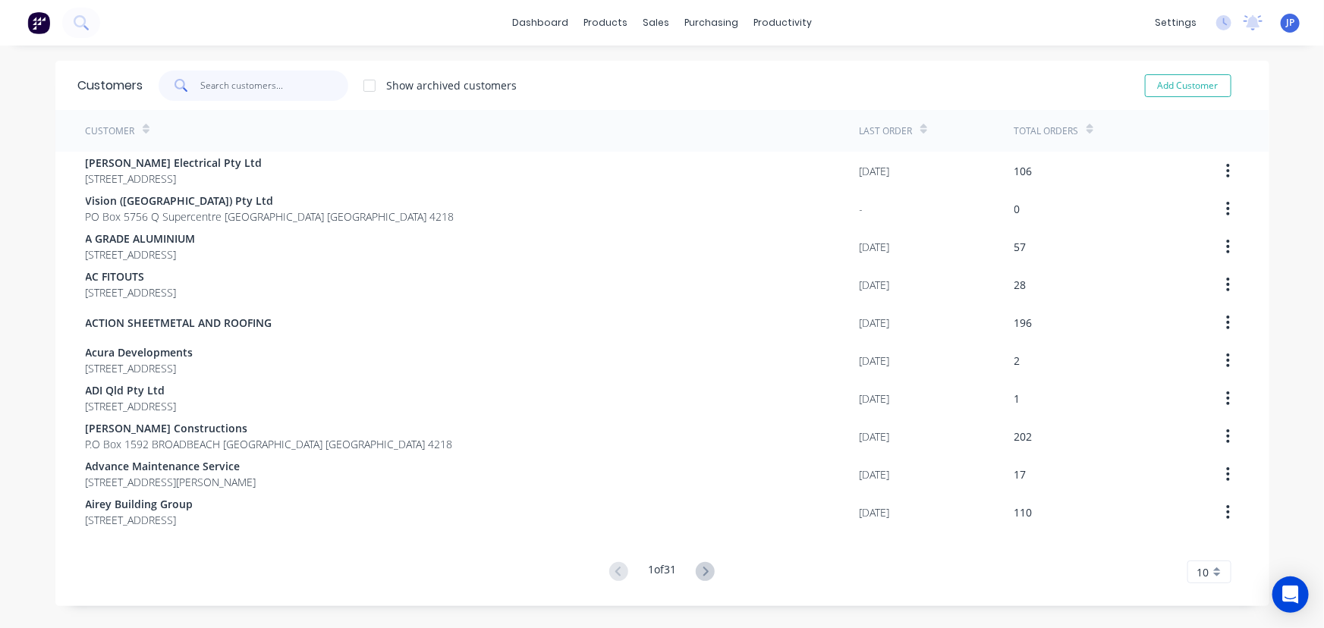
click at [219, 89] on input "text" at bounding box center [274, 86] width 148 height 30
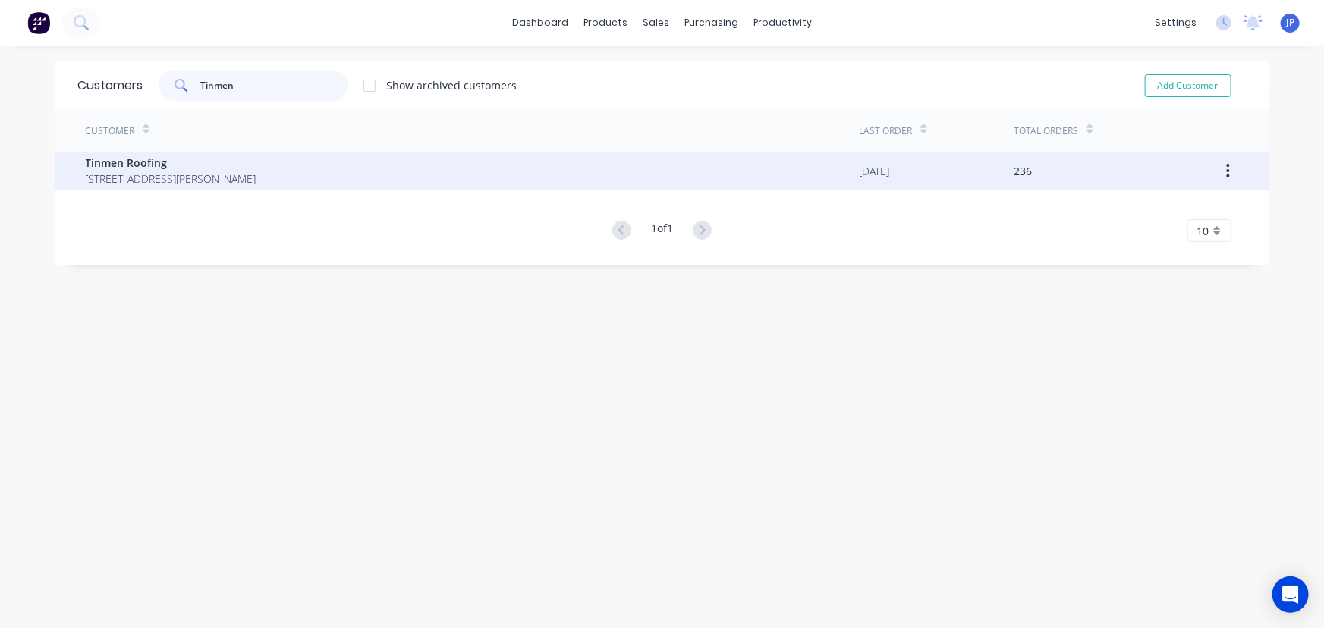
type input "Tinmen"
click at [77, 165] on div "Tinmen Roofing [STREET_ADDRESS][PERSON_NAME] [DATE] 236" at bounding box center [662, 171] width 1214 height 38
click at [115, 179] on span "[STREET_ADDRESS][PERSON_NAME]" at bounding box center [171, 179] width 171 height 16
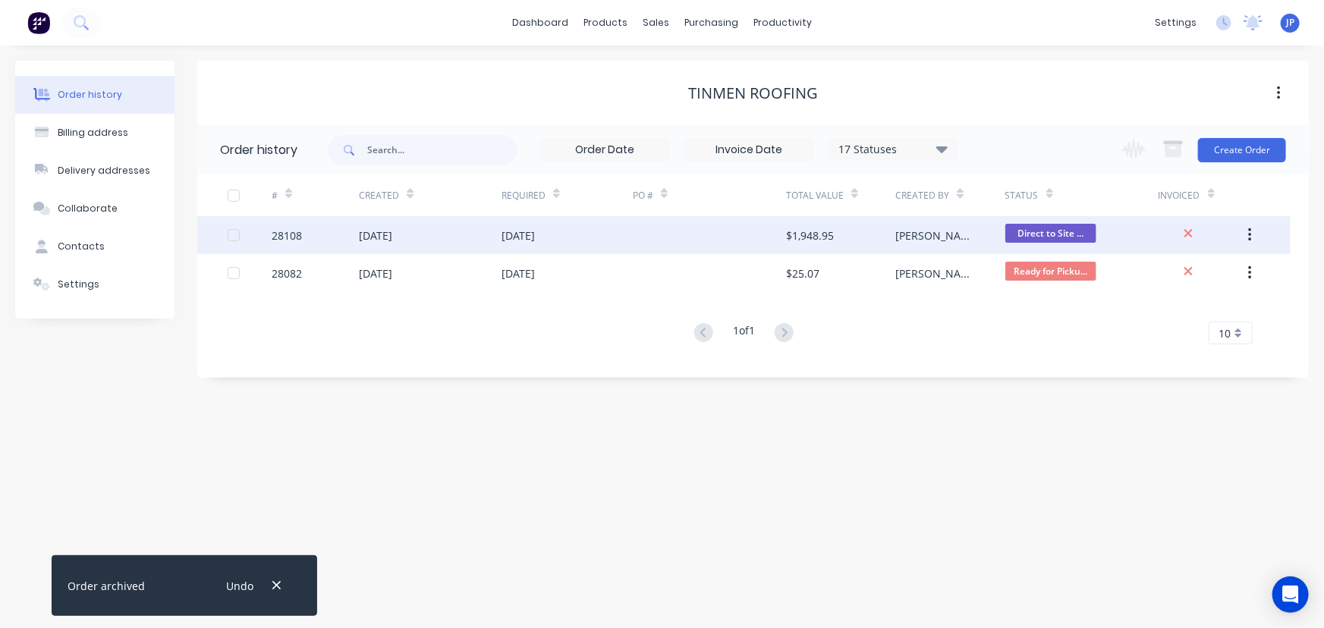
click at [366, 237] on div "[DATE]" at bounding box center [375, 236] width 33 height 16
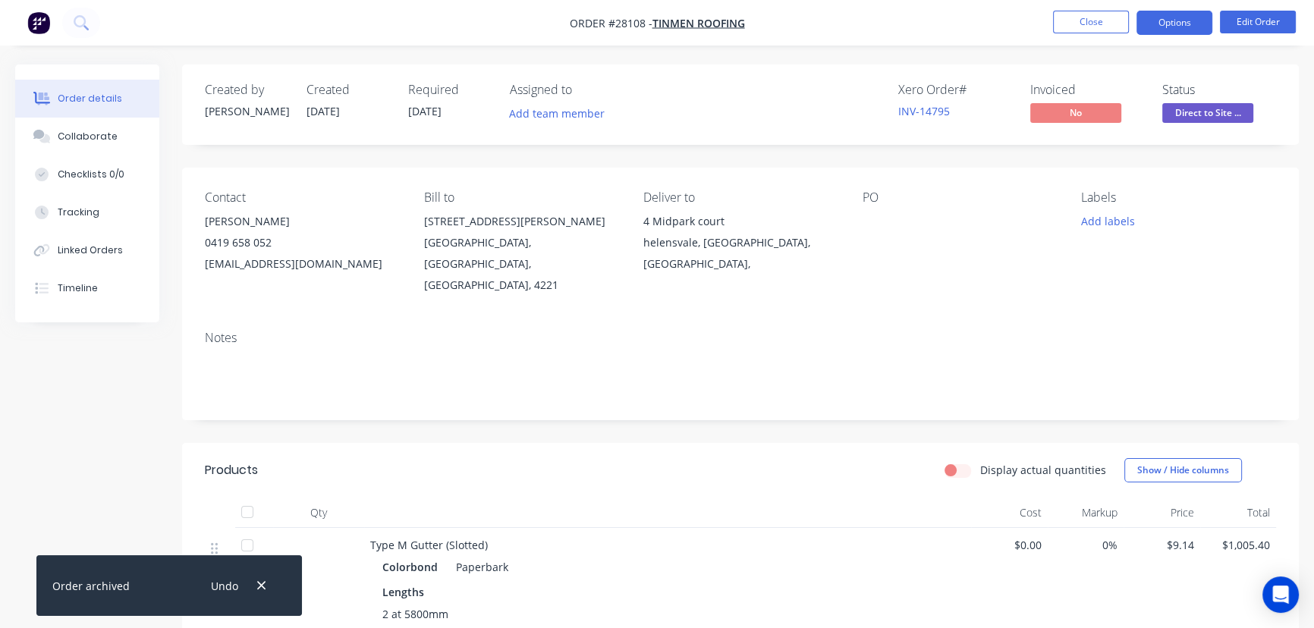
click at [1149, 27] on button "Options" at bounding box center [1174, 23] width 76 height 24
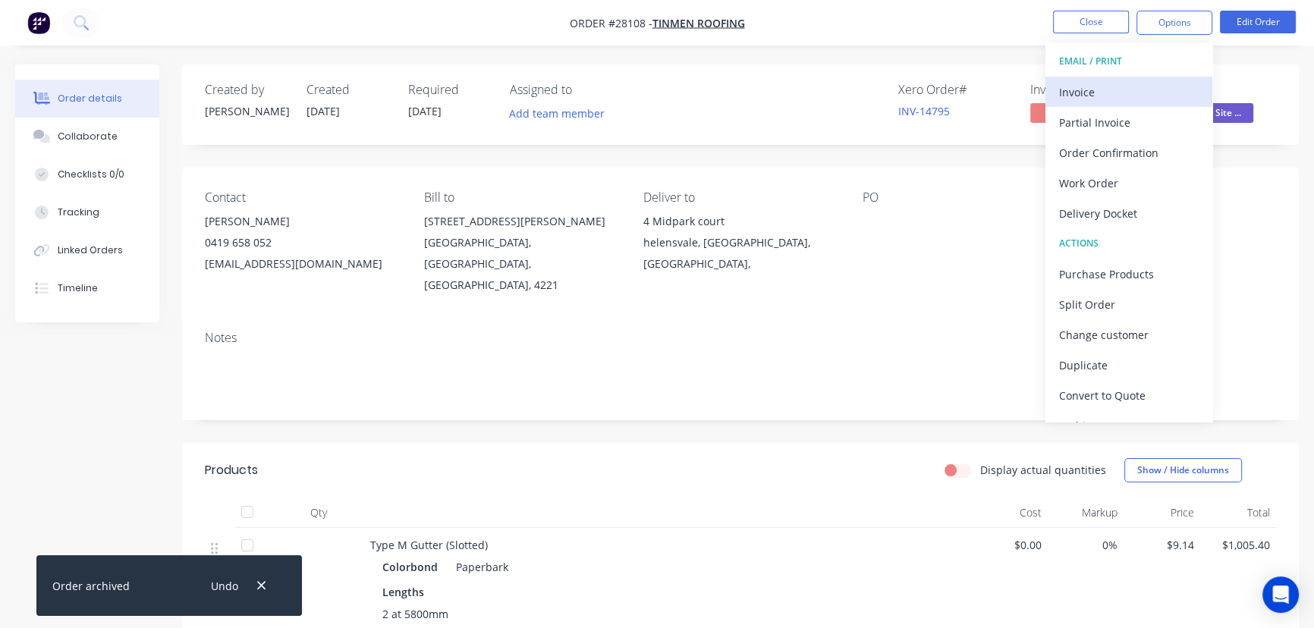
click at [1119, 93] on div "Invoice" at bounding box center [1129, 92] width 140 height 22
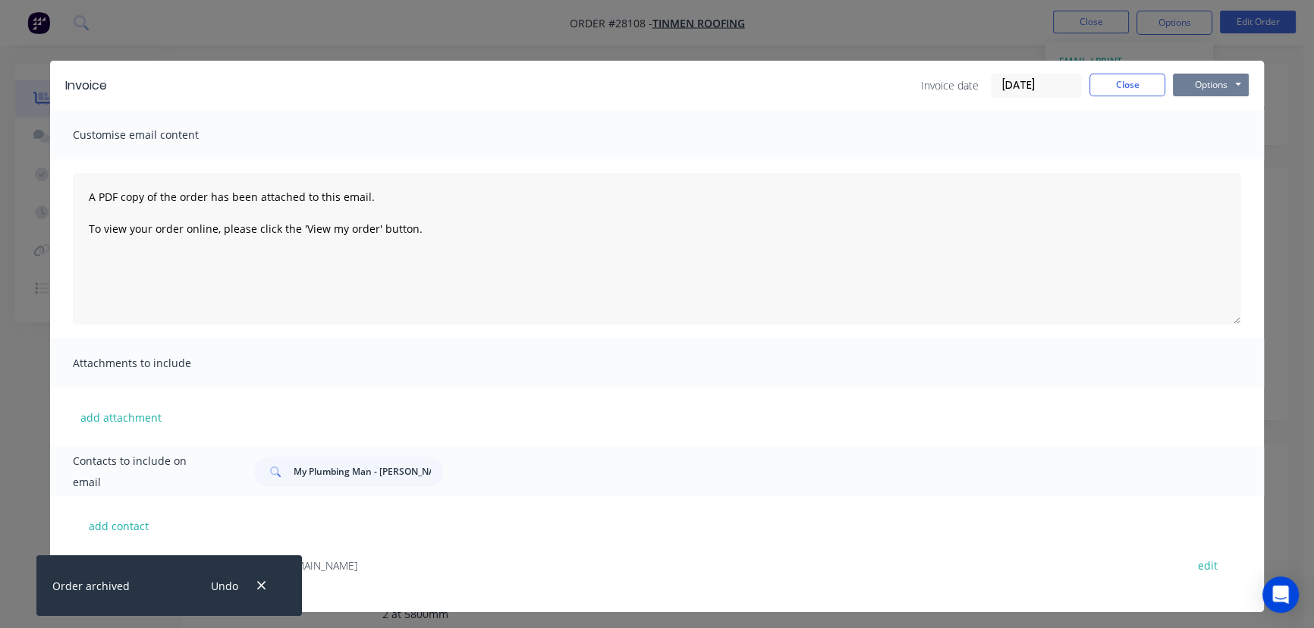
click at [1190, 80] on button "Options" at bounding box center [1211, 85] width 76 height 23
click at [1191, 143] on button "Print" at bounding box center [1221, 136] width 97 height 25
click at [1123, 86] on button "Close" at bounding box center [1127, 85] width 76 height 23
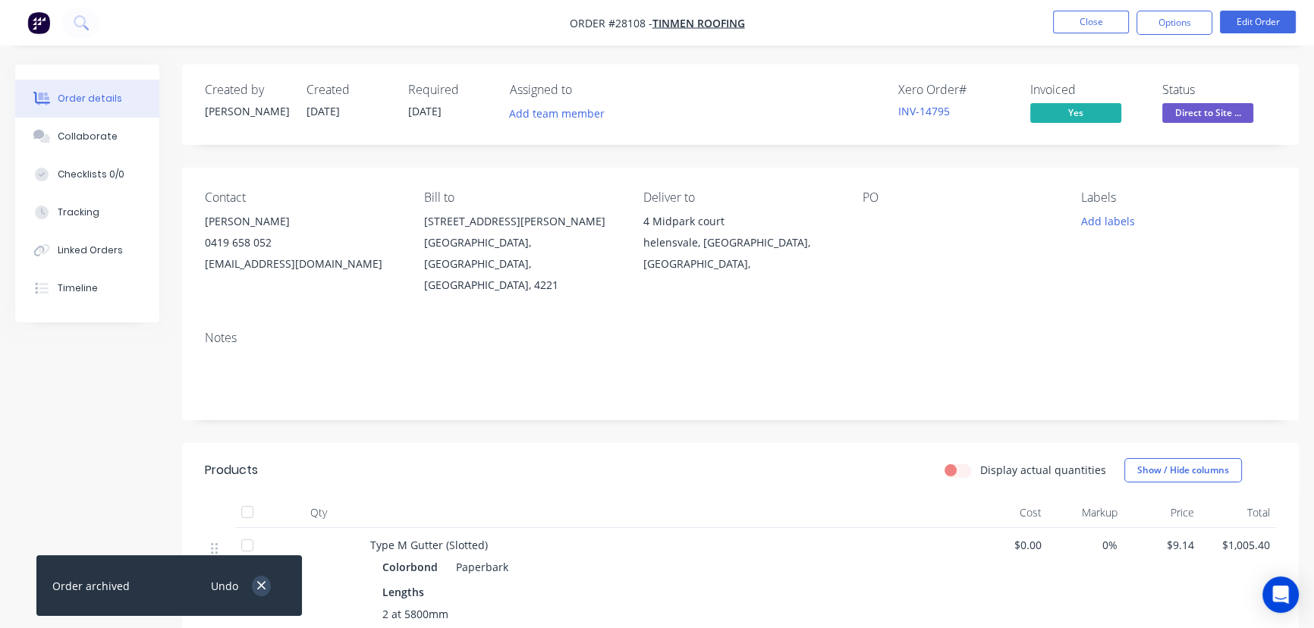
click at [265, 586] on icon "button" at bounding box center [261, 586] width 10 height 14
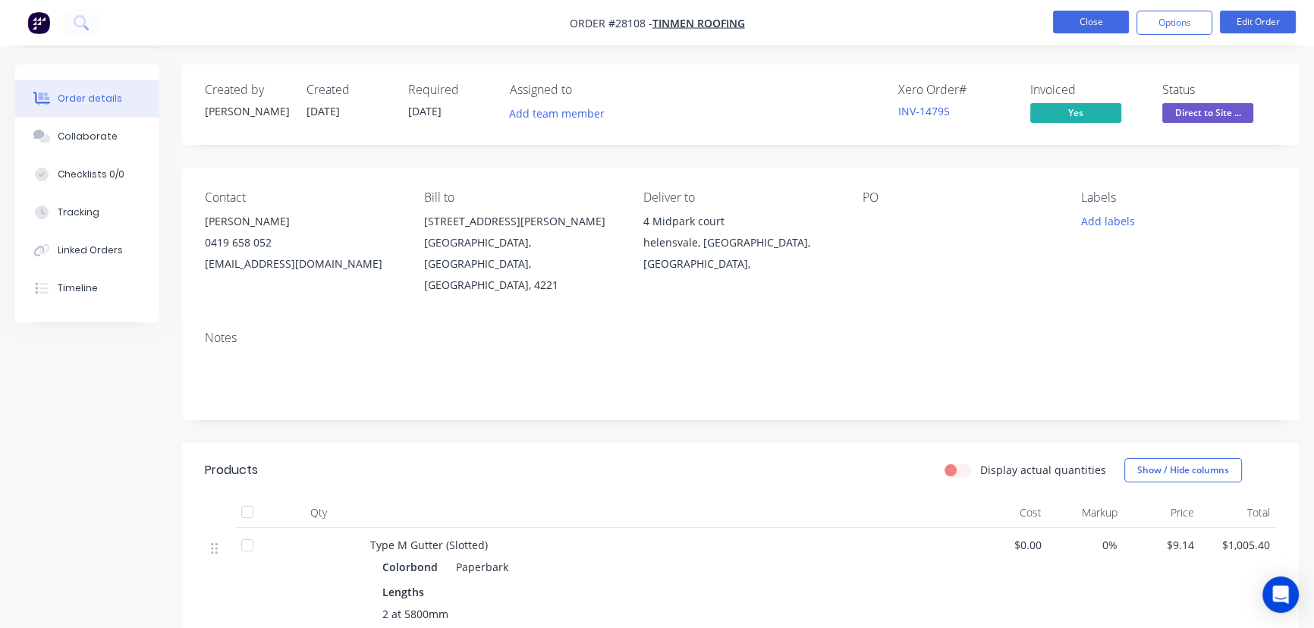
click at [1099, 20] on button "Close" at bounding box center [1091, 22] width 76 height 23
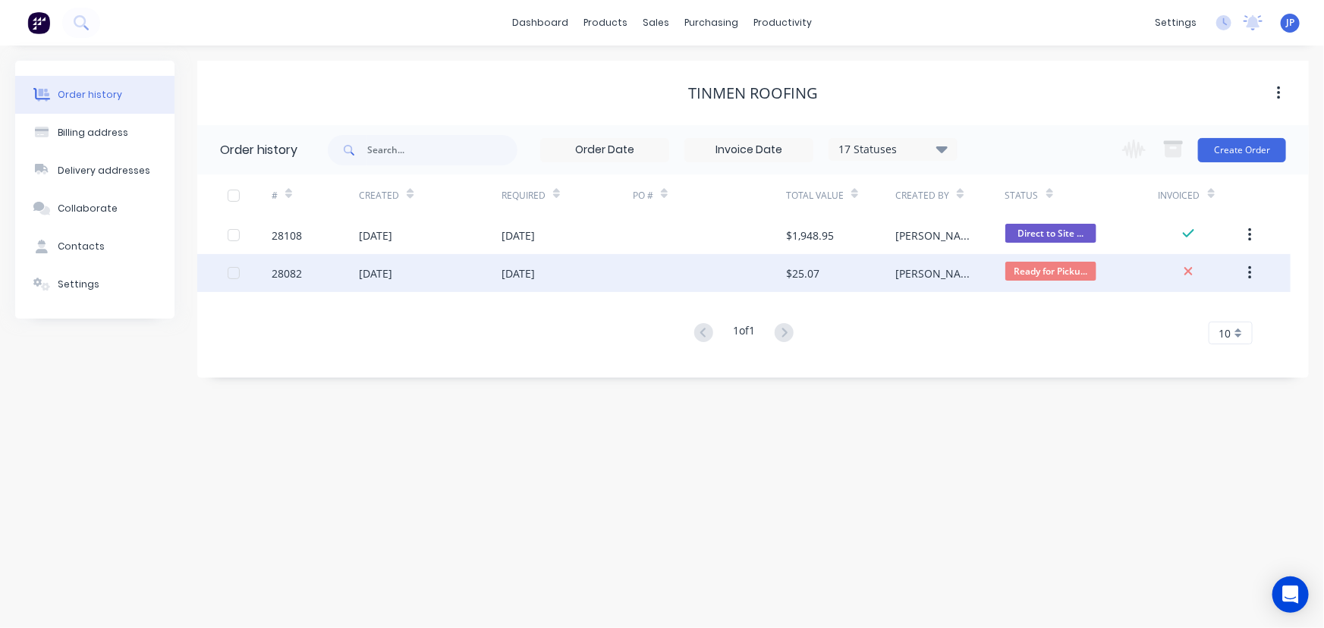
click at [531, 266] on div "[DATE]" at bounding box center [517, 274] width 33 height 16
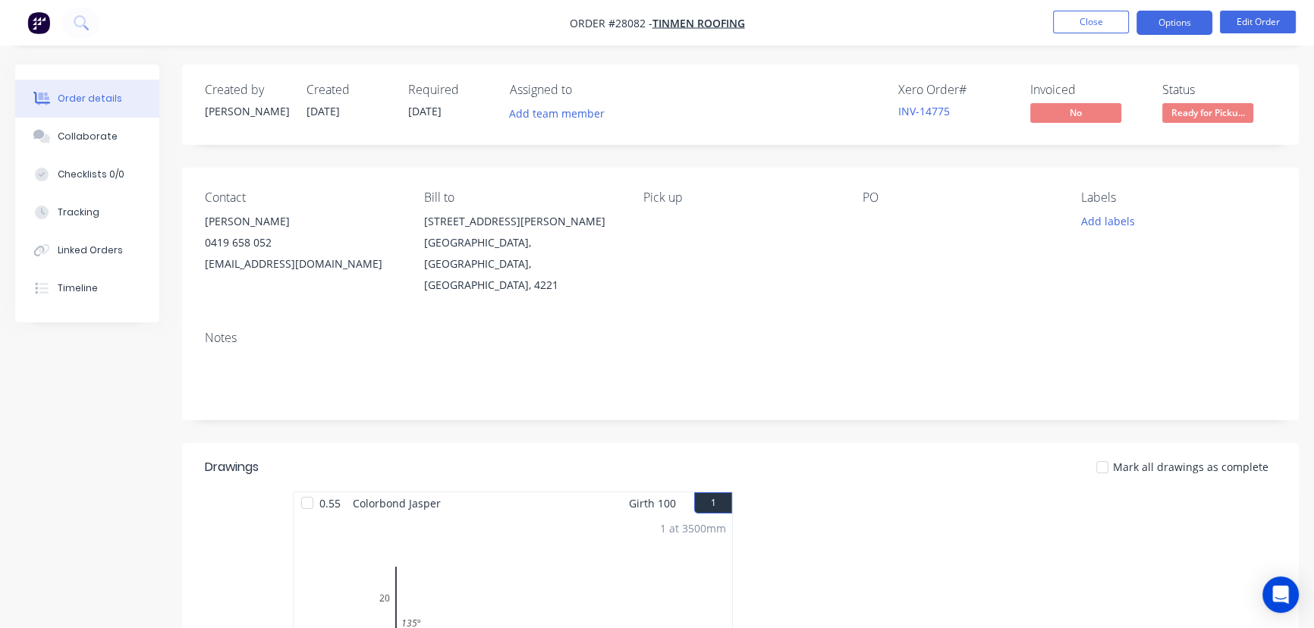
click at [1166, 22] on button "Options" at bounding box center [1174, 23] width 76 height 24
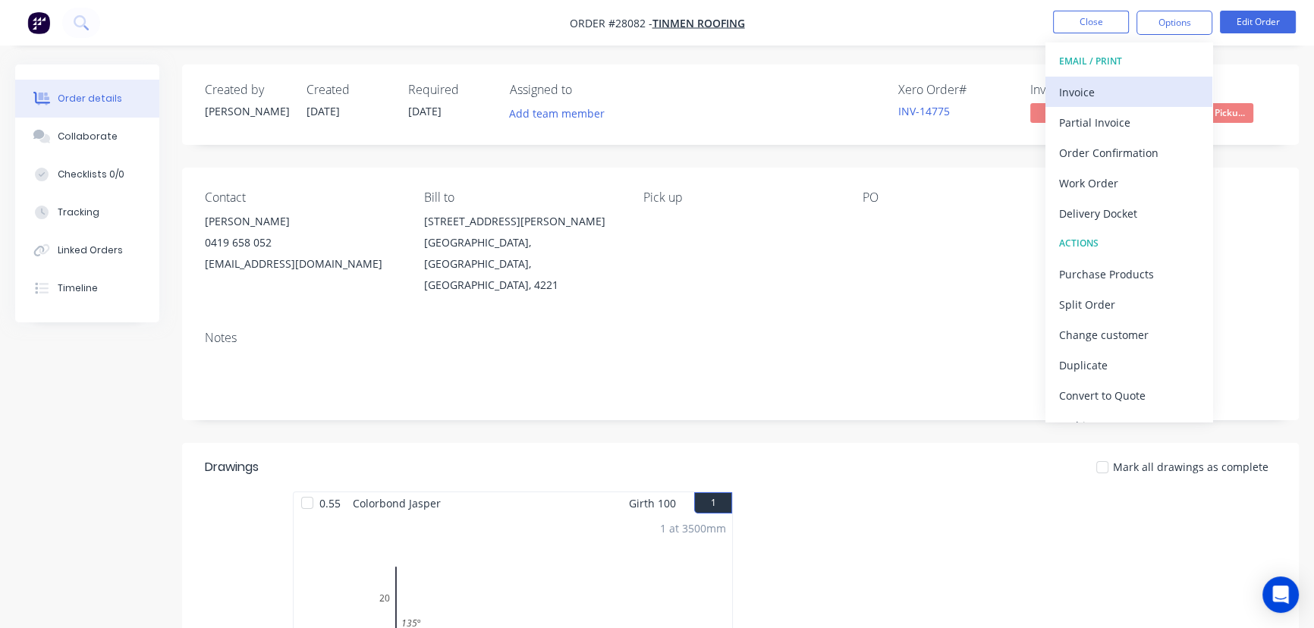
click at [1072, 88] on div "Invoice" at bounding box center [1129, 92] width 140 height 22
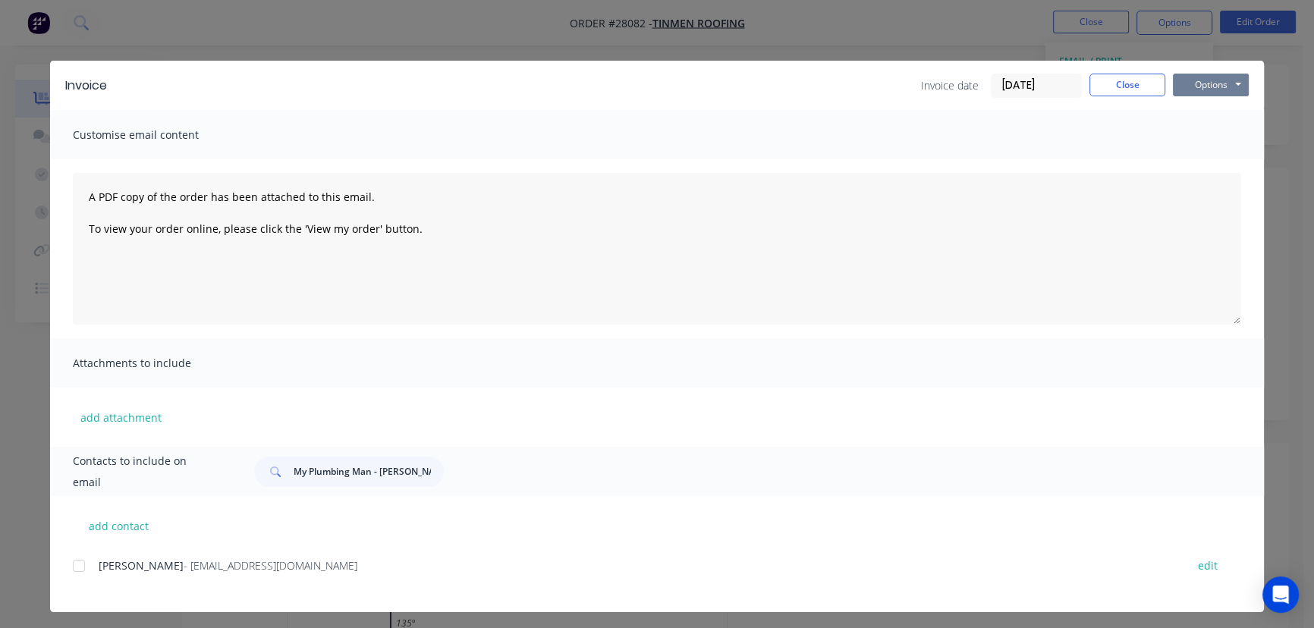
click at [1182, 87] on button "Options" at bounding box center [1211, 85] width 76 height 23
click at [1187, 144] on button "Print" at bounding box center [1221, 136] width 97 height 25
click at [1100, 87] on button "Close" at bounding box center [1127, 85] width 76 height 23
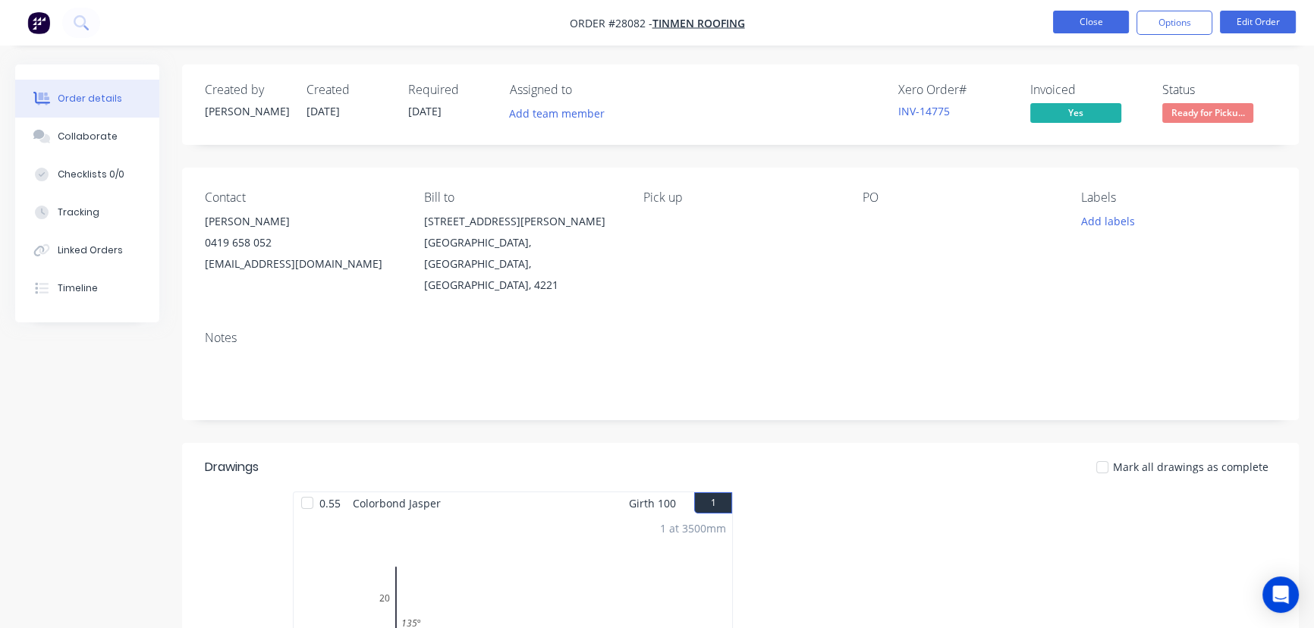
click at [1072, 28] on button "Close" at bounding box center [1091, 22] width 76 height 23
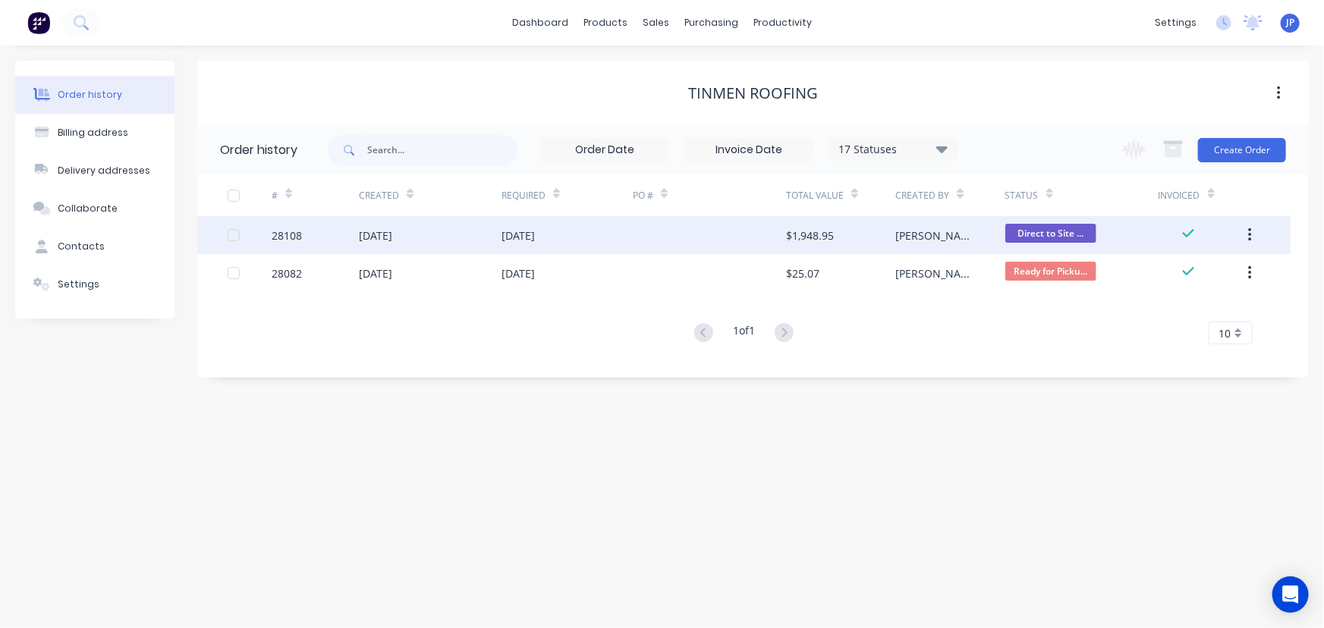
click at [1246, 234] on button "button" at bounding box center [1250, 235] width 36 height 27
click at [830, 235] on div "$1,948.95" at bounding box center [810, 236] width 48 height 16
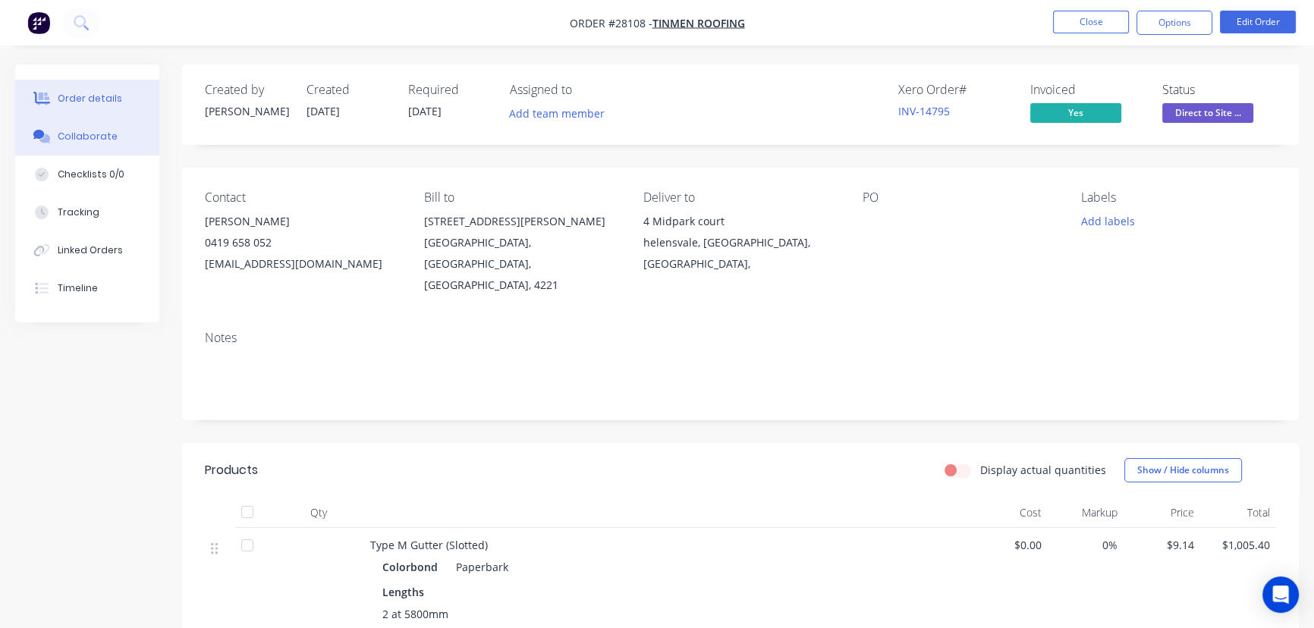
click at [86, 137] on div "Collaborate" at bounding box center [88, 137] width 60 height 14
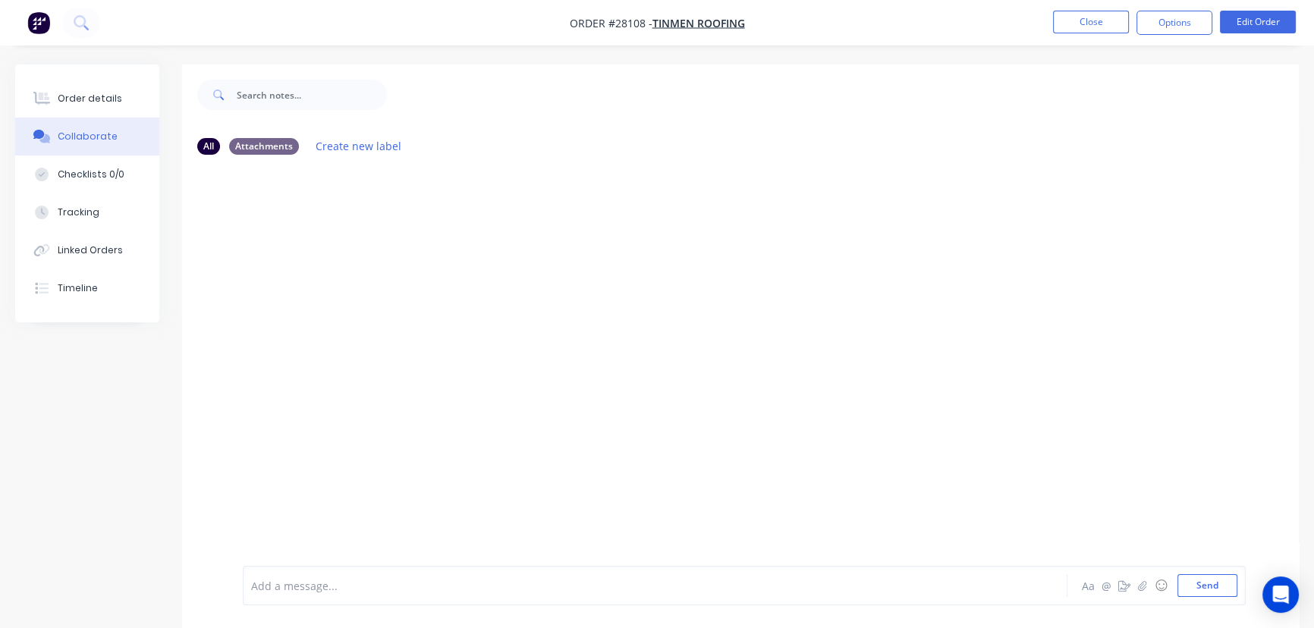
click at [282, 586] on div at bounding box center [621, 586] width 739 height 16
click at [1200, 585] on button "Send" at bounding box center [1207, 585] width 60 height 23
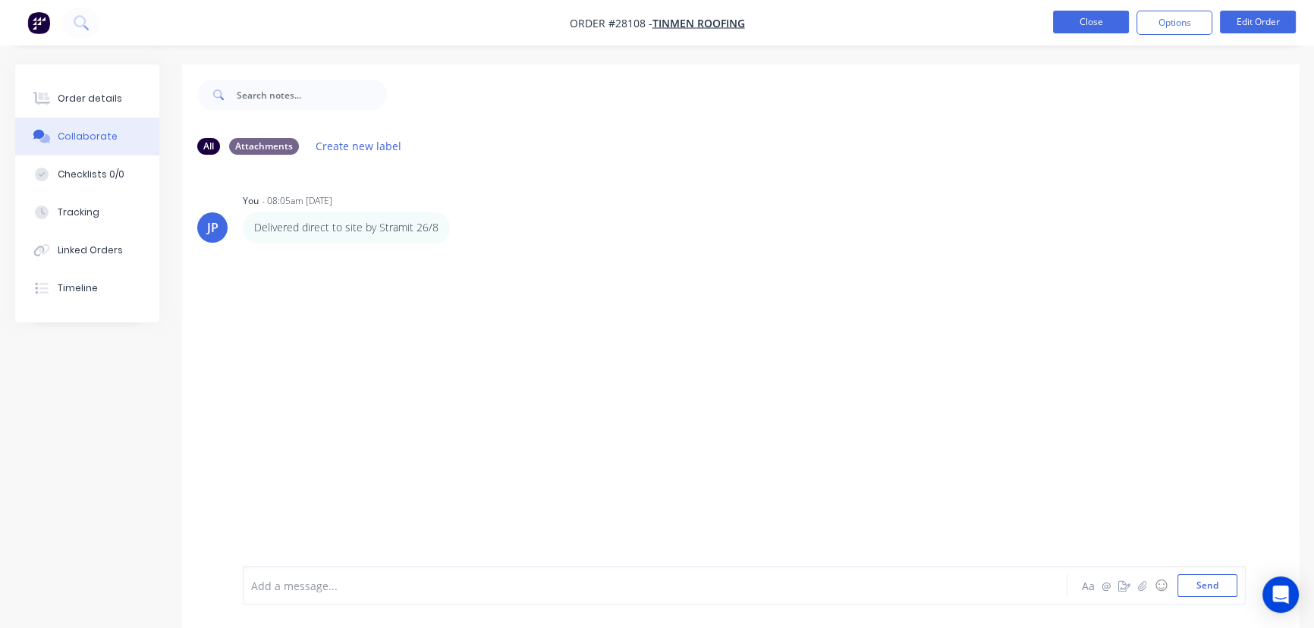
click at [1094, 30] on button "Close" at bounding box center [1091, 22] width 76 height 23
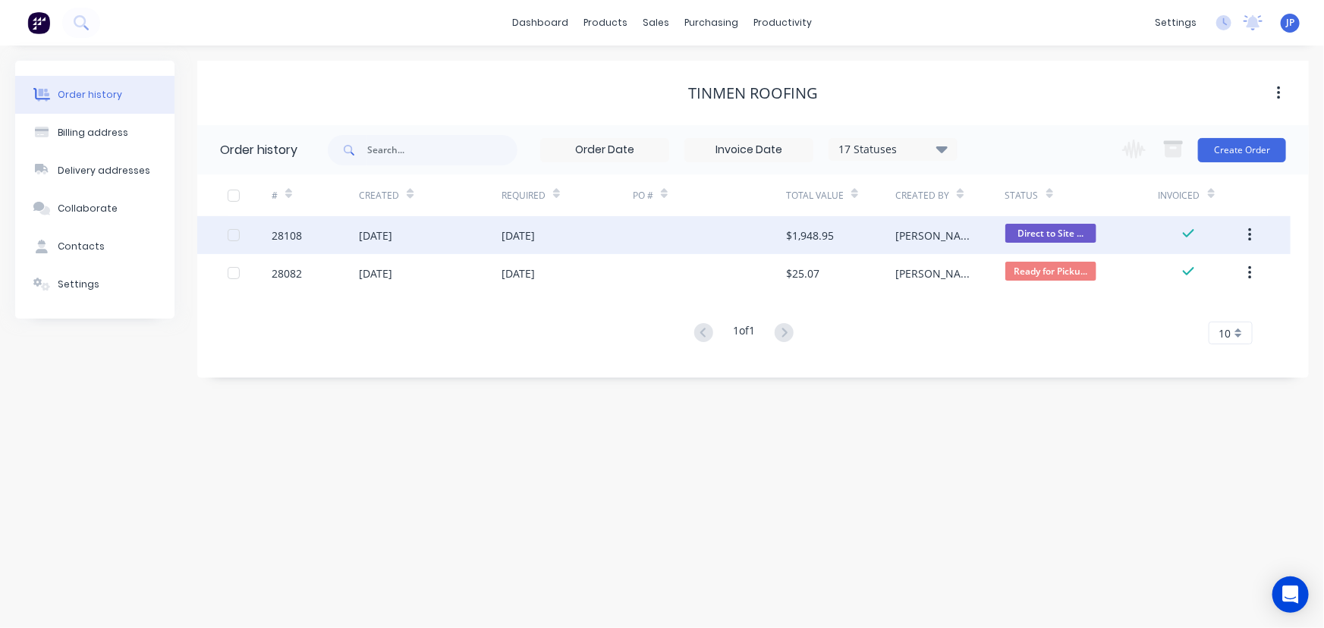
click at [1246, 234] on button "button" at bounding box center [1250, 235] width 36 height 27
click at [1166, 273] on div "Archive" at bounding box center [1195, 275] width 117 height 22
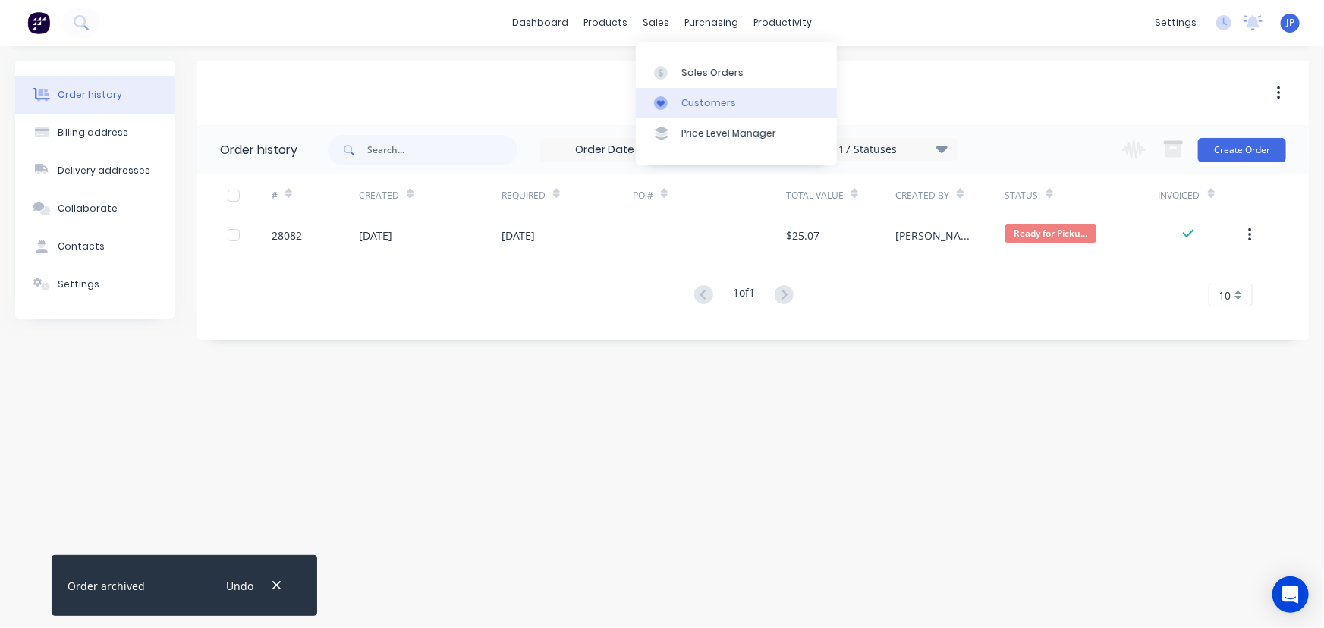
click at [697, 98] on div "Customers" at bounding box center [708, 103] width 55 height 14
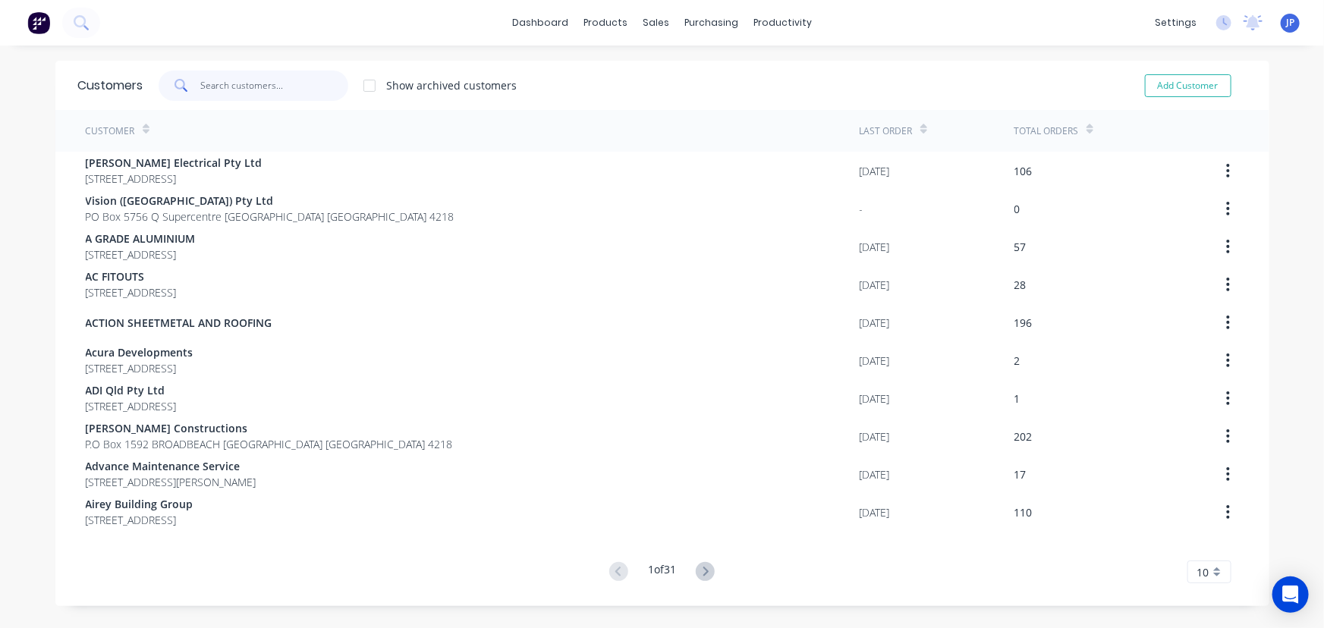
click at [238, 82] on input "text" at bounding box center [274, 86] width 148 height 30
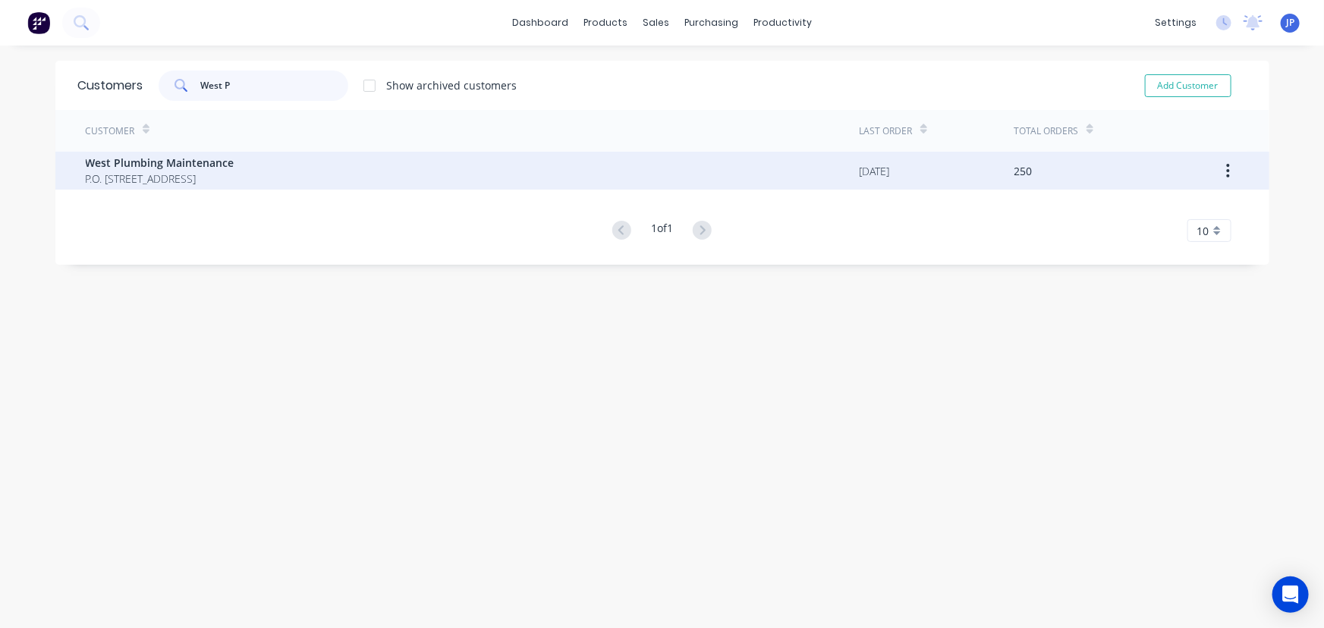
type input "West P"
click at [193, 169] on span "West Plumbing Maintenance" at bounding box center [160, 163] width 149 height 16
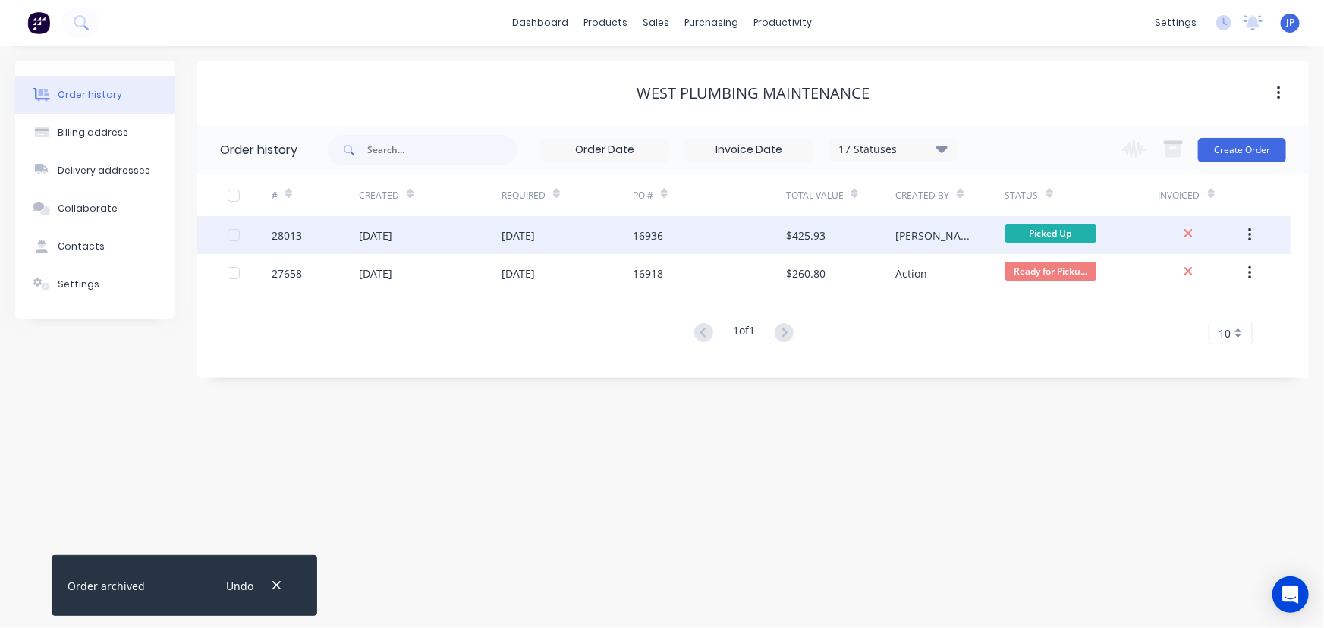
click at [439, 235] on div "[DATE]" at bounding box center [430, 235] width 143 height 38
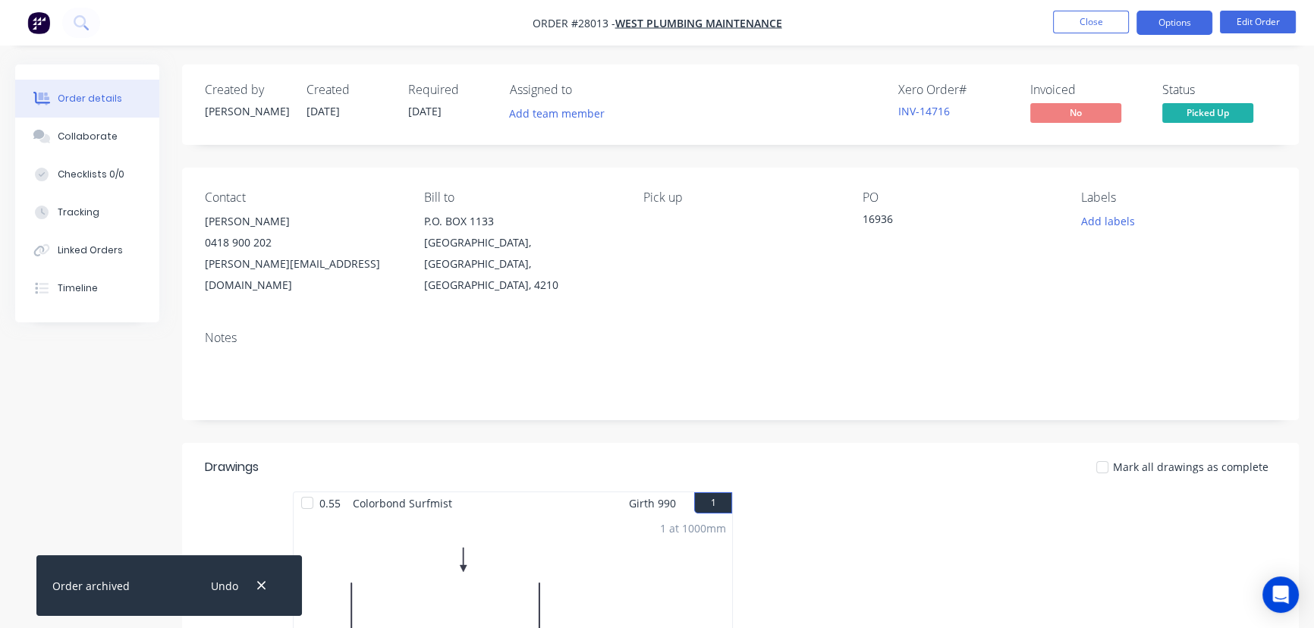
click at [1187, 30] on button "Options" at bounding box center [1174, 23] width 76 height 24
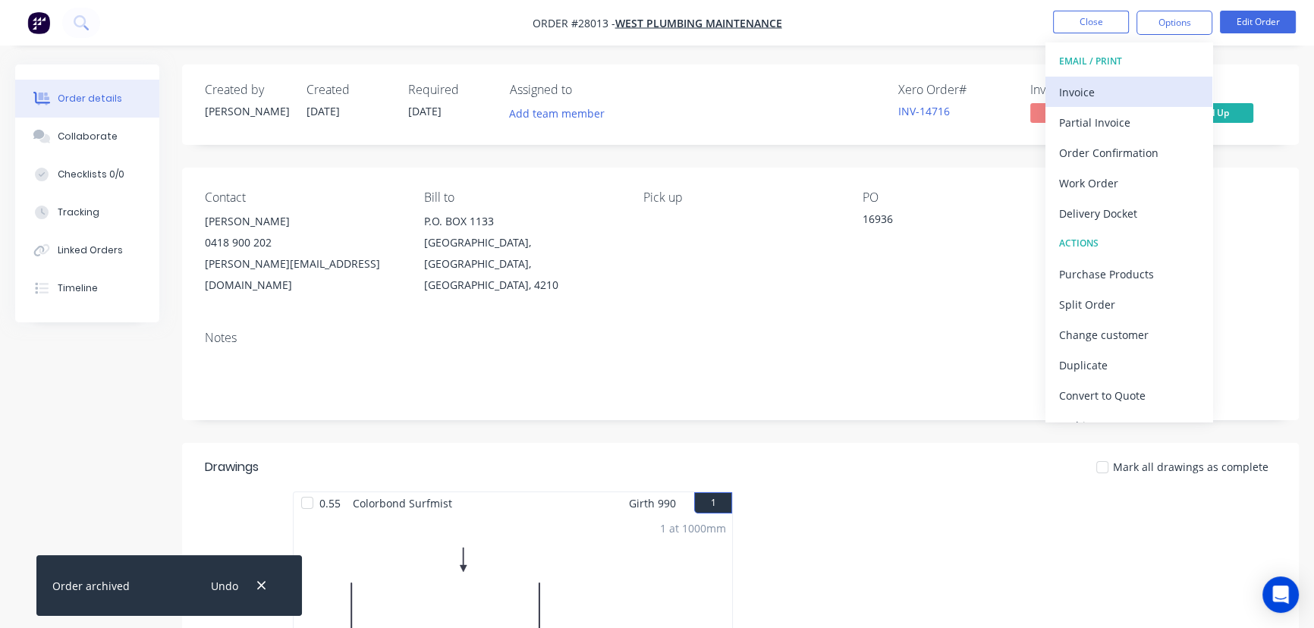
click at [1116, 92] on div "Invoice" at bounding box center [1129, 92] width 140 height 22
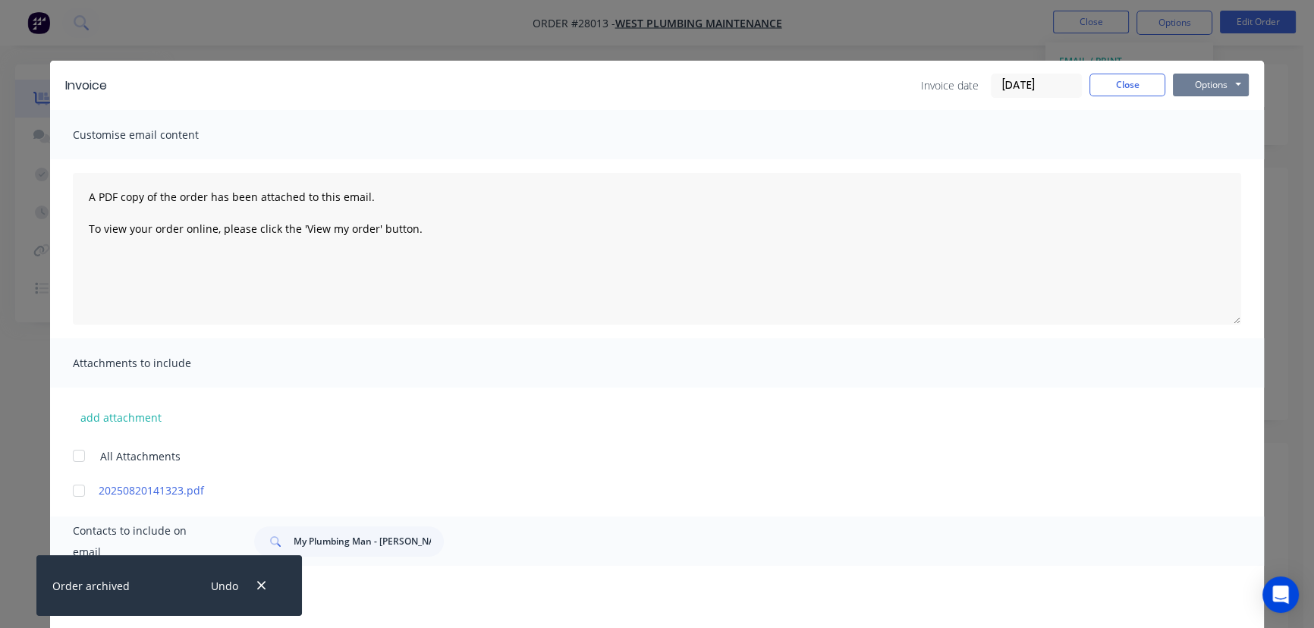
drag, startPoint x: 1192, startPoint y: 86, endPoint x: 1193, endPoint y: 99, distance: 12.9
click at [1193, 86] on button "Options" at bounding box center [1211, 85] width 76 height 23
click at [1193, 133] on button "Print" at bounding box center [1221, 136] width 97 height 25
click at [1113, 87] on button "Close" at bounding box center [1127, 85] width 76 height 23
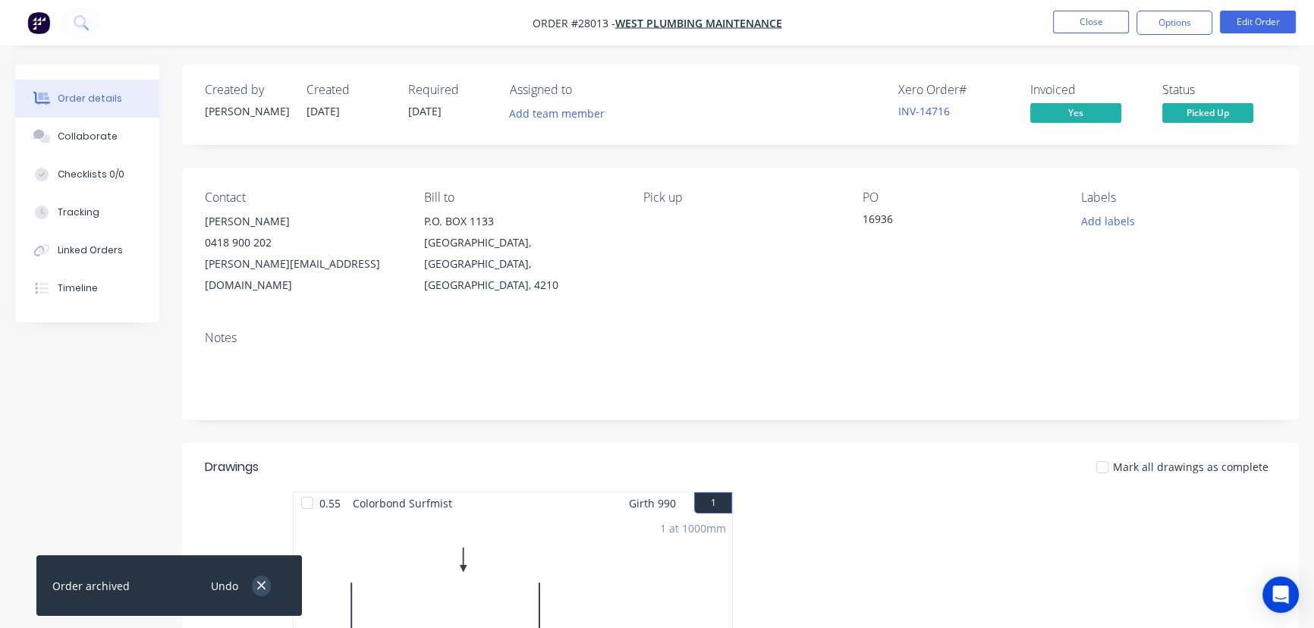
click at [264, 589] on icon "button" at bounding box center [261, 586] width 8 height 8
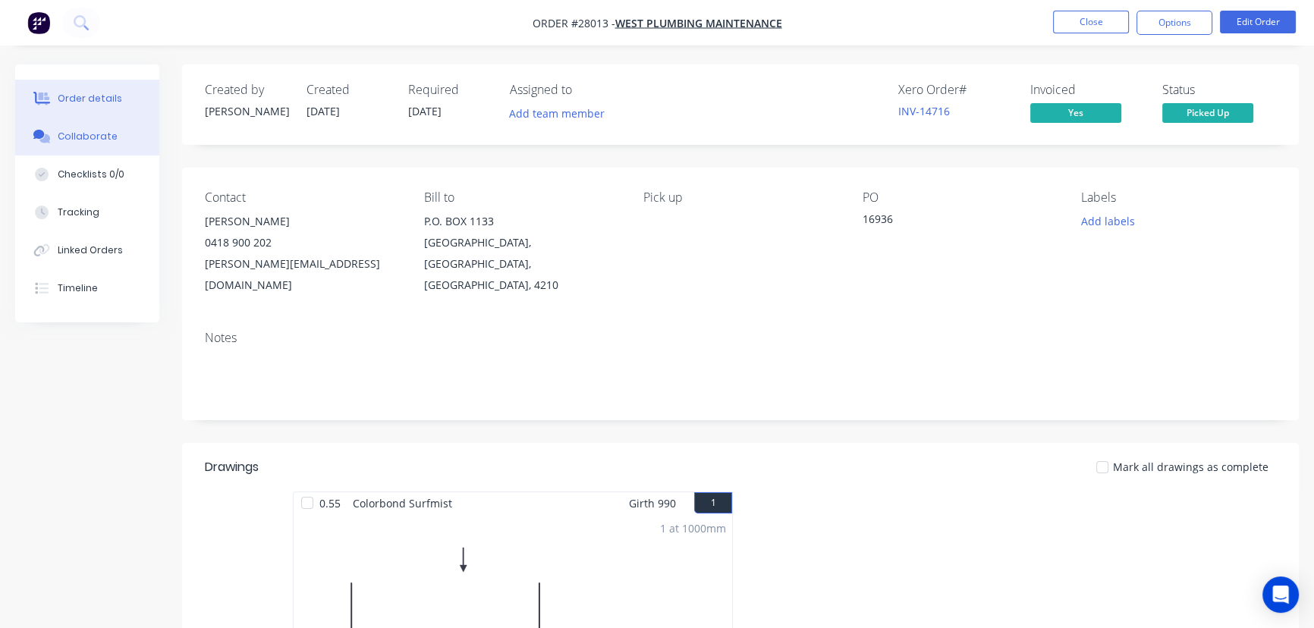
click at [99, 139] on div "Collaborate" at bounding box center [88, 137] width 60 height 14
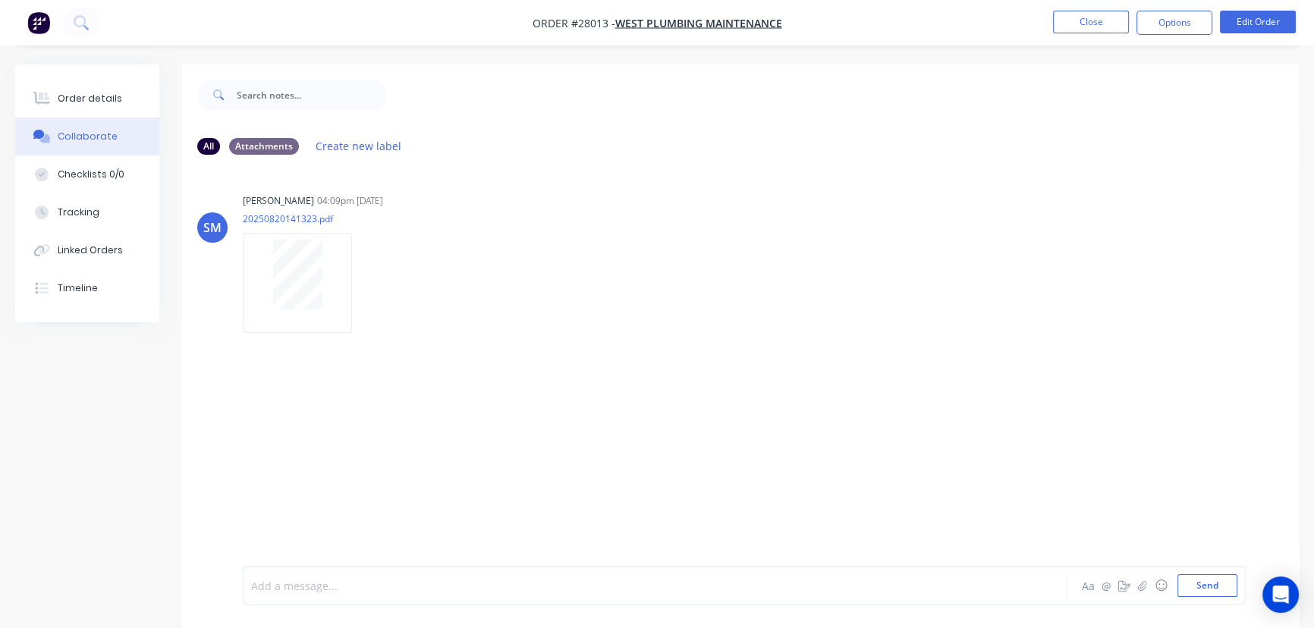
click at [296, 591] on div at bounding box center [621, 586] width 739 height 16
click at [520, 587] on span "Marked out by [PERSON_NAME], folded by [PERSON_NAME]. In rack C2.0 coolected by" at bounding box center [469, 586] width 435 height 14
click at [593, 587] on div "Marked out by [PERSON_NAME], folded by [PERSON_NAME]. In rack C2.0 collected by" at bounding box center [621, 586] width 739 height 16
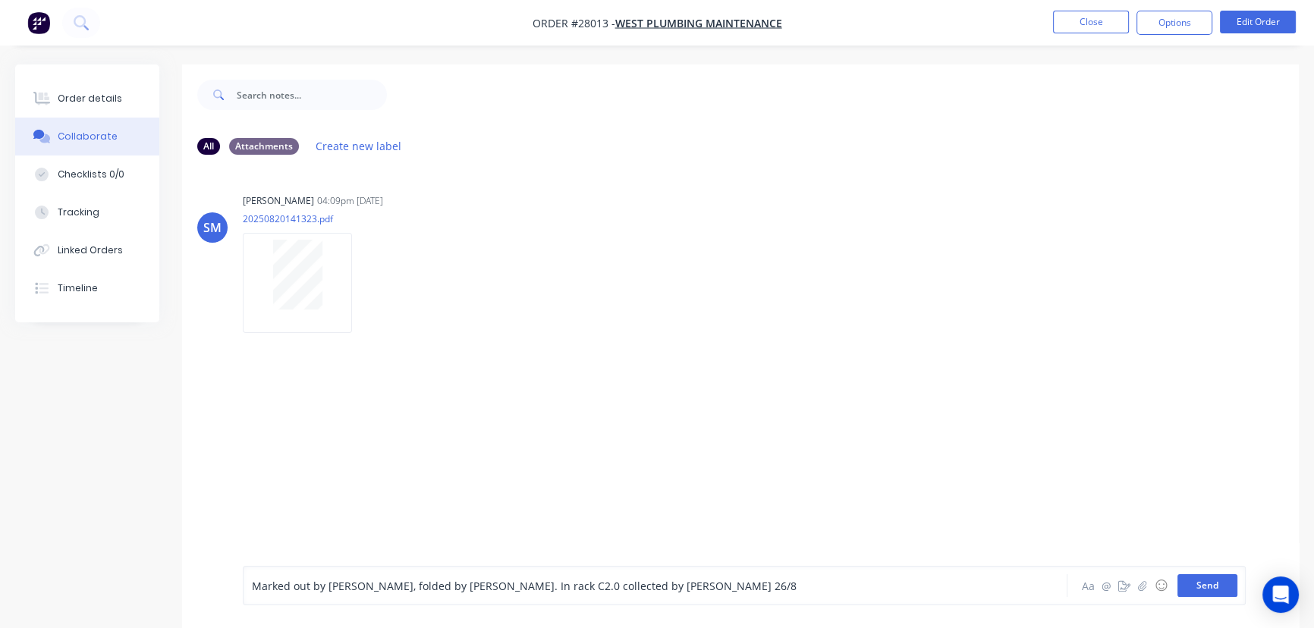
click at [1196, 593] on button "Send" at bounding box center [1207, 585] width 60 height 23
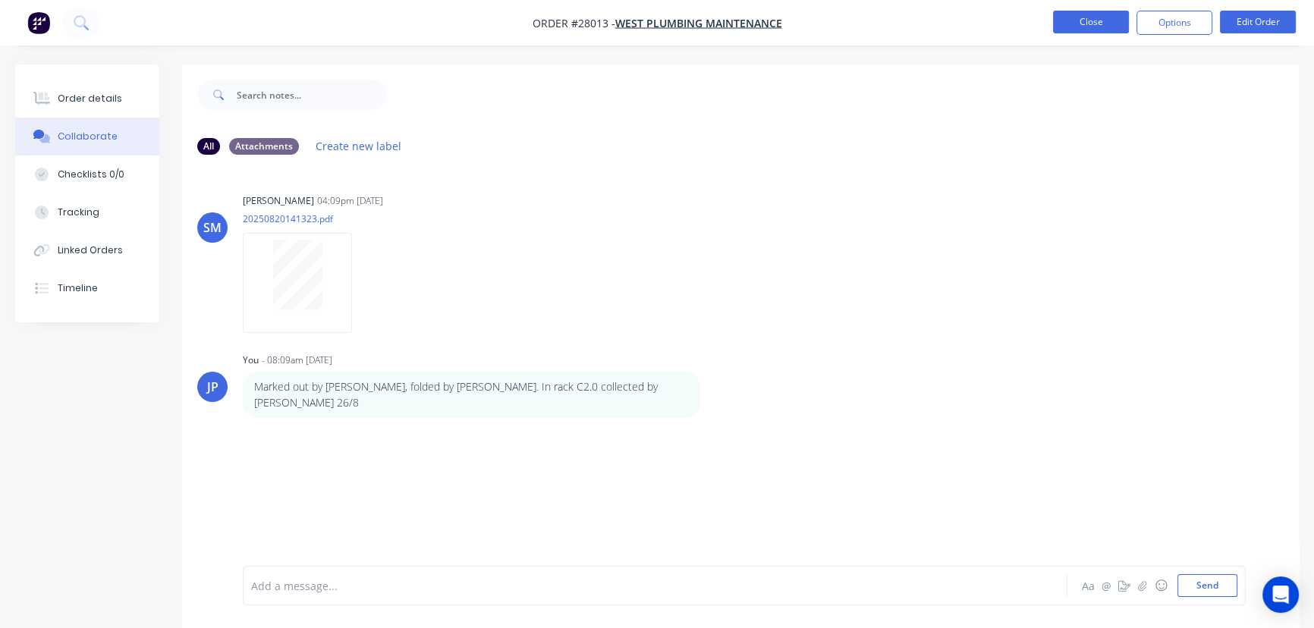
click at [1100, 25] on button "Close" at bounding box center [1091, 22] width 76 height 23
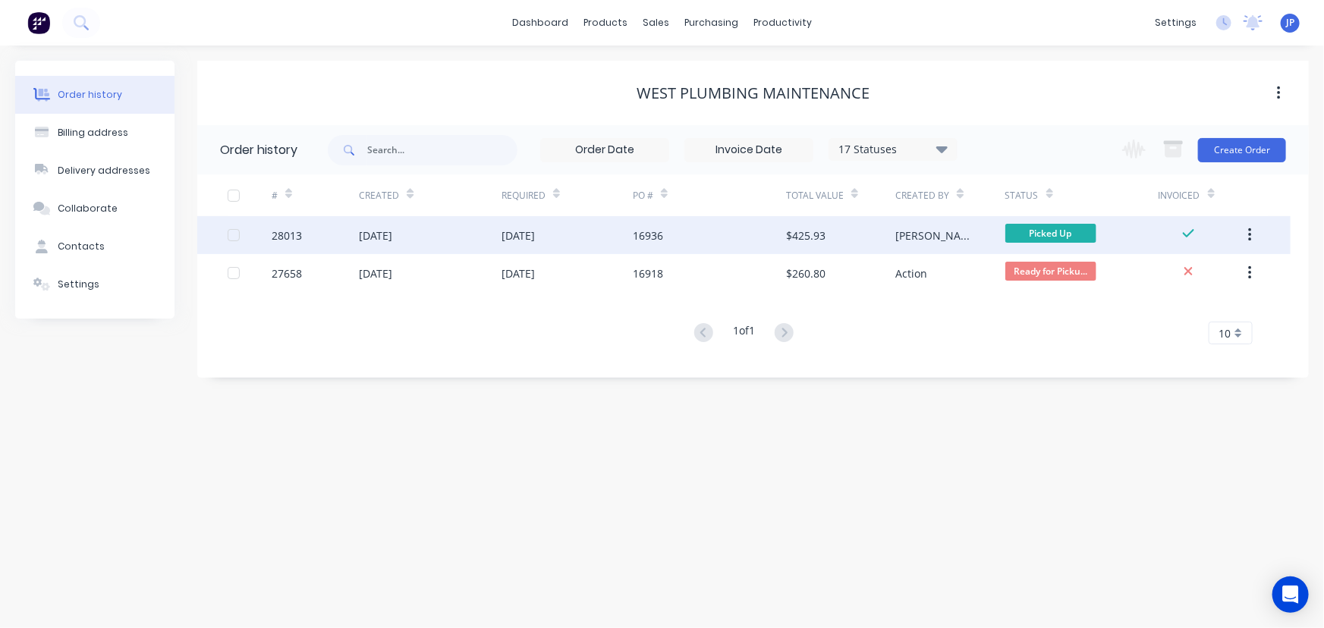
click at [1250, 236] on icon "button" at bounding box center [1249, 235] width 3 height 14
click at [1148, 273] on div "Archive" at bounding box center [1195, 275] width 117 height 22
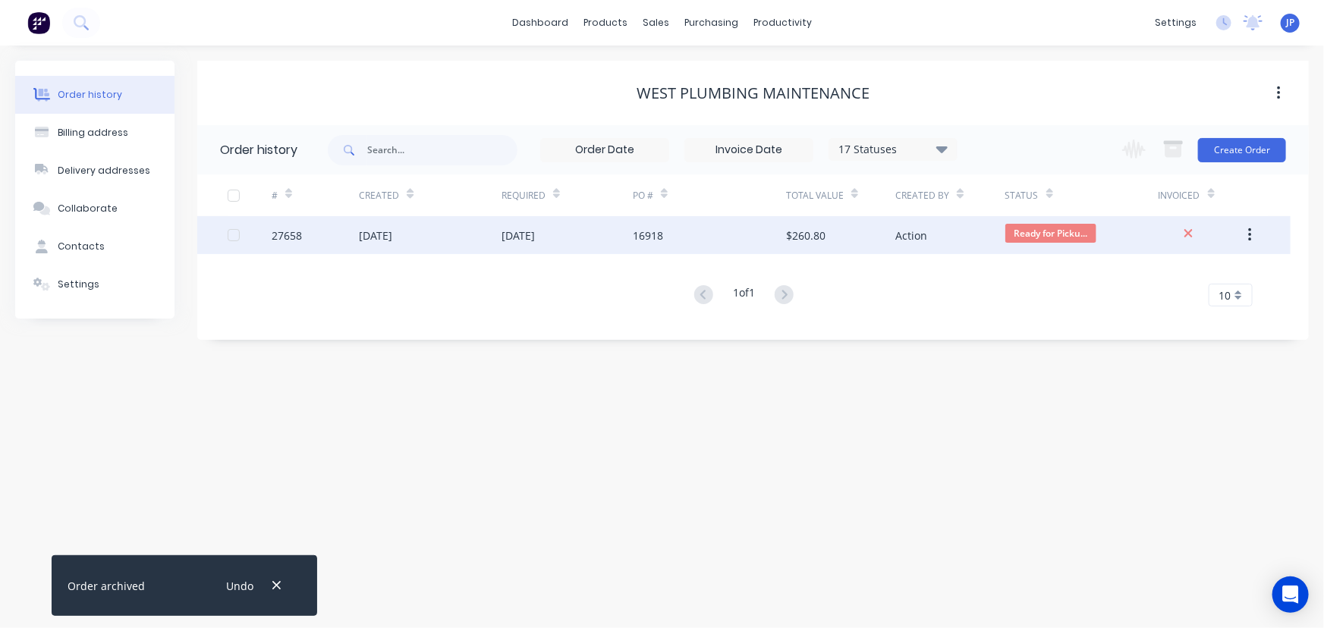
click at [735, 234] on div "16918" at bounding box center [709, 235] width 153 height 38
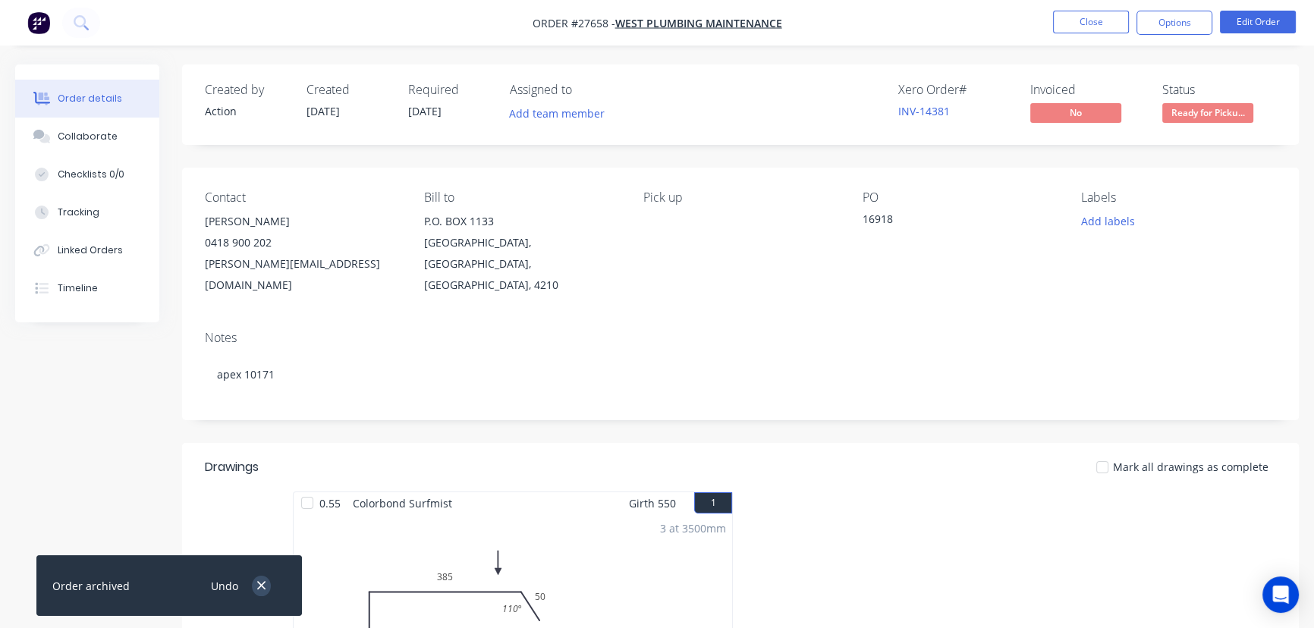
click at [260, 579] on icon "button" at bounding box center [261, 586] width 10 height 14
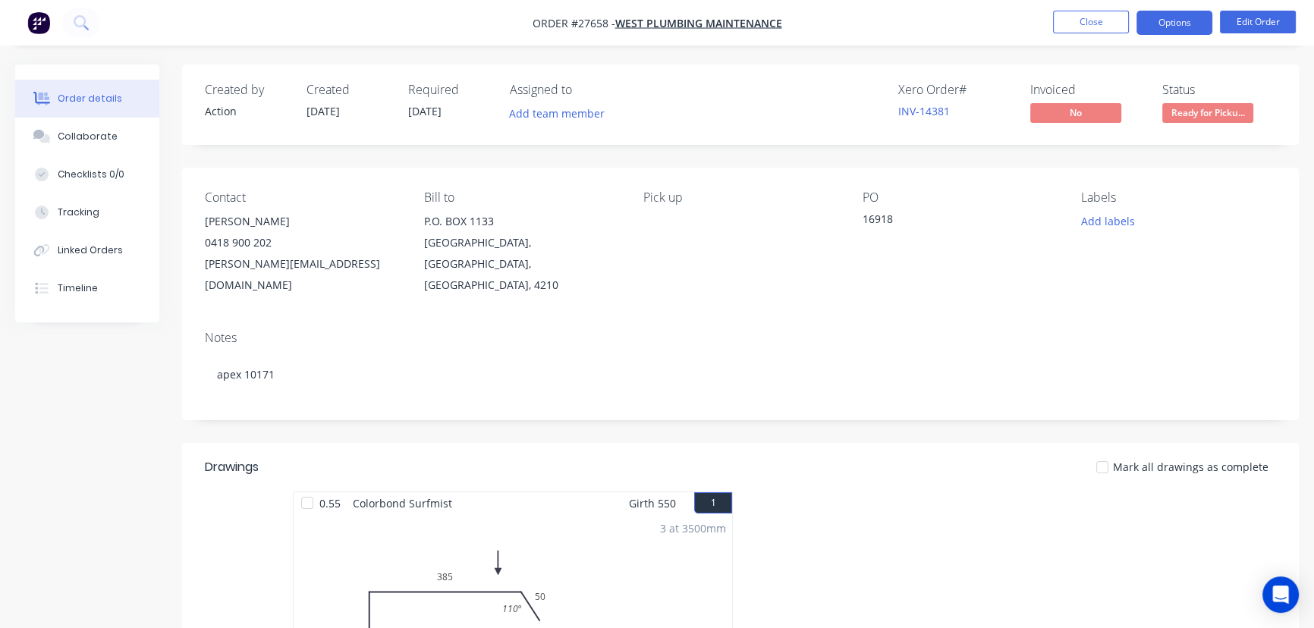
drag, startPoint x: 1205, startPoint y: 21, endPoint x: 1171, endPoint y: 40, distance: 38.4
click at [1205, 22] on button "Options" at bounding box center [1174, 23] width 76 height 24
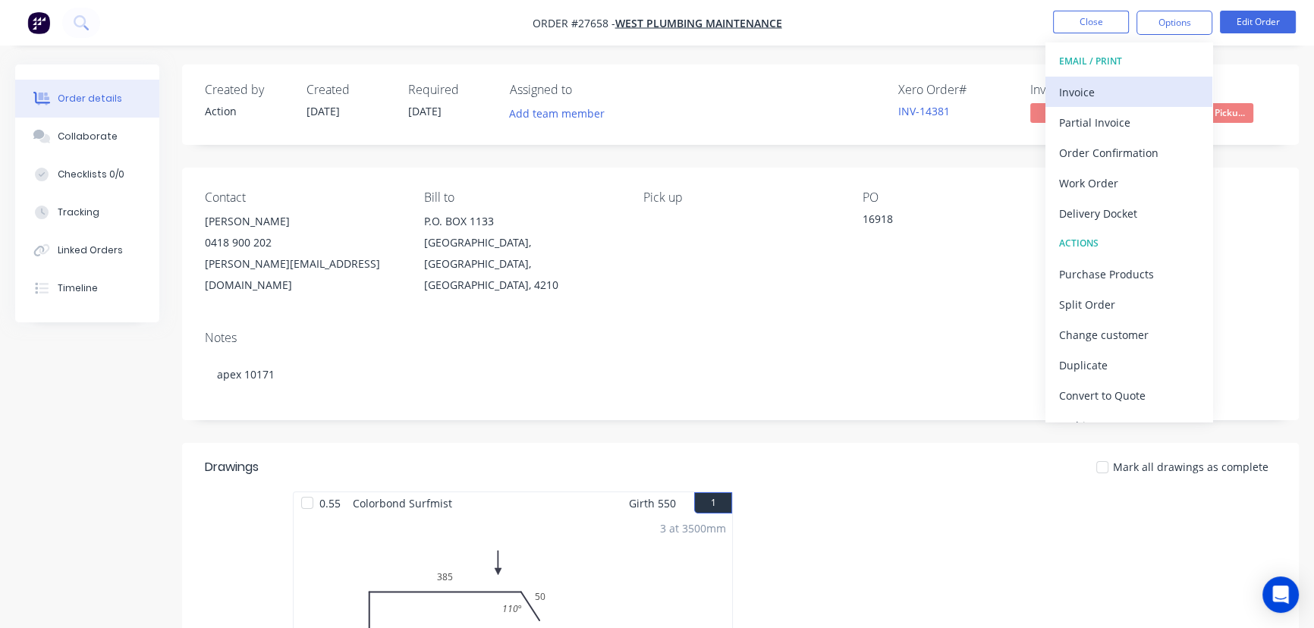
click at [1111, 92] on div "Invoice" at bounding box center [1129, 92] width 140 height 22
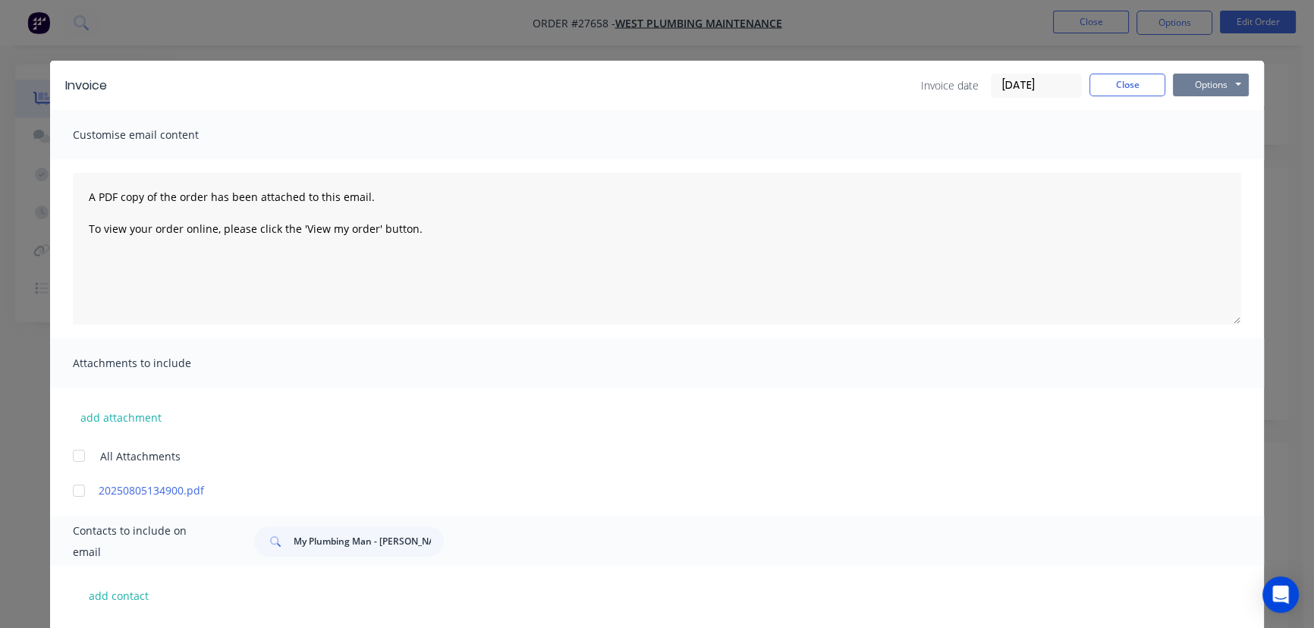
click at [1212, 84] on button "Options" at bounding box center [1211, 85] width 76 height 23
click at [1195, 137] on button "Print" at bounding box center [1221, 136] width 97 height 25
click at [1105, 90] on button "Close" at bounding box center [1127, 85] width 76 height 23
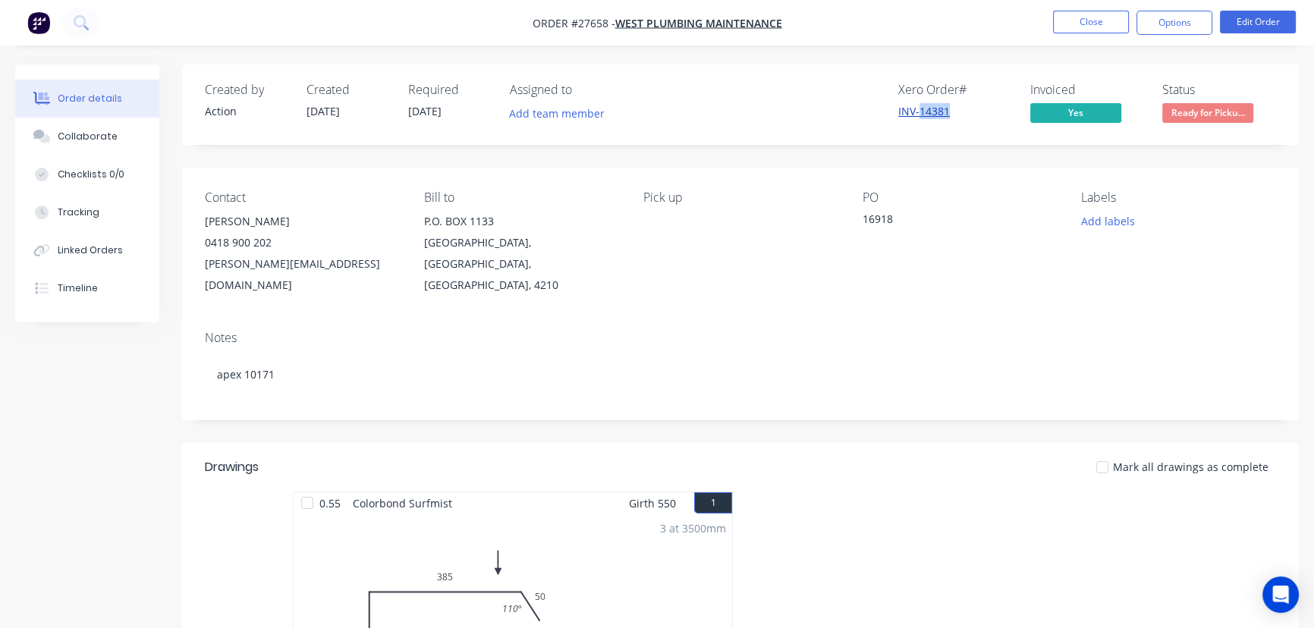
drag, startPoint x: 951, startPoint y: 109, endPoint x: 917, endPoint y: 113, distance: 33.6
click at [917, 113] on div "INV-14381" at bounding box center [955, 111] width 114 height 16
copy link "14381"
click at [1063, 26] on button "Close" at bounding box center [1091, 22] width 76 height 23
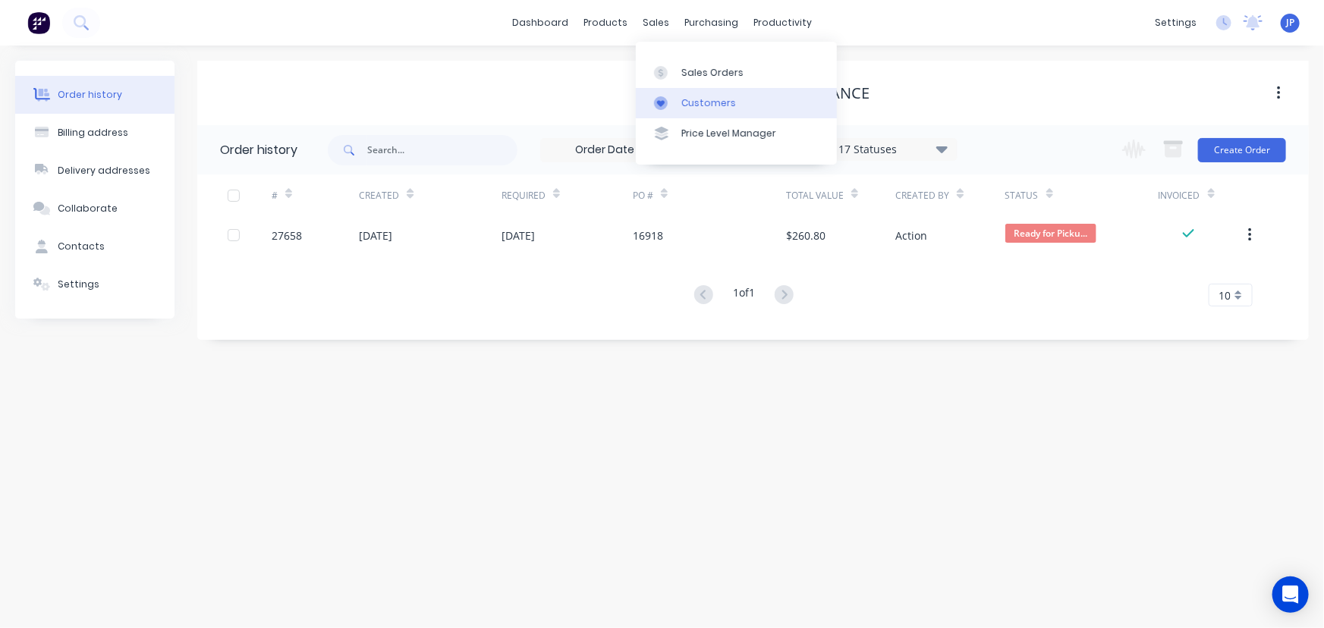
click at [685, 102] on div "Customers" at bounding box center [708, 103] width 55 height 14
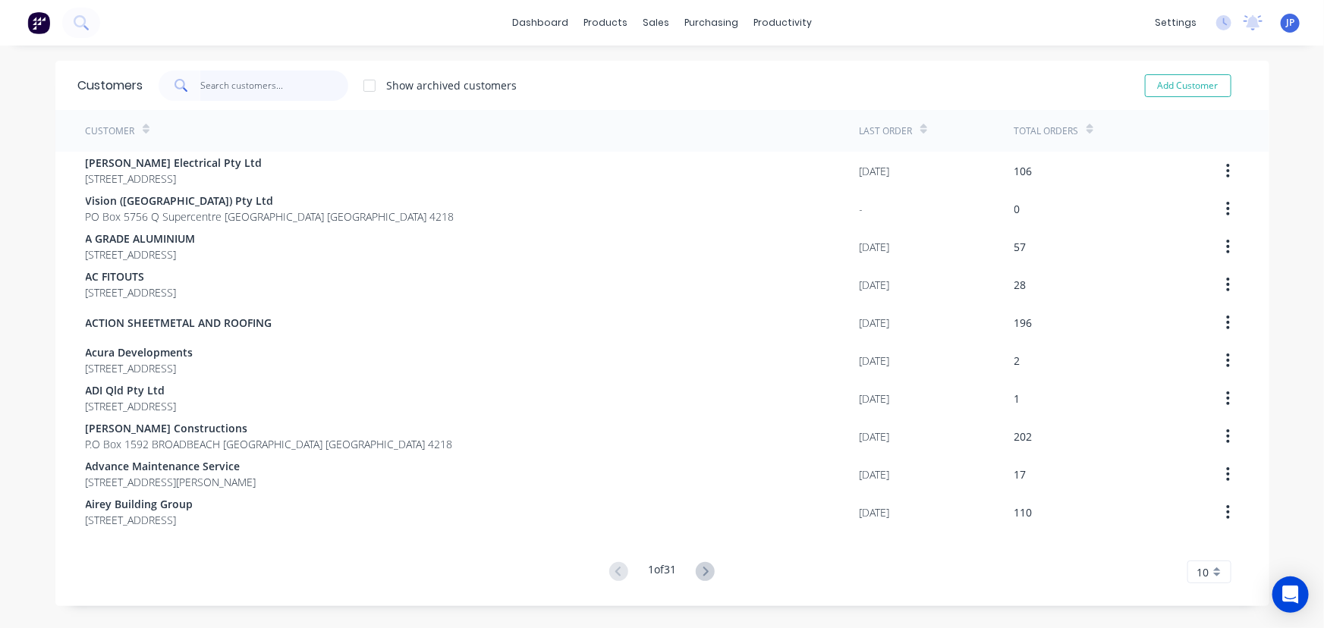
click at [268, 90] on input "text" at bounding box center [274, 86] width 148 height 30
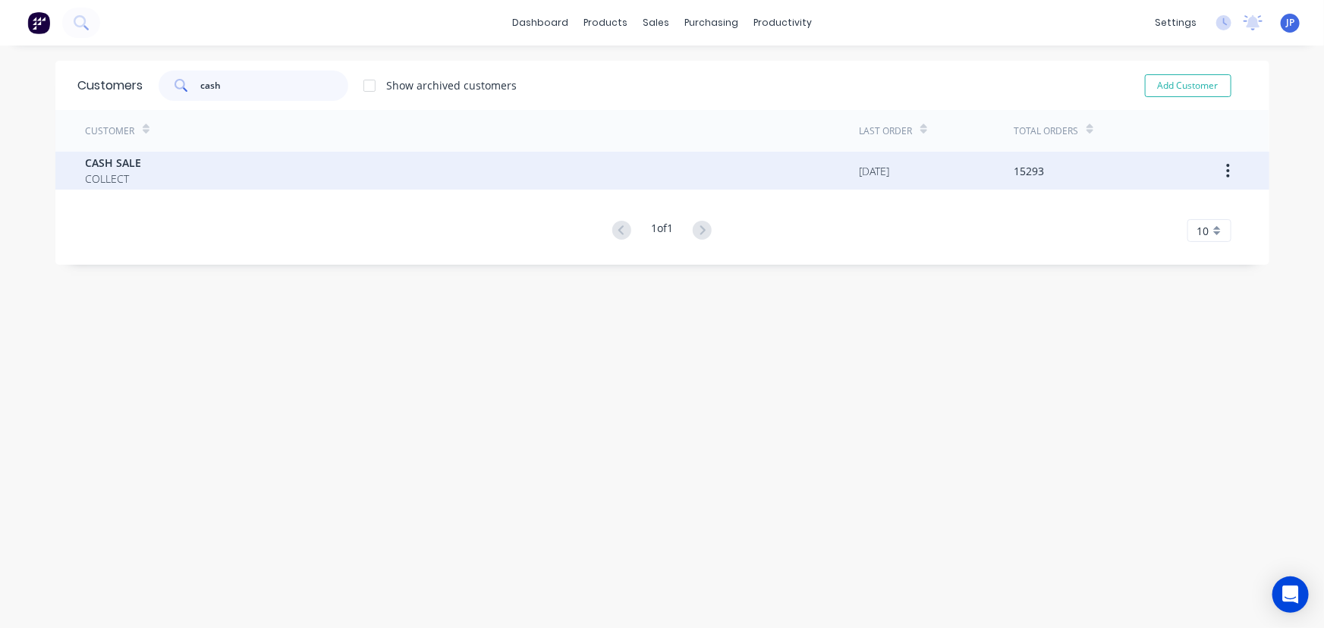
type input "cash"
click at [144, 165] on div "CASH SALE COLLECT" at bounding box center [473, 171] width 774 height 38
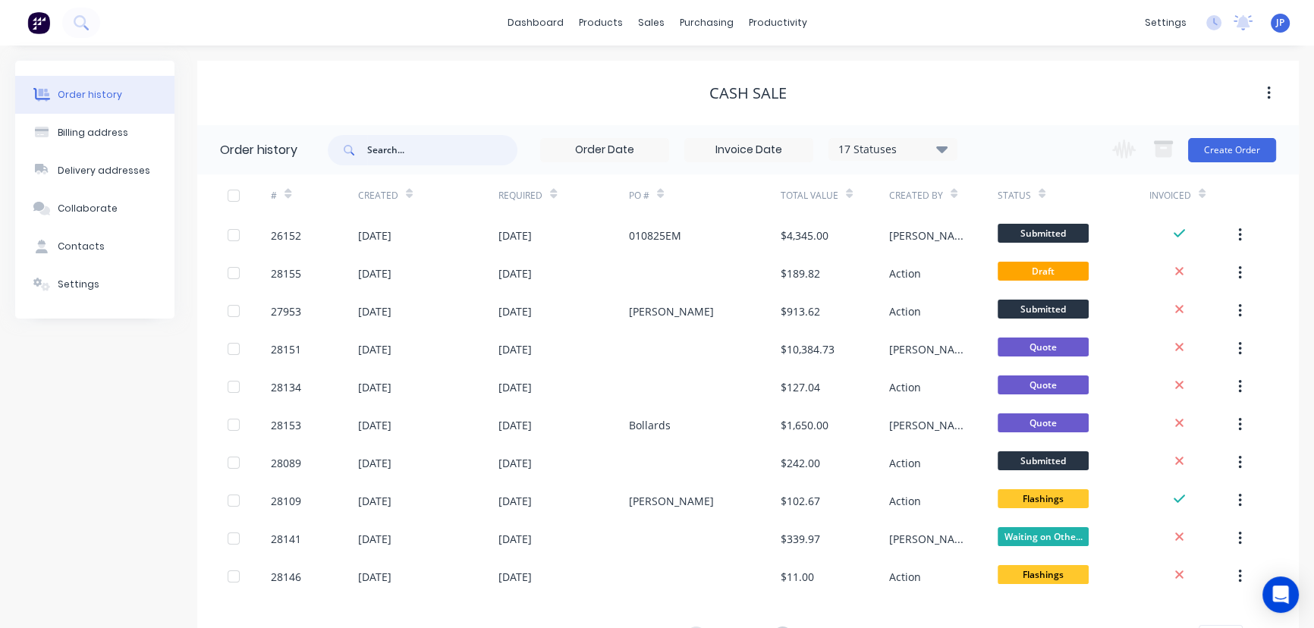
click at [430, 157] on input "text" at bounding box center [442, 150] width 150 height 30
type input "28089"
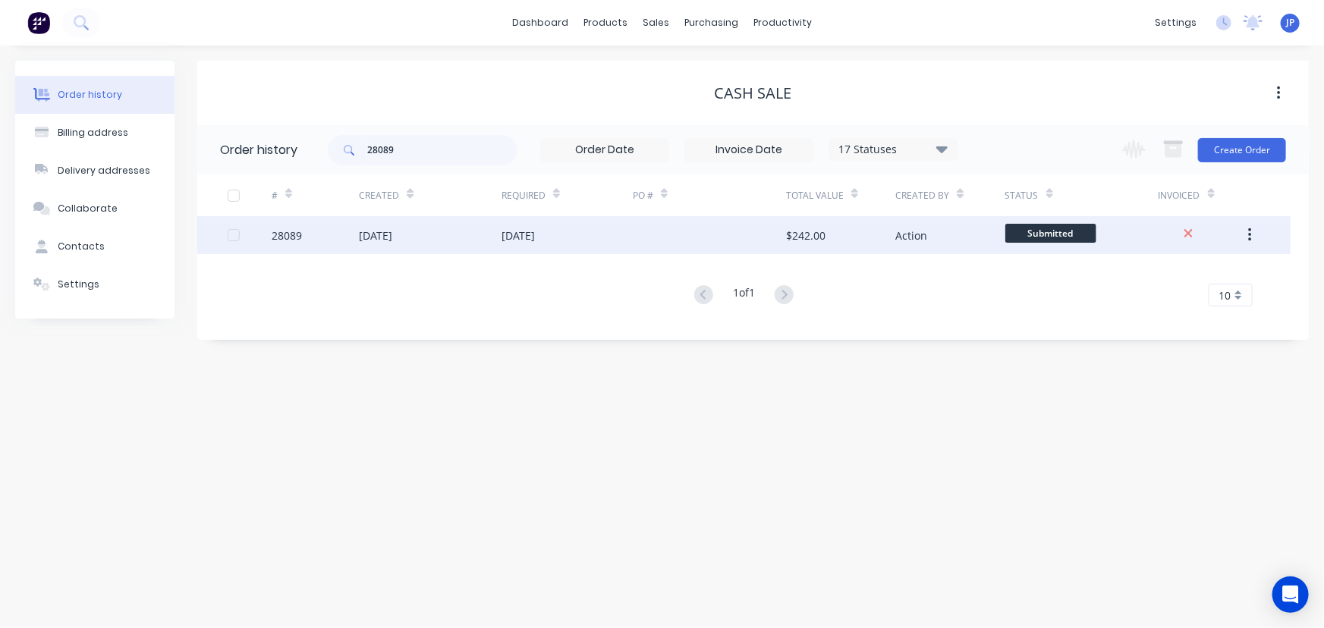
click at [433, 237] on div "[DATE]" at bounding box center [430, 235] width 143 height 38
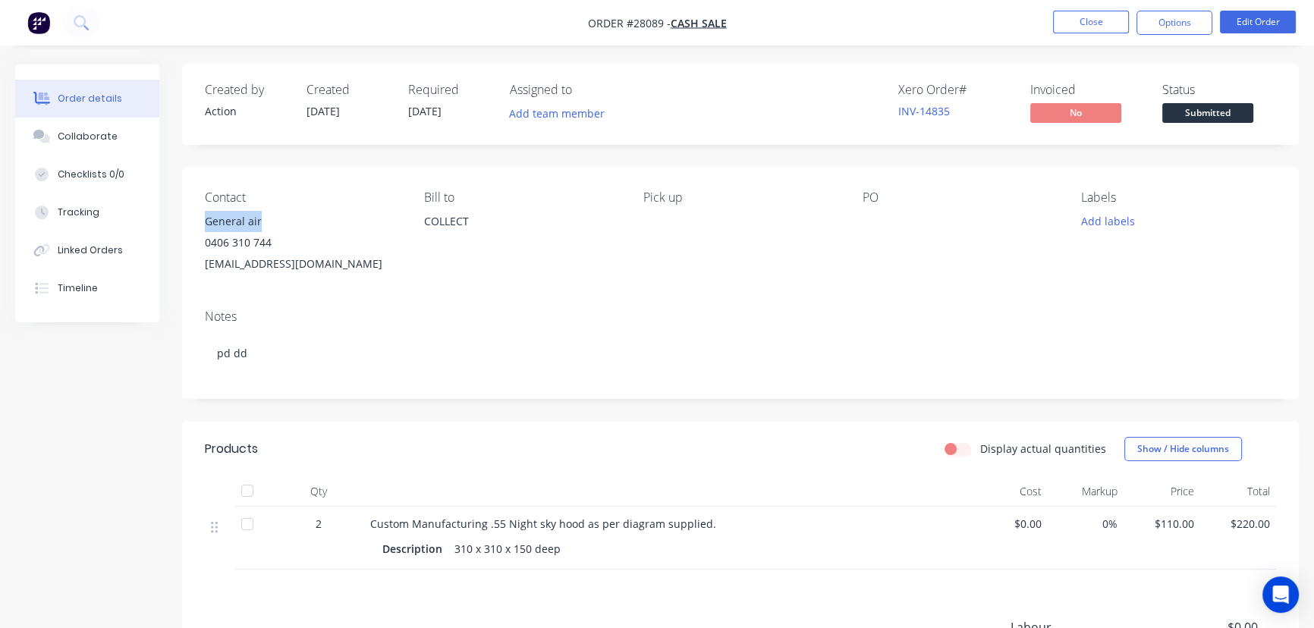
drag, startPoint x: 275, startPoint y: 216, endPoint x: 200, endPoint y: 226, distance: 75.8
click at [200, 226] on div "Contact General air [PHONE_NUMBER] [EMAIL_ADDRESS][DOMAIN_NAME] Bill to COLLECT…" at bounding box center [740, 233] width 1117 height 130
copy div "General air"
click at [1174, 22] on button "Options" at bounding box center [1174, 23] width 76 height 24
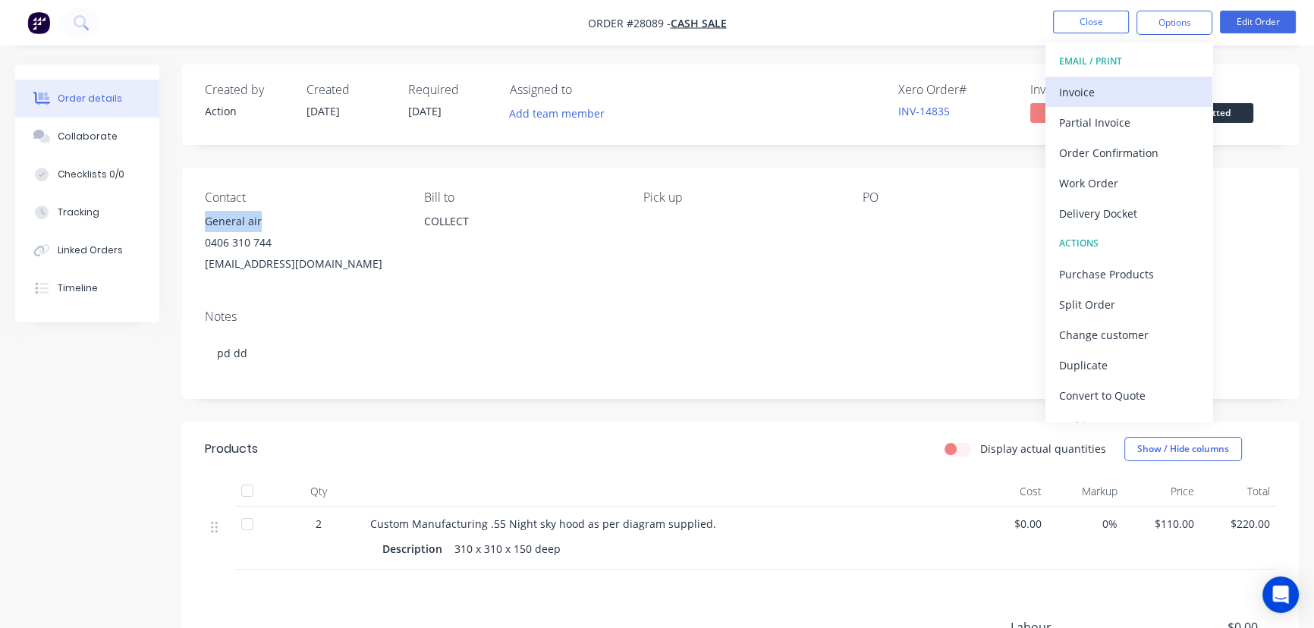
click at [1092, 93] on div "Invoice" at bounding box center [1129, 92] width 140 height 22
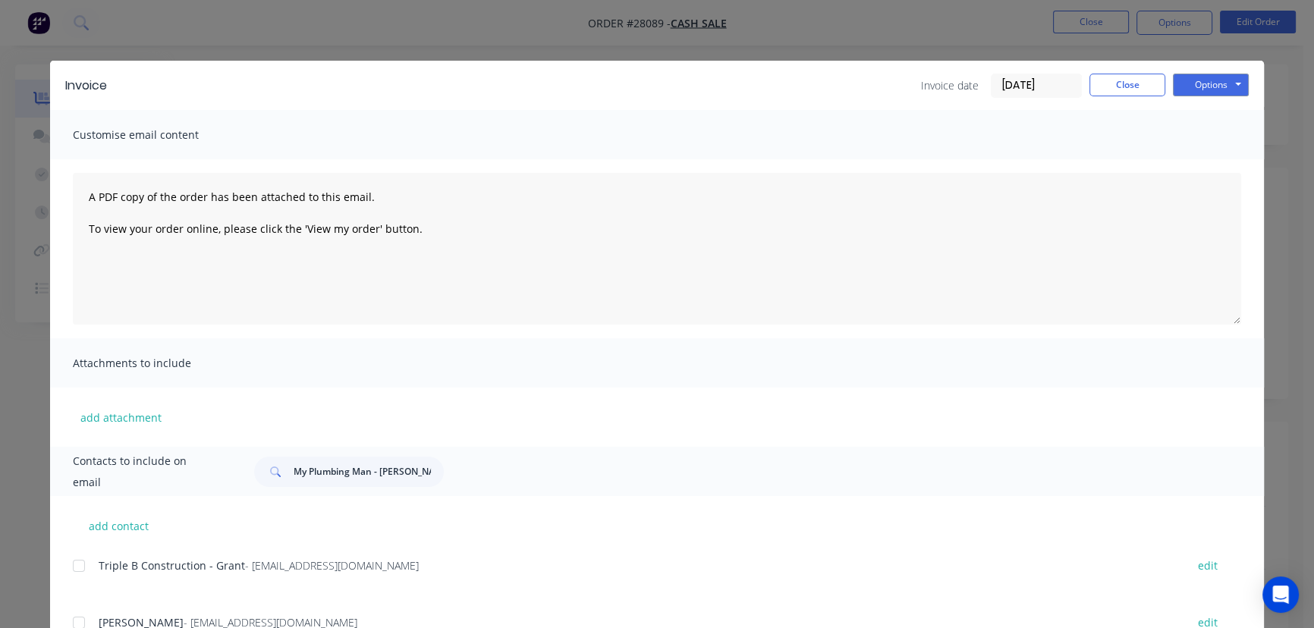
click at [1047, 90] on input "[DATE]" at bounding box center [1037, 85] width 90 height 23
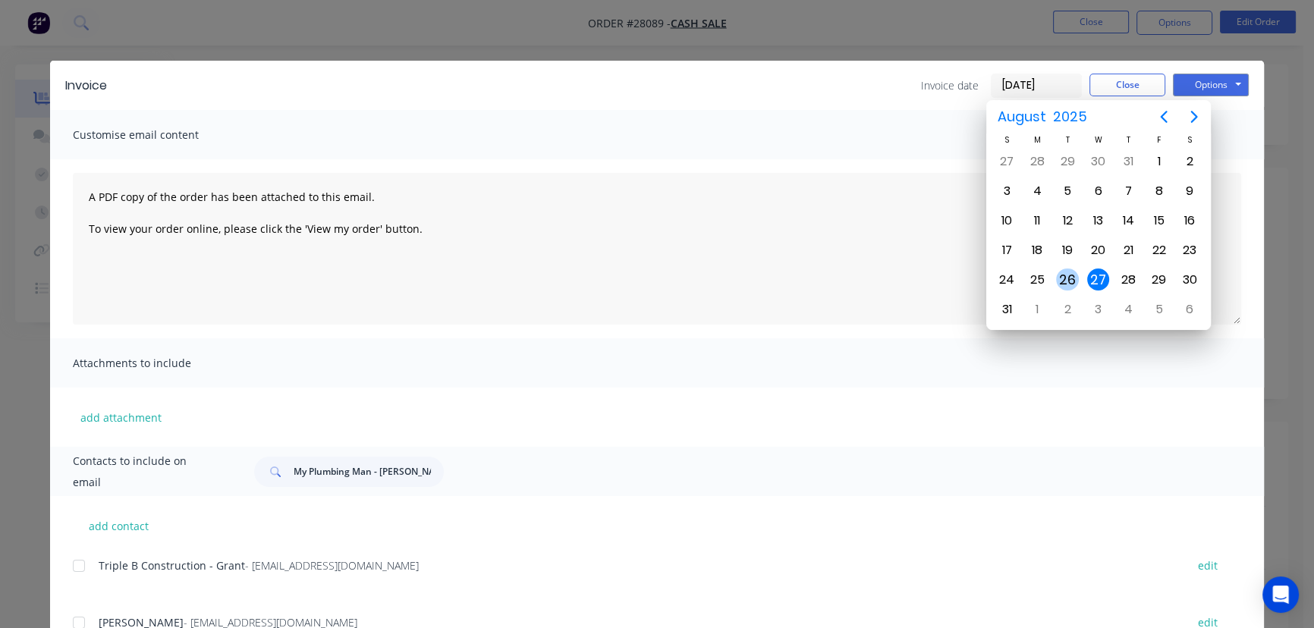
click at [1061, 276] on div "26" at bounding box center [1067, 280] width 23 height 23
type input "[DATE]"
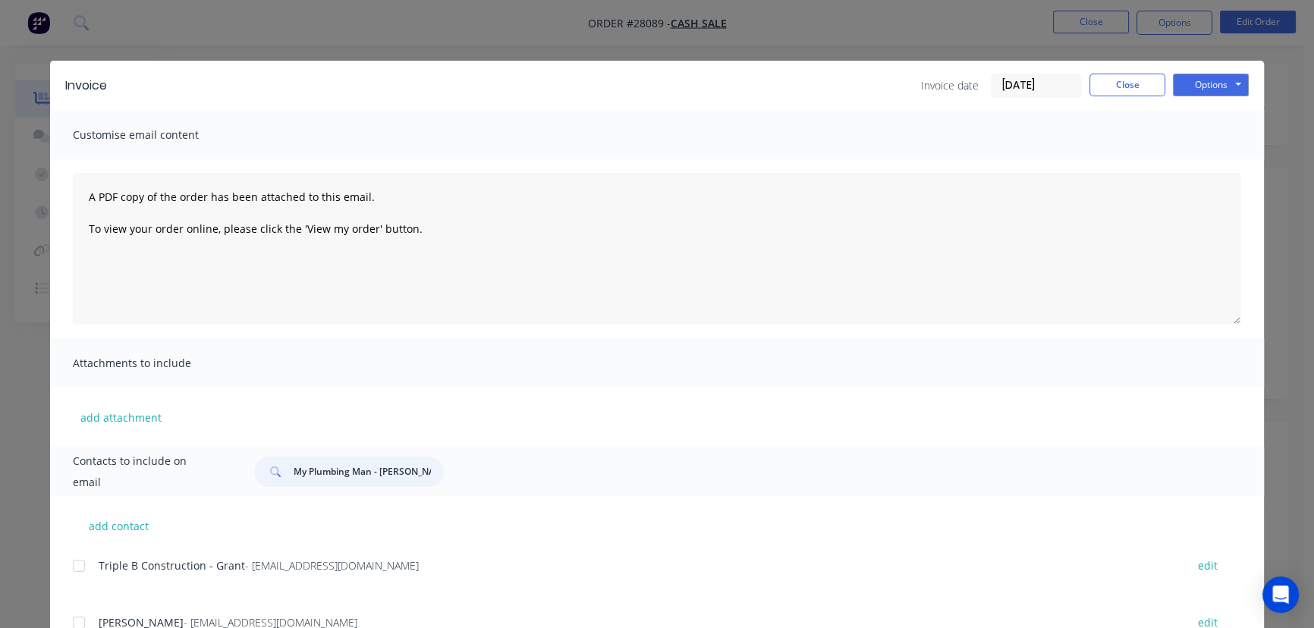
drag, startPoint x: 436, startPoint y: 473, endPoint x: 256, endPoint y: 479, distance: 179.9
click at [256, 480] on div "My Plumbing Man - [PERSON_NAME]" at bounding box center [349, 472] width 190 height 30
paste input "General ai"
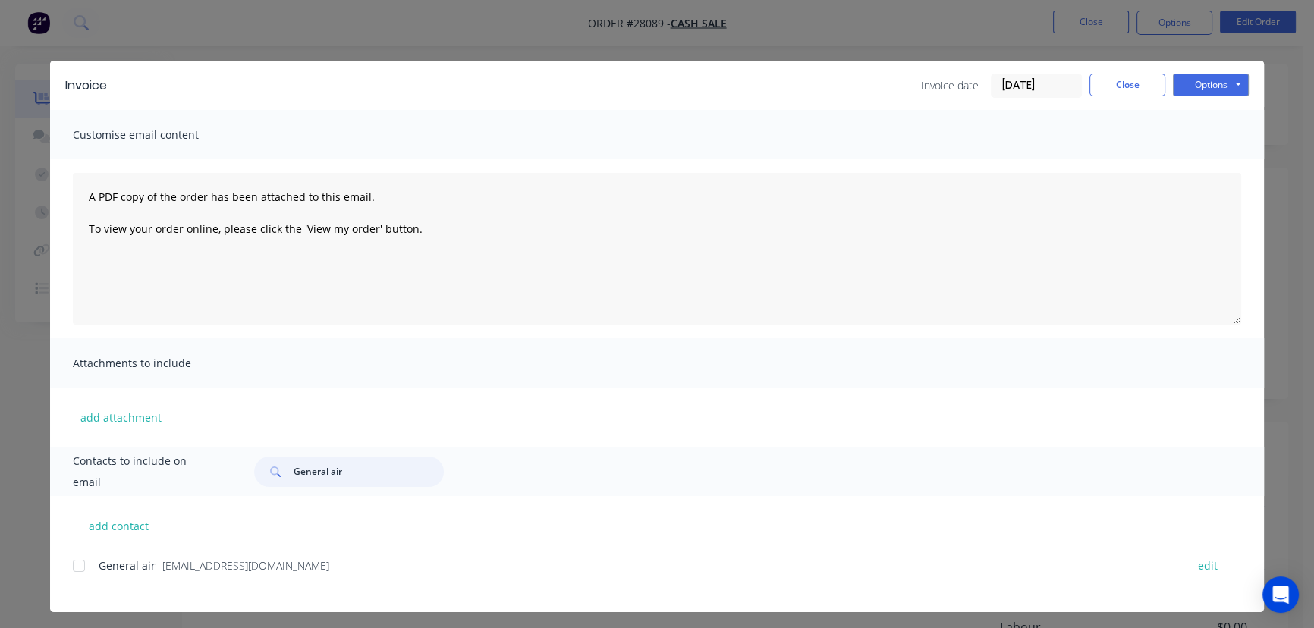
type input "General air"
drag, startPoint x: 308, startPoint y: 576, endPoint x: 89, endPoint y: 585, distance: 219.4
click at [89, 585] on div "General air - [EMAIL_ADDRESS][DOMAIN_NAME] edit" at bounding box center [668, 574] width 1191 height 39
copy div "General air - [EMAIL_ADDRESS][DOMAIN_NAME]"
click at [1191, 83] on button "Options" at bounding box center [1211, 85] width 76 height 23
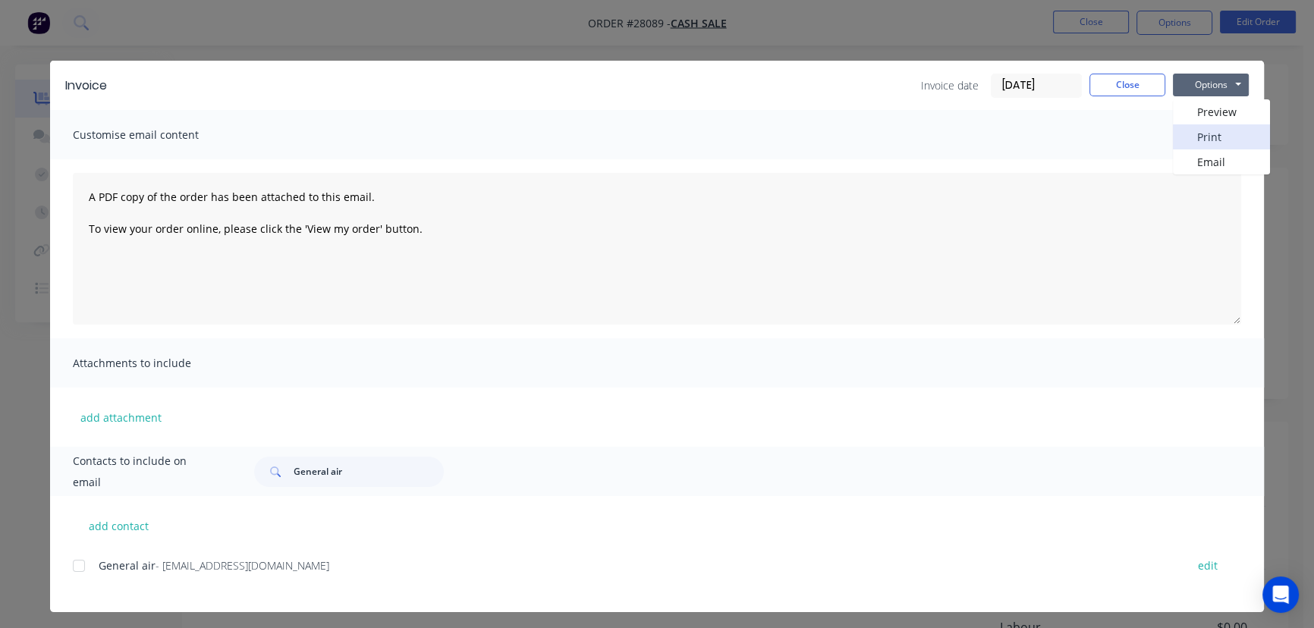
click at [1190, 137] on button "Print" at bounding box center [1221, 136] width 97 height 25
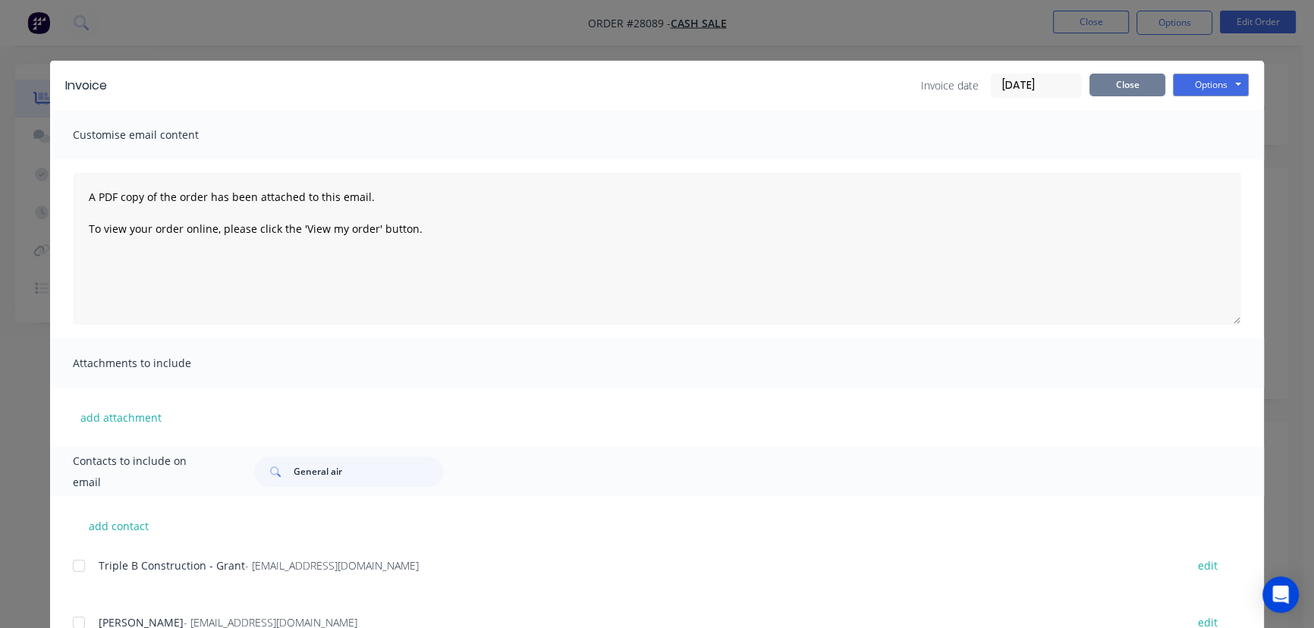
click at [1133, 75] on button "Close" at bounding box center [1127, 85] width 76 height 23
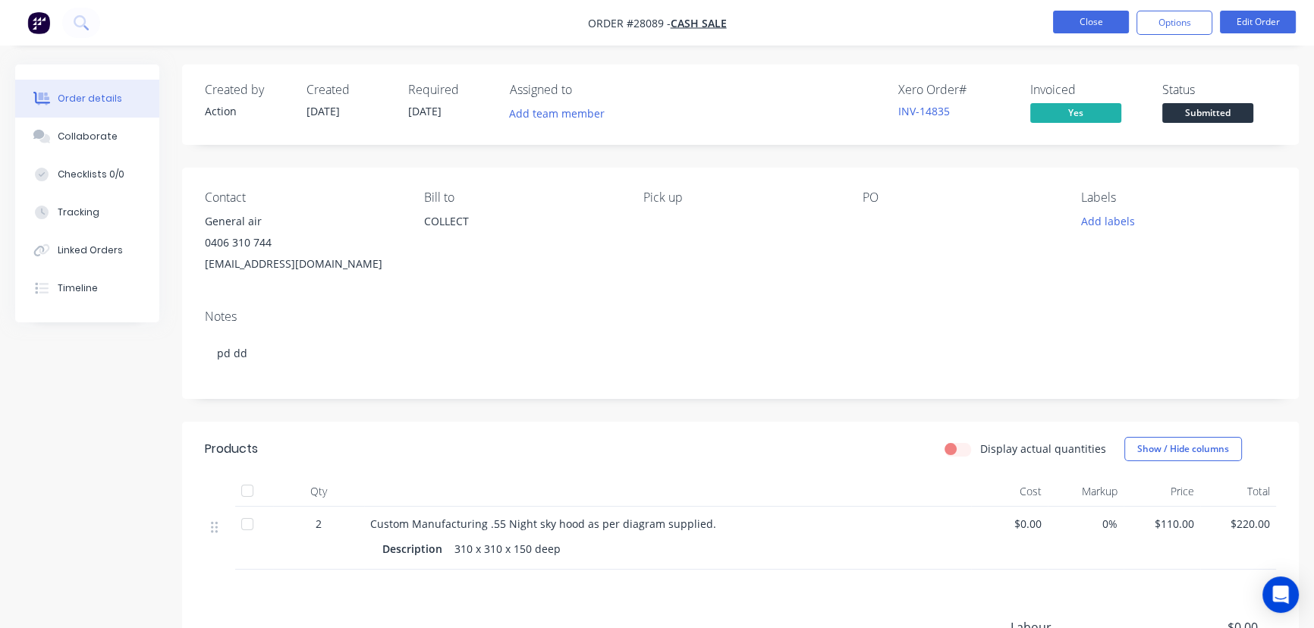
click at [1114, 24] on button "Close" at bounding box center [1091, 22] width 76 height 23
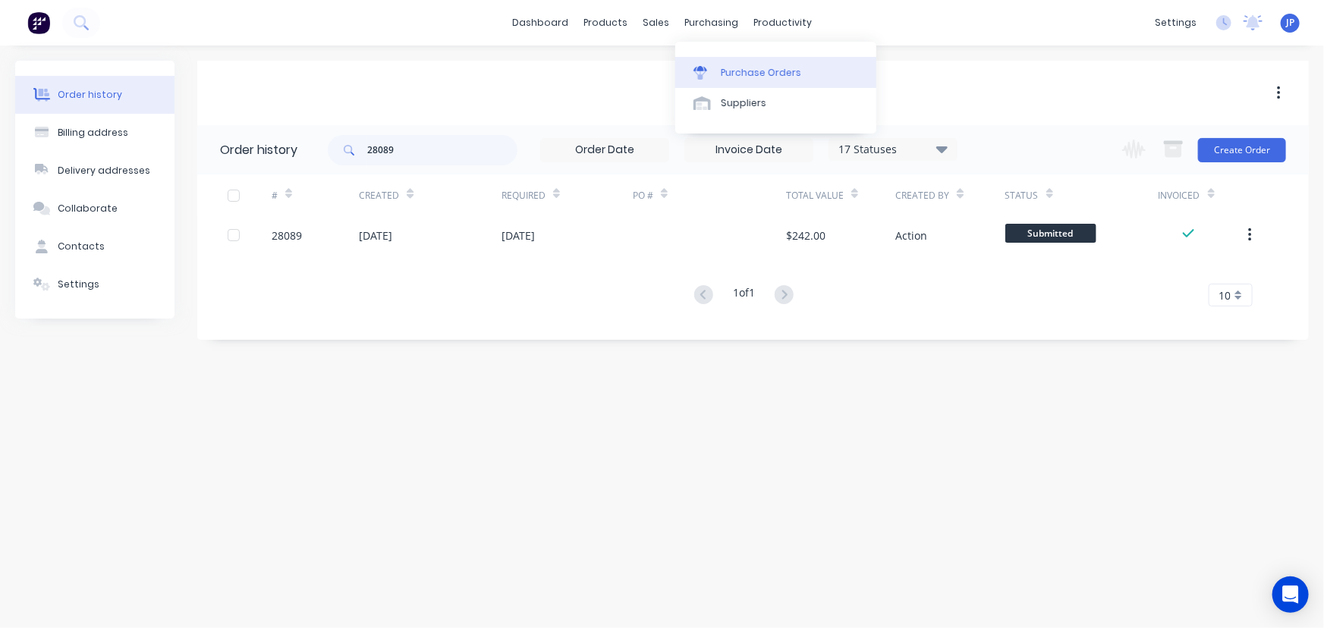
click at [725, 69] on div "Purchase Orders" at bounding box center [761, 73] width 80 height 14
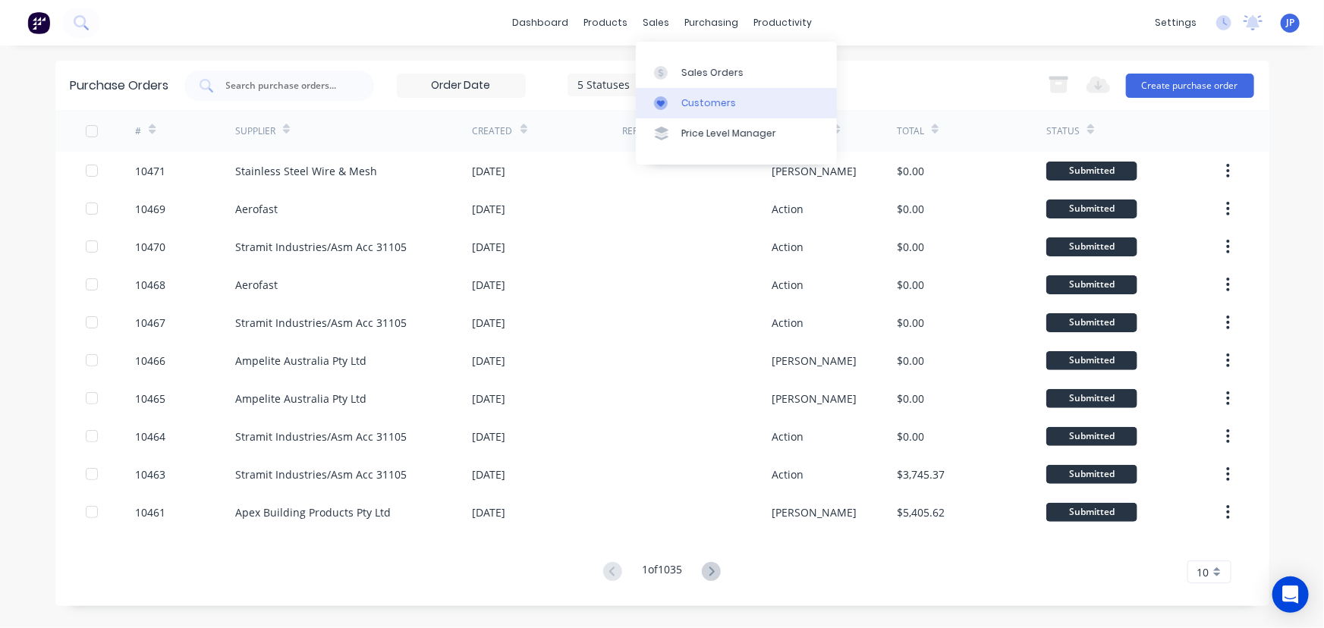
click at [690, 94] on link "Customers" at bounding box center [736, 103] width 201 height 30
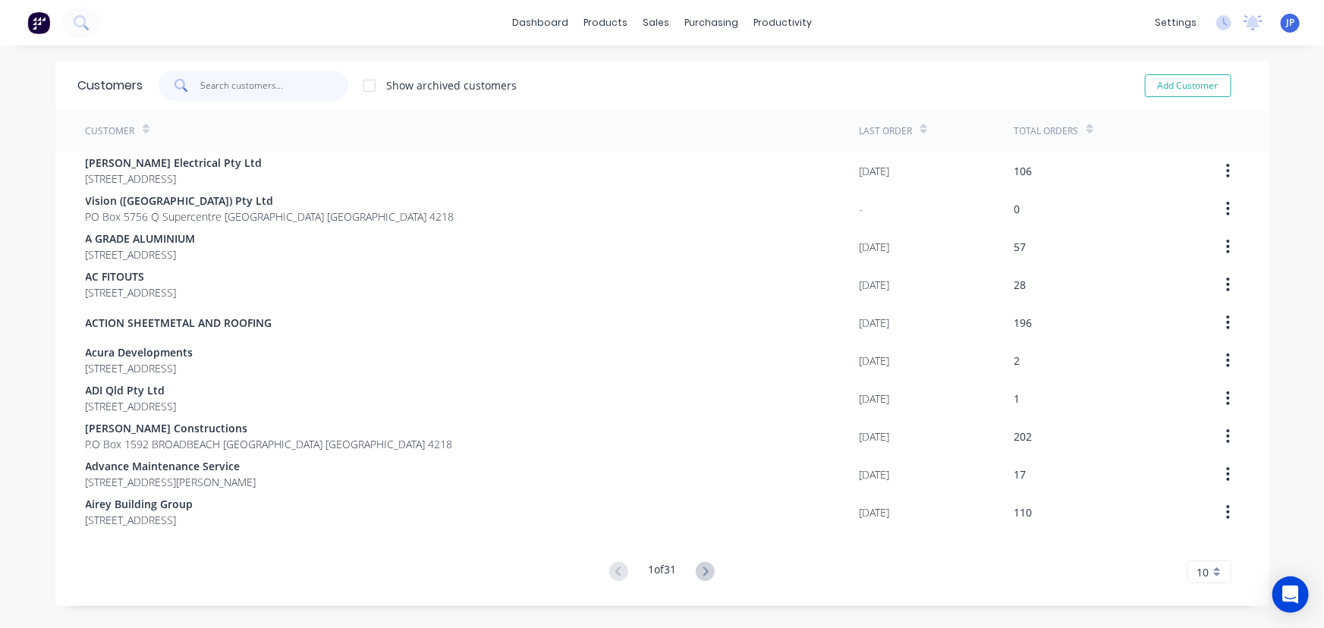
click at [278, 93] on input "text" at bounding box center [274, 86] width 148 height 30
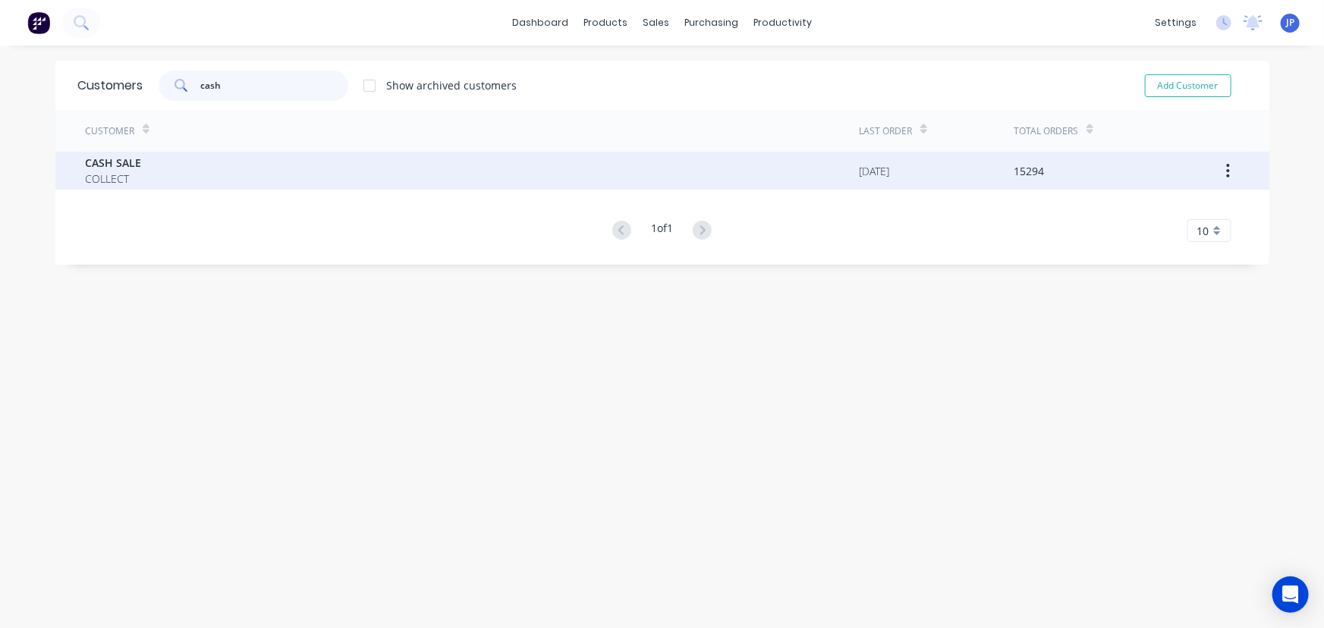
type input "cash"
click at [110, 171] on span "COLLECT" at bounding box center [114, 179] width 56 height 16
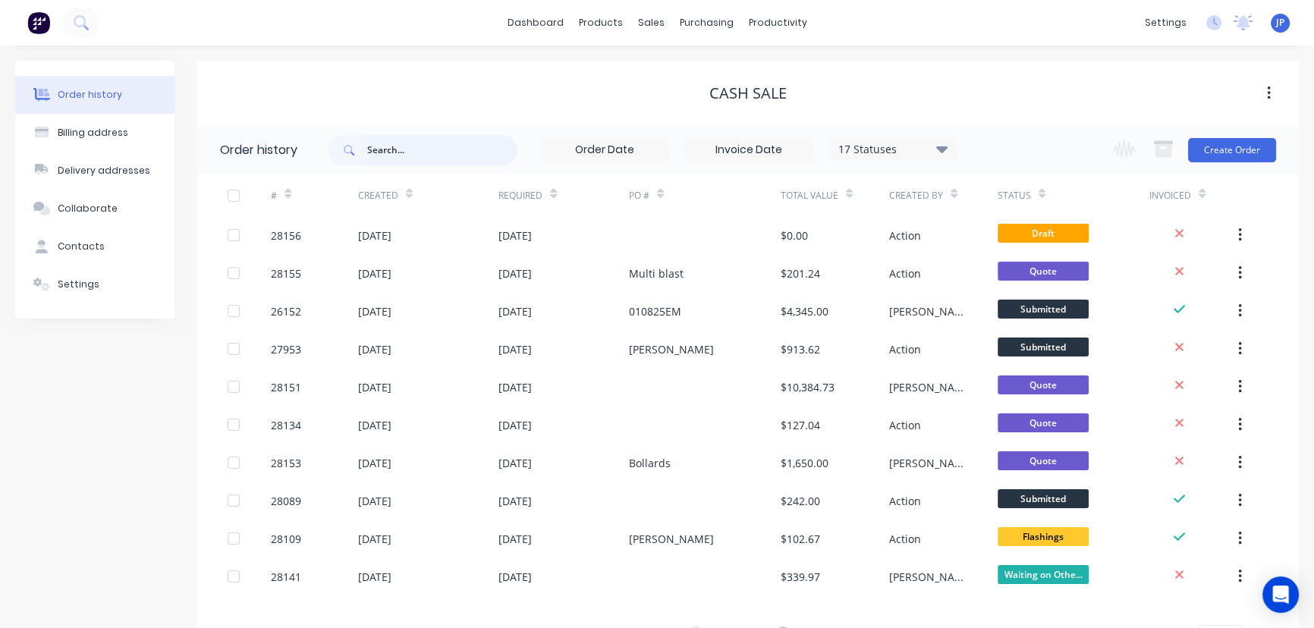
click at [372, 154] on input "text" at bounding box center [442, 150] width 150 height 30
type input "28089"
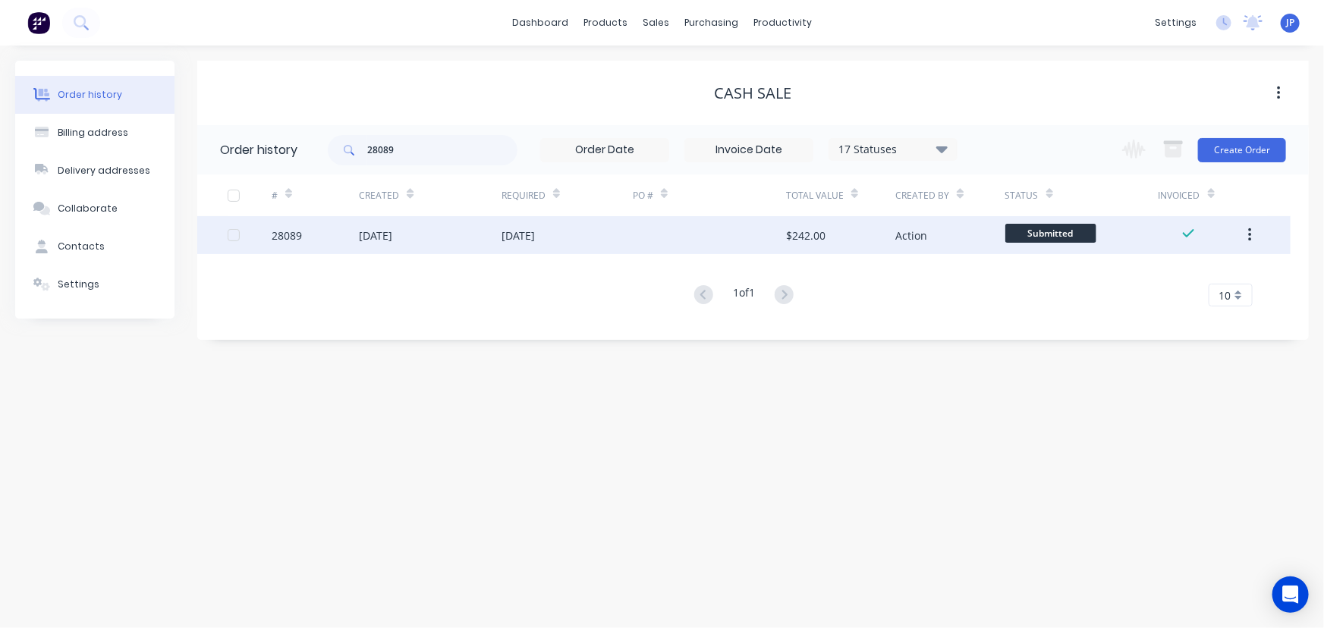
click at [366, 235] on div "[DATE]" at bounding box center [375, 236] width 33 height 16
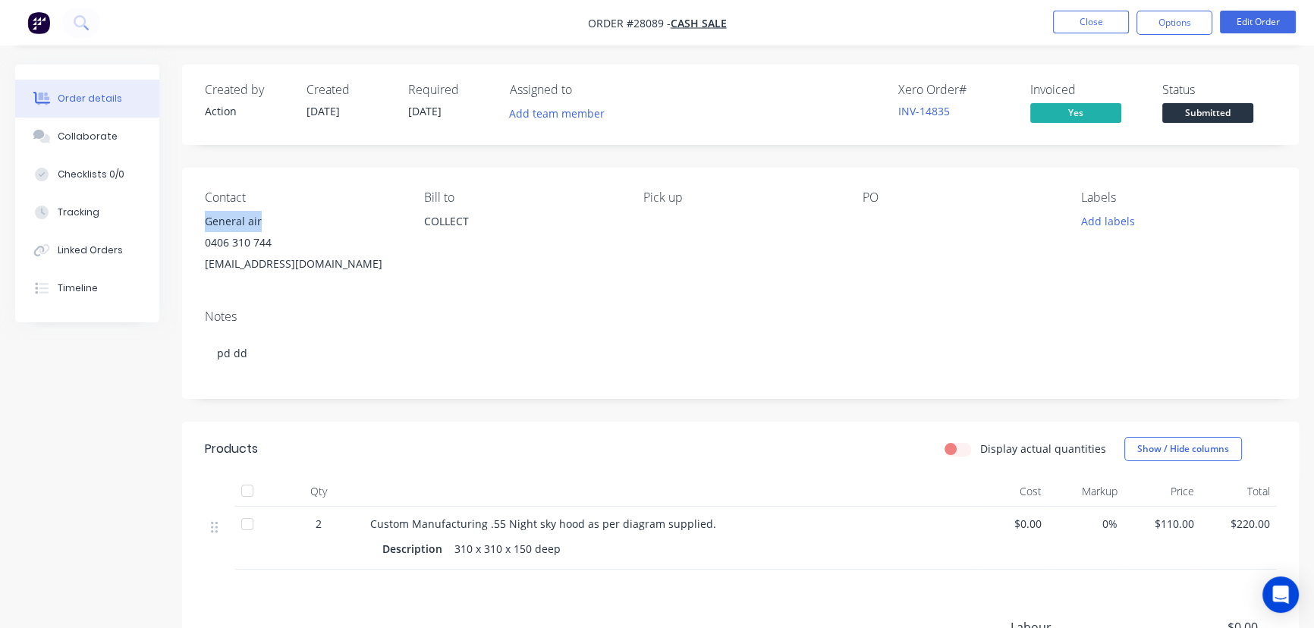
drag, startPoint x: 273, startPoint y: 224, endPoint x: 204, endPoint y: 224, distance: 69.0
click at [204, 224] on div "Contact General air [PHONE_NUMBER] [EMAIL_ADDRESS][DOMAIN_NAME] Bill to COLLECT…" at bounding box center [740, 233] width 1117 height 130
copy div "General air"
click at [1149, 24] on button "Options" at bounding box center [1174, 23] width 76 height 24
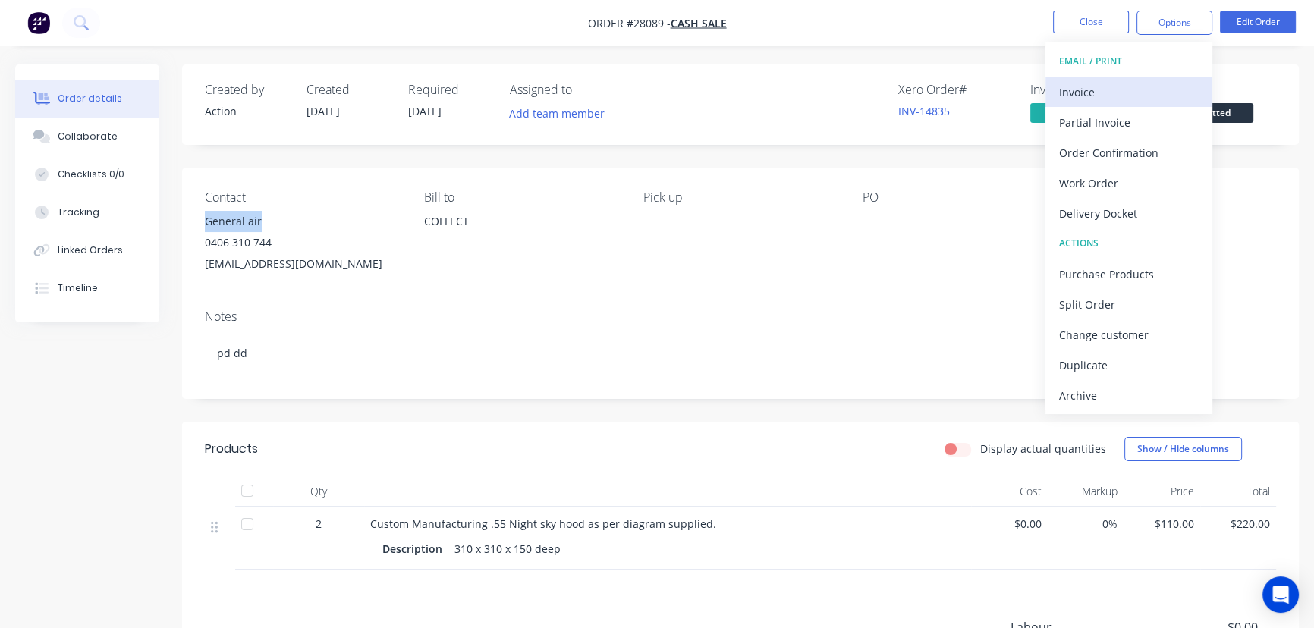
click at [1124, 91] on div "Invoice" at bounding box center [1129, 92] width 140 height 22
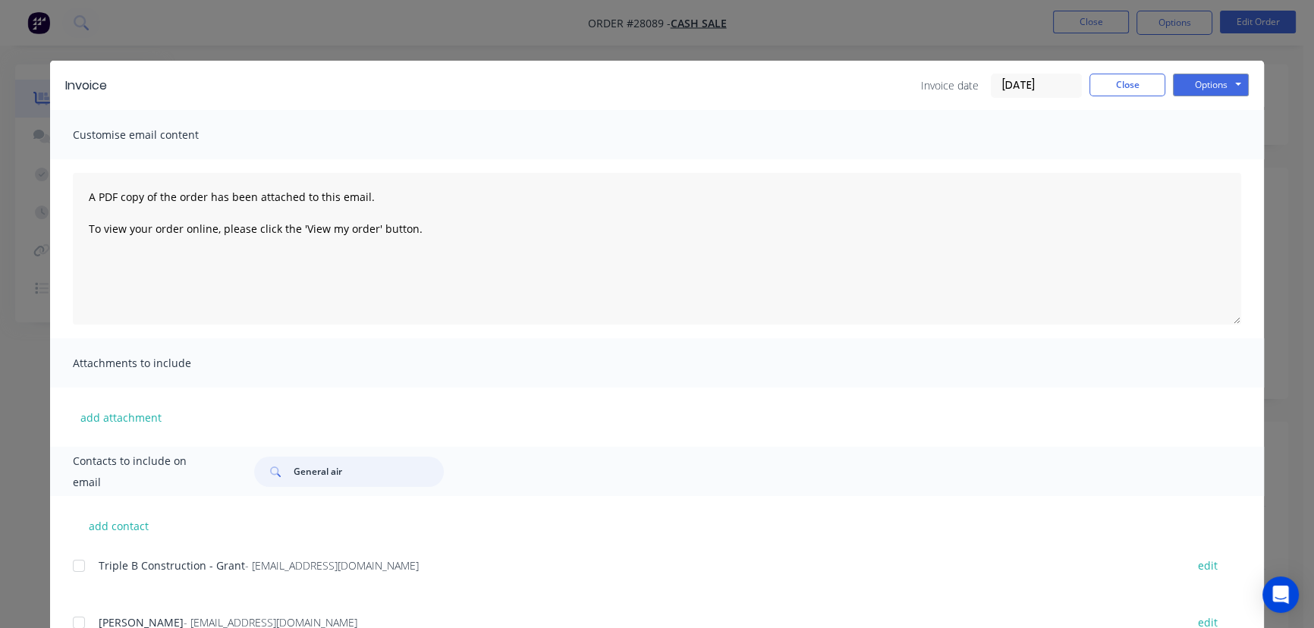
drag, startPoint x: 359, startPoint y: 473, endPoint x: 278, endPoint y: 472, distance: 81.2
click at [278, 472] on div "General air" at bounding box center [349, 472] width 190 height 30
click at [1218, 83] on button "Options" at bounding box center [1211, 85] width 76 height 23
click at [1193, 140] on button "Print" at bounding box center [1221, 136] width 97 height 25
click at [1108, 92] on button "Close" at bounding box center [1127, 85] width 76 height 23
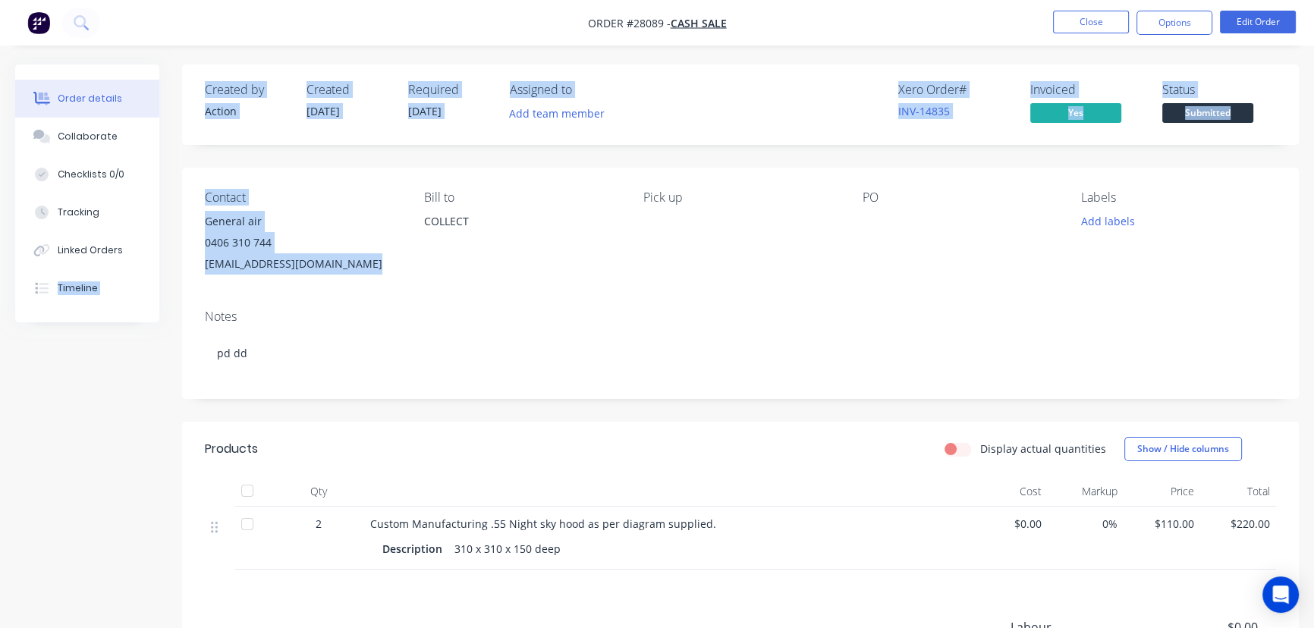
drag, startPoint x: 342, startPoint y: 272, endPoint x: 178, endPoint y: 237, distance: 168.3
click at [178, 237] on div "Order details Collaborate Checklists 0/0 Tracking Linked Orders Timeline Order …" at bounding box center [657, 451] width 1314 height 775
click at [363, 244] on div "0406 310 744" at bounding box center [302, 242] width 195 height 21
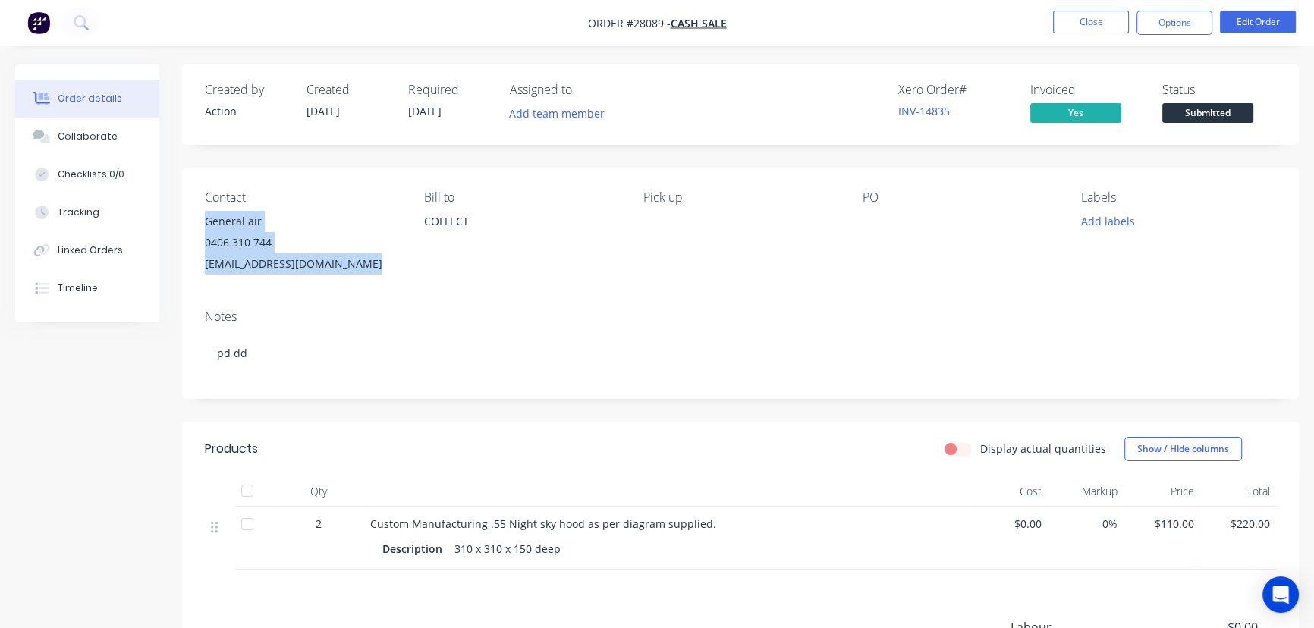
drag, startPoint x: 322, startPoint y: 262, endPoint x: 200, endPoint y: 227, distance: 127.2
click at [200, 227] on div "Contact General air [PHONE_NUMBER] [EMAIL_ADDRESS][DOMAIN_NAME] Bill to COLLECT…" at bounding box center [740, 233] width 1117 height 130
click at [1083, 24] on button "Close" at bounding box center [1091, 22] width 76 height 23
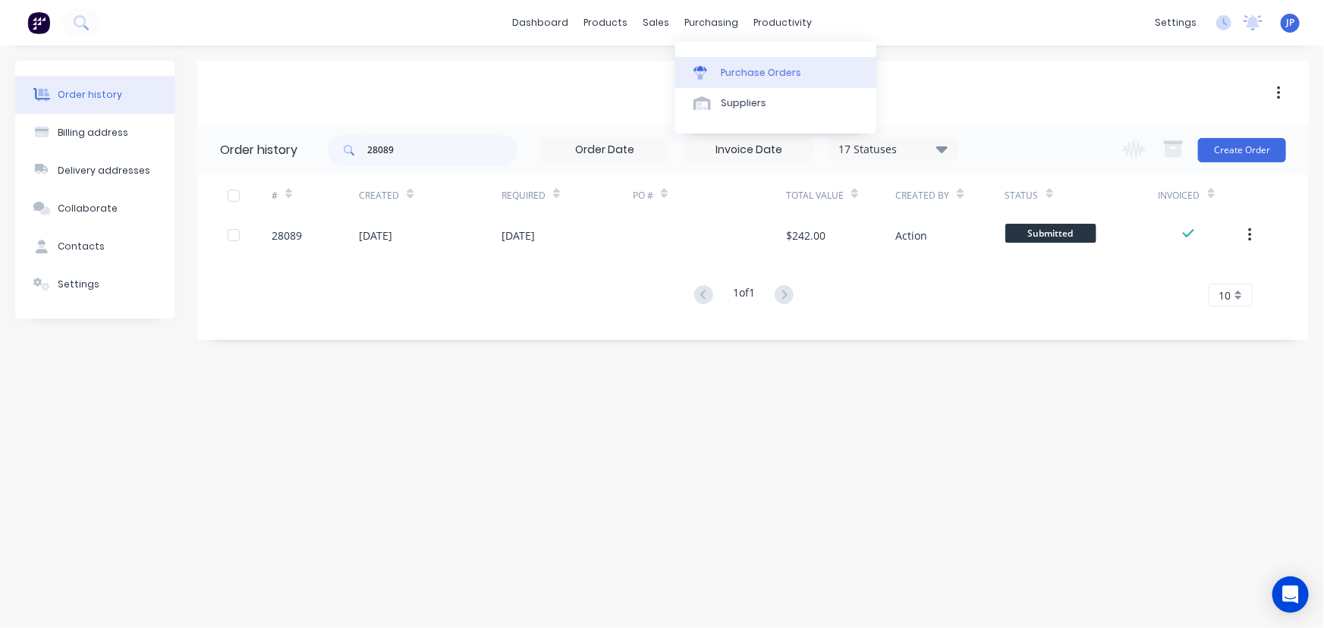
click at [735, 70] on div "Purchase Orders" at bounding box center [761, 73] width 80 height 14
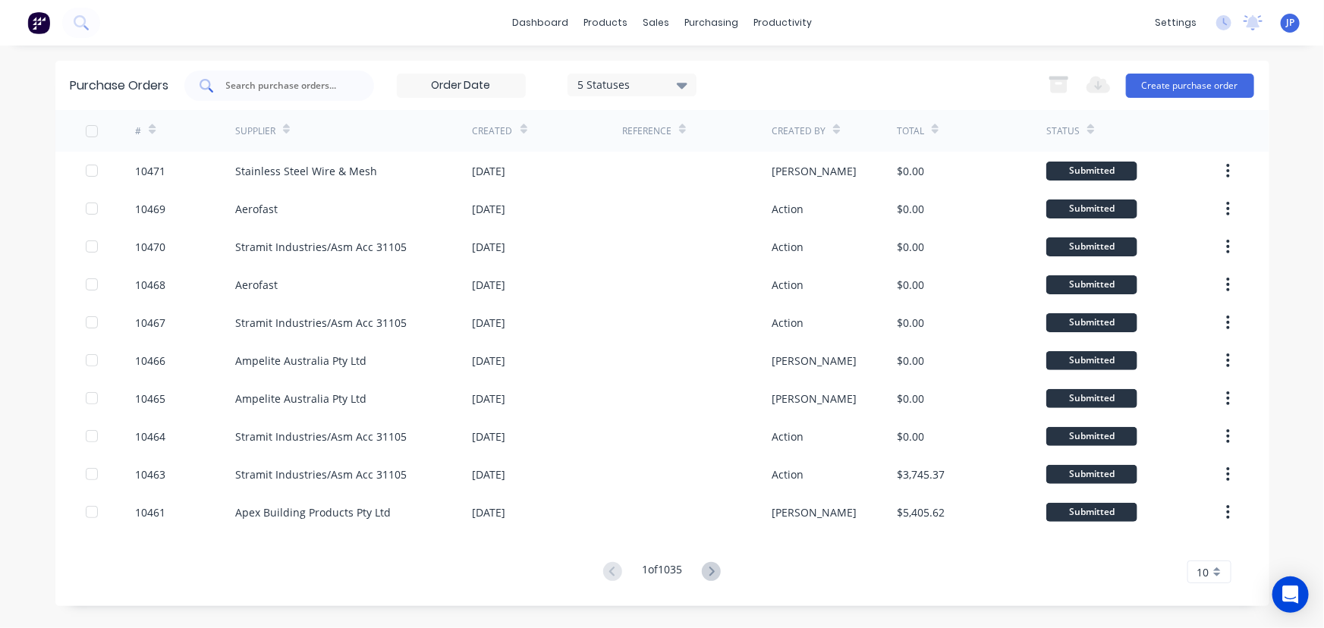
click at [347, 86] on div at bounding box center [279, 86] width 190 height 30
type input "10392"
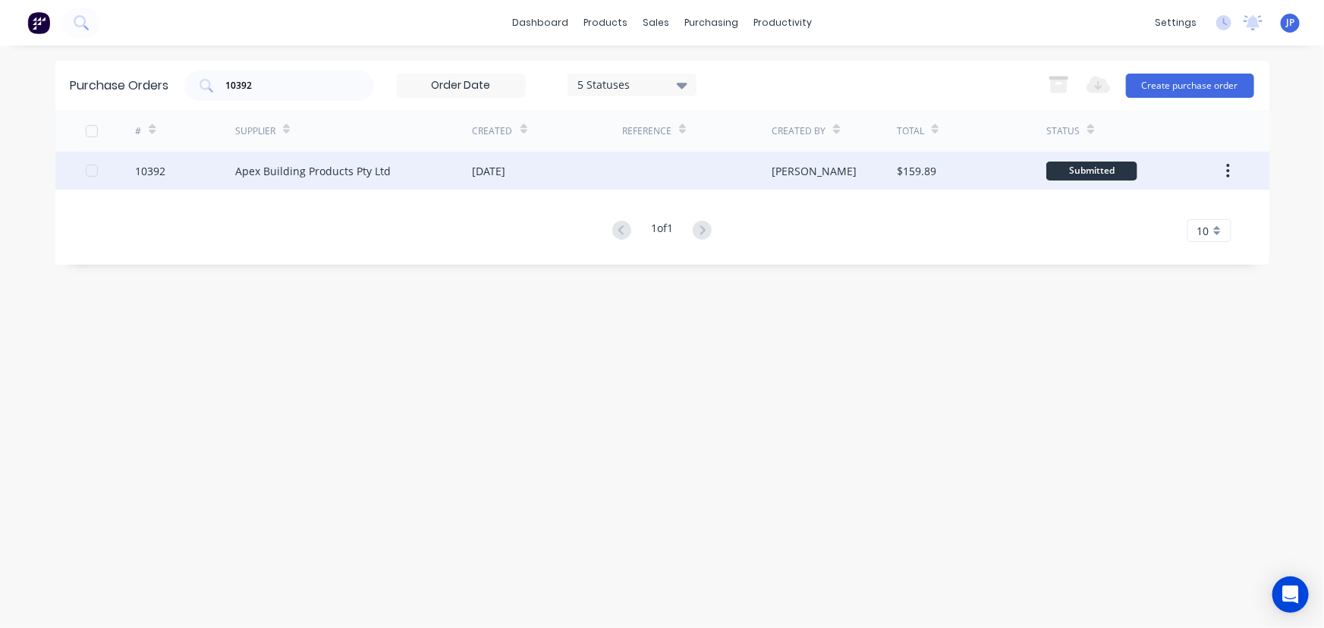
click at [336, 167] on div "Apex Building Products Pty Ltd" at bounding box center [313, 171] width 156 height 16
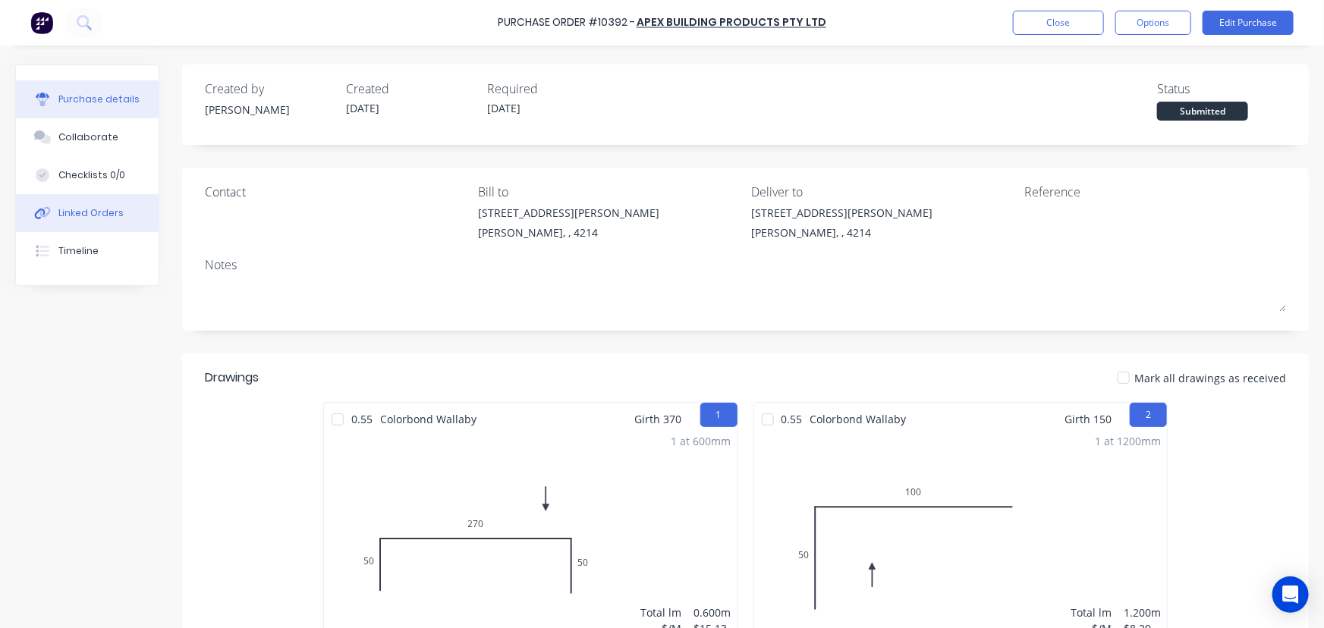
click at [126, 214] on button "Linked Orders" at bounding box center [87, 213] width 143 height 38
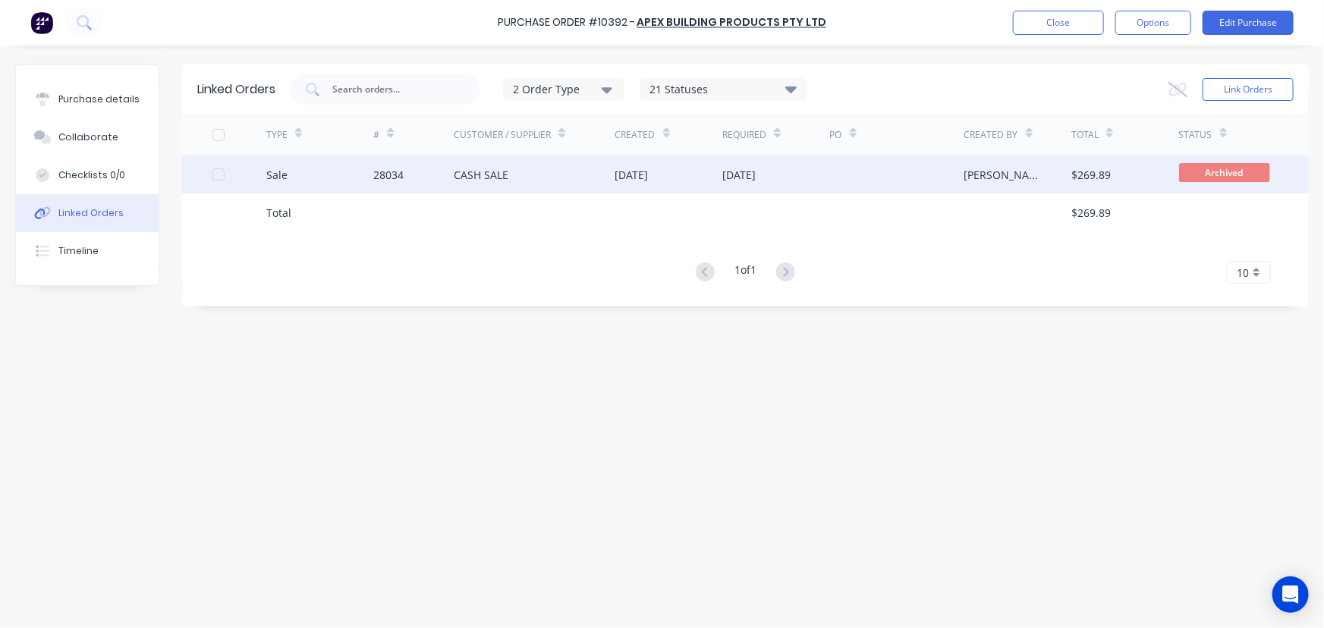
click at [329, 181] on div "Sale" at bounding box center [320, 175] width 108 height 38
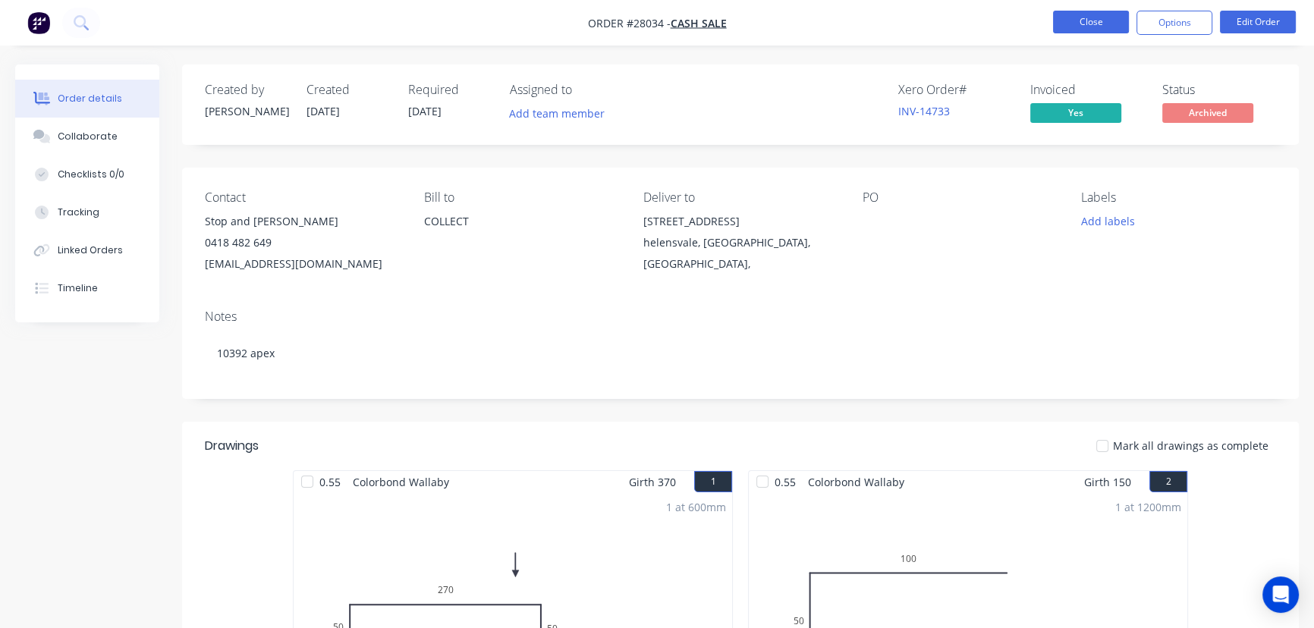
click at [1092, 30] on button "Close" at bounding box center [1091, 22] width 76 height 23
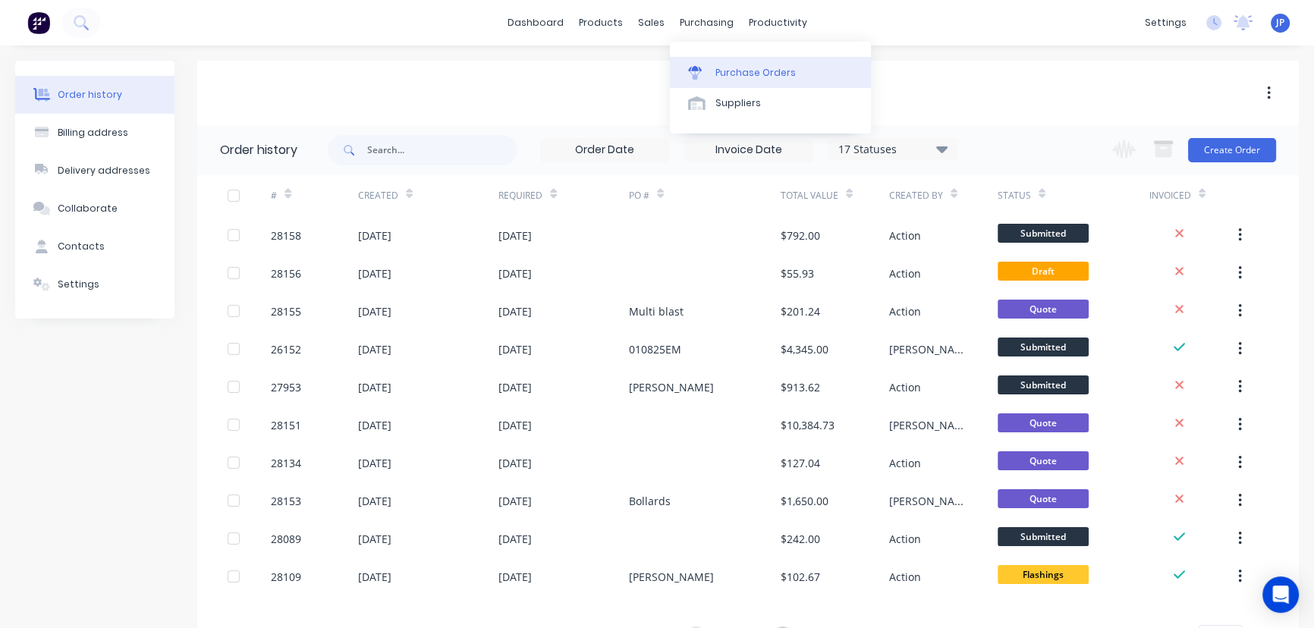
click at [728, 73] on div "Purchase Orders" at bounding box center [755, 73] width 80 height 14
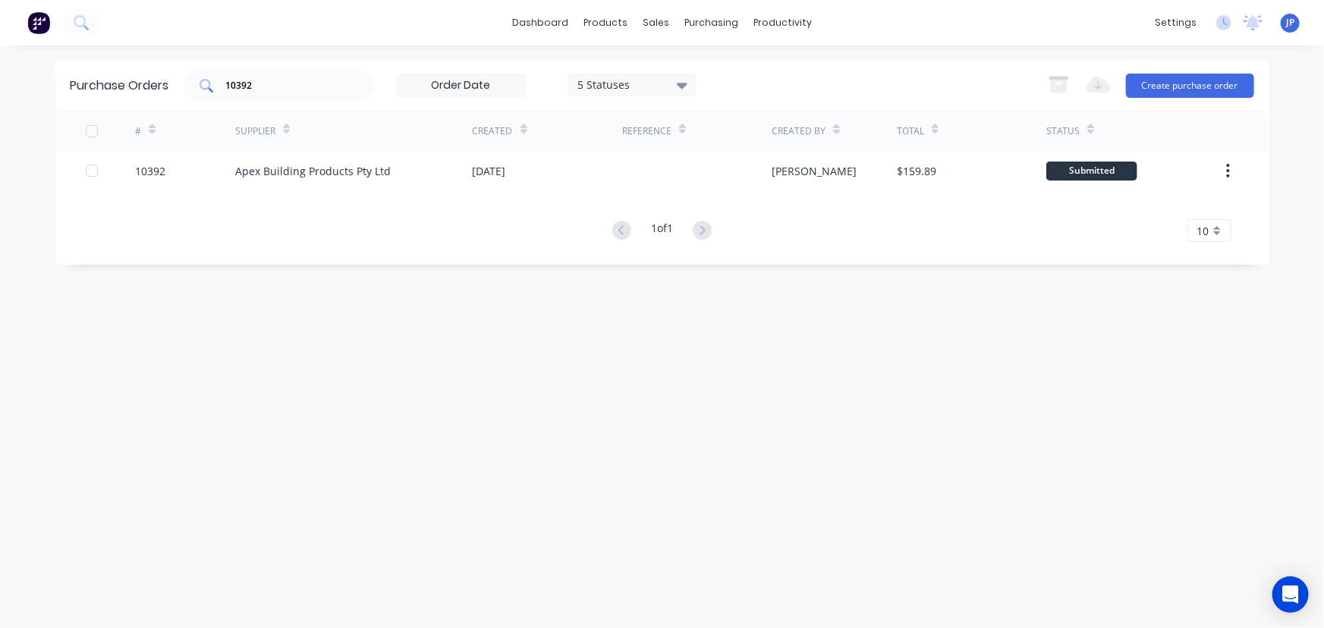
drag, startPoint x: 268, startPoint y: 93, endPoint x: 203, endPoint y: 87, distance: 65.5
click at [203, 87] on div "10392" at bounding box center [279, 86] width 190 height 30
drag, startPoint x: 272, startPoint y: 85, endPoint x: 212, endPoint y: 90, distance: 59.4
click at [212, 90] on div "10392" at bounding box center [279, 86] width 190 height 30
type input "10423"
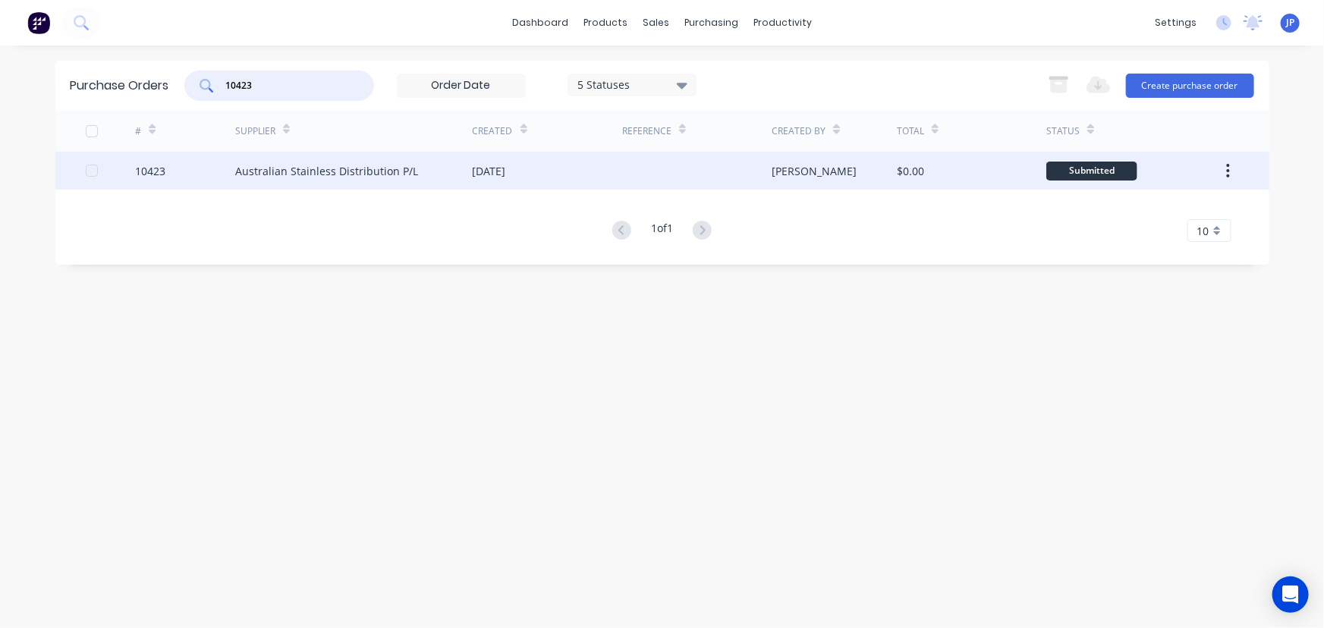
click at [243, 177] on div "Australian Stainless Distribution P/L" at bounding box center [326, 171] width 183 height 16
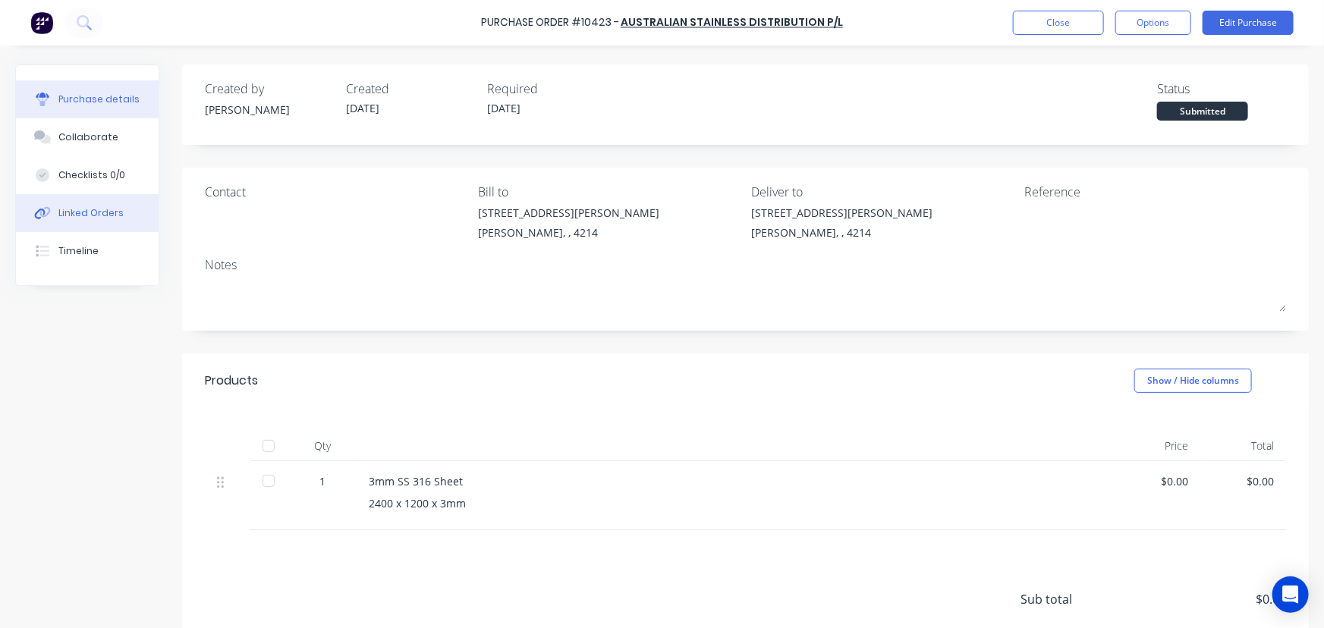
click at [115, 215] on div "Linked Orders" at bounding box center [90, 213] width 65 height 14
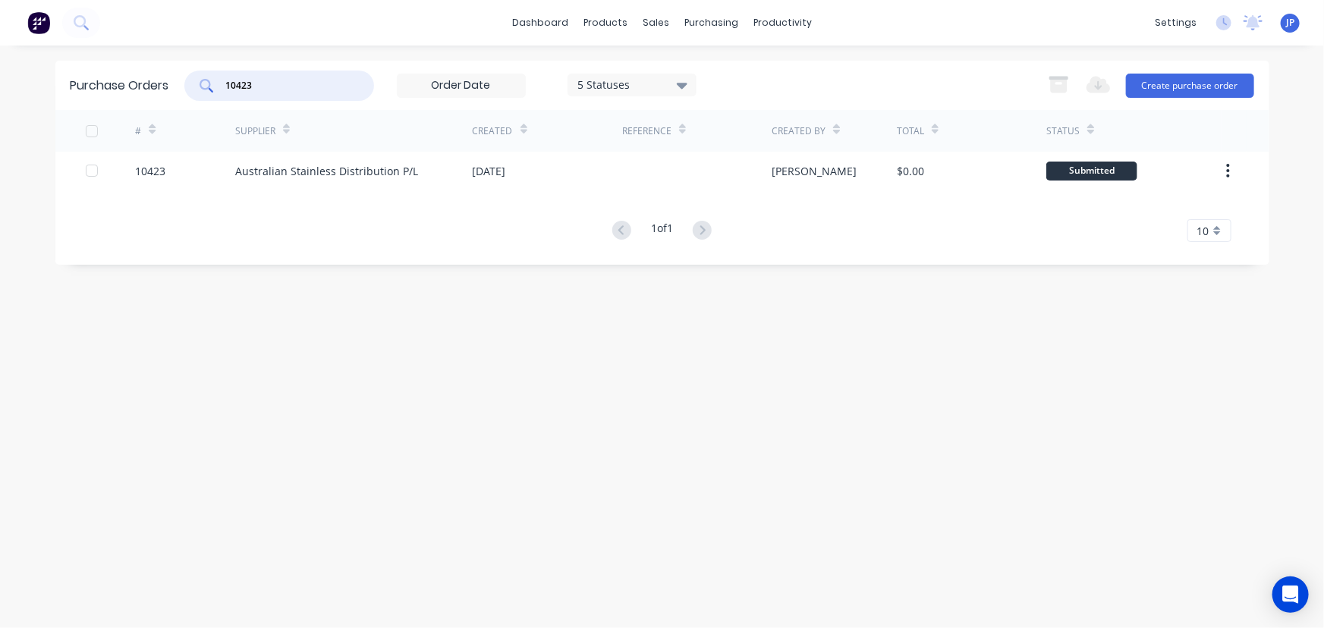
drag, startPoint x: 266, startPoint y: 90, endPoint x: 220, endPoint y: 102, distance: 46.9
click at [220, 102] on div "Purchase Orders 10423 5 Statuses 5 Statuses Export to Excel (XLSX) Create purch…" at bounding box center [662, 85] width 1214 height 49
type input "10424"
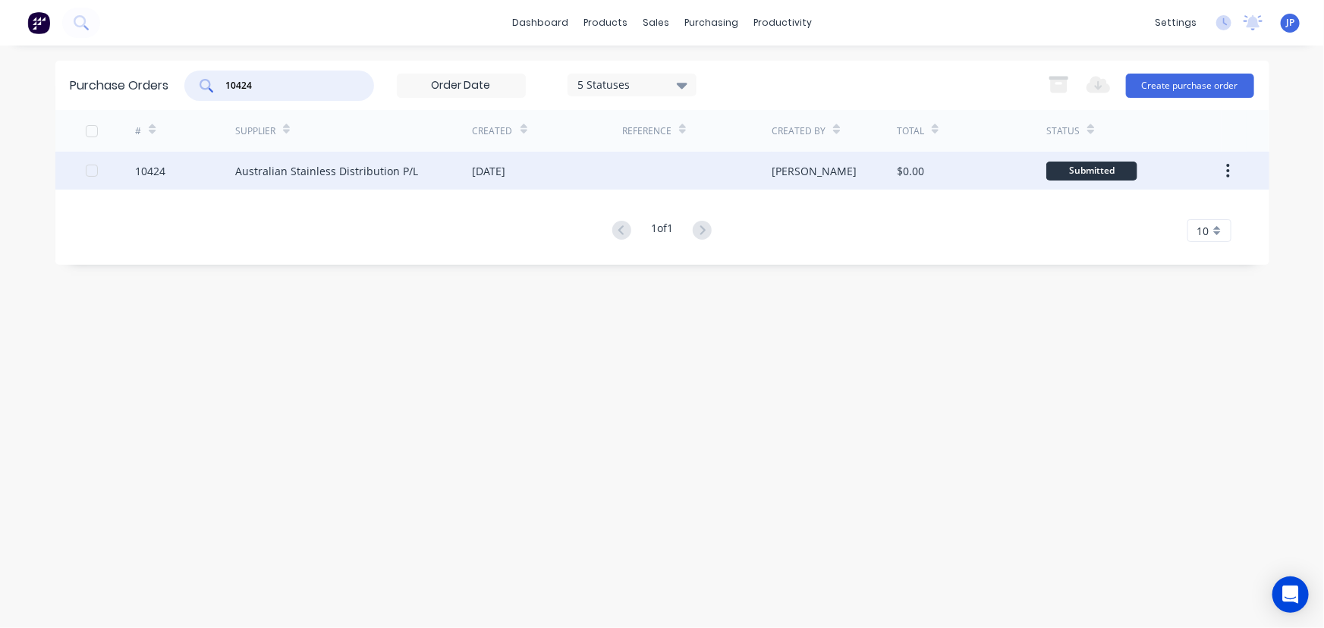
click at [301, 176] on div "Australian Stainless Distribution P/L" at bounding box center [326, 171] width 183 height 16
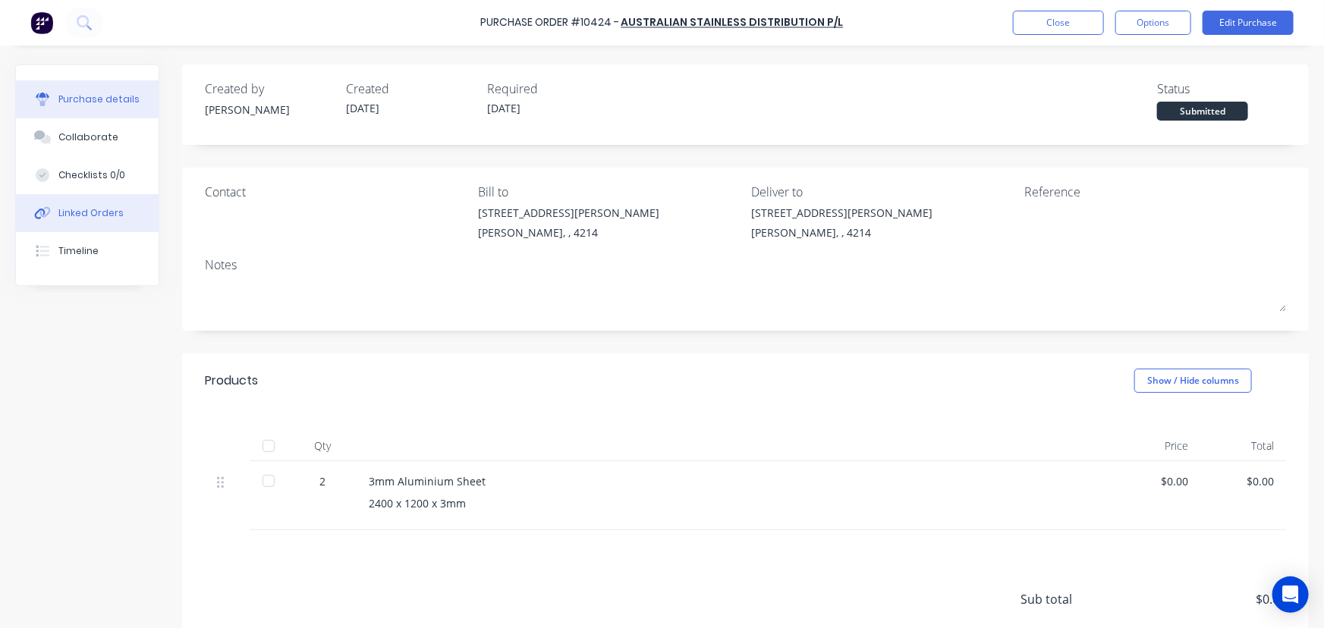
click at [91, 211] on div "Linked Orders" at bounding box center [90, 213] width 65 height 14
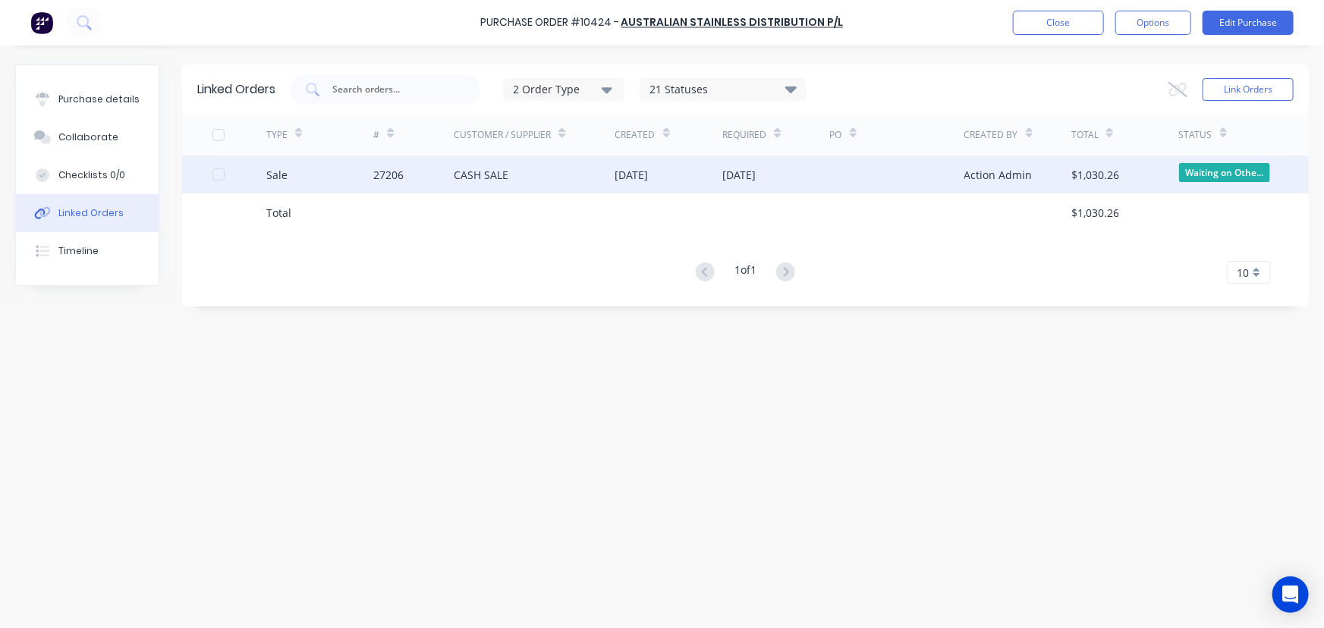
click at [389, 180] on div "27206" at bounding box center [388, 175] width 30 height 16
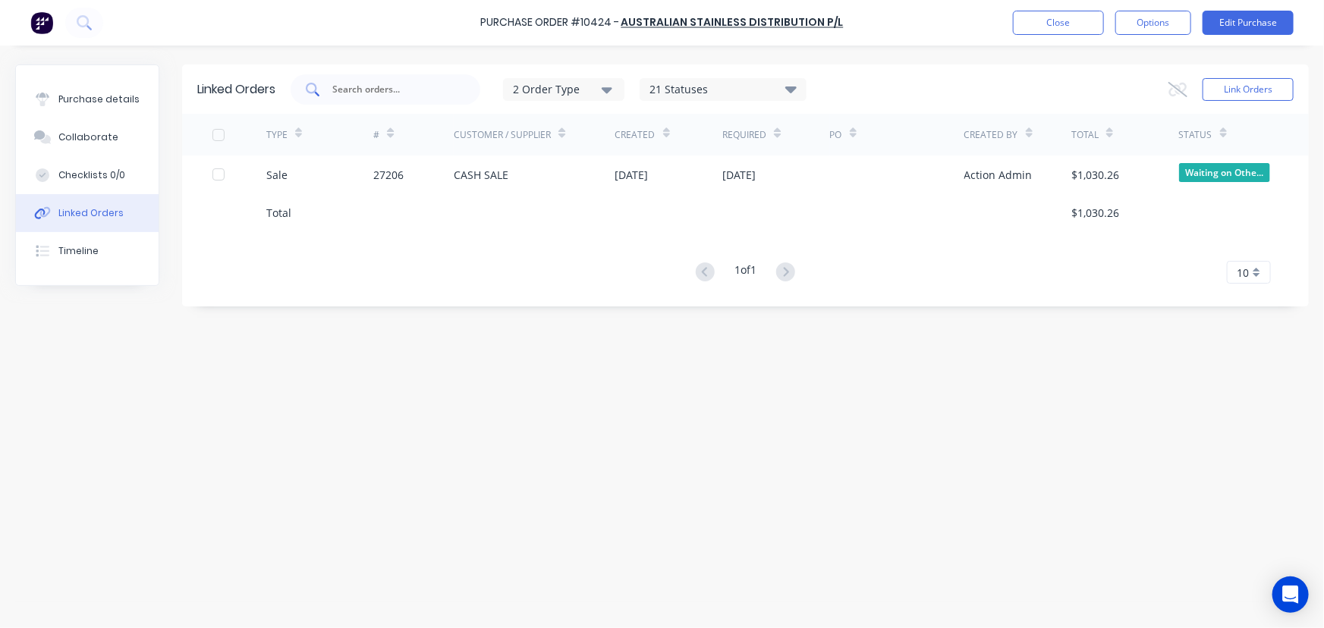
click at [351, 91] on input "text" at bounding box center [394, 89] width 126 height 15
type input "10297"
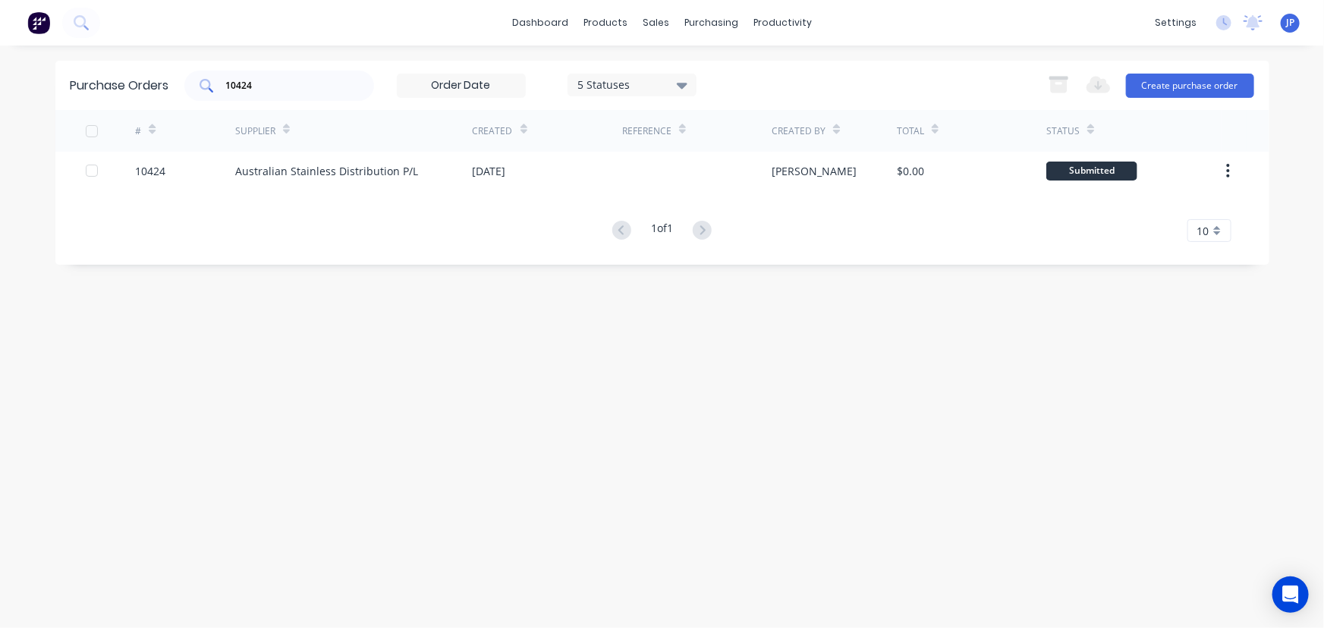
click at [258, 83] on input "10424" at bounding box center [288, 85] width 126 height 15
type input "10297"
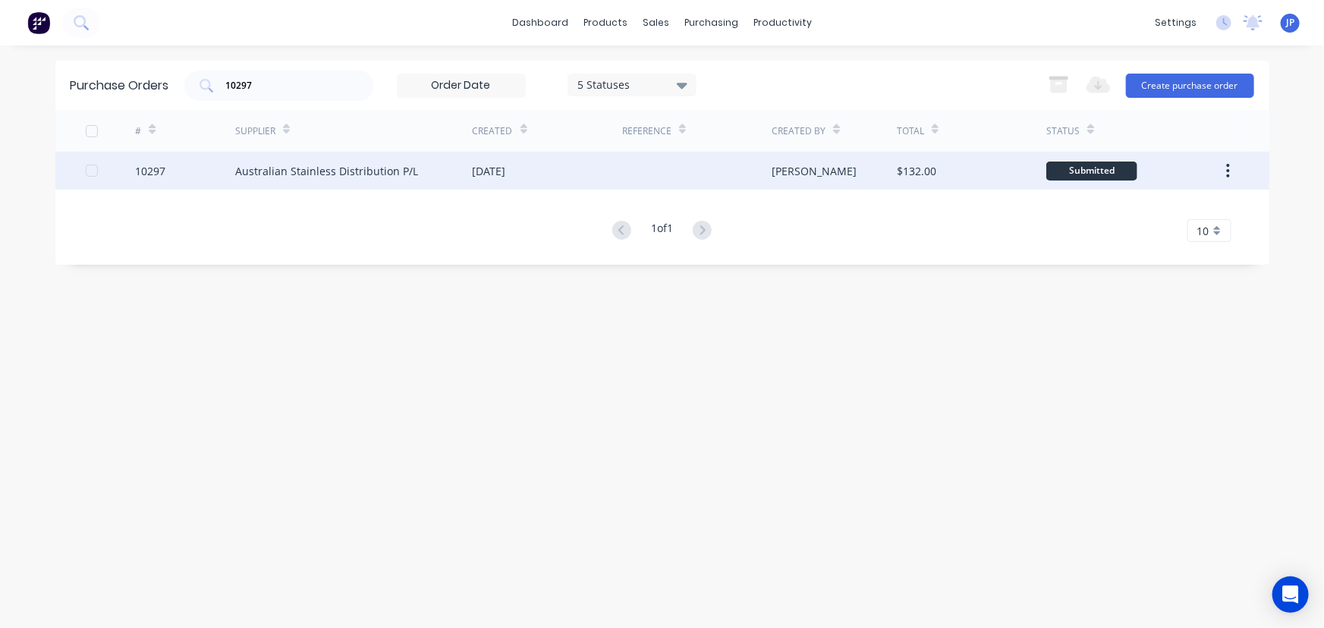
click at [278, 163] on div "Australian Stainless Distribution P/L" at bounding box center [326, 171] width 183 height 16
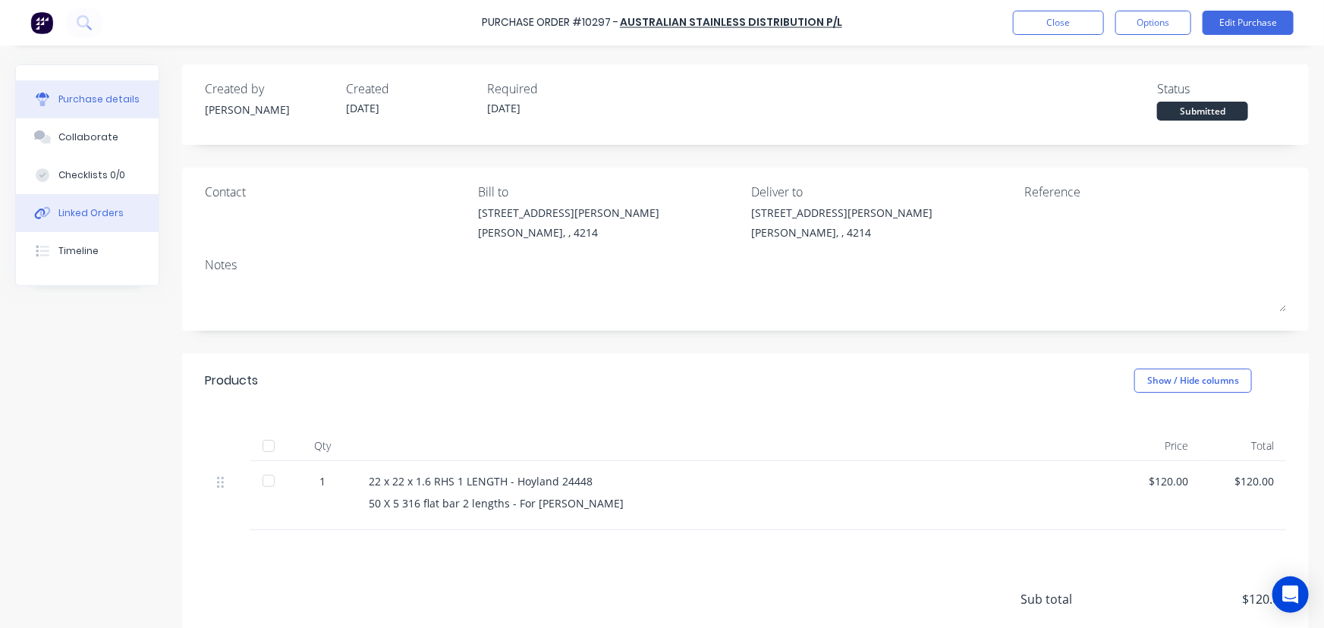
click at [112, 215] on div "Linked Orders" at bounding box center [90, 213] width 65 height 14
